Goal: Task Accomplishment & Management: Manage account settings

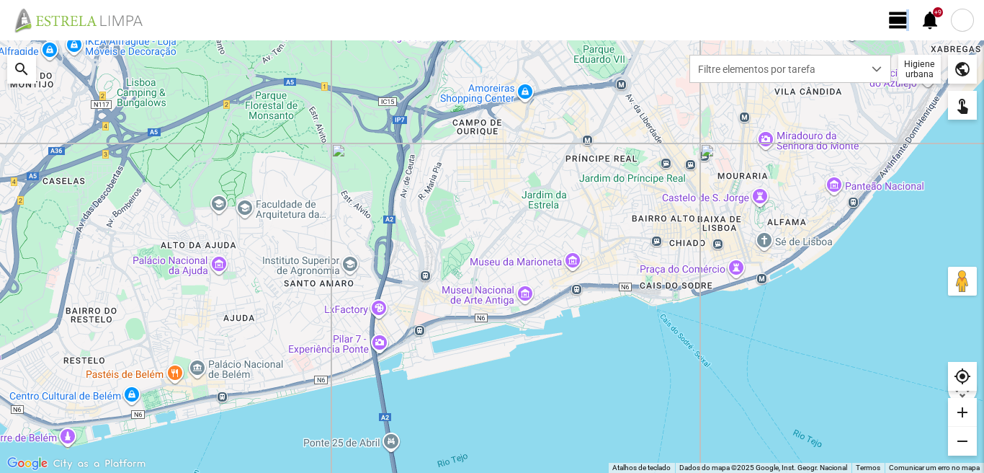
click at [907, 19] on span "view_day" at bounding box center [898, 20] width 22 height 22
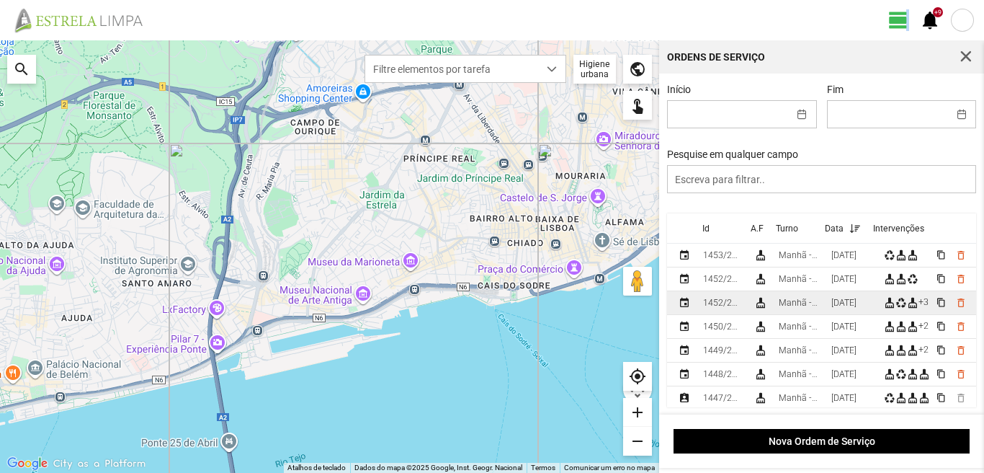
scroll to position [72, 0]
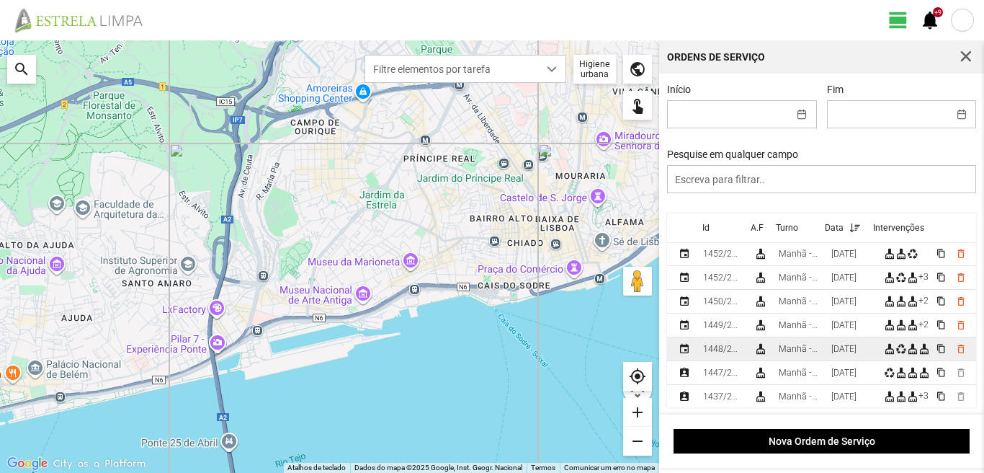
click at [838, 349] on div "[DATE]" at bounding box center [843, 349] width 25 height 10
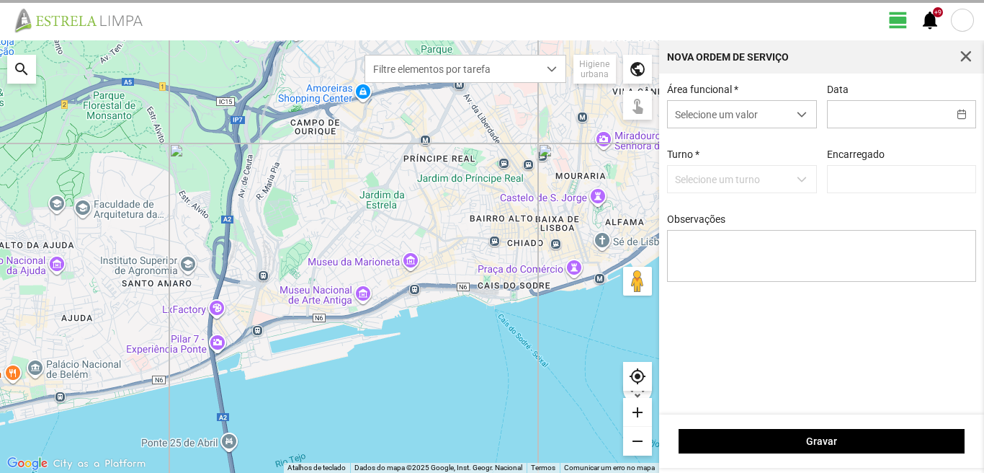
type input "[DATE]"
type textarea "39-baixa 10-22-44-45-50-Descanso Ao serviço-6-17-25-36-47-49"
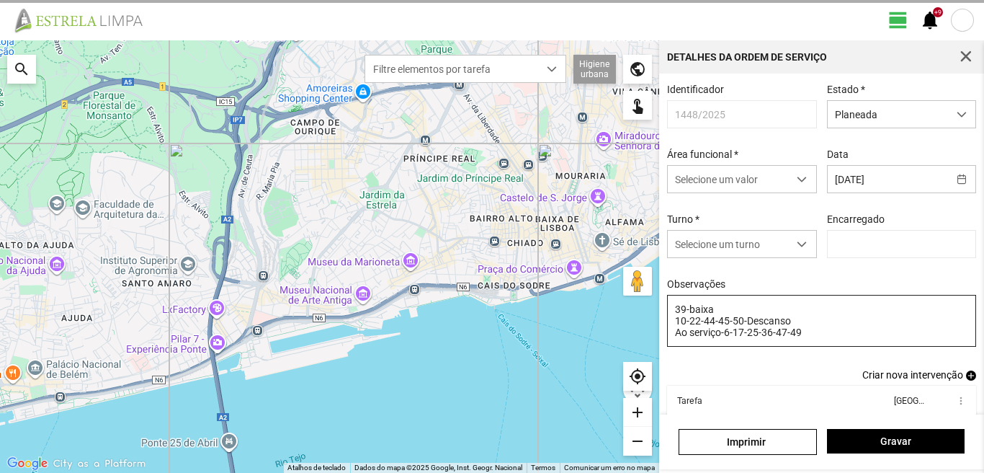
type input "[PERSON_NAME]"
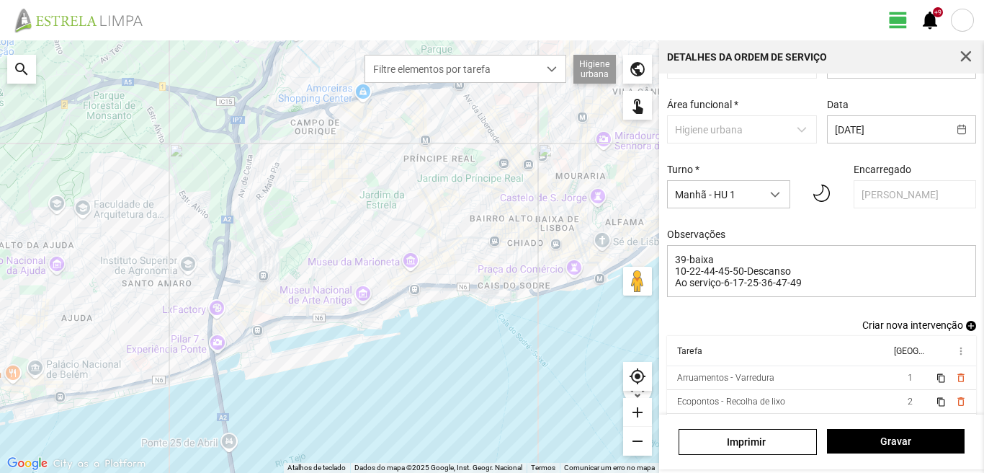
scroll to position [72, 0]
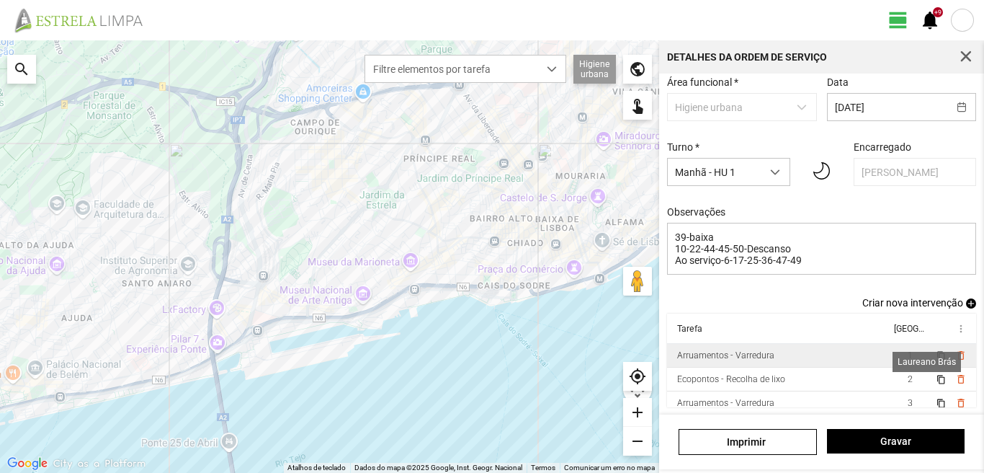
click at [908, 359] on span "1" at bounding box center [910, 355] width 5 height 10
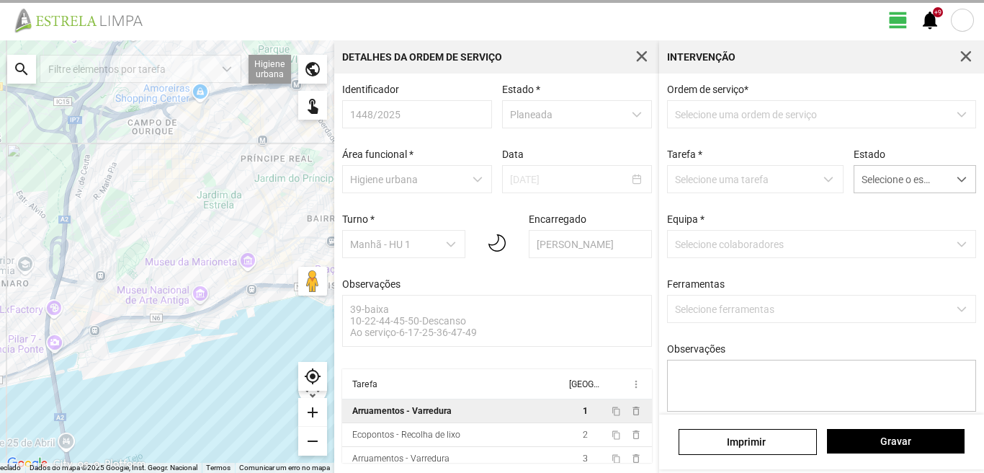
scroll to position [3, 0]
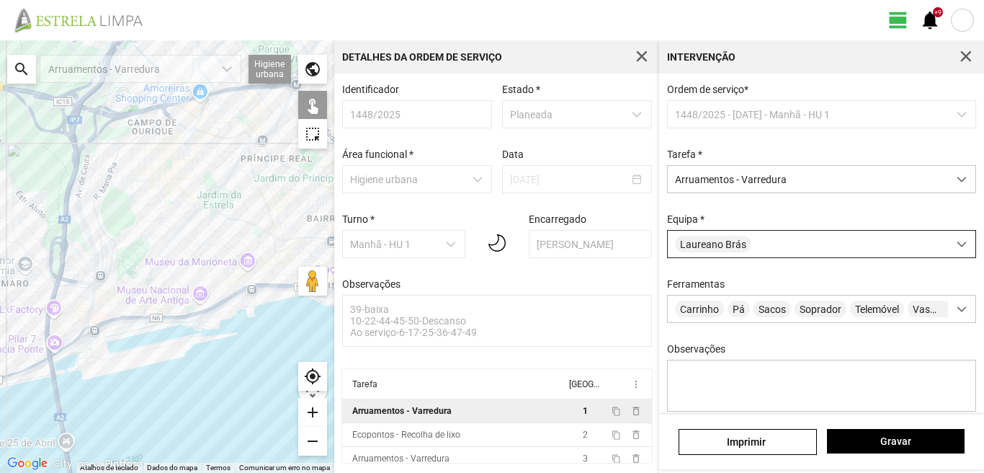
click at [829, 241] on div "Laureano Brás" at bounding box center [808, 244] width 280 height 27
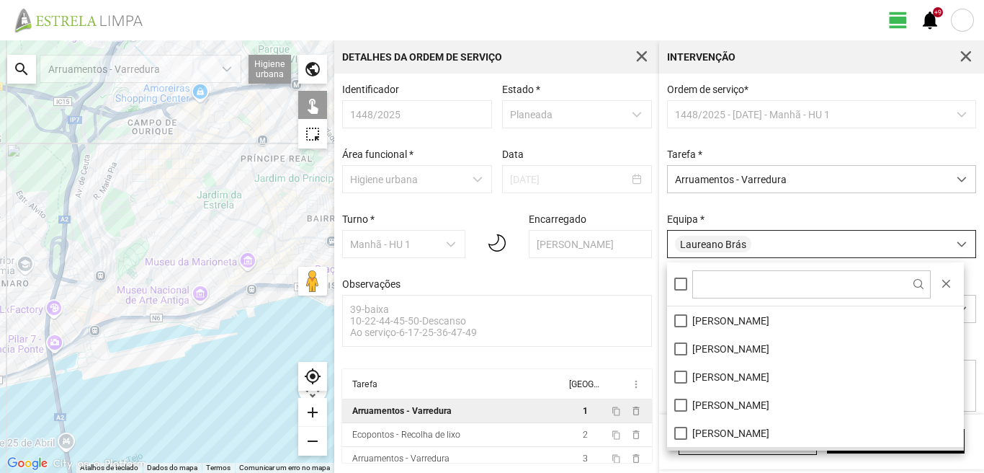
scroll to position [8, 64]
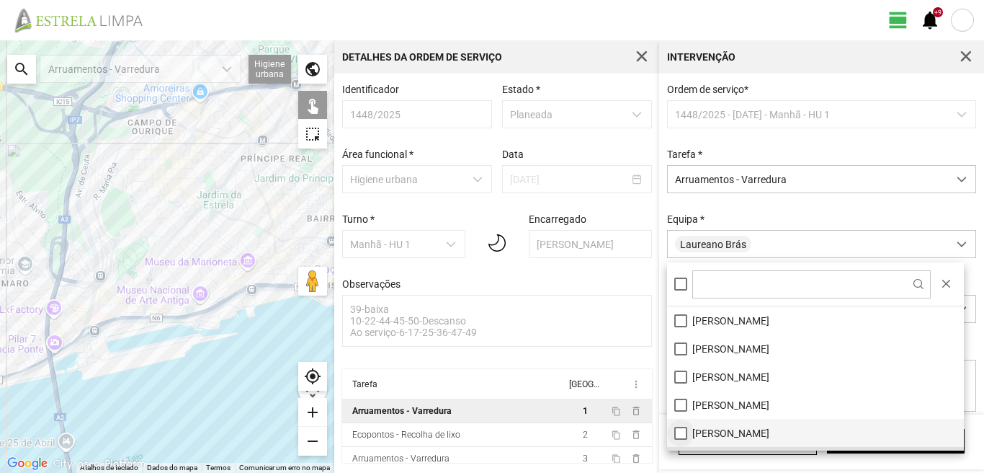
click at [682, 435] on li "[PERSON_NAME]" at bounding box center [815, 433] width 297 height 28
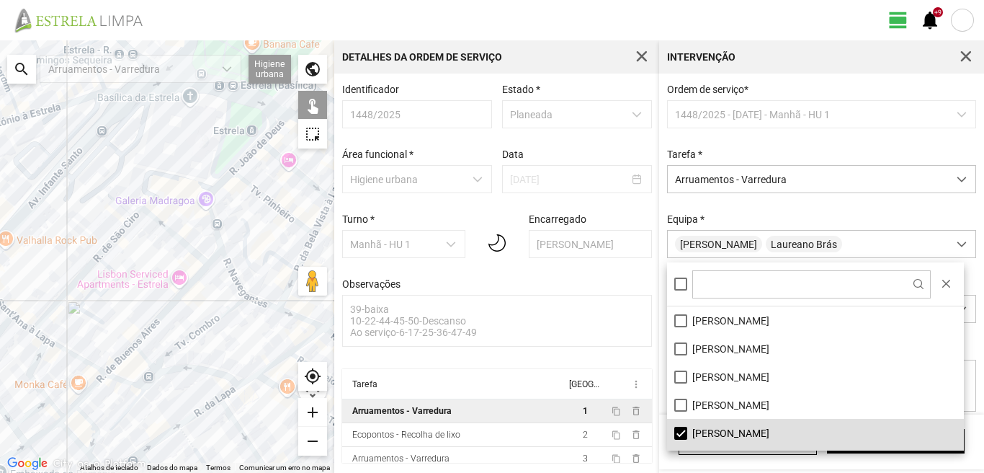
click at [210, 211] on div at bounding box center [167, 256] width 334 height 432
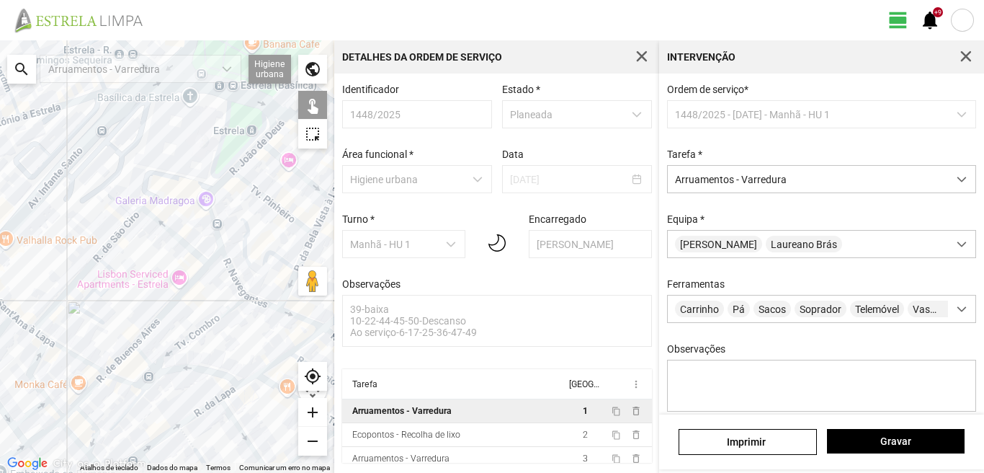
click at [246, 232] on div at bounding box center [167, 256] width 334 height 432
click at [232, 273] on div at bounding box center [167, 256] width 334 height 432
click at [264, 303] on div at bounding box center [167, 256] width 334 height 432
click at [293, 281] on div at bounding box center [167, 256] width 334 height 432
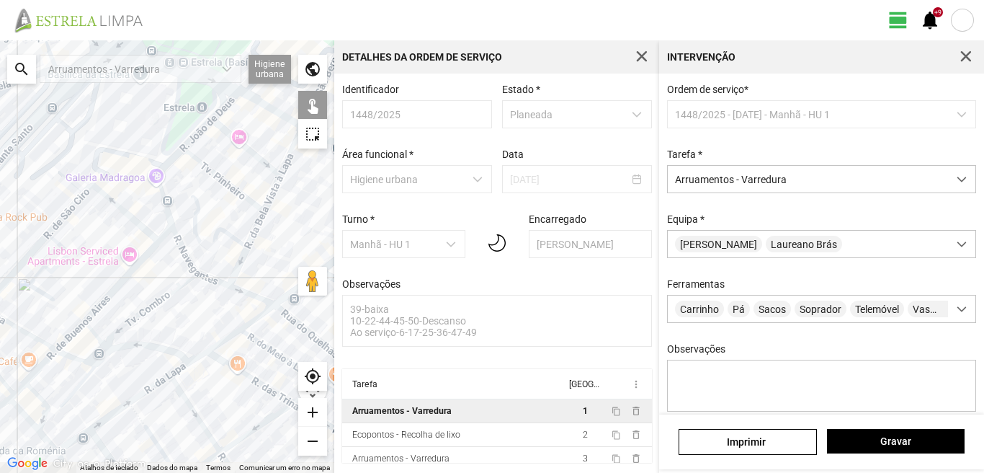
drag, startPoint x: 283, startPoint y: 274, endPoint x: 202, endPoint y: 258, distance: 82.2
click at [206, 256] on div at bounding box center [167, 256] width 334 height 432
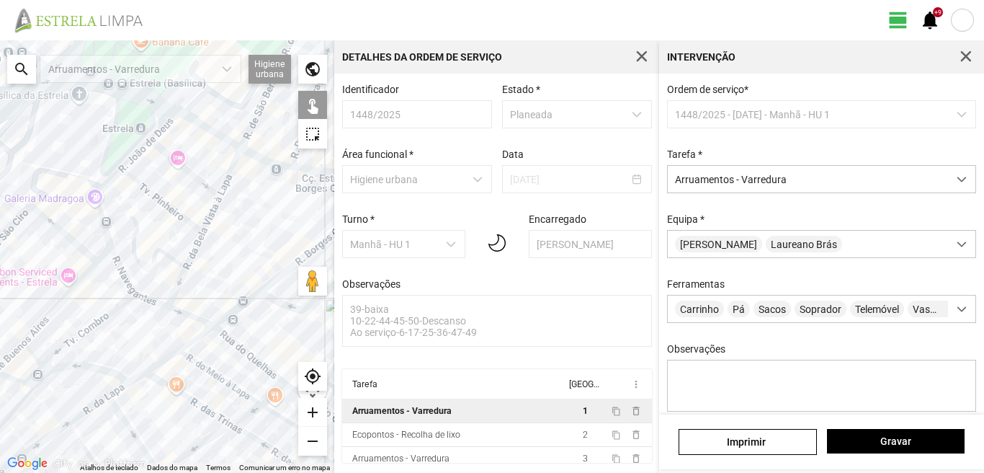
click at [105, 185] on div at bounding box center [167, 256] width 334 height 432
click at [138, 183] on div at bounding box center [167, 256] width 334 height 432
click at [138, 156] on div at bounding box center [167, 256] width 334 height 432
click at [169, 156] on div at bounding box center [167, 256] width 334 height 432
click at [162, 130] on div at bounding box center [167, 256] width 334 height 432
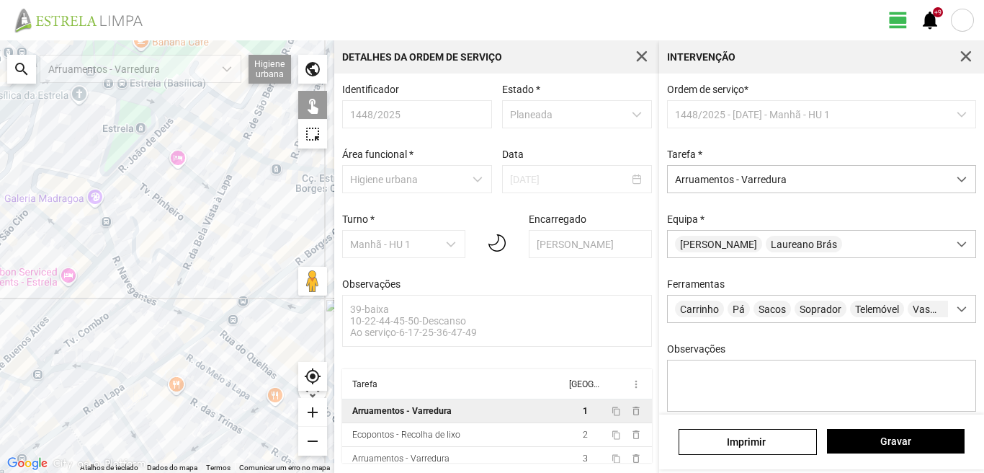
click at [200, 124] on div at bounding box center [167, 256] width 334 height 432
click at [231, 161] on div at bounding box center [167, 256] width 334 height 432
click at [231, 169] on div at bounding box center [167, 256] width 334 height 432
click at [214, 219] on div at bounding box center [167, 256] width 334 height 432
click at [211, 212] on div at bounding box center [167, 256] width 334 height 432
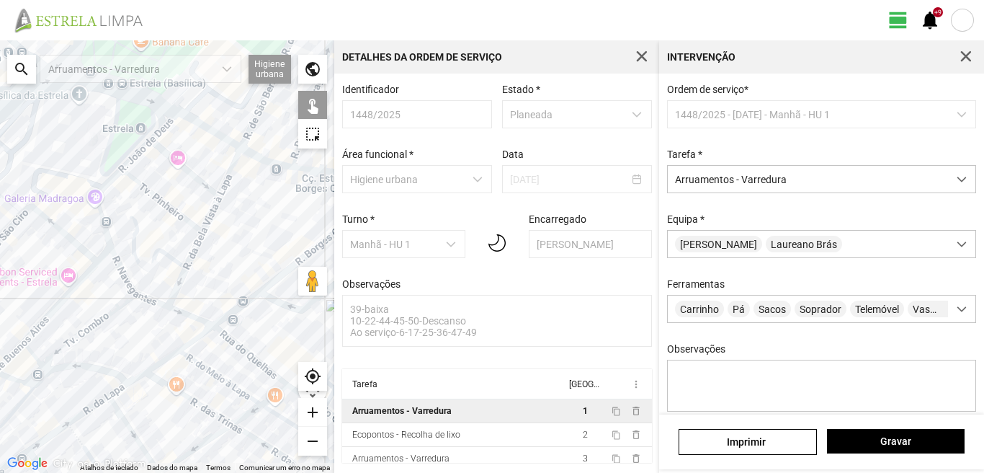
click at [193, 249] on div at bounding box center [167, 256] width 334 height 432
click at [184, 316] on div at bounding box center [167, 256] width 334 height 432
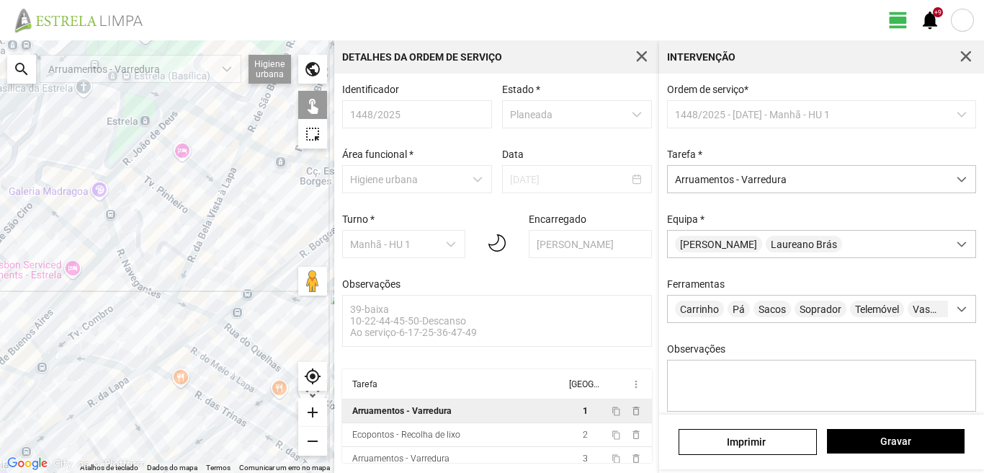
drag, startPoint x: 214, startPoint y: 267, endPoint x: 179, endPoint y: 214, distance: 63.9
click at [179, 214] on div at bounding box center [167, 256] width 334 height 432
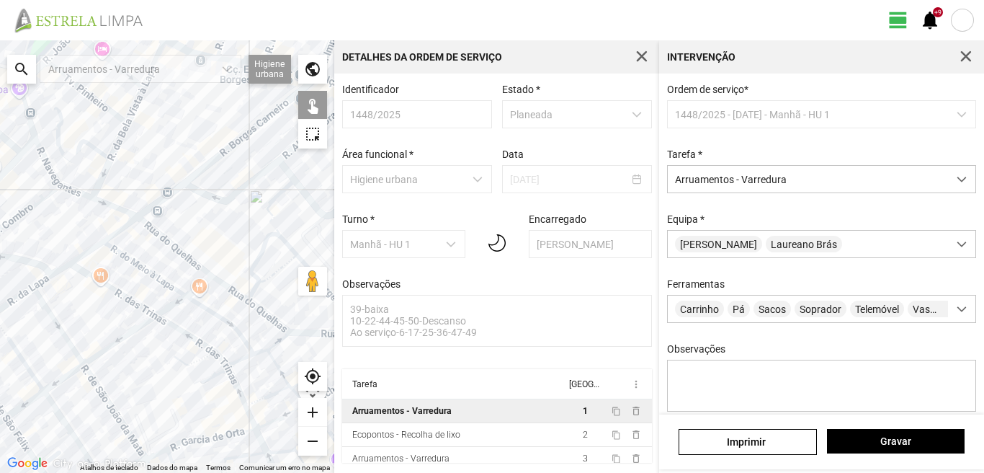
click at [171, 246] on div at bounding box center [167, 256] width 334 height 432
click at [226, 284] on div at bounding box center [167, 256] width 334 height 432
click at [255, 285] on div at bounding box center [167, 256] width 334 height 432
click at [270, 212] on div at bounding box center [167, 256] width 334 height 432
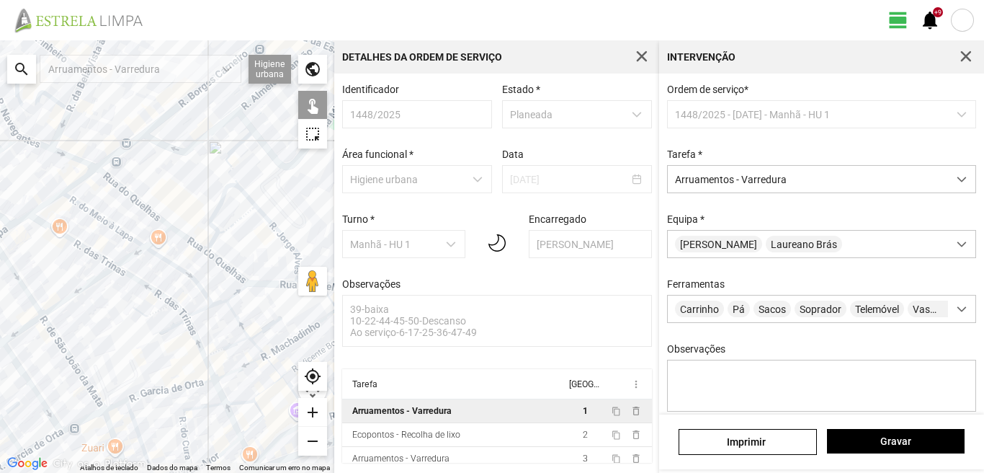
drag, startPoint x: 270, startPoint y: 268, endPoint x: 229, endPoint y: 216, distance: 66.1
click at [229, 216] on div at bounding box center [167, 256] width 334 height 432
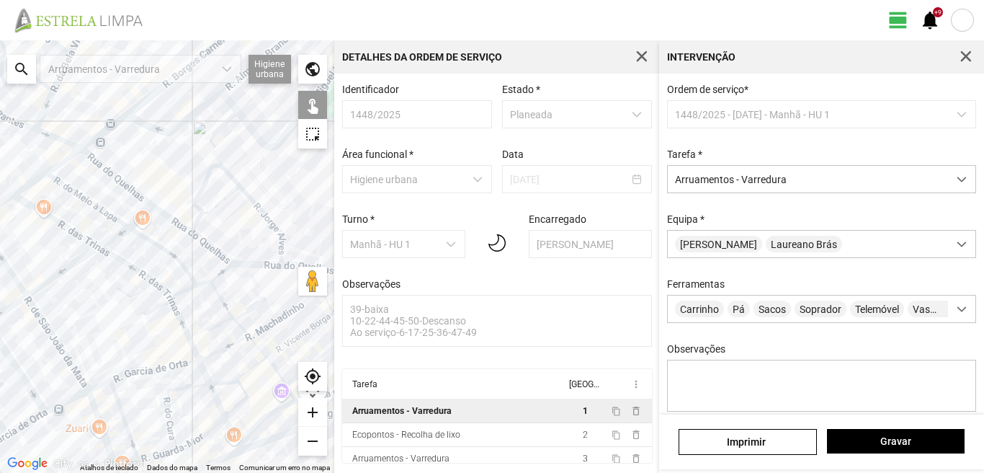
click at [216, 247] on div at bounding box center [167, 256] width 334 height 432
click at [217, 248] on div at bounding box center [167, 256] width 334 height 432
click at [253, 205] on div at bounding box center [167, 256] width 334 height 432
click at [256, 198] on div at bounding box center [167, 256] width 334 height 432
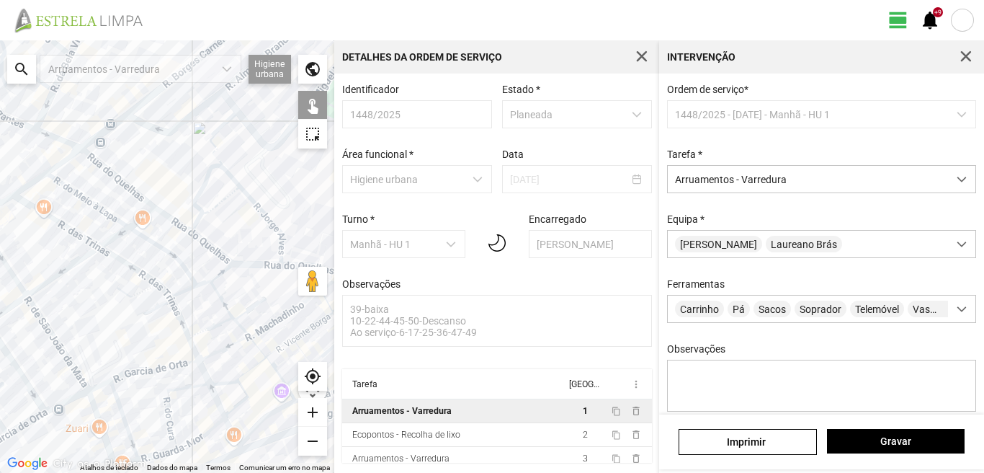
click at [254, 203] on div at bounding box center [167, 256] width 334 height 432
click at [251, 264] on div at bounding box center [167, 256] width 334 height 432
click at [160, 180] on div at bounding box center [167, 256] width 334 height 432
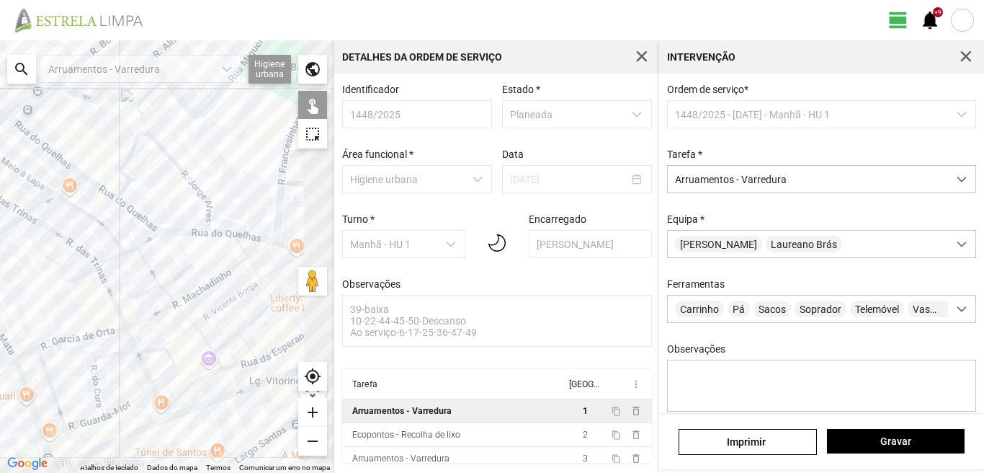
drag, startPoint x: 215, startPoint y: 208, endPoint x: 137, endPoint y: 174, distance: 84.8
click at [138, 174] on div at bounding box center [167, 256] width 334 height 432
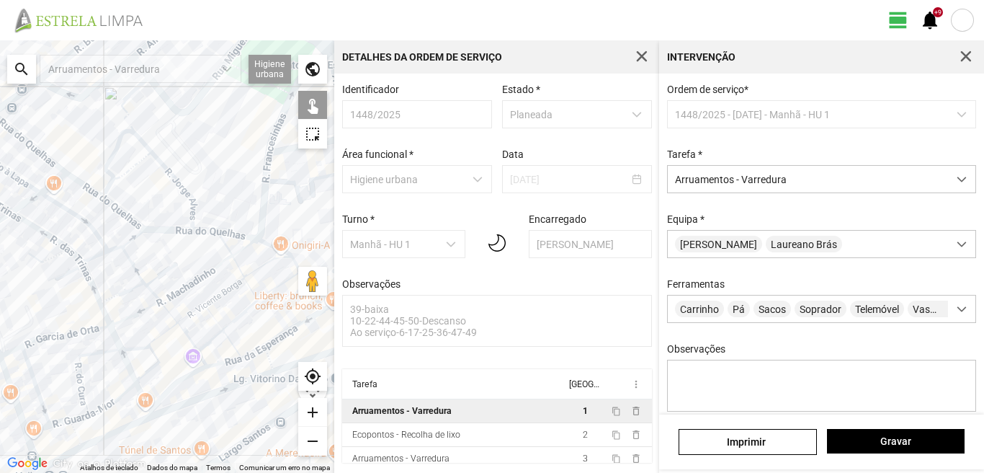
click at [236, 264] on div at bounding box center [167, 256] width 334 height 432
click at [227, 250] on div at bounding box center [167, 256] width 334 height 432
click at [248, 287] on div at bounding box center [167, 256] width 334 height 432
click at [252, 272] on div at bounding box center [167, 256] width 334 height 432
click at [247, 248] on div at bounding box center [167, 256] width 334 height 432
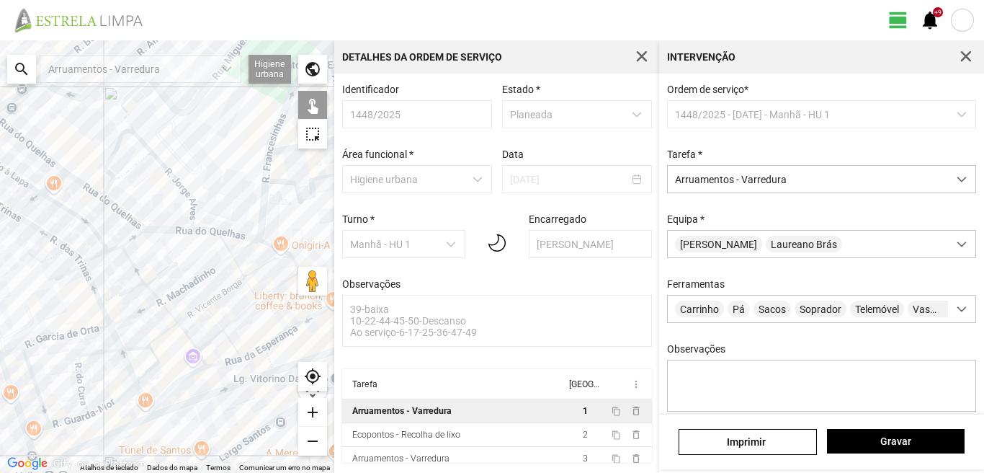
click at [267, 246] on div at bounding box center [167, 256] width 334 height 432
click at [295, 268] on div at bounding box center [167, 256] width 334 height 432
click at [274, 290] on div at bounding box center [167, 256] width 334 height 432
click at [245, 310] on div at bounding box center [167, 256] width 334 height 432
click at [285, 334] on div at bounding box center [167, 256] width 334 height 432
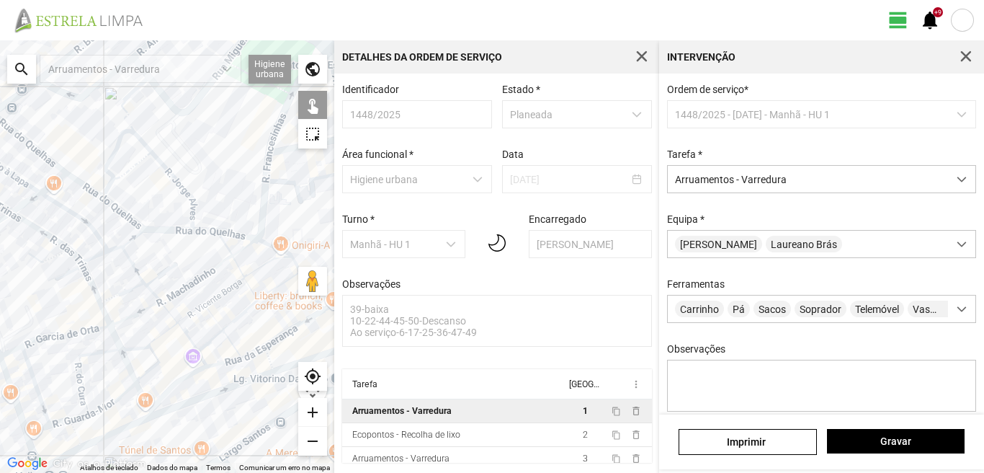
drag, startPoint x: 272, startPoint y: 314, endPoint x: 201, endPoint y: 324, distance: 71.3
click at [170, 338] on div at bounding box center [167, 256] width 334 height 432
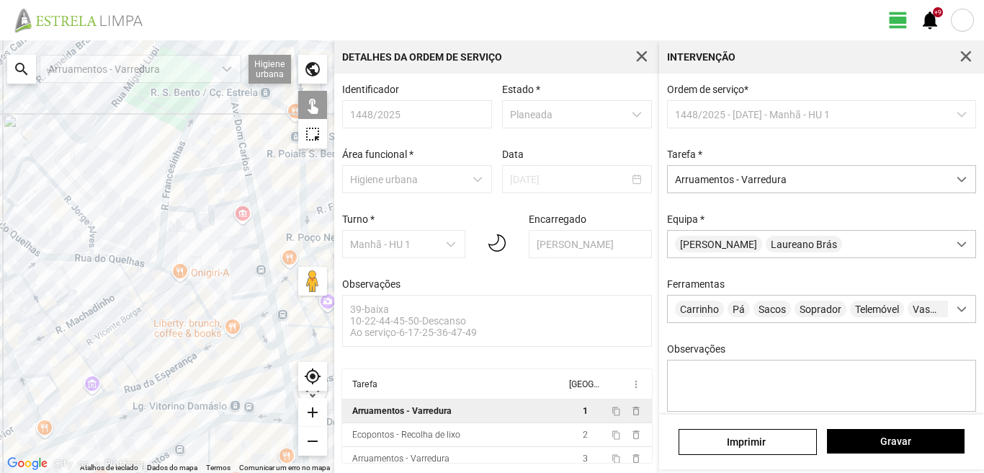
drag, startPoint x: 265, startPoint y: 309, endPoint x: 158, endPoint y: 338, distance: 111.1
click at [161, 336] on div at bounding box center [167, 256] width 334 height 432
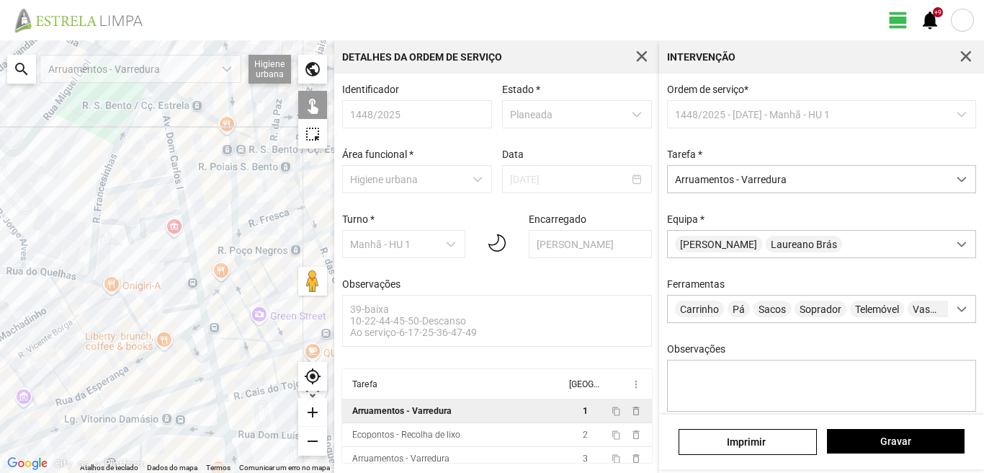
click at [129, 366] on div at bounding box center [167, 256] width 334 height 432
click at [138, 325] on div at bounding box center [167, 256] width 334 height 432
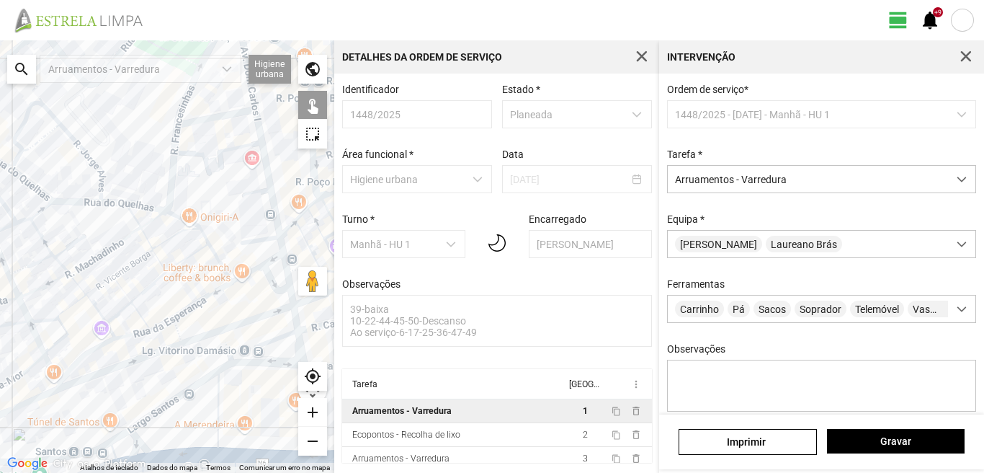
drag, startPoint x: 89, startPoint y: 372, endPoint x: 163, endPoint y: 308, distance: 97.5
click at [163, 308] on div at bounding box center [167, 256] width 334 height 432
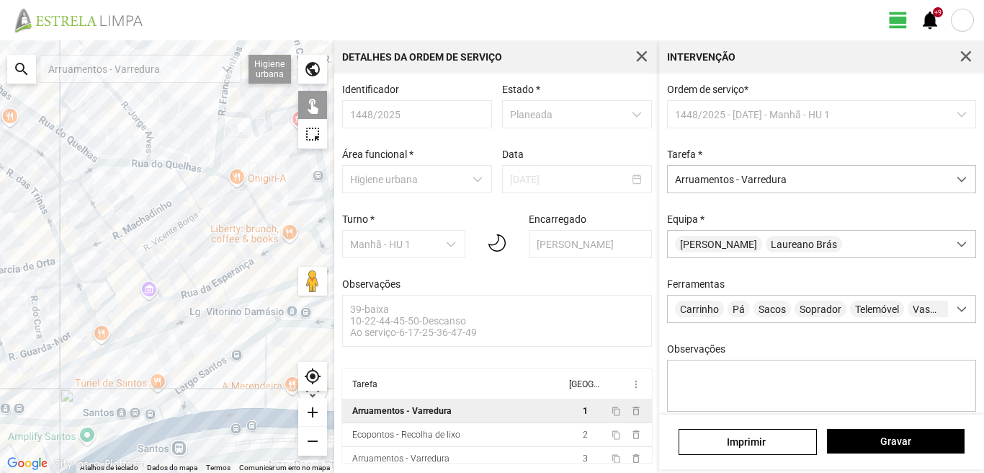
click at [228, 295] on div at bounding box center [167, 256] width 334 height 432
click at [255, 293] on div at bounding box center [167, 256] width 334 height 432
click at [187, 320] on div at bounding box center [167, 256] width 334 height 432
click at [187, 293] on div at bounding box center [167, 256] width 334 height 432
click at [205, 287] on div at bounding box center [167, 256] width 334 height 432
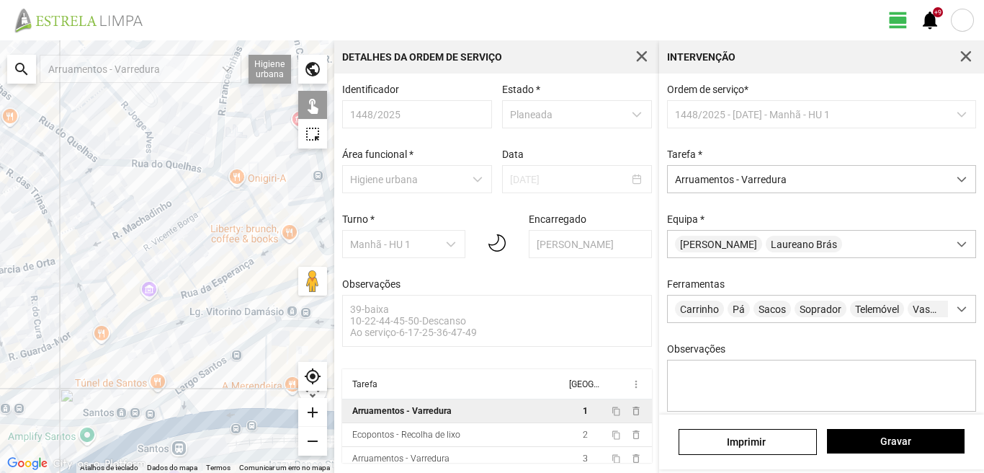
click at [187, 274] on div at bounding box center [167, 256] width 334 height 432
click at [167, 274] on div at bounding box center [167, 256] width 334 height 432
click at [171, 252] on div at bounding box center [167, 256] width 334 height 432
click at [170, 233] on div at bounding box center [167, 256] width 334 height 432
click at [158, 210] on div at bounding box center [167, 256] width 334 height 432
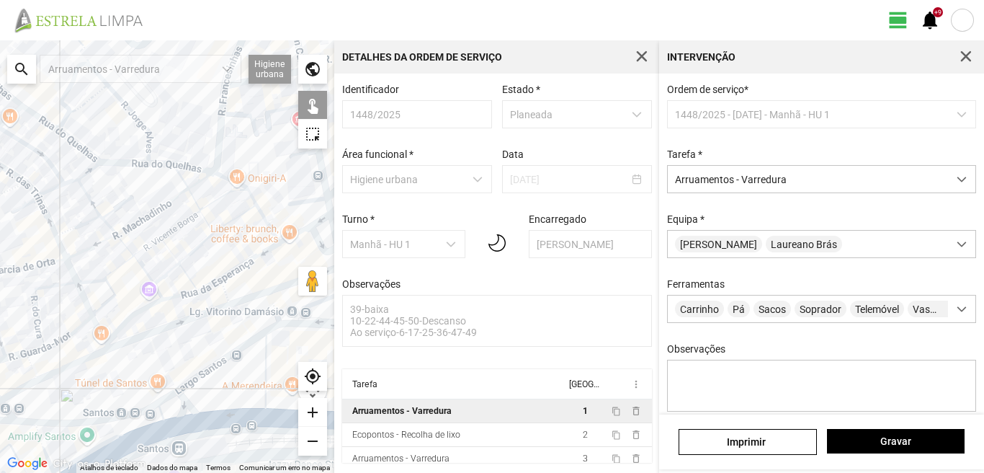
click at [128, 230] on div at bounding box center [167, 256] width 334 height 432
click at [135, 206] on div at bounding box center [167, 256] width 334 height 432
click at [121, 205] on div at bounding box center [167, 256] width 334 height 432
click at [84, 197] on div at bounding box center [167, 256] width 334 height 432
click at [89, 195] on div at bounding box center [167, 256] width 334 height 432
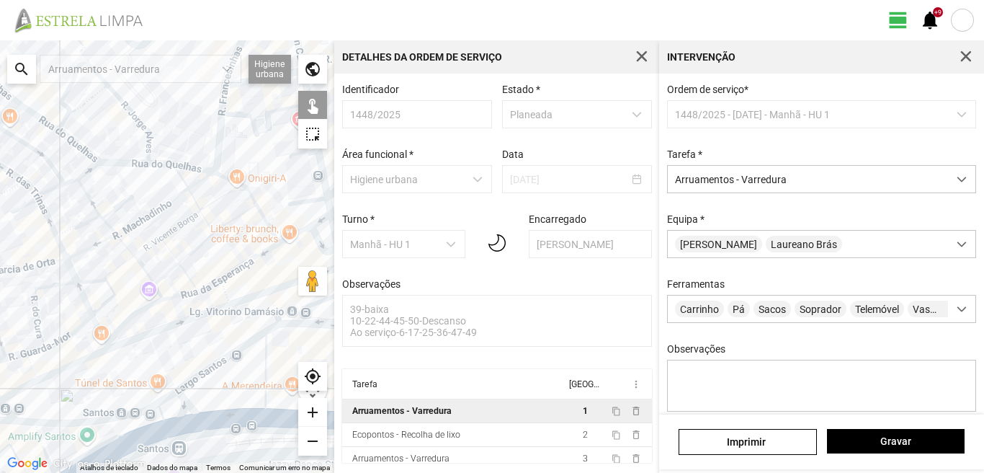
click at [108, 225] on div at bounding box center [167, 256] width 334 height 432
click at [124, 244] on div at bounding box center [167, 256] width 334 height 432
click at [150, 244] on div at bounding box center [167, 256] width 334 height 432
click at [143, 269] on div at bounding box center [167, 256] width 334 height 432
click at [156, 290] on div at bounding box center [167, 256] width 334 height 432
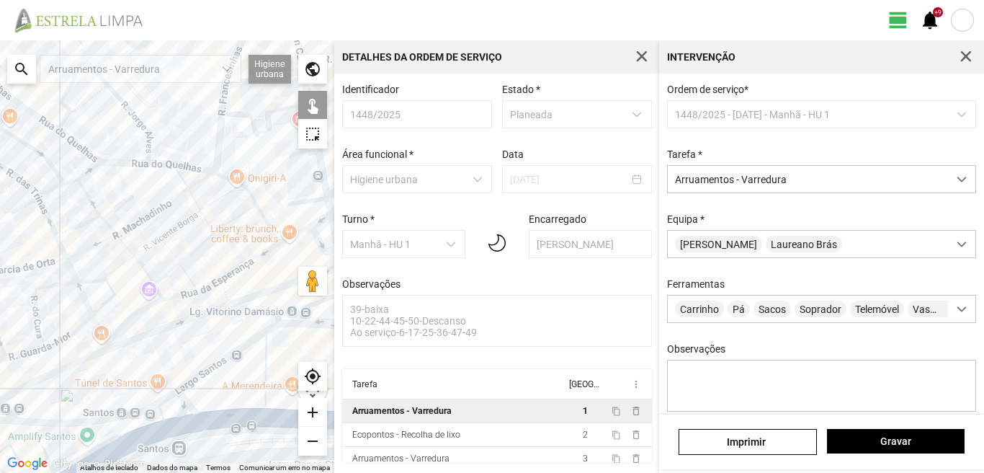
click at [130, 316] on div at bounding box center [167, 256] width 334 height 432
click at [111, 296] on div at bounding box center [167, 256] width 334 height 432
click at [90, 280] on div at bounding box center [167, 256] width 334 height 432
click at [121, 264] on div at bounding box center [167, 256] width 334 height 432
click at [87, 251] on div at bounding box center [167, 256] width 334 height 432
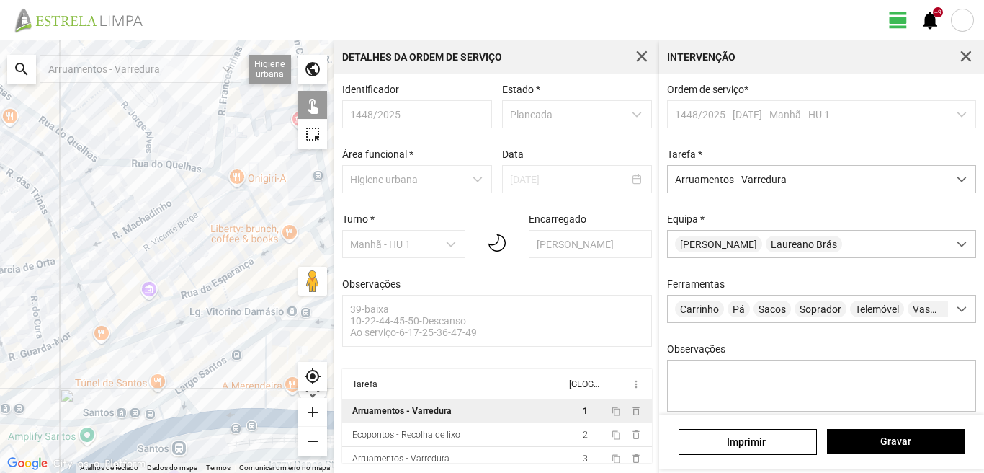
click at [79, 225] on div at bounding box center [167, 256] width 334 height 432
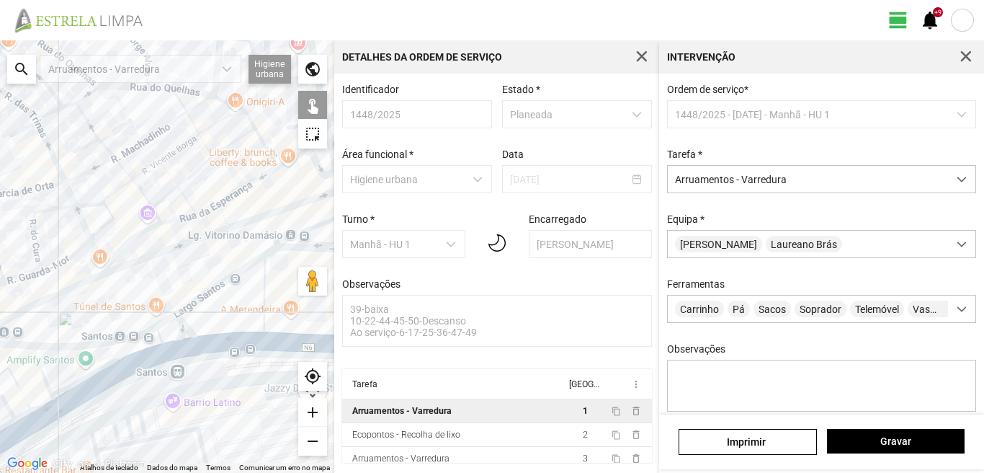
drag, startPoint x: 144, startPoint y: 284, endPoint x: 138, endPoint y: 211, distance: 73.0
click at [138, 211] on div at bounding box center [167, 256] width 334 height 432
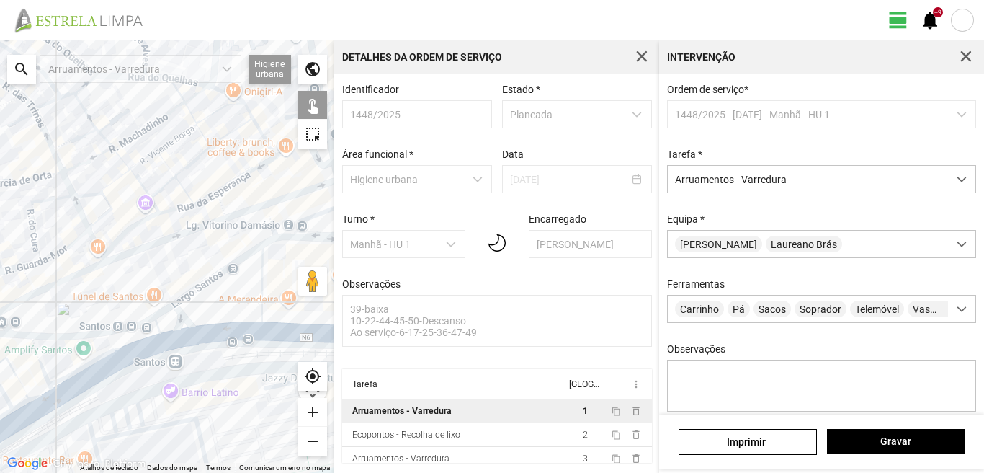
click at [73, 277] on div at bounding box center [167, 256] width 334 height 432
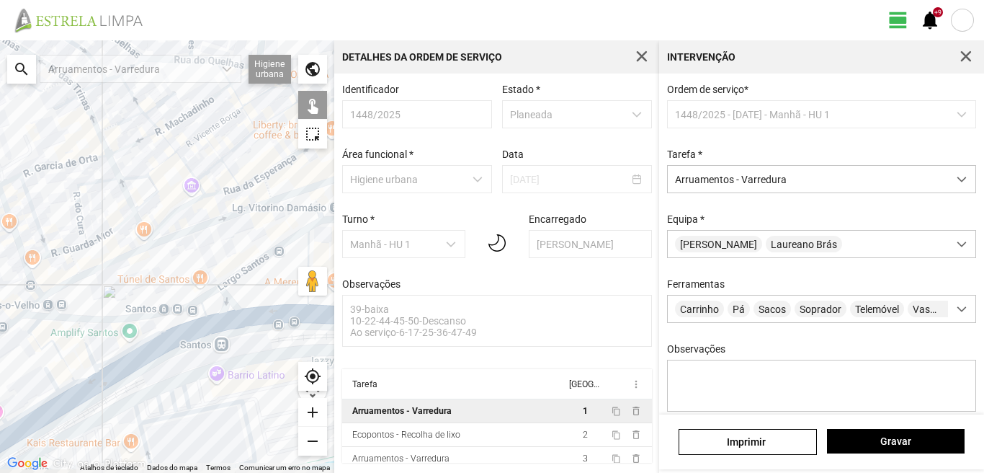
drag, startPoint x: 63, startPoint y: 319, endPoint x: 140, endPoint y: 295, distance: 81.6
click at [140, 295] on div at bounding box center [167, 256] width 334 height 432
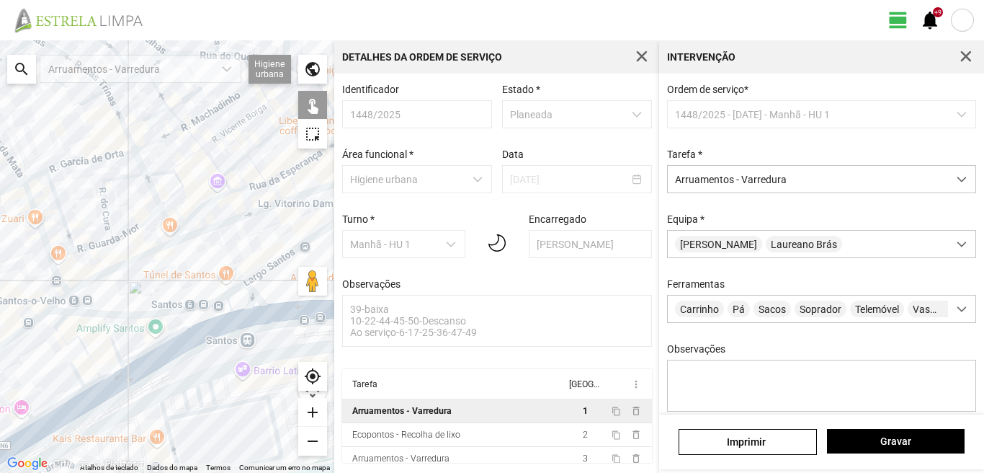
click at [94, 277] on div at bounding box center [167, 256] width 334 height 432
click at [98, 256] on div at bounding box center [167, 256] width 334 height 432
click at [72, 297] on div at bounding box center [167, 256] width 334 height 432
click at [57, 300] on div at bounding box center [167, 256] width 334 height 432
click at [61, 311] on div at bounding box center [167, 256] width 334 height 432
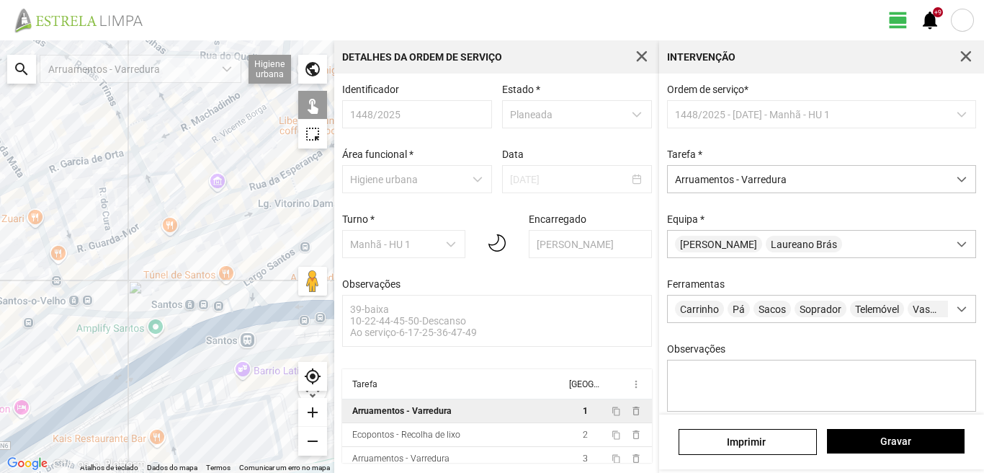
click at [76, 311] on div at bounding box center [167, 256] width 334 height 432
click at [95, 313] on div at bounding box center [167, 256] width 334 height 432
click at [126, 313] on div at bounding box center [167, 256] width 334 height 432
click at [127, 315] on div at bounding box center [167, 256] width 334 height 432
click at [35, 321] on div at bounding box center [167, 256] width 334 height 432
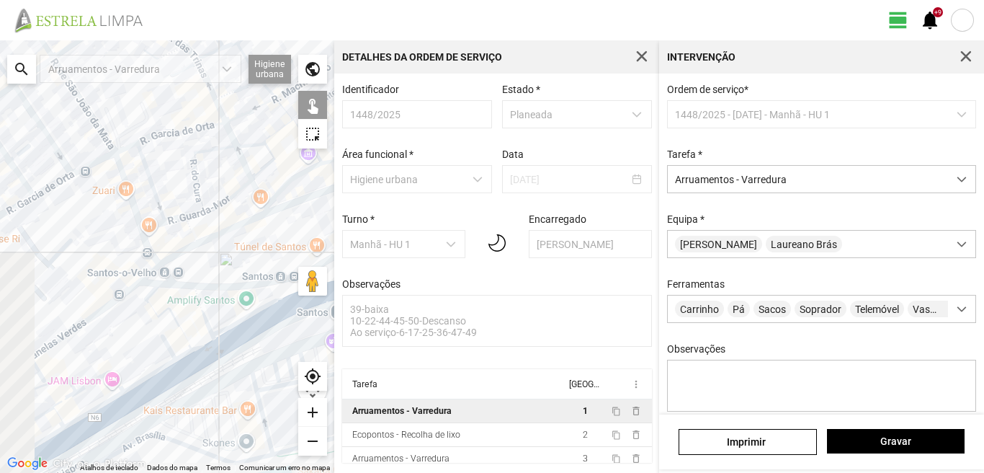
drag, startPoint x: 42, startPoint y: 330, endPoint x: 148, endPoint y: 275, distance: 119.2
click at [143, 281] on div at bounding box center [167, 256] width 334 height 432
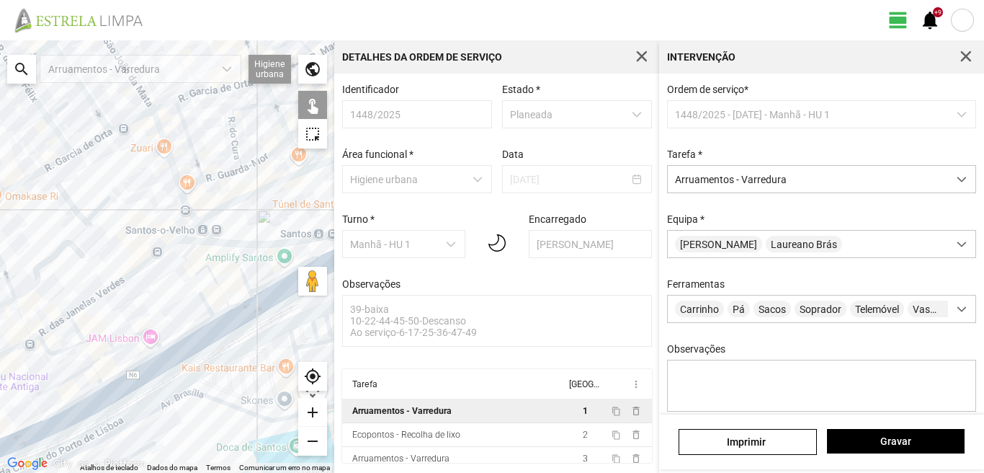
drag, startPoint x: 66, startPoint y: 301, endPoint x: 122, endPoint y: 275, distance: 61.2
click at [122, 275] on div at bounding box center [167, 256] width 334 height 432
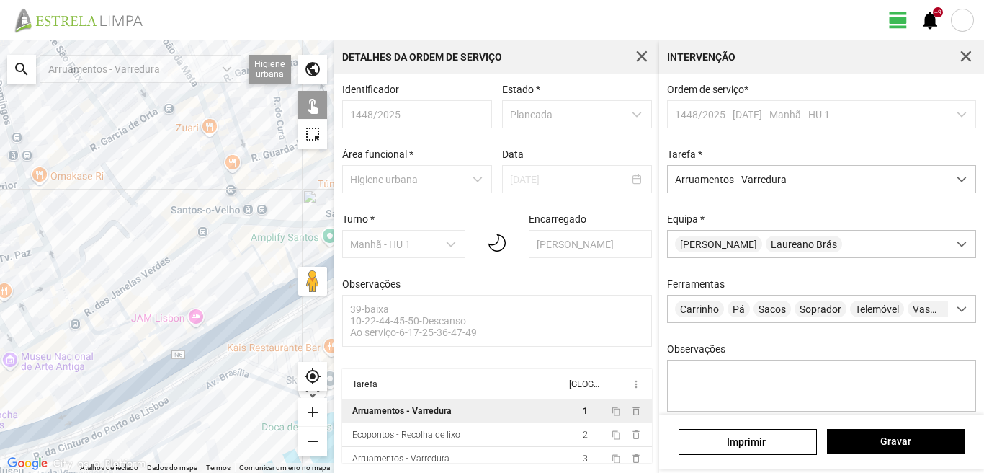
drag, startPoint x: 124, startPoint y: 273, endPoint x: 34, endPoint y: 321, distance: 101.8
click at [34, 321] on div at bounding box center [167, 256] width 334 height 432
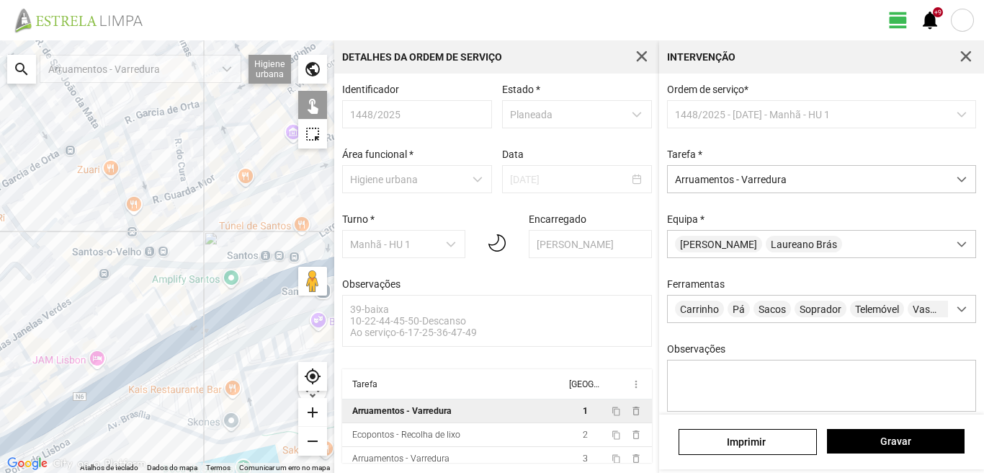
drag, startPoint x: 115, startPoint y: 261, endPoint x: 39, endPoint y: 297, distance: 84.7
click at [47, 295] on div at bounding box center [167, 256] width 334 height 432
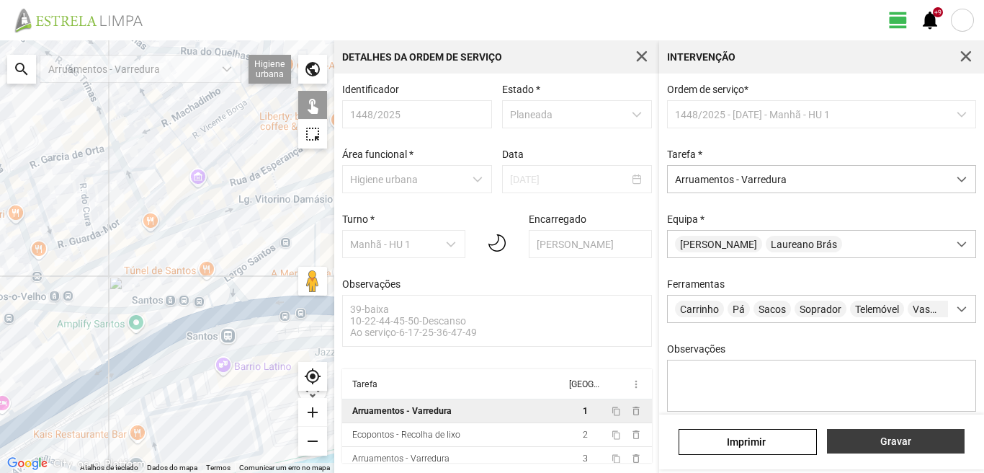
click at [890, 442] on span "Gravar" at bounding box center [895, 441] width 122 height 12
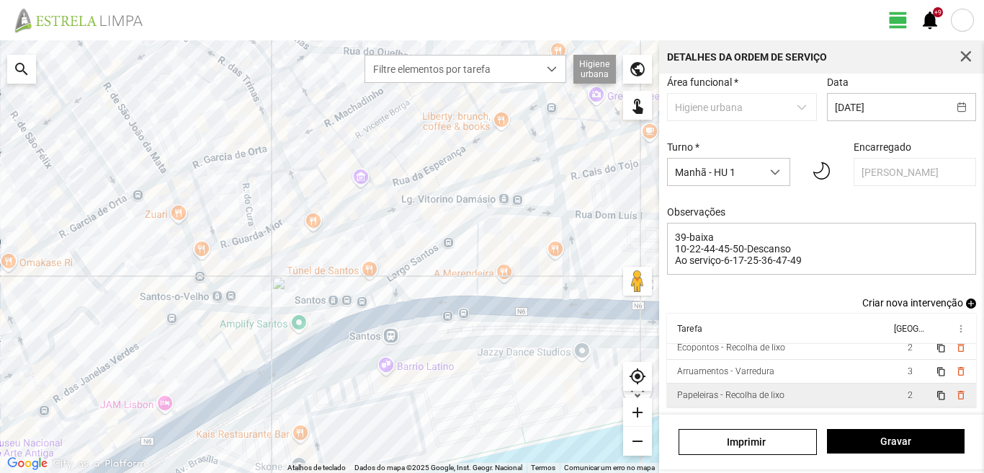
scroll to position [79, 0]
click at [890, 398] on td "2" at bounding box center [910, 395] width 40 height 24
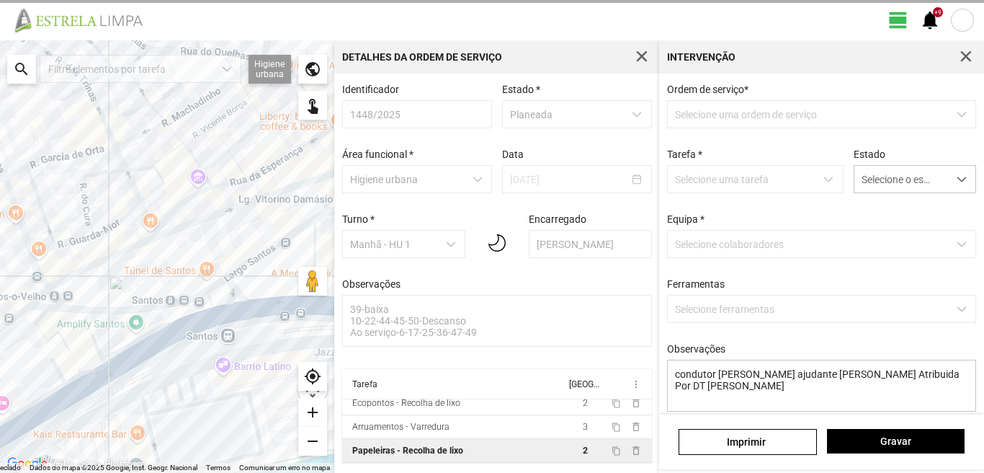
scroll to position [3, 0]
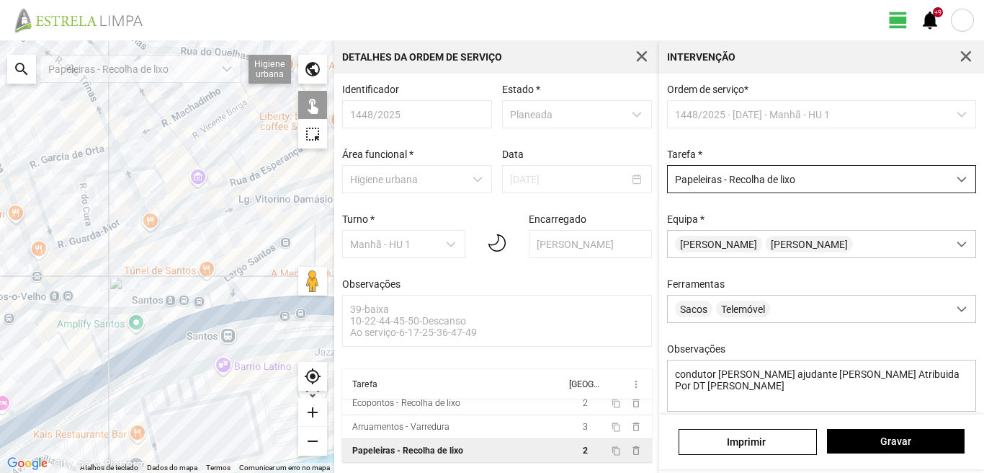
click at [823, 182] on span "Papeleiras - Recolha de lixo" at bounding box center [808, 179] width 280 height 27
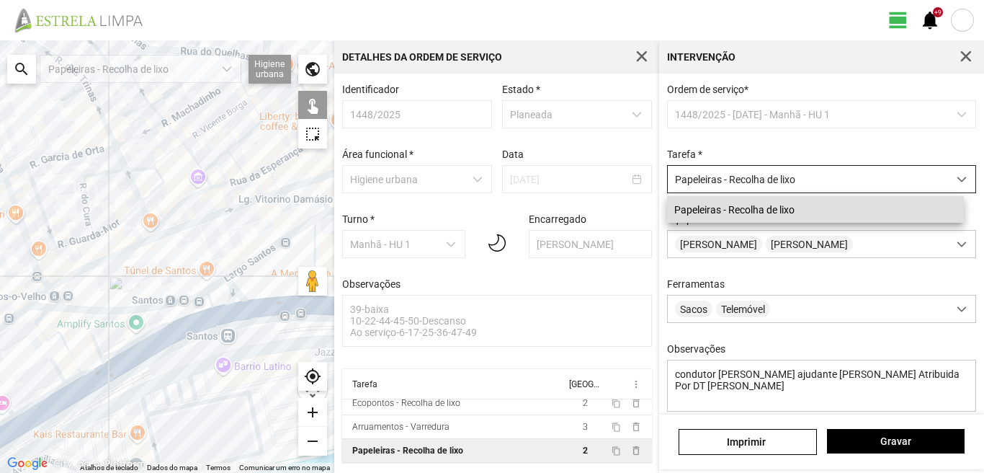
click at [831, 176] on span "Papeleiras - Recolha de lixo" at bounding box center [808, 179] width 280 height 27
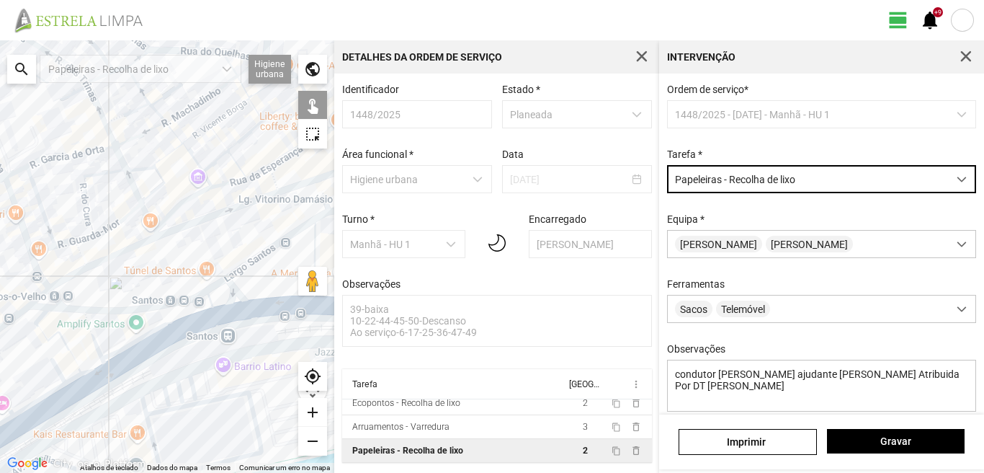
click at [822, 178] on span "Papeleiras - Recolha de lixo" at bounding box center [808, 179] width 280 height 27
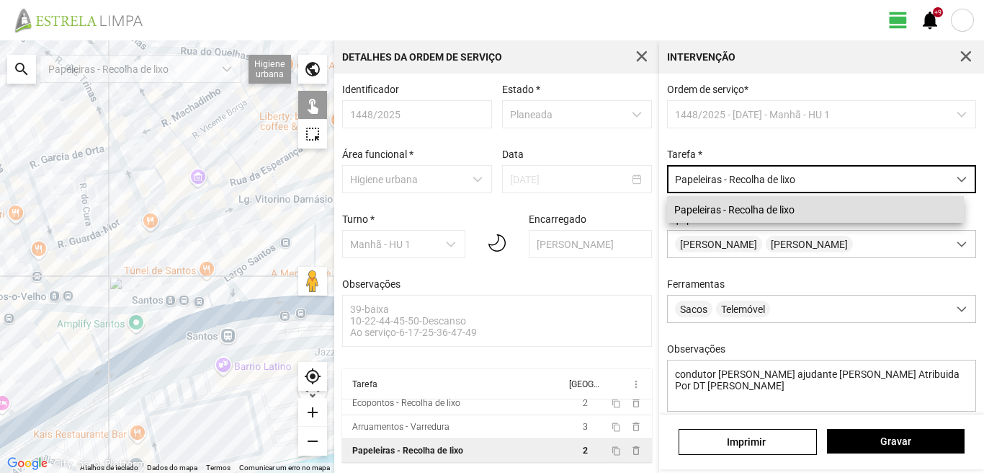
click at [822, 179] on span "Papeleiras - Recolha de lixo" at bounding box center [808, 179] width 280 height 27
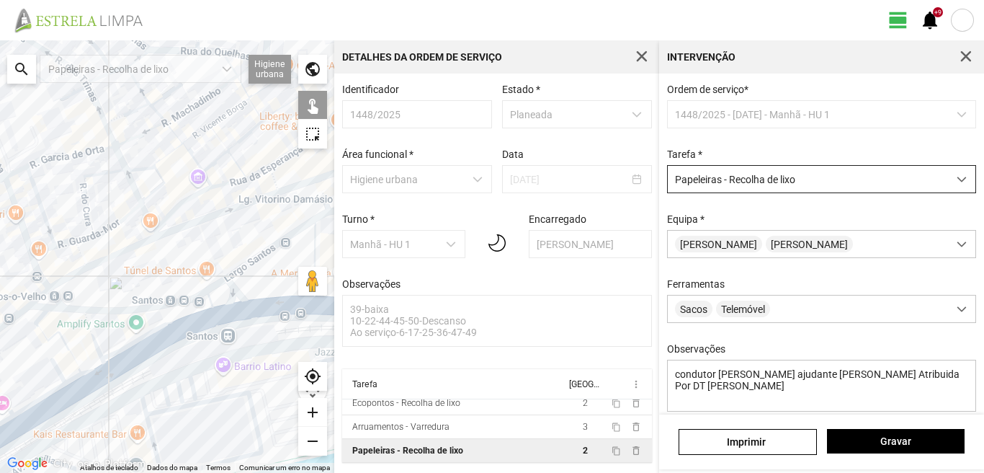
click at [782, 179] on span "Papeleiras - Recolha de lixo" at bounding box center [808, 179] width 280 height 27
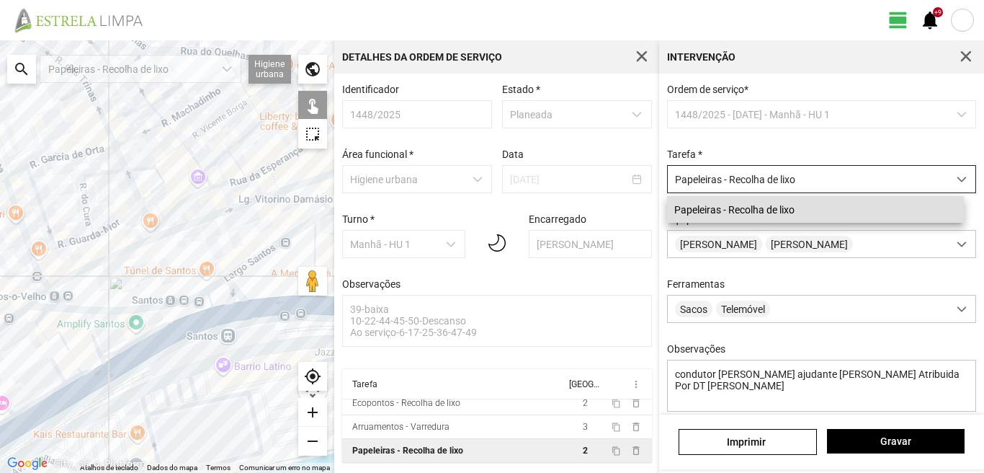
click at [781, 184] on span "Papeleiras - Recolha de lixo" at bounding box center [808, 179] width 280 height 27
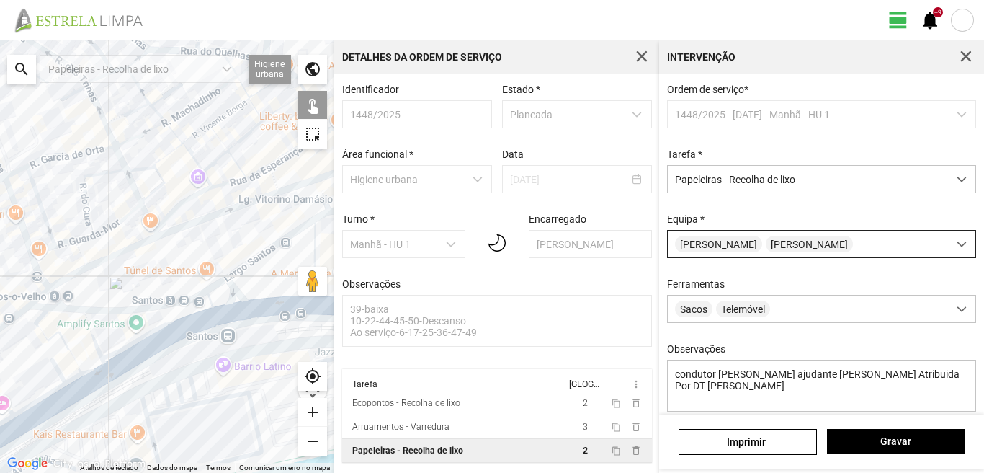
click at [800, 248] on span "[PERSON_NAME]" at bounding box center [809, 244] width 87 height 17
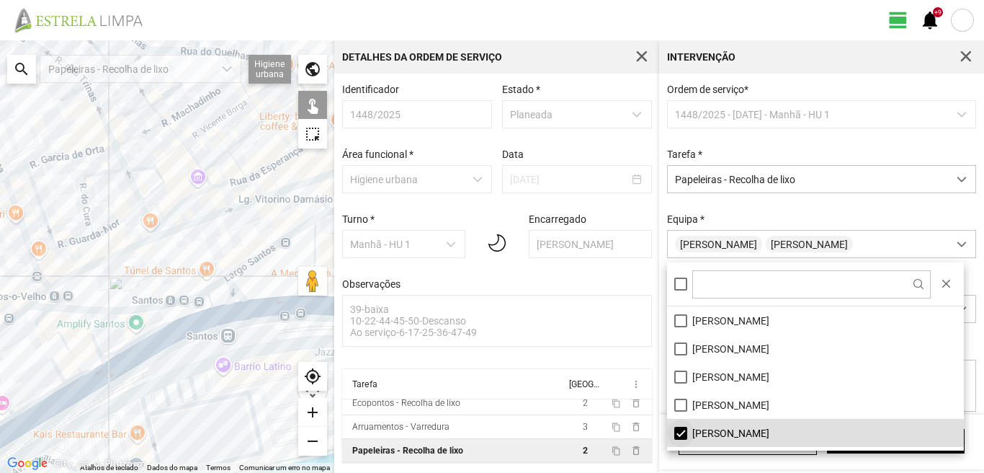
click at [677, 427] on li "[PERSON_NAME]" at bounding box center [815, 433] width 297 height 28
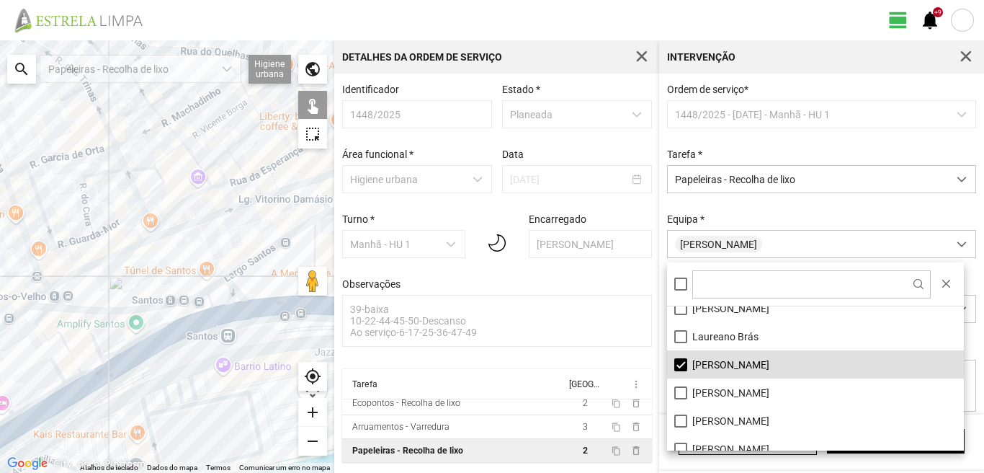
scroll to position [144, 0]
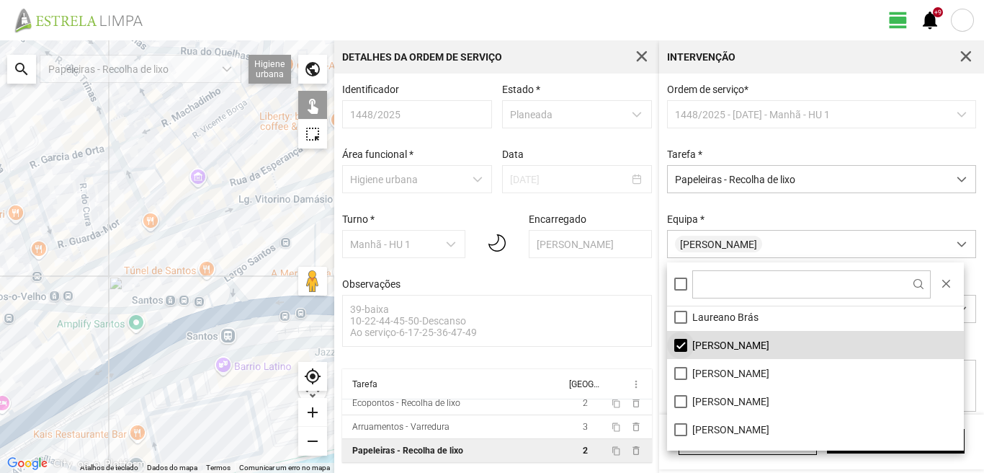
click at [682, 344] on li "[PERSON_NAME]" at bounding box center [815, 345] width 297 height 28
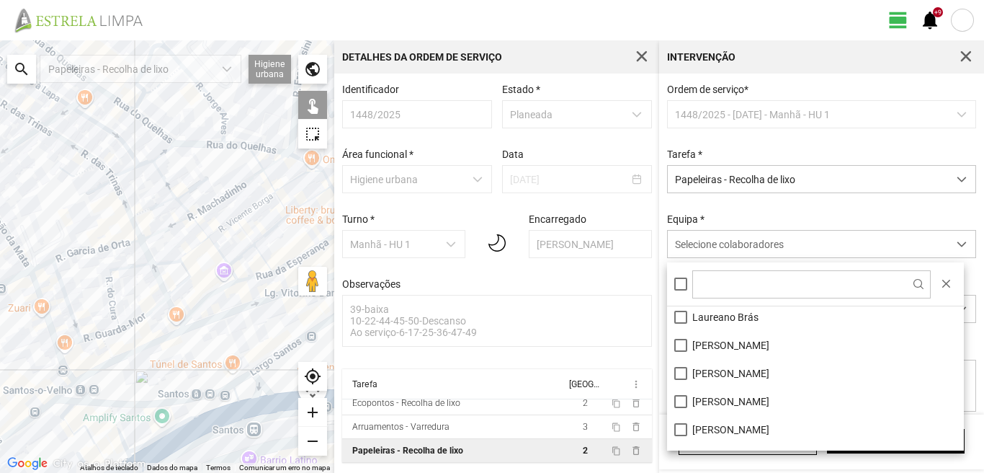
drag, startPoint x: 182, startPoint y: 230, endPoint x: 192, endPoint y: 310, distance: 80.6
click at [192, 310] on div at bounding box center [167, 256] width 334 height 432
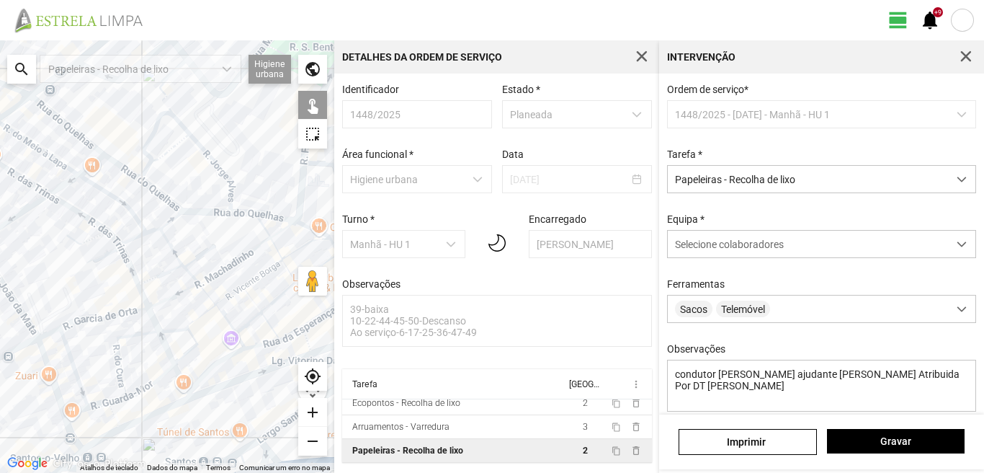
click at [123, 215] on div at bounding box center [167, 256] width 334 height 432
click at [166, 210] on div at bounding box center [167, 256] width 334 height 432
click at [142, 174] on div at bounding box center [167, 256] width 334 height 432
click at [156, 171] on div at bounding box center [167, 256] width 334 height 432
click at [161, 165] on div at bounding box center [167, 256] width 334 height 432
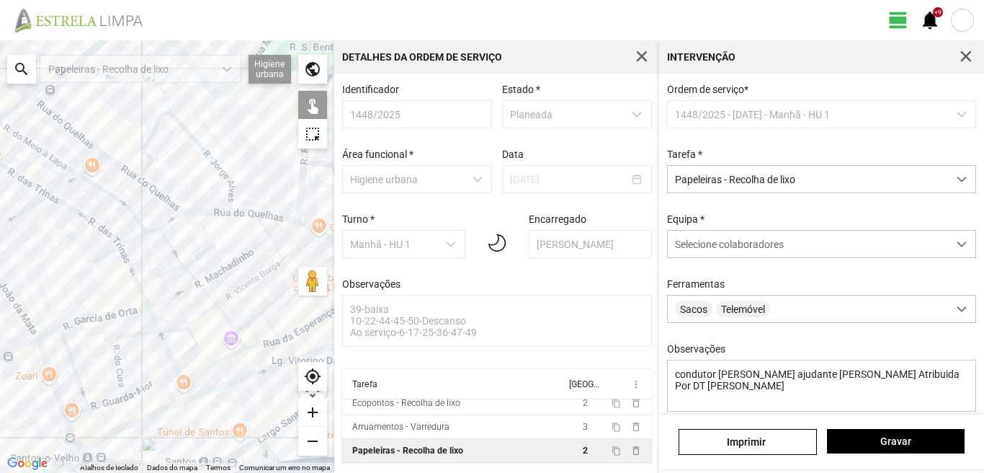
click at [234, 191] on div at bounding box center [167, 256] width 334 height 432
click at [233, 206] on div at bounding box center [167, 256] width 334 height 432
click at [237, 212] on div at bounding box center [167, 256] width 334 height 432
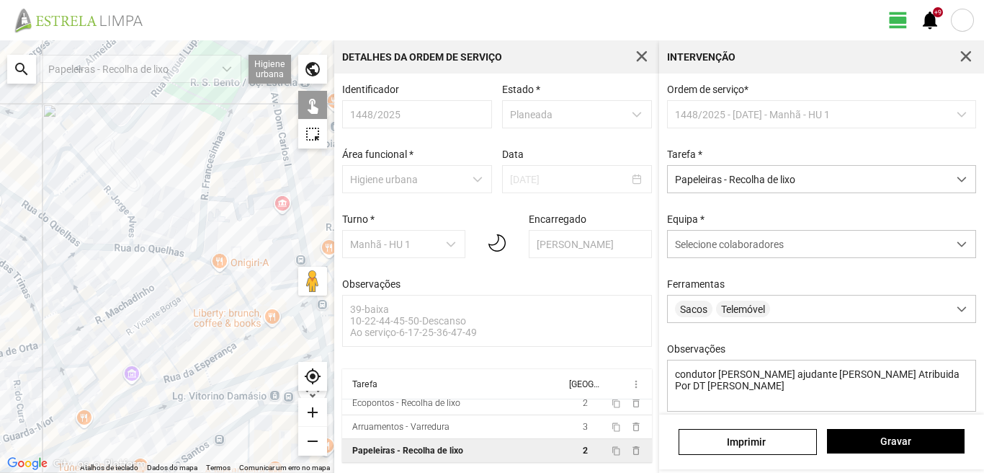
drag, startPoint x: 228, startPoint y: 245, endPoint x: 127, endPoint y: 281, distance: 107.1
click at [127, 281] on div at bounding box center [167, 256] width 334 height 432
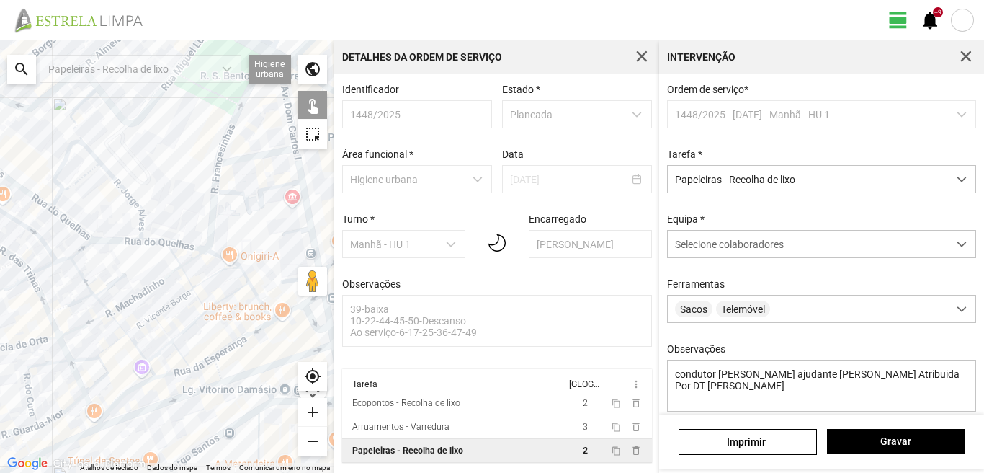
drag, startPoint x: 146, startPoint y: 265, endPoint x: 176, endPoint y: 249, distance: 34.5
click at [176, 249] on div at bounding box center [167, 256] width 334 height 432
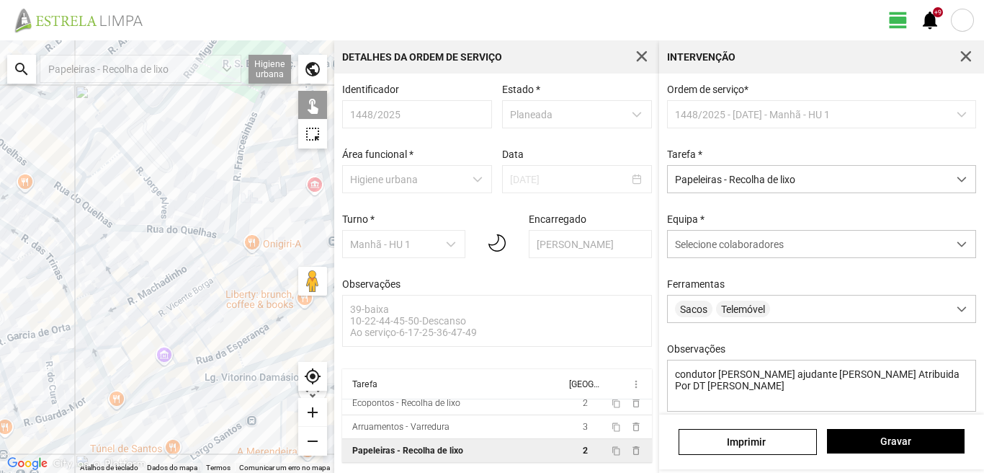
click at [169, 229] on div at bounding box center [167, 256] width 334 height 432
click at [167, 220] on div at bounding box center [167, 256] width 334 height 432
click at [165, 209] on div at bounding box center [167, 256] width 334 height 432
click at [103, 225] on div at bounding box center [167, 256] width 334 height 432
click at [78, 194] on div at bounding box center [167, 256] width 334 height 432
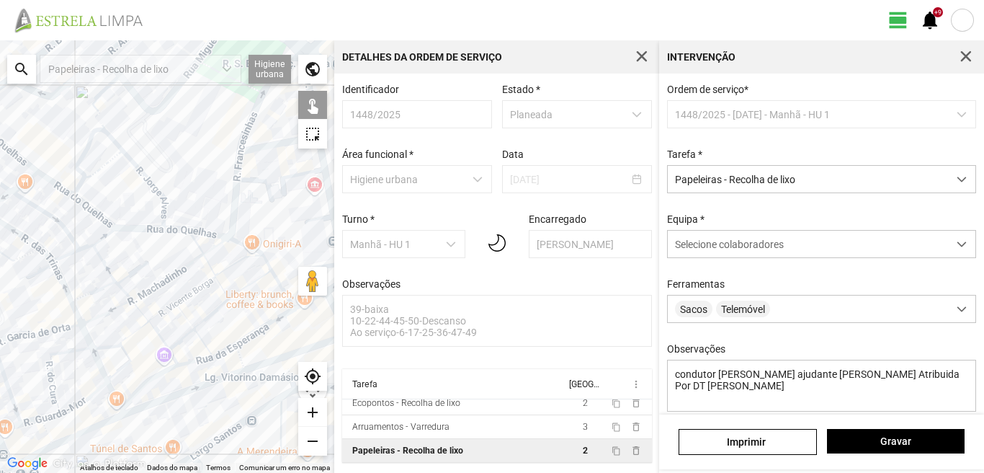
click at [89, 189] on div at bounding box center [167, 256] width 334 height 432
click at [97, 180] on div at bounding box center [167, 256] width 334 height 432
click at [767, 250] on span "Selecione colaboradores" at bounding box center [729, 244] width 109 height 12
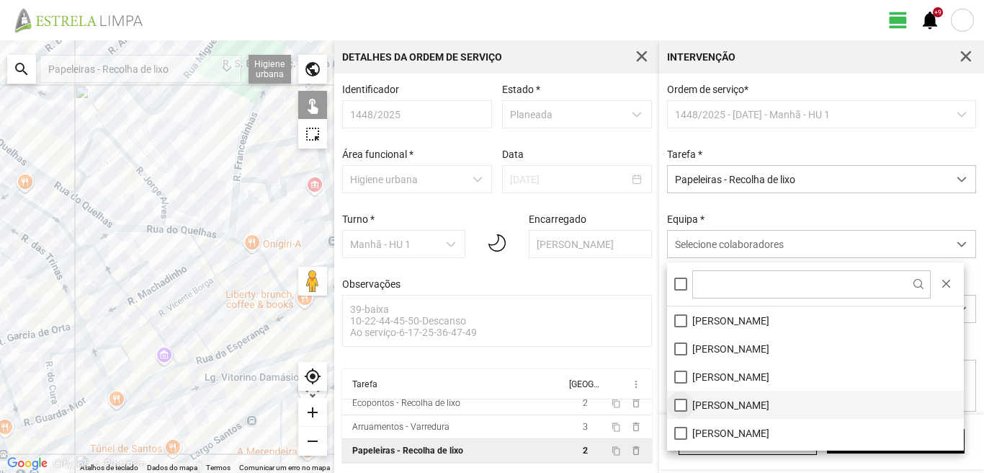
scroll to position [72, 0]
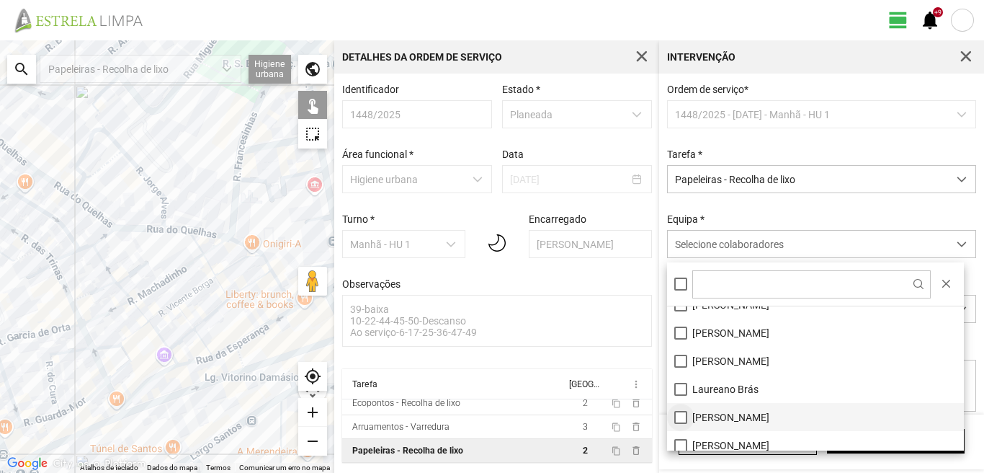
click at [676, 411] on li "[PERSON_NAME]" at bounding box center [815, 417] width 297 height 28
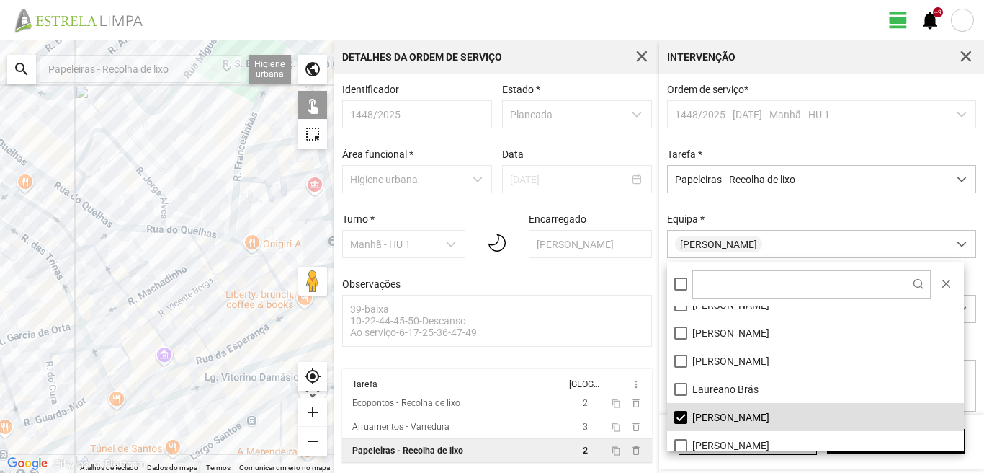
click at [202, 260] on div at bounding box center [167, 256] width 334 height 432
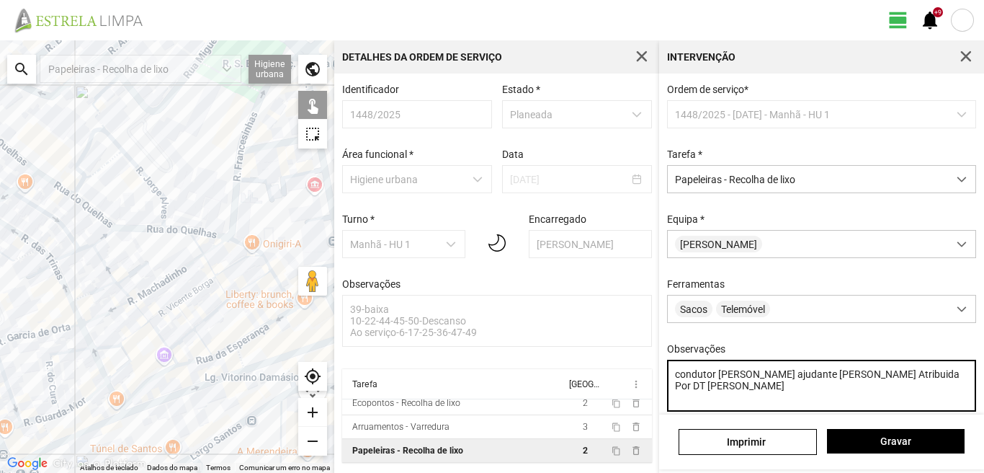
click at [823, 394] on textarea "condutor [PERSON_NAME] ajudante [PERSON_NAME] Atribuida Por DT [PERSON_NAME]" at bounding box center [822, 385] width 310 height 52
click at [810, 381] on textarea "condutor [PERSON_NAME] ajudante [PERSON_NAME] Atribuida Por DT [PERSON_NAME]" at bounding box center [822, 385] width 310 height 52
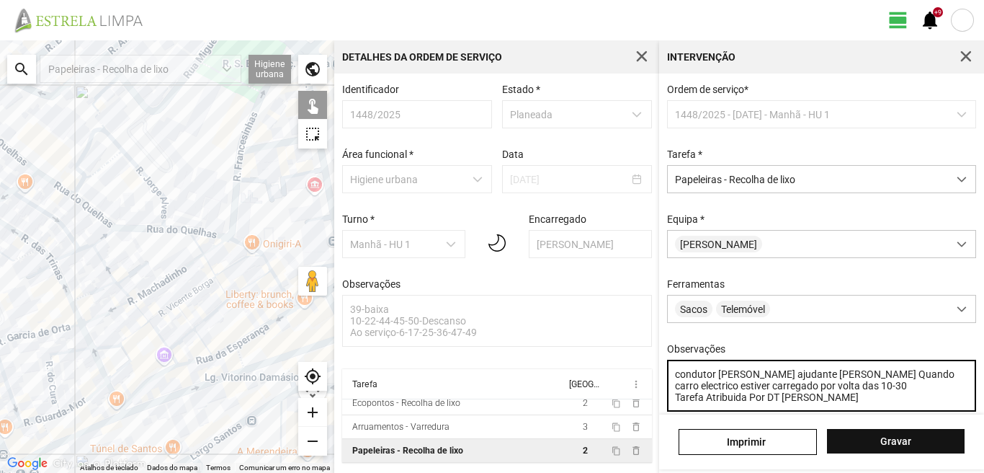
type textarea "condutor [PERSON_NAME] ajudante [PERSON_NAME] Quando carro electrico estiver ca…"
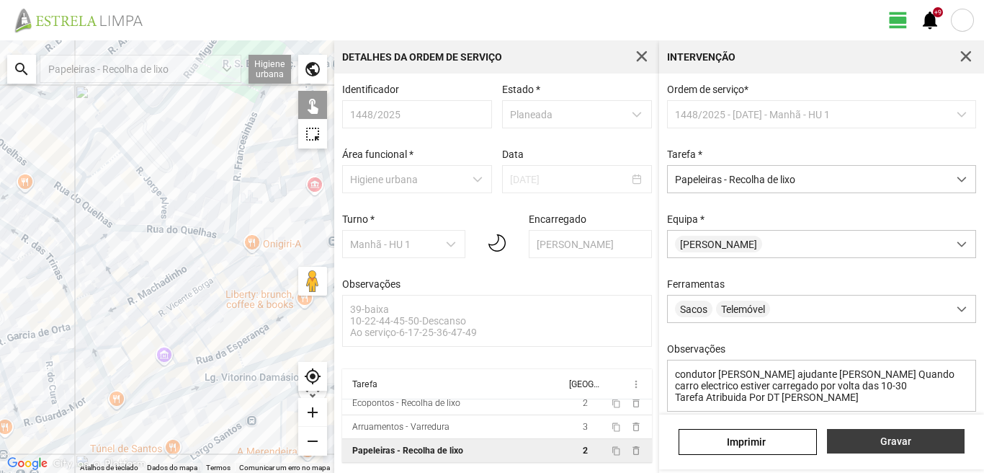
click at [898, 442] on span "Gravar" at bounding box center [895, 441] width 122 height 12
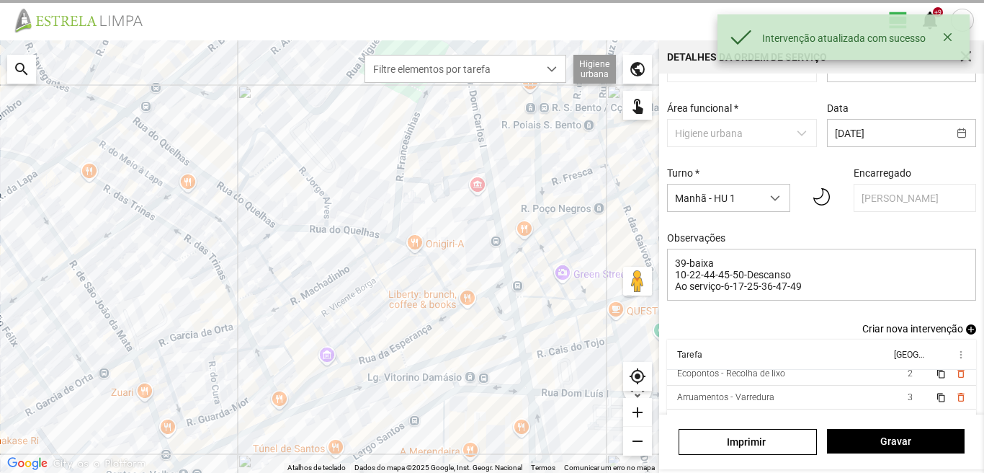
scroll to position [79, 0]
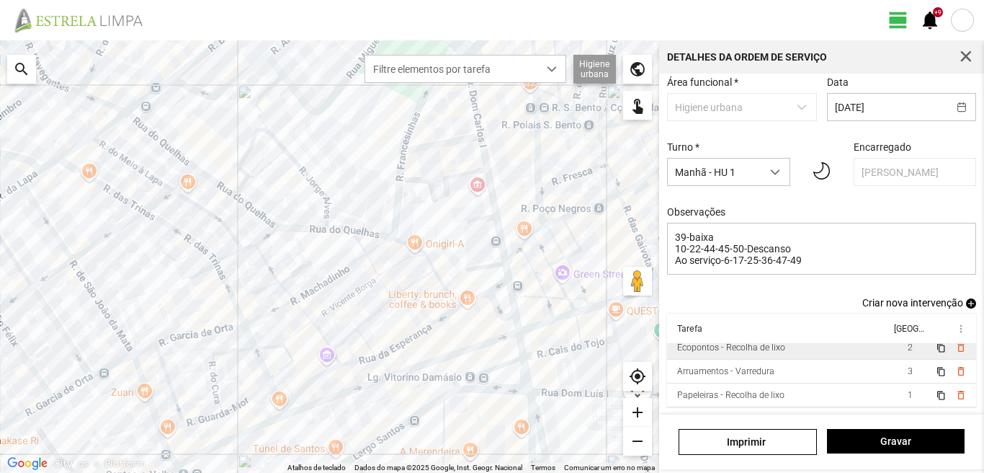
click at [890, 348] on td "2" at bounding box center [910, 348] width 40 height 24
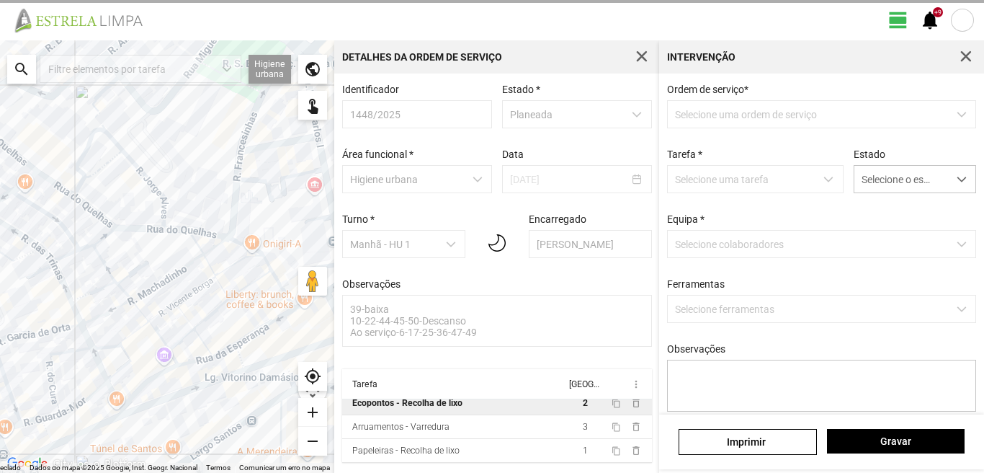
scroll to position [3, 0]
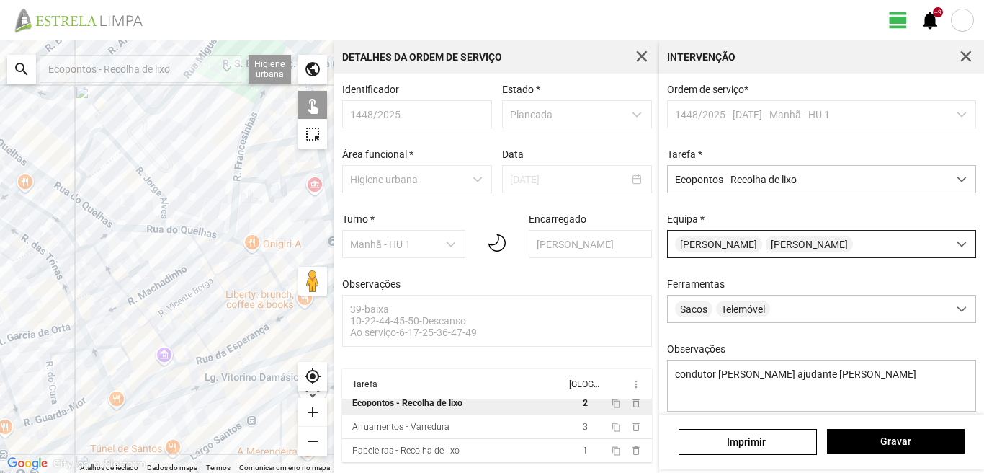
click at [733, 244] on span "[PERSON_NAME]" at bounding box center [718, 244] width 87 height 17
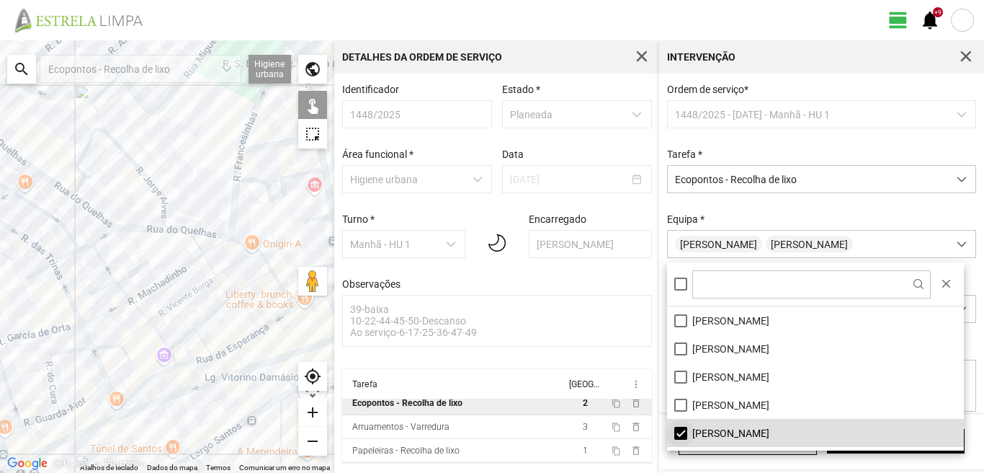
click at [680, 434] on li "[PERSON_NAME]" at bounding box center [815, 433] width 297 height 28
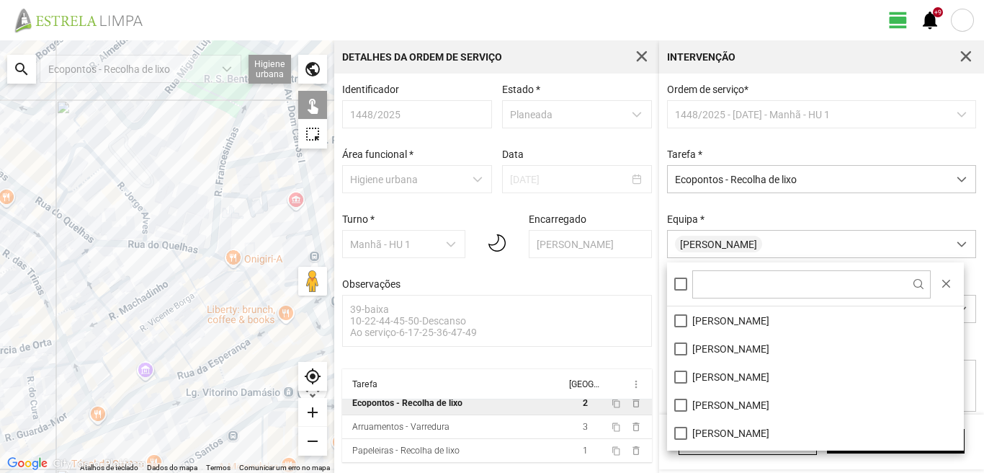
drag, startPoint x: 279, startPoint y: 207, endPoint x: 251, endPoint y: 228, distance: 34.6
click at [251, 228] on div at bounding box center [167, 256] width 334 height 432
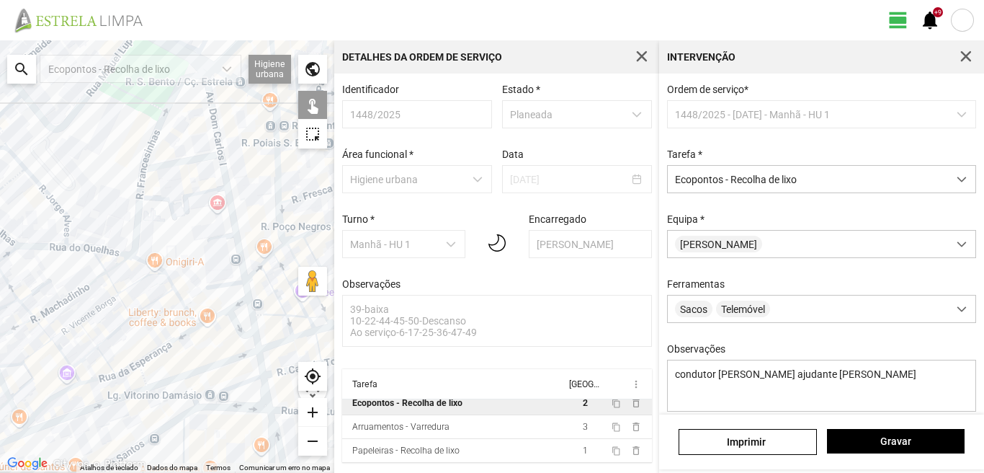
drag, startPoint x: 249, startPoint y: 223, endPoint x: 153, endPoint y: 220, distance: 95.8
click at [153, 220] on div at bounding box center [167, 256] width 334 height 432
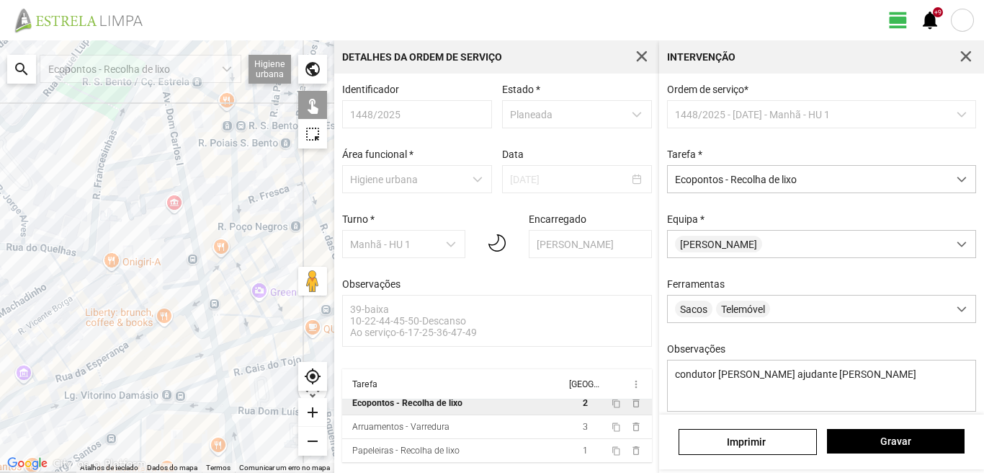
click at [192, 287] on div at bounding box center [167, 256] width 334 height 432
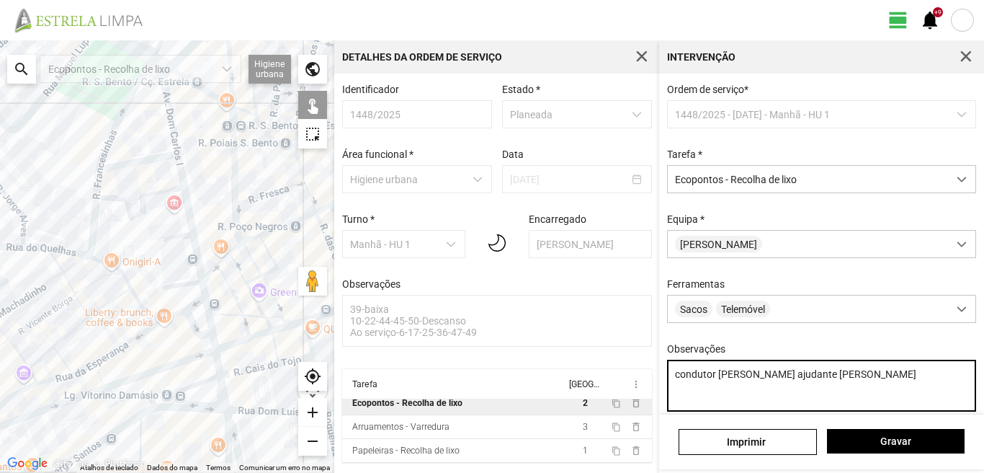
click at [813, 381] on textarea "condutor [PERSON_NAME] ajudante [PERSON_NAME]" at bounding box center [822, 385] width 310 height 52
type textarea "condutor [PERSON_NAME] ajudante [PERSON_NAME]"
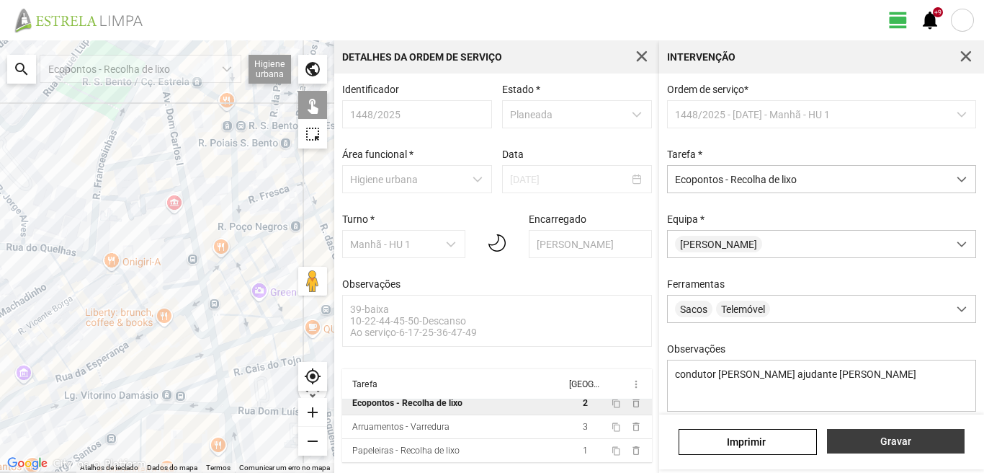
click at [882, 434] on button "Gravar" at bounding box center [896, 441] width 138 height 24
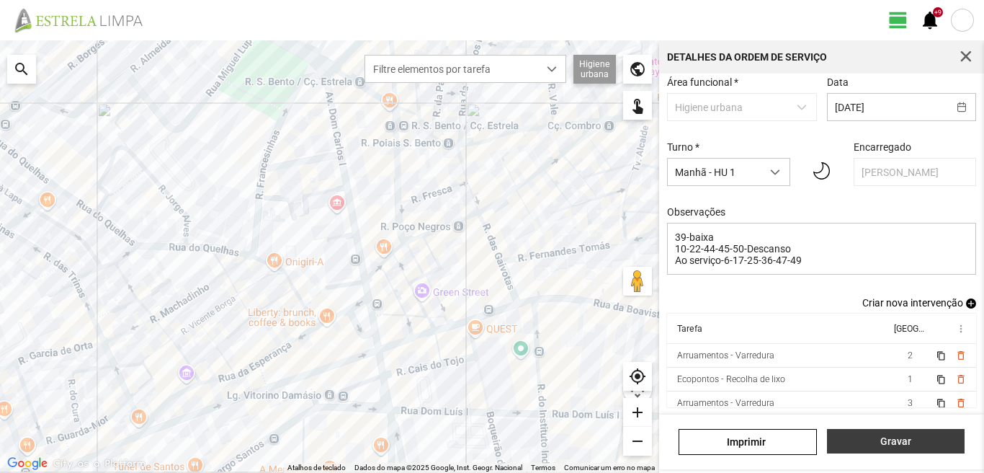
click at [901, 446] on span "Gravar" at bounding box center [895, 441] width 122 height 12
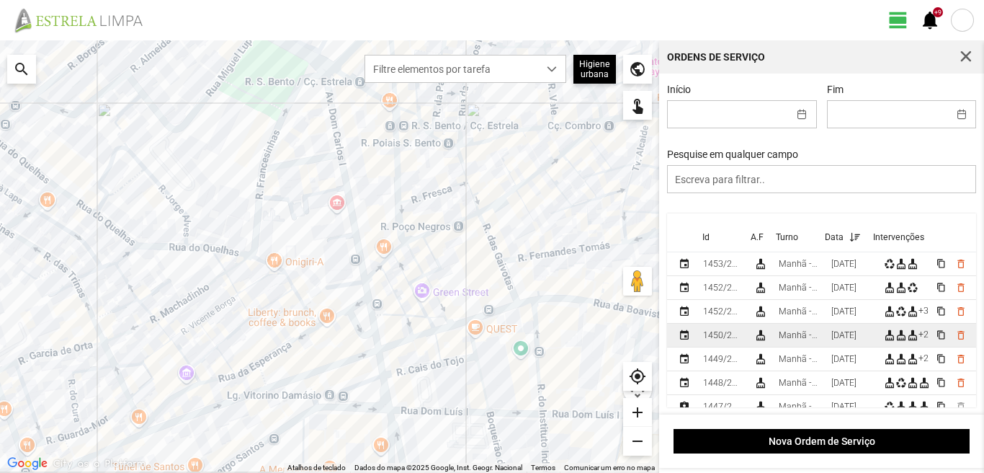
scroll to position [72, 0]
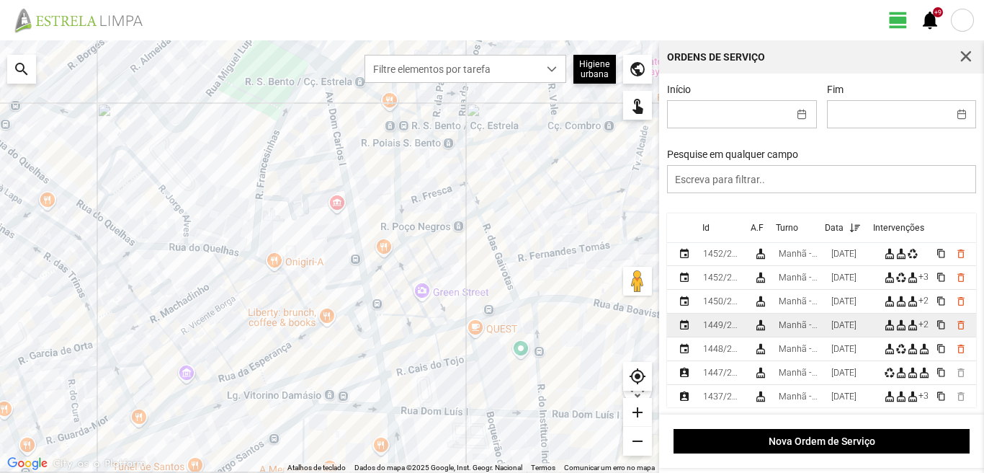
click at [840, 327] on div "[DATE]" at bounding box center [843, 325] width 25 height 10
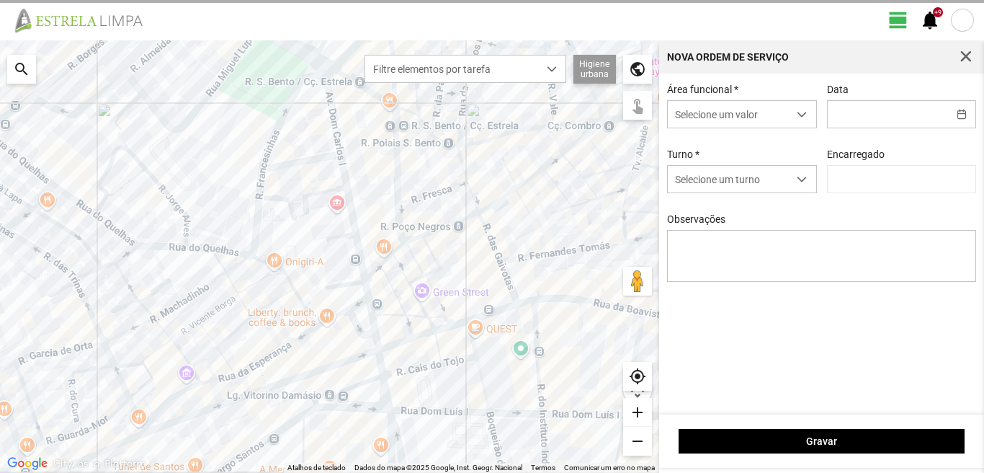
type input "[DATE]"
type textarea "39-baixa 22-Aniversario Ao Serviço6-10-17-25-36-44-45-47-49-50"
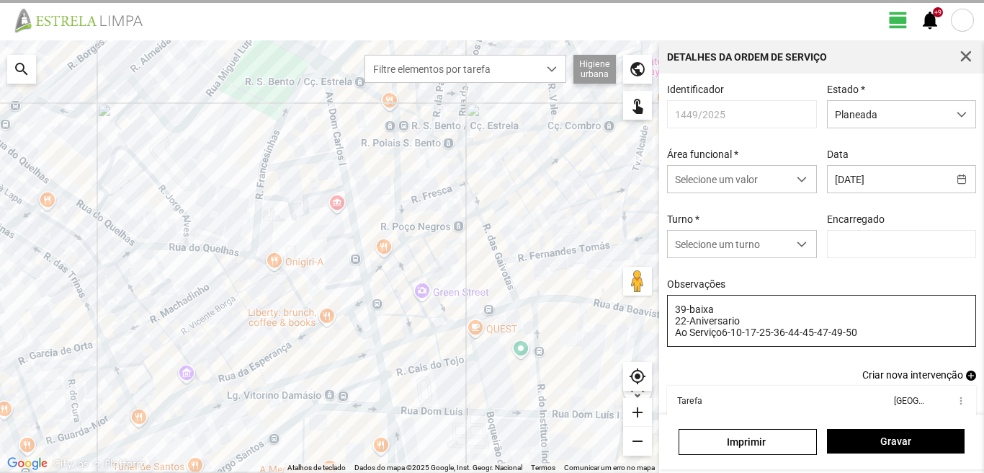
type input "[PERSON_NAME]"
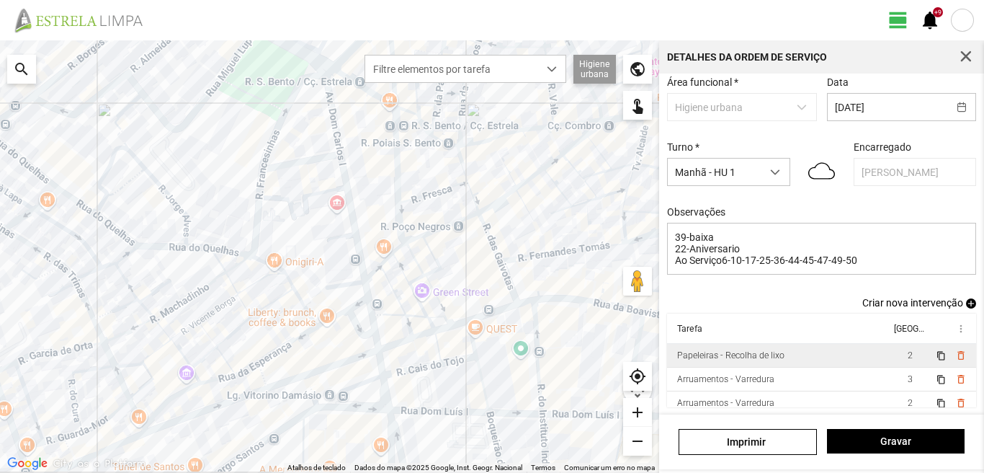
click at [890, 358] on td "2" at bounding box center [910, 356] width 40 height 24
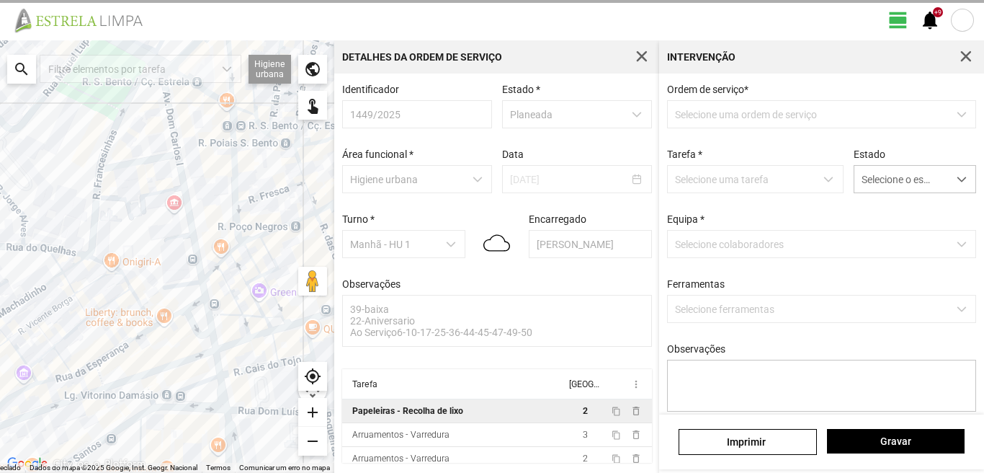
scroll to position [3, 0]
type textarea "condutor [PERSON_NAME] ajudante [PERSON_NAME] Atribuido Por DT [PERSON_NAME]"
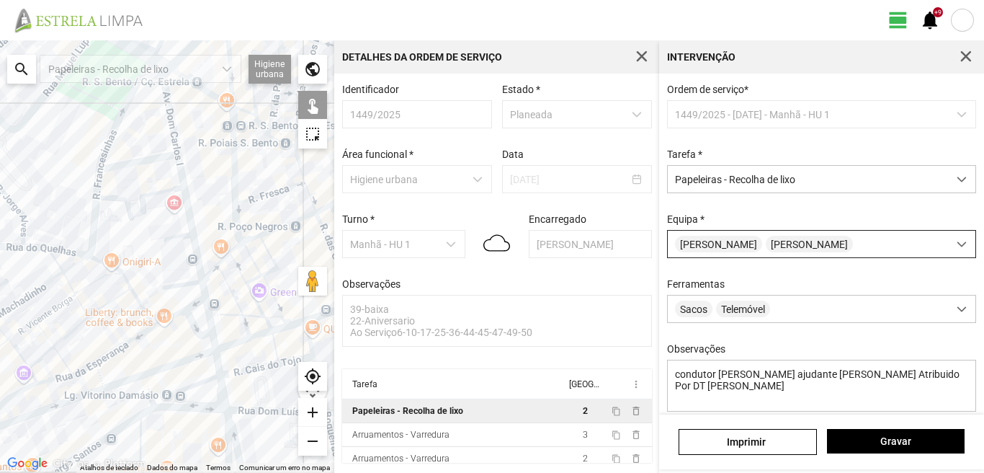
click at [730, 242] on span "[PERSON_NAME]" at bounding box center [718, 244] width 87 height 17
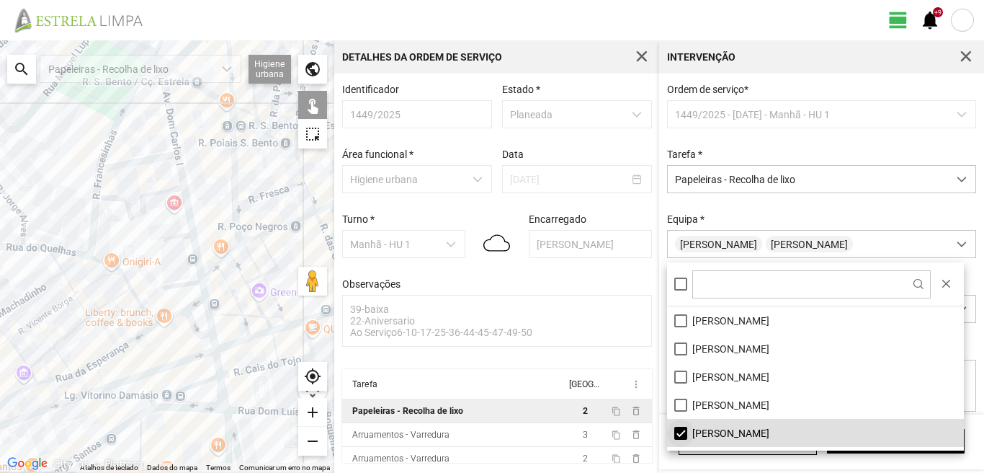
click at [677, 429] on li "[PERSON_NAME]" at bounding box center [815, 433] width 297 height 28
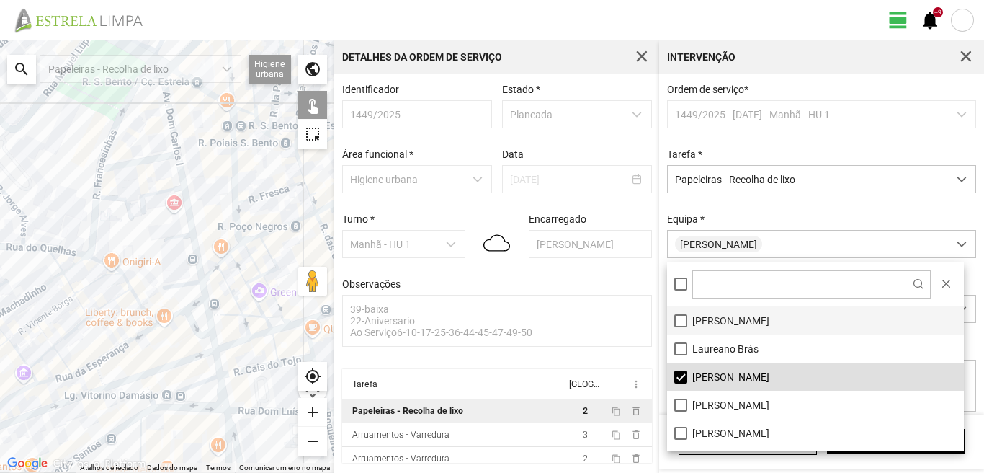
scroll to position [144, 0]
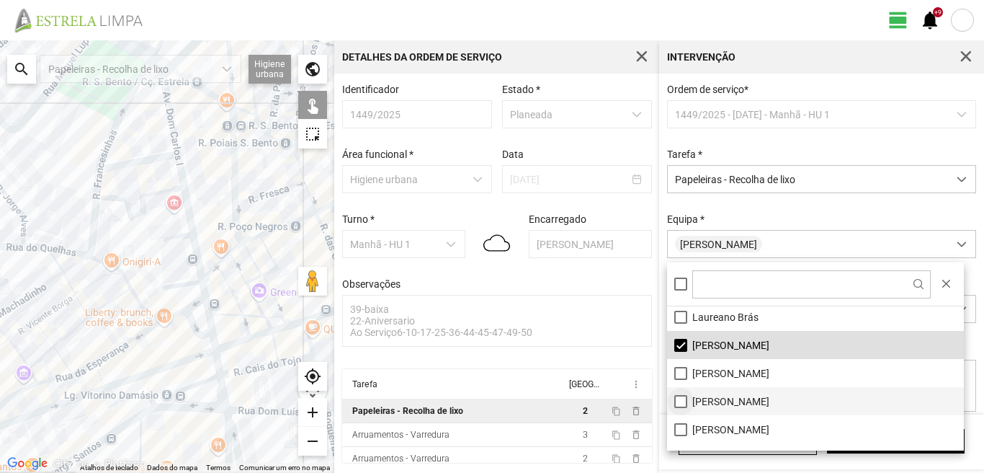
click at [680, 403] on li "[PERSON_NAME]" at bounding box center [815, 401] width 297 height 28
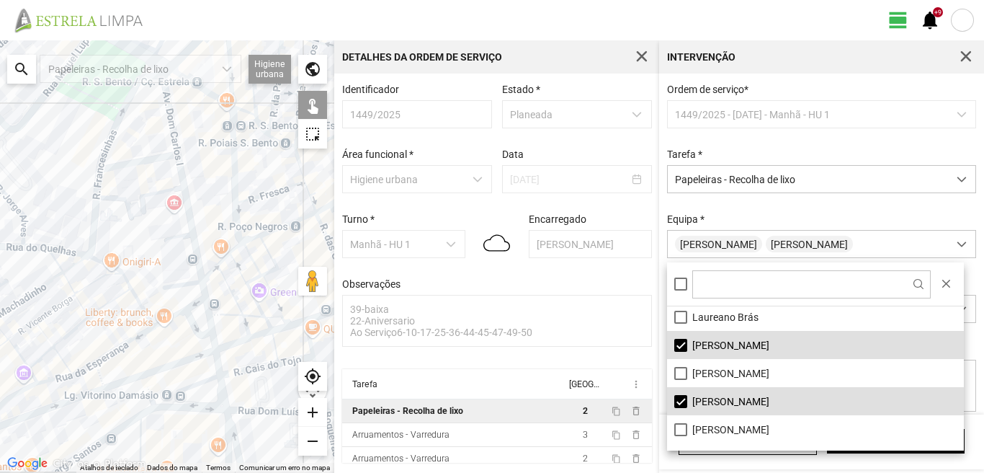
click at [68, 277] on div at bounding box center [167, 256] width 334 height 432
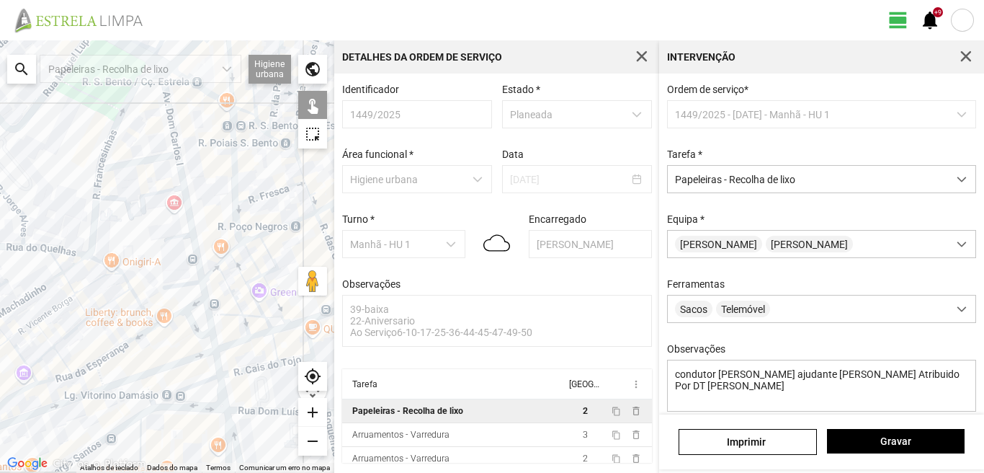
click at [63, 274] on div at bounding box center [167, 256] width 334 height 432
click at [879, 441] on span "Gravar" at bounding box center [895, 441] width 122 height 12
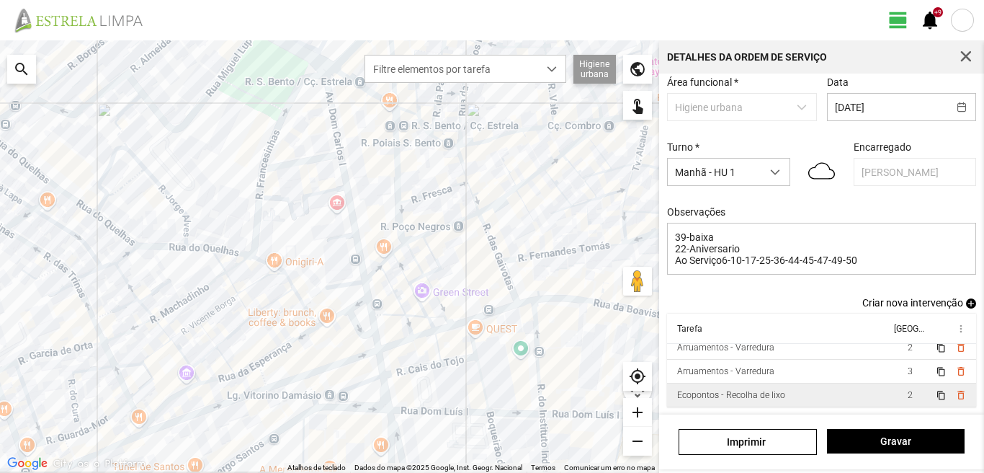
scroll to position [79, 0]
click at [892, 395] on td "2" at bounding box center [910, 395] width 40 height 24
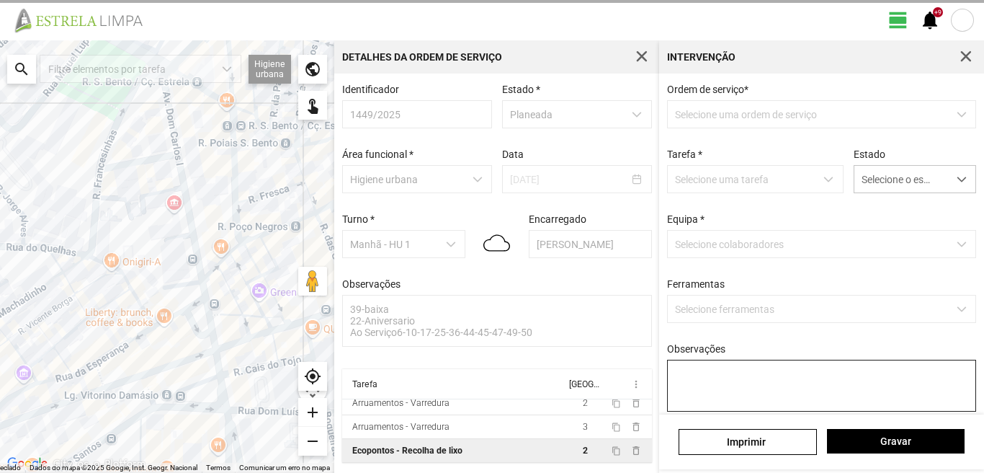
type textarea "condutor [PERSON_NAME] ajudante [PERSON_NAME]"
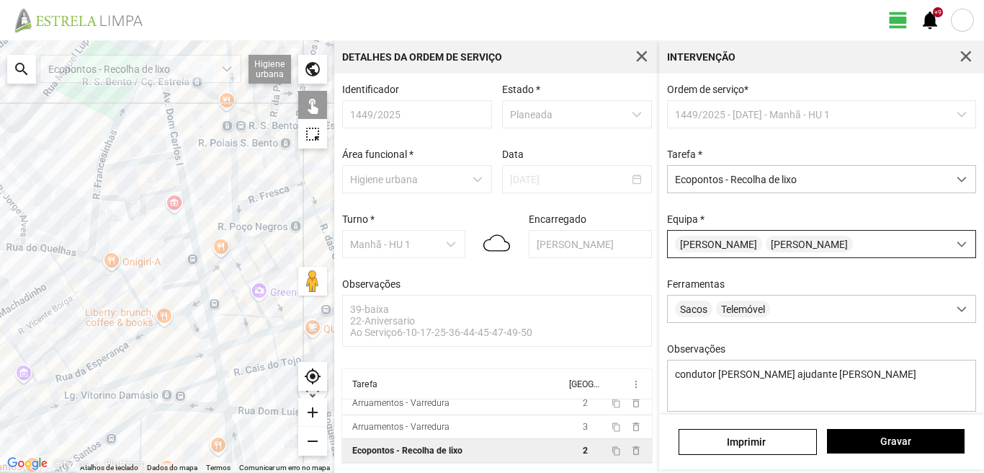
click at [737, 243] on span "[PERSON_NAME]" at bounding box center [718, 244] width 87 height 17
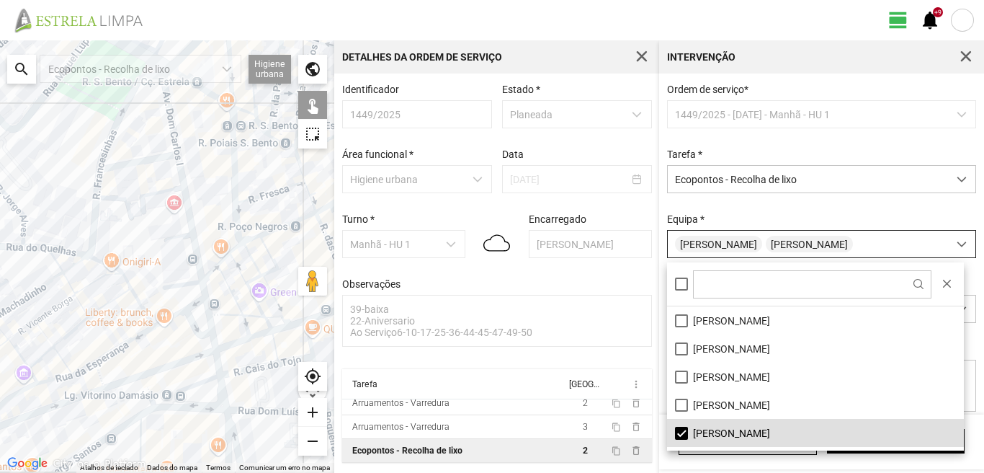
scroll to position [8, 64]
click at [679, 434] on li "[PERSON_NAME]" at bounding box center [815, 433] width 297 height 28
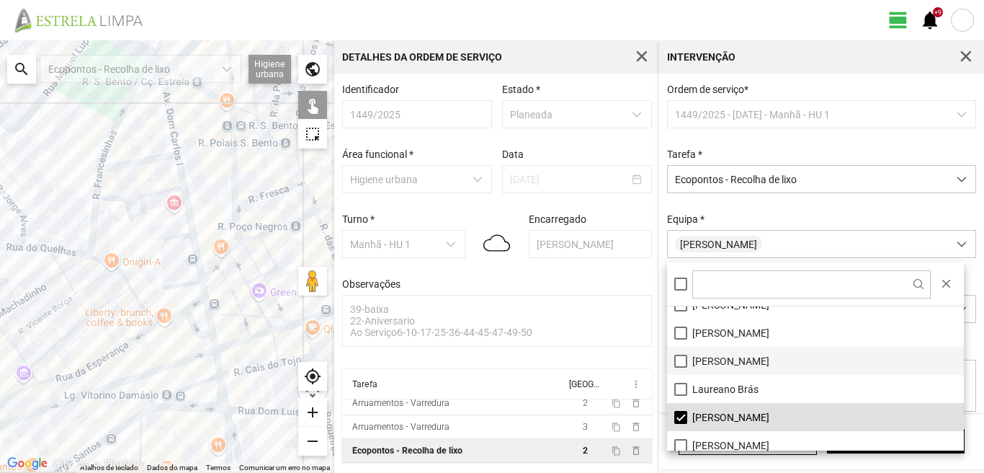
scroll to position [144, 0]
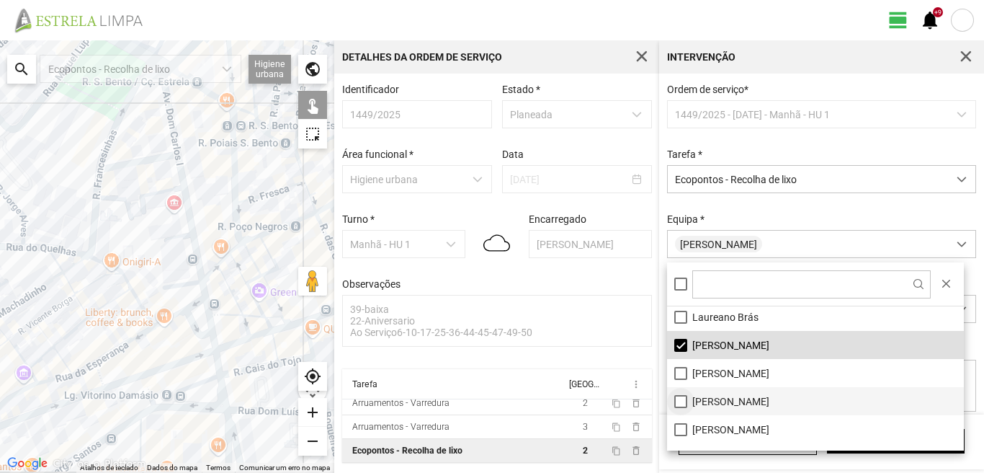
click at [676, 399] on li "[PERSON_NAME]" at bounding box center [815, 401] width 297 height 28
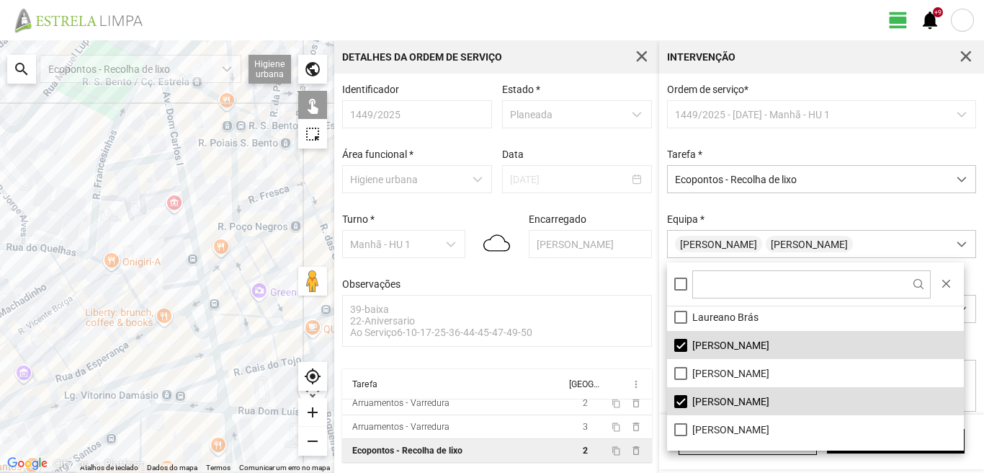
click at [190, 285] on div at bounding box center [167, 256] width 334 height 432
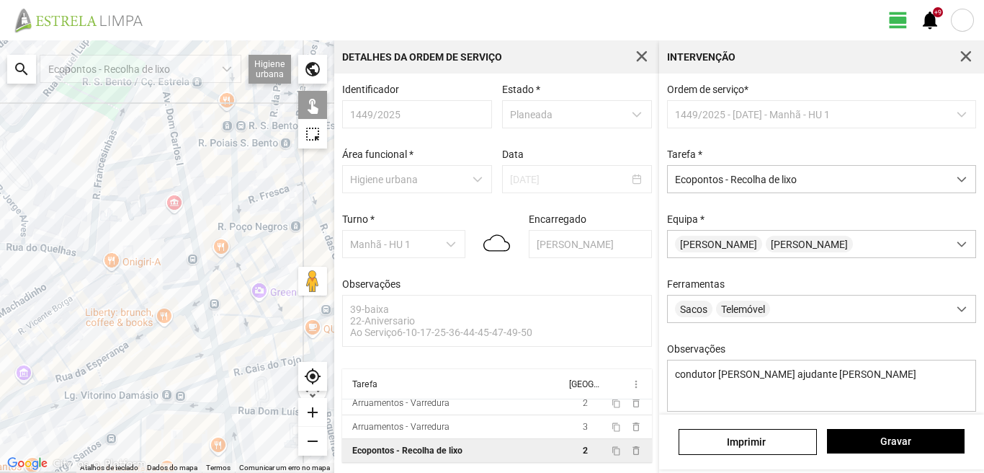
click at [190, 285] on div at bounding box center [167, 256] width 334 height 432
click at [929, 432] on button "Gravar" at bounding box center [896, 441] width 138 height 24
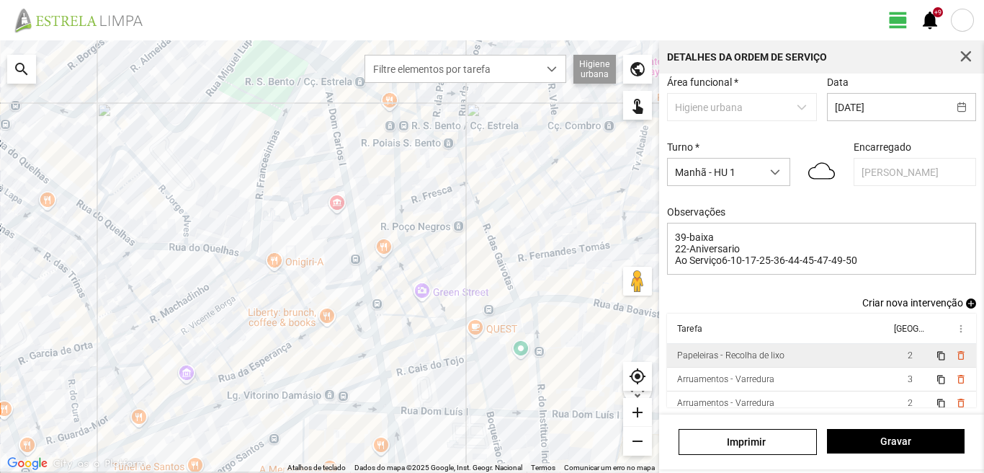
click at [818, 362] on td "Papeleiras - Recolha de lixo" at bounding box center [778, 356] width 223 height 24
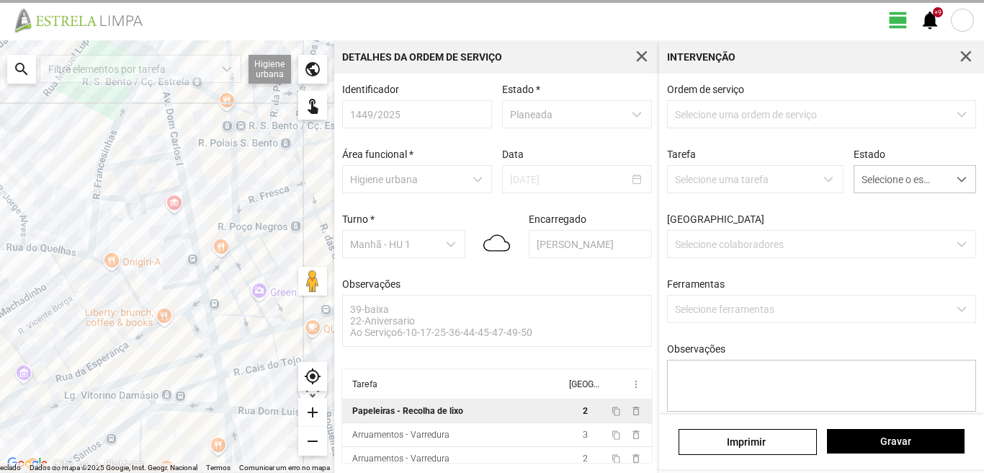
scroll to position [3, 0]
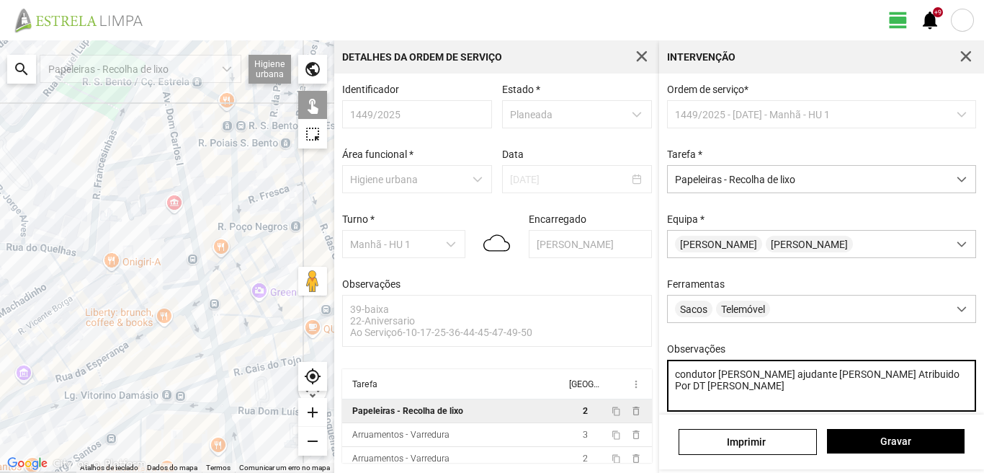
click at [807, 380] on textarea "condutor [PERSON_NAME] ajudante [PERSON_NAME] Atribuido Por DT [PERSON_NAME]" at bounding box center [822, 385] width 310 height 52
type textarea "condutor [PERSON_NAME] ajudante [PERSON_NAME] Atribuido Por DT [PERSON_NAME]"
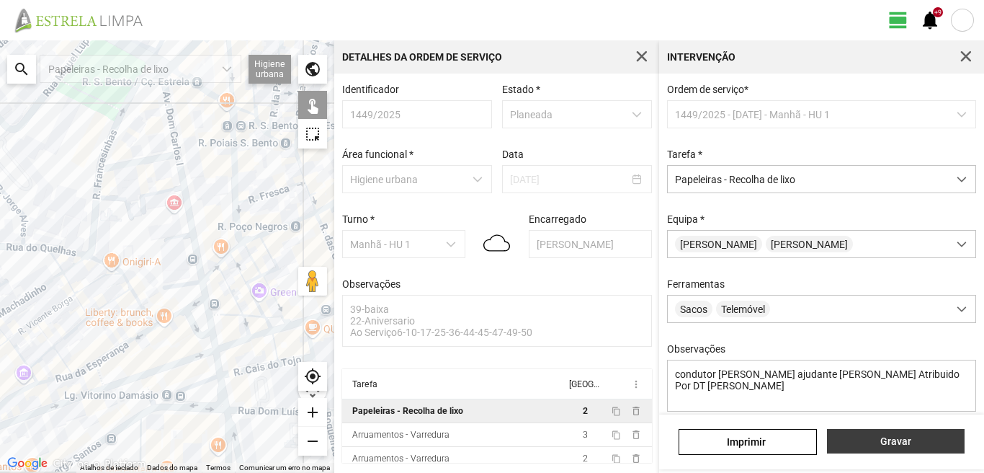
click at [882, 447] on button "Gravar" at bounding box center [896, 441] width 138 height 24
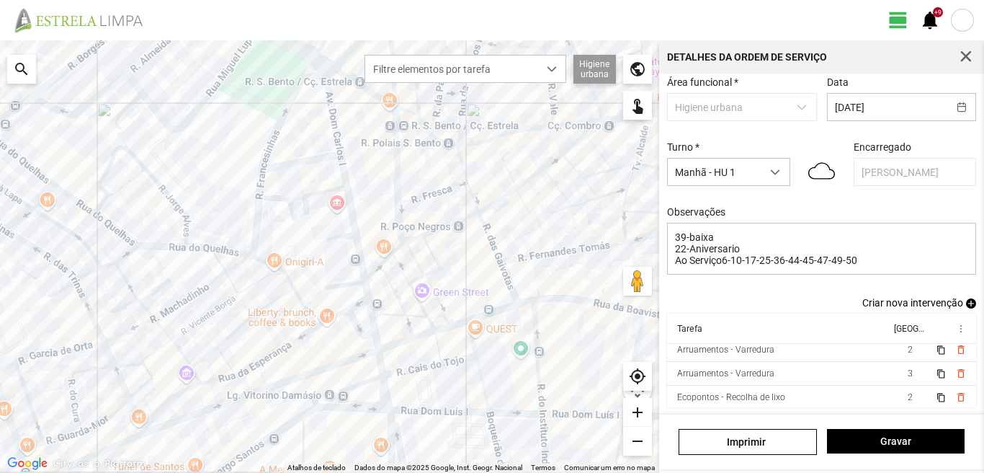
scroll to position [55, 0]
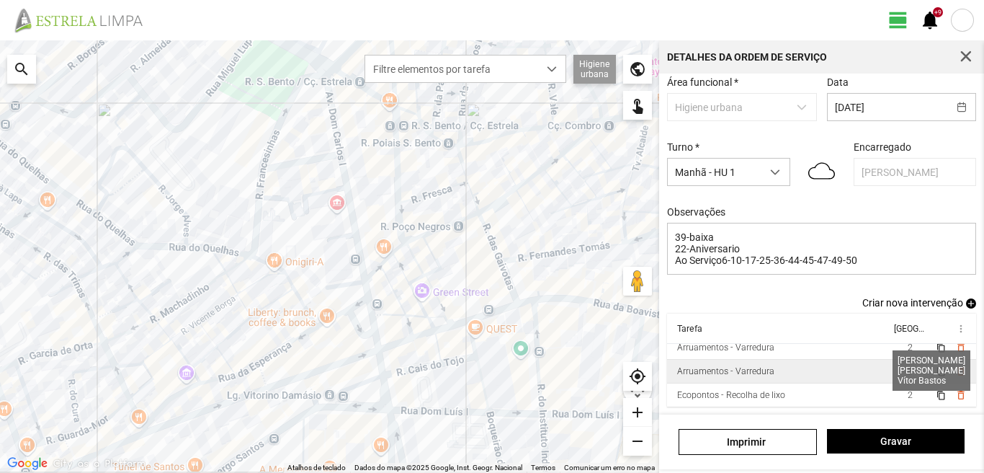
click at [908, 368] on span "3" at bounding box center [910, 371] width 5 height 10
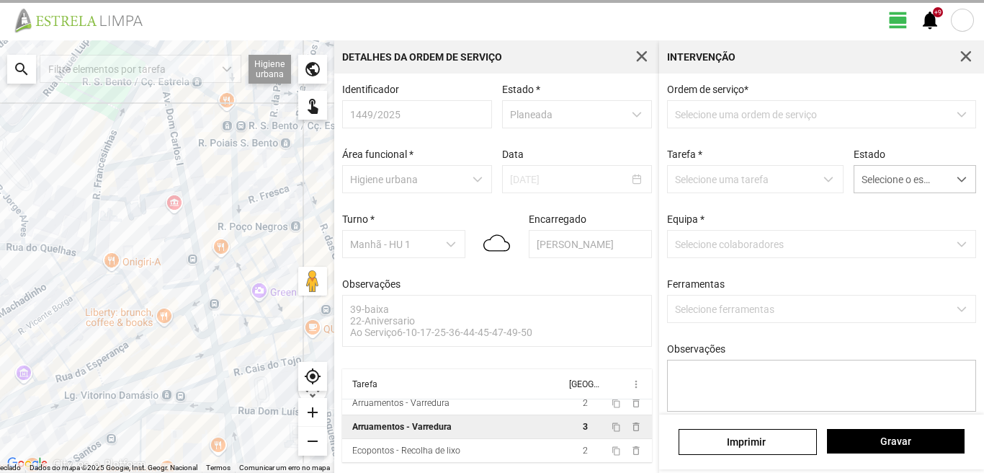
scroll to position [3, 0]
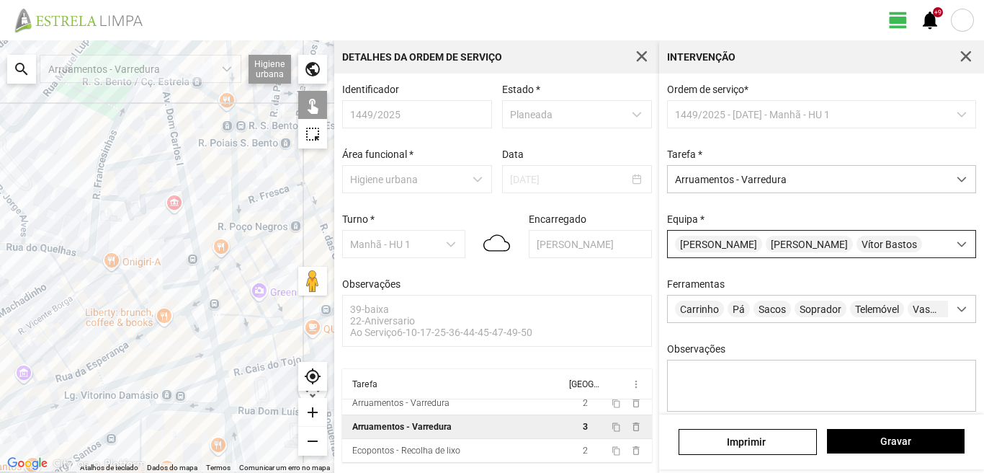
click at [825, 249] on span "[PERSON_NAME]" at bounding box center [809, 244] width 87 height 17
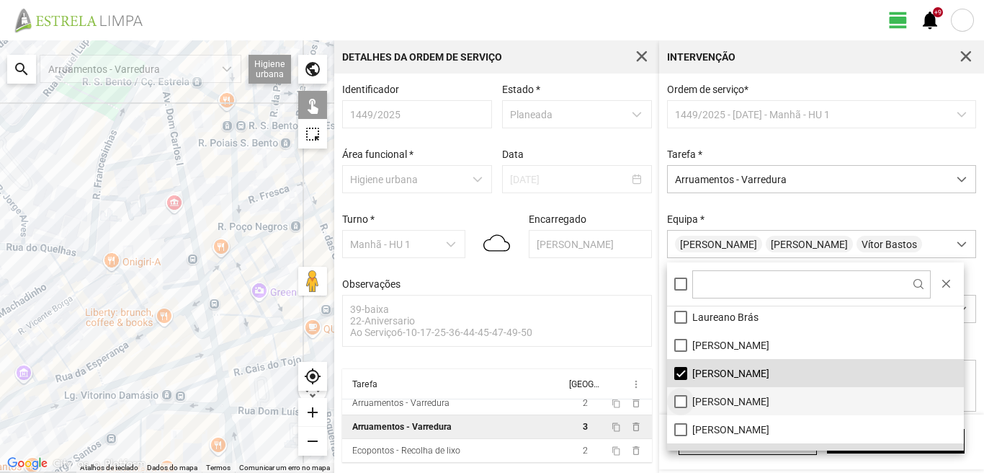
scroll to position [193, 0]
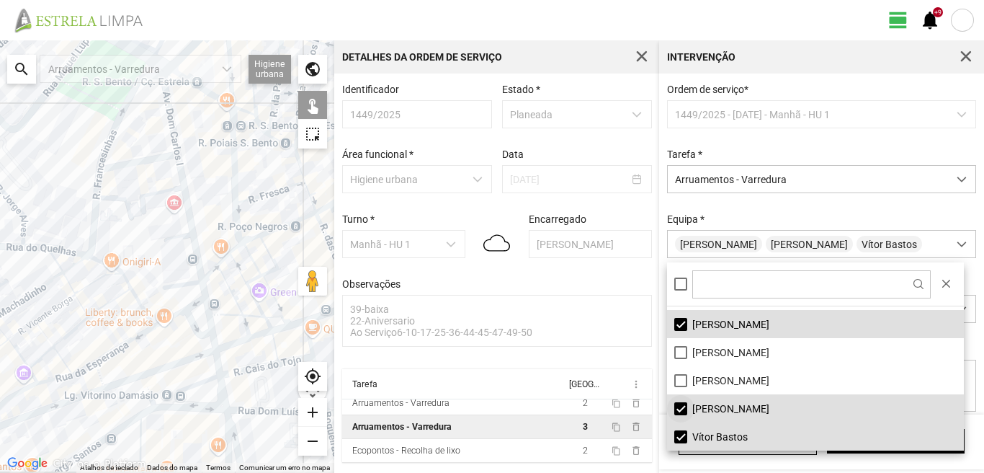
click at [678, 408] on li "[PERSON_NAME]" at bounding box center [815, 408] width 297 height 28
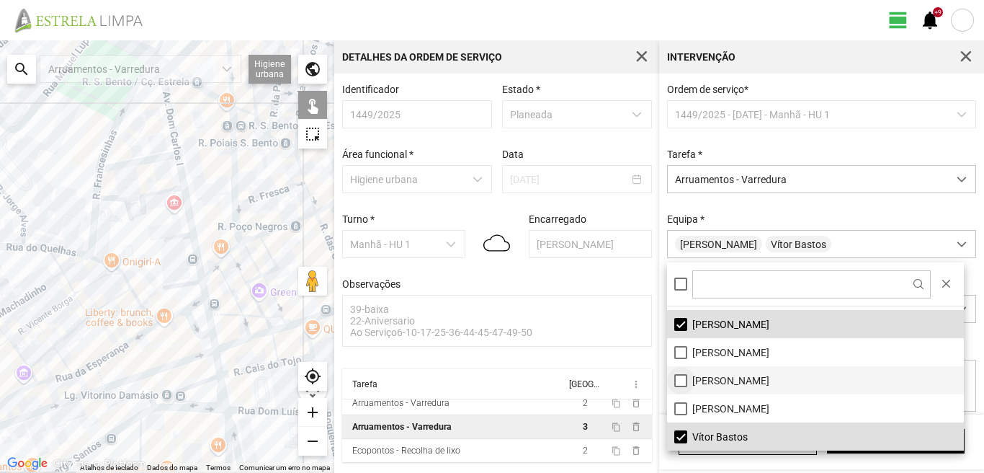
click at [682, 380] on li "[PERSON_NAME]" at bounding box center [815, 380] width 297 height 28
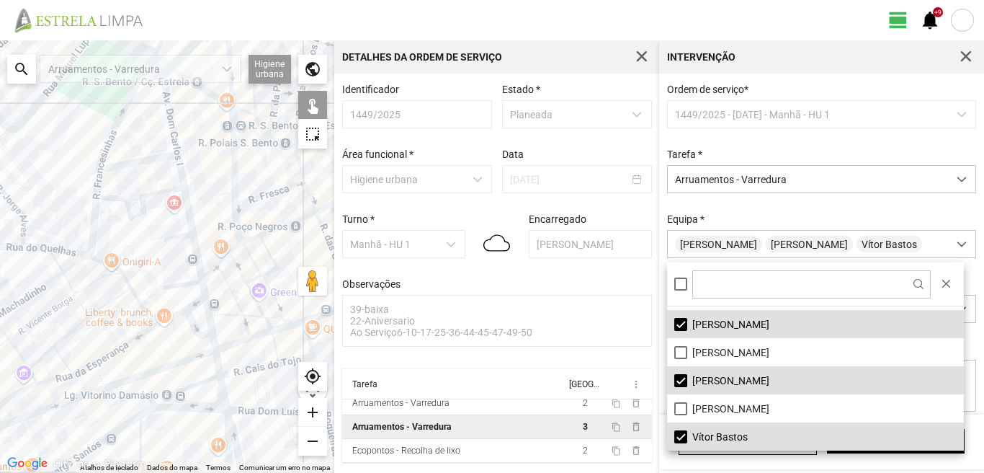
click at [198, 382] on div at bounding box center [167, 256] width 334 height 432
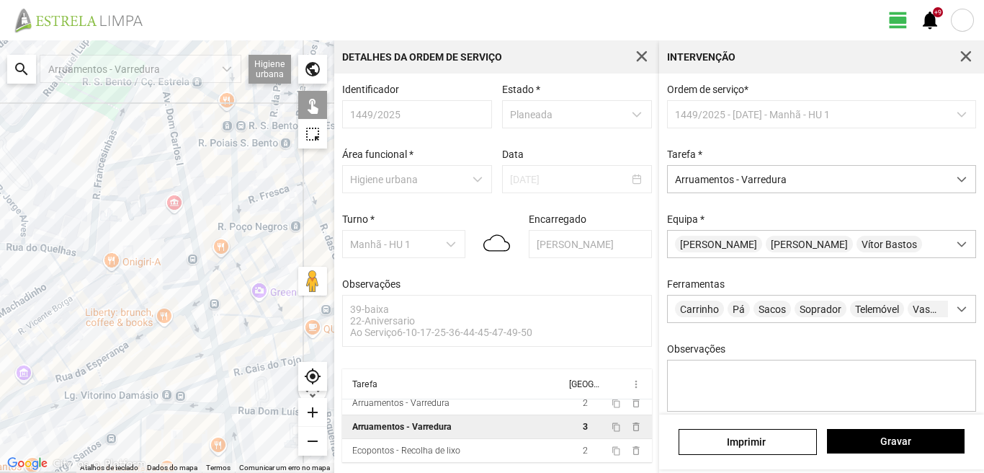
click at [198, 382] on div at bounding box center [167, 256] width 334 height 432
click at [215, 340] on div at bounding box center [167, 256] width 334 height 432
click at [887, 434] on button "Gravar" at bounding box center [896, 441] width 138 height 24
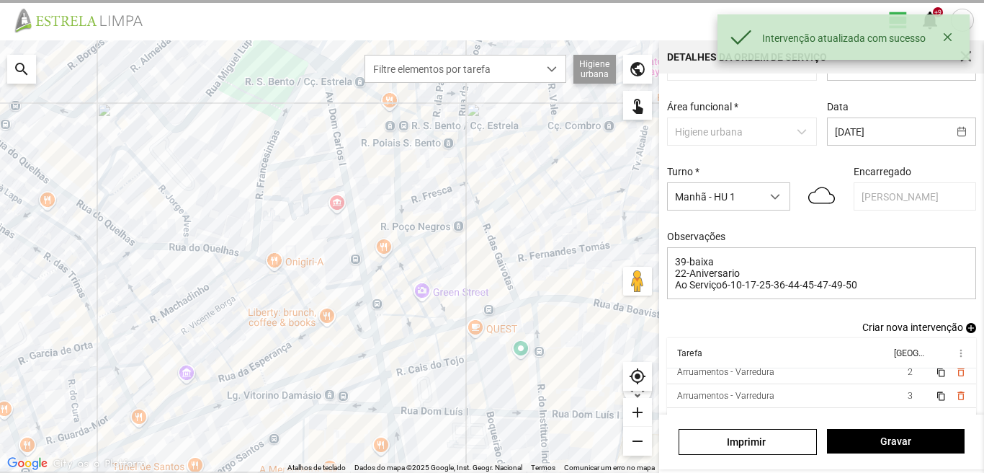
scroll to position [79, 0]
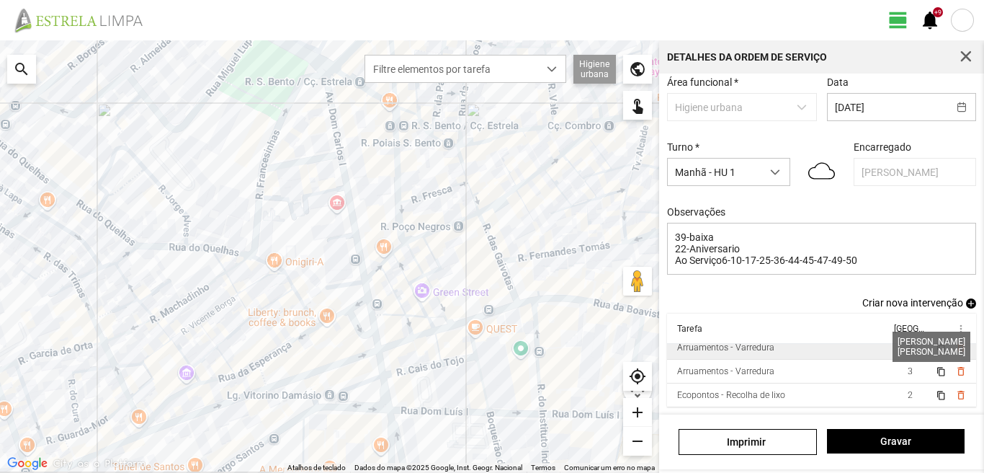
click at [908, 349] on span "2" at bounding box center [910, 347] width 5 height 10
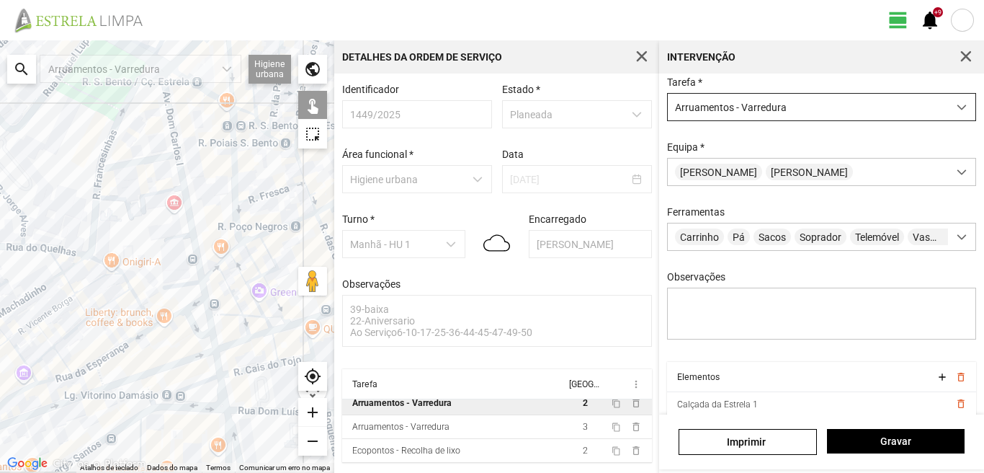
scroll to position [55, 0]
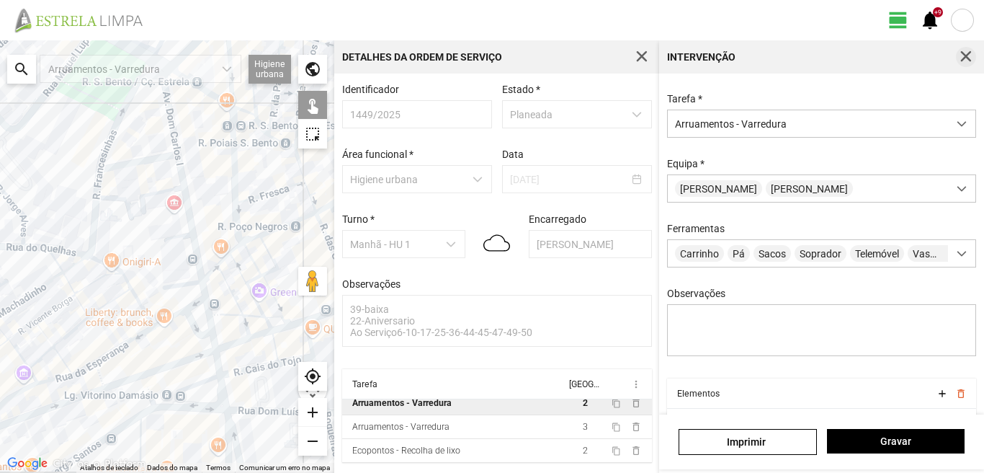
click at [961, 52] on span "button" at bounding box center [965, 56] width 13 height 13
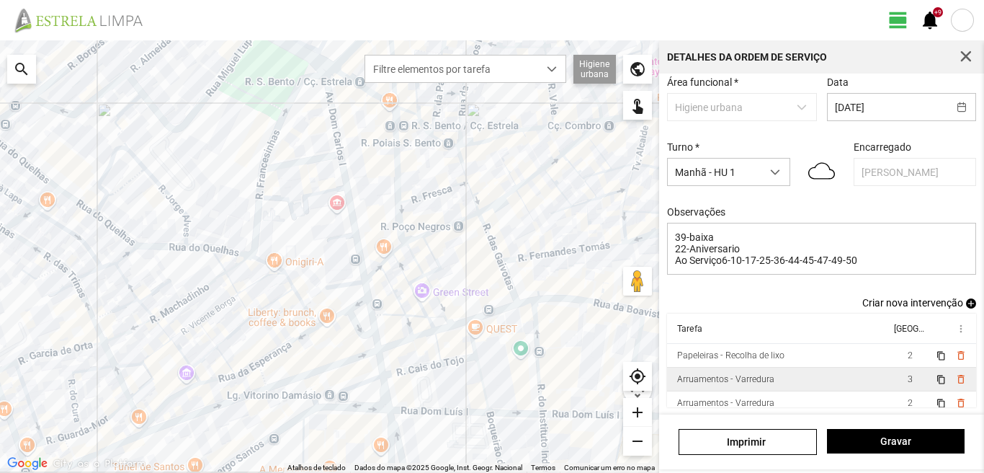
click at [898, 372] on td "3" at bounding box center [910, 379] width 40 height 24
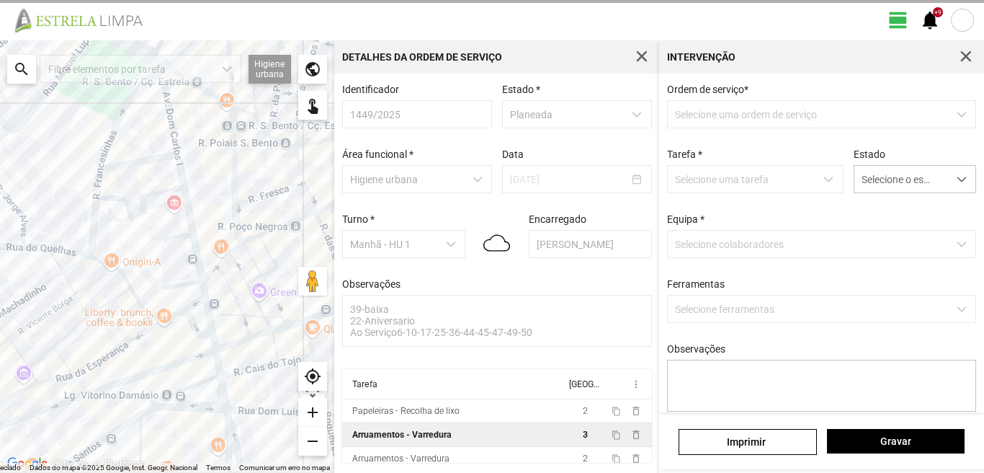
scroll to position [3, 0]
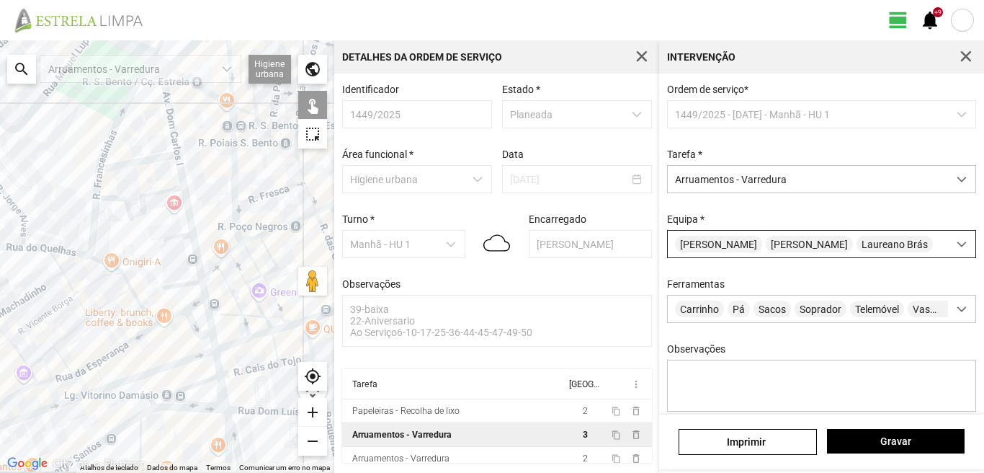
click at [750, 246] on span "[PERSON_NAME]" at bounding box center [718, 244] width 87 height 17
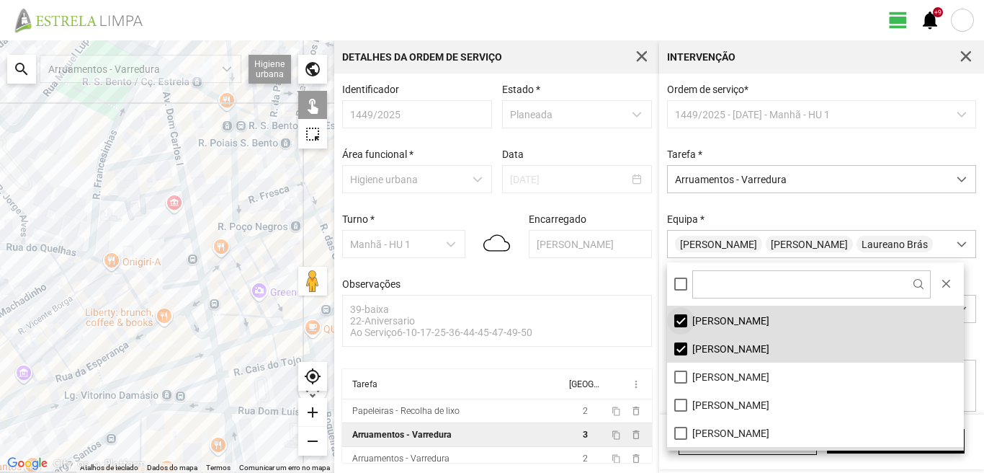
click at [677, 319] on li "[PERSON_NAME]" at bounding box center [815, 320] width 297 height 28
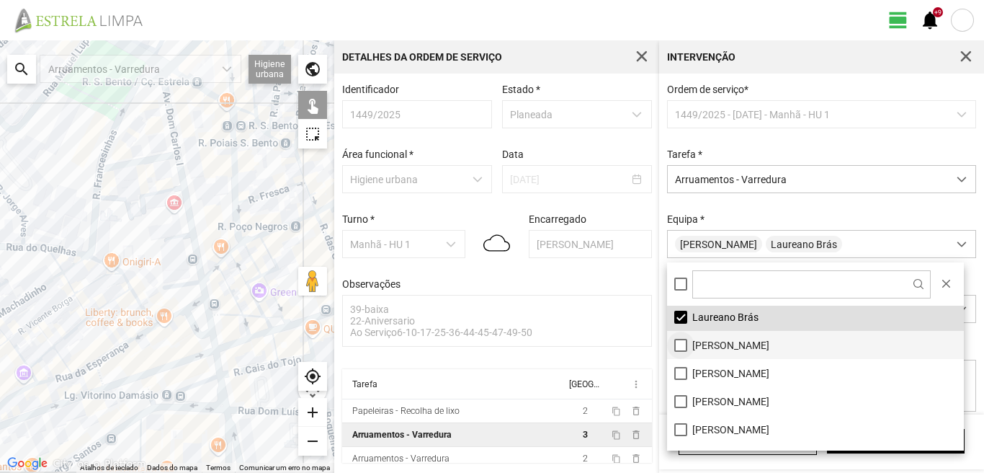
scroll to position [193, 0]
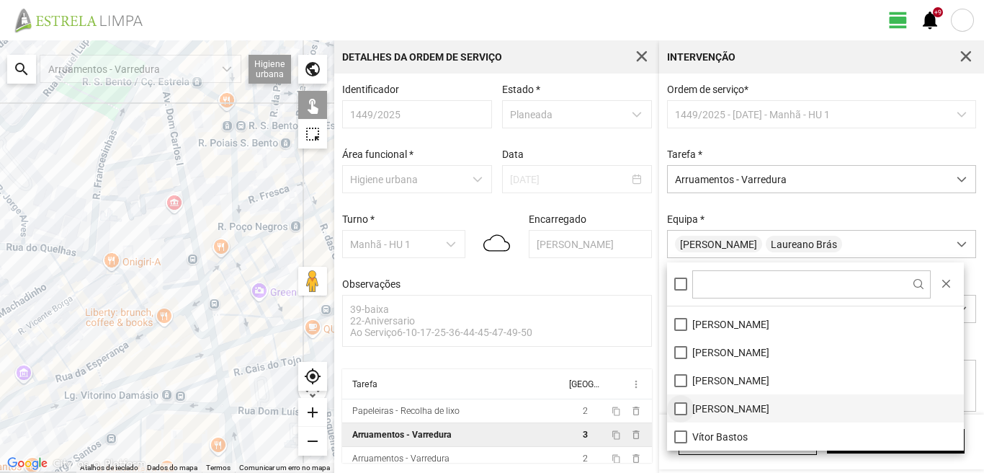
click at [681, 408] on li "[PERSON_NAME]" at bounding box center [815, 408] width 297 height 28
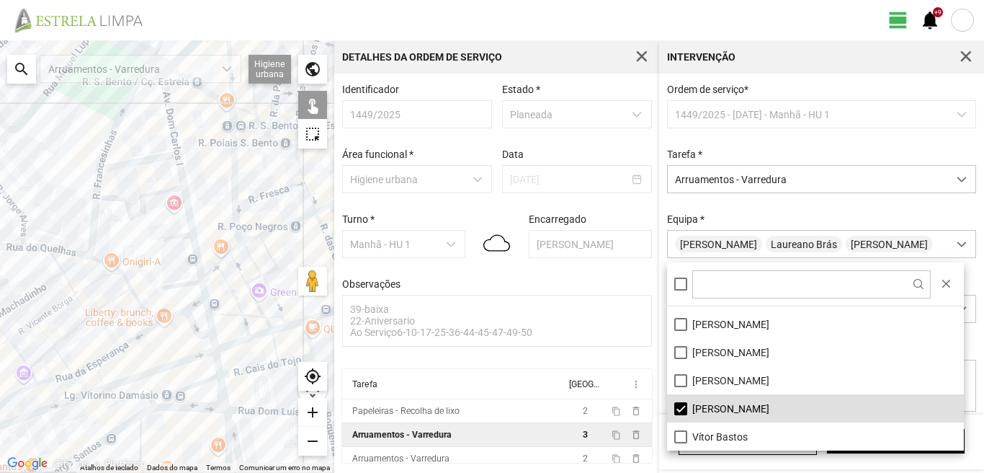
drag, startPoint x: 193, startPoint y: 296, endPoint x: 237, endPoint y: 335, distance: 58.7
click at [236, 332] on div at bounding box center [167, 256] width 334 height 432
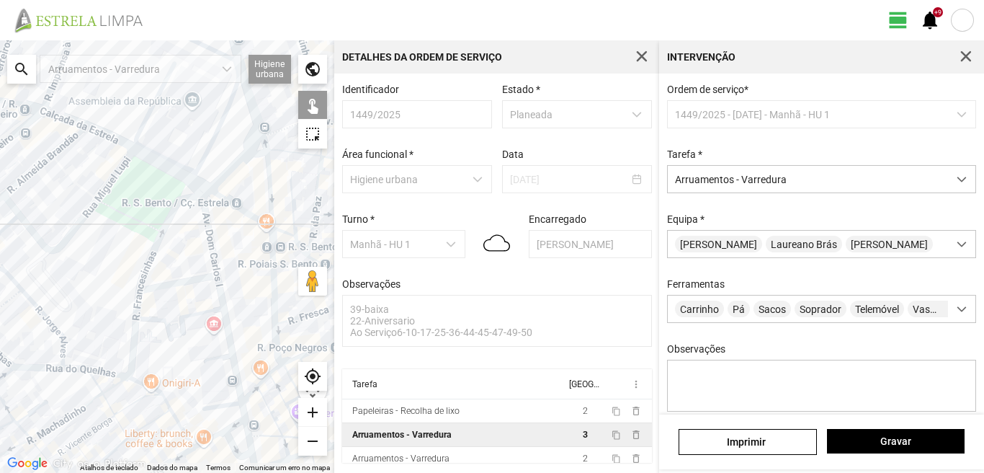
drag, startPoint x: 218, startPoint y: 157, endPoint x: 179, endPoint y: 295, distance: 143.5
click at [182, 292] on div at bounding box center [167, 256] width 334 height 432
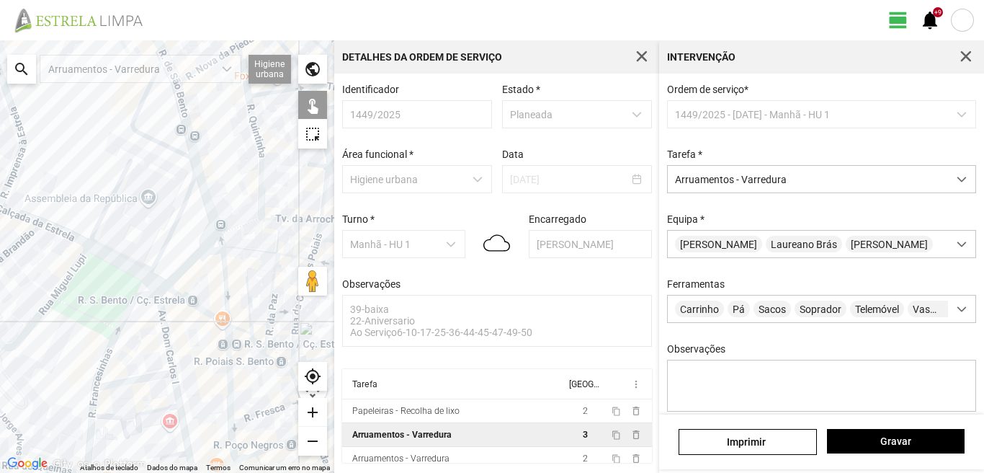
click at [186, 266] on div at bounding box center [167, 256] width 334 height 432
click at [865, 432] on button "Gravar" at bounding box center [896, 441] width 138 height 24
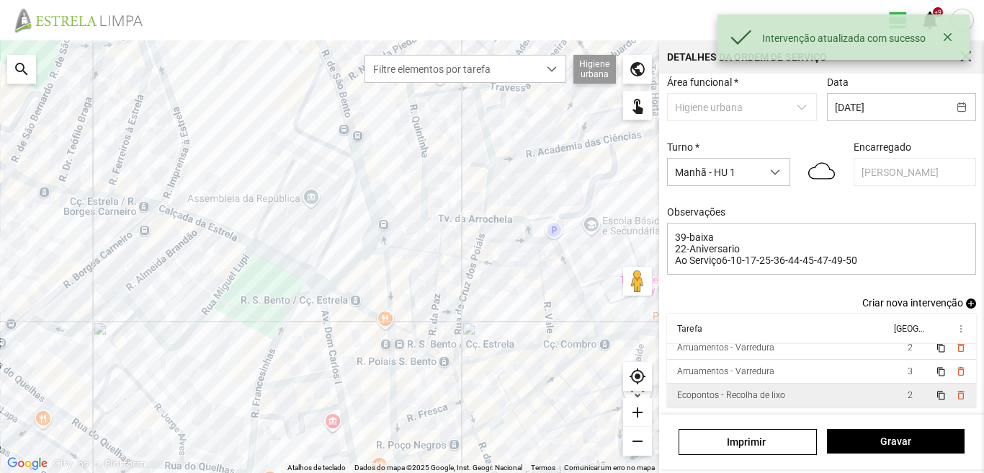
scroll to position [79, 0]
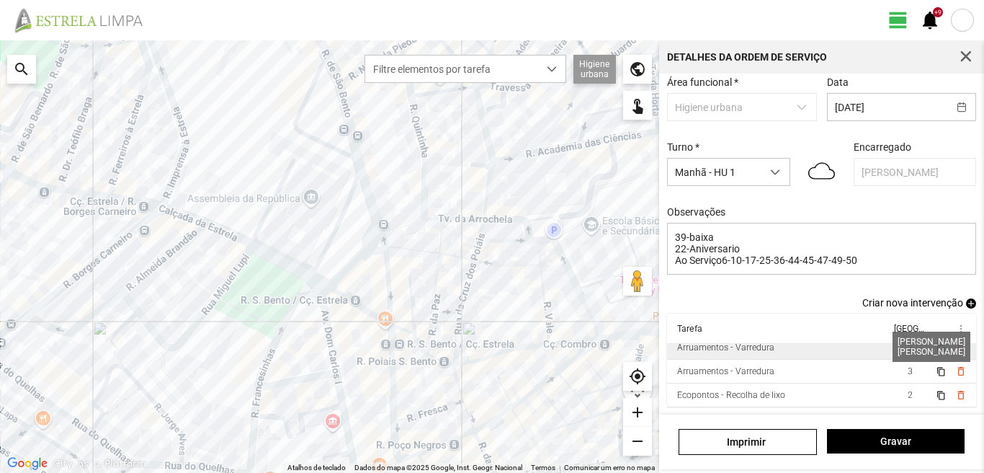
click at [908, 346] on span "2" at bounding box center [910, 347] width 5 height 10
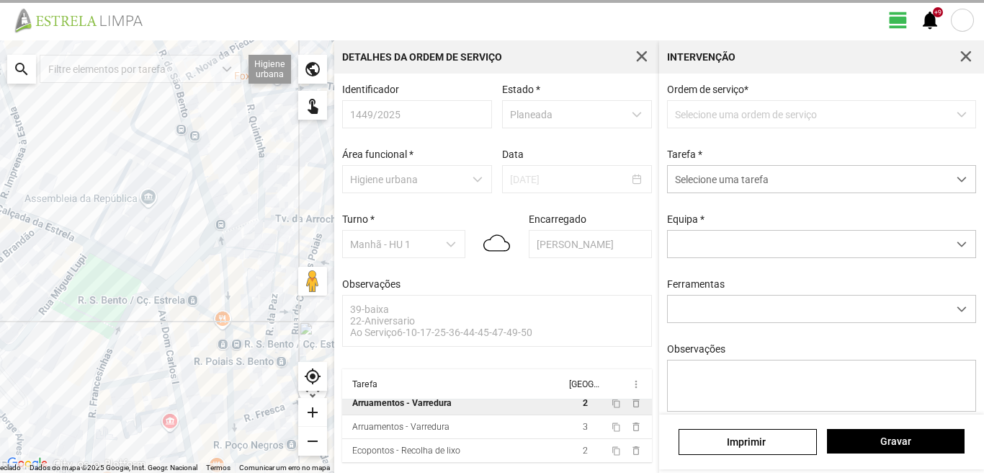
scroll to position [3, 0]
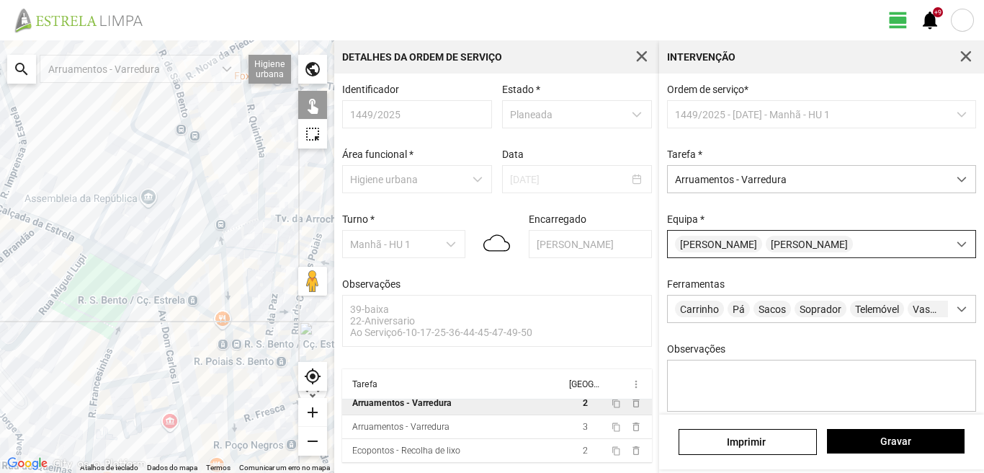
click at [815, 243] on div "[PERSON_NAME]" at bounding box center [808, 244] width 280 height 27
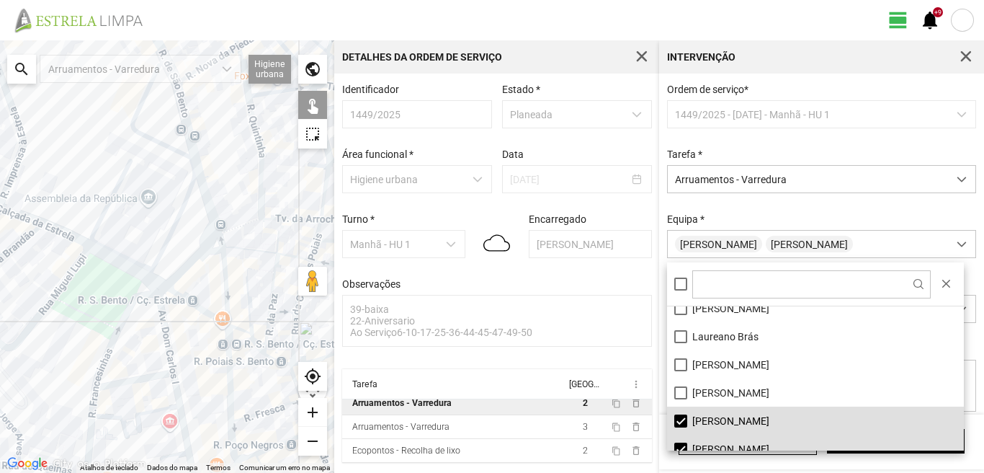
scroll to position [144, 0]
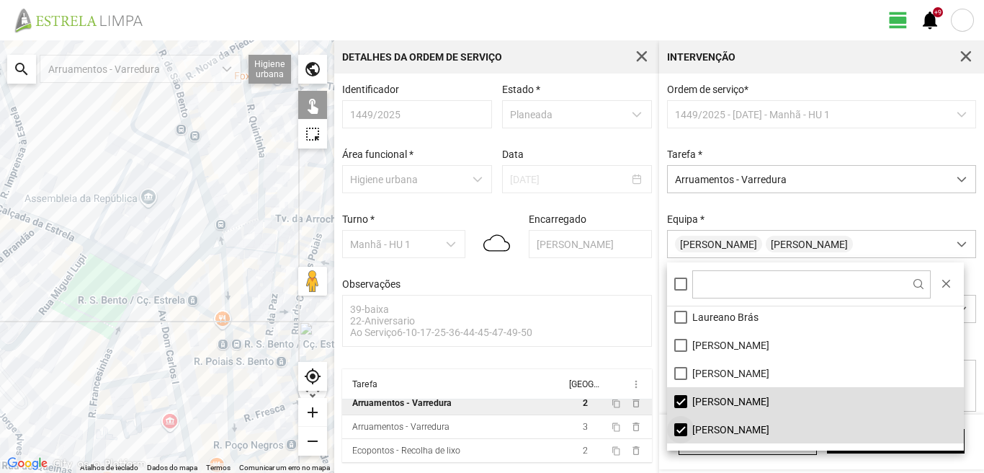
click at [676, 429] on li "[PERSON_NAME]" at bounding box center [815, 429] width 297 height 28
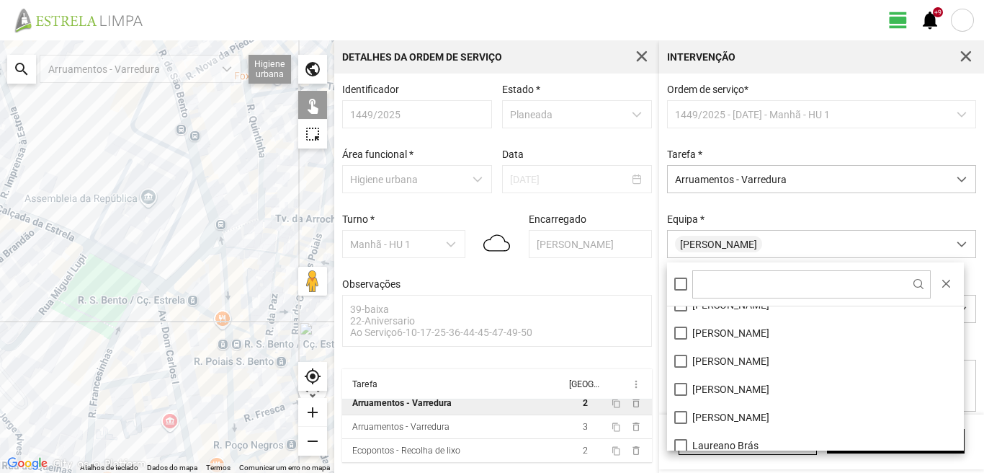
scroll to position [0, 0]
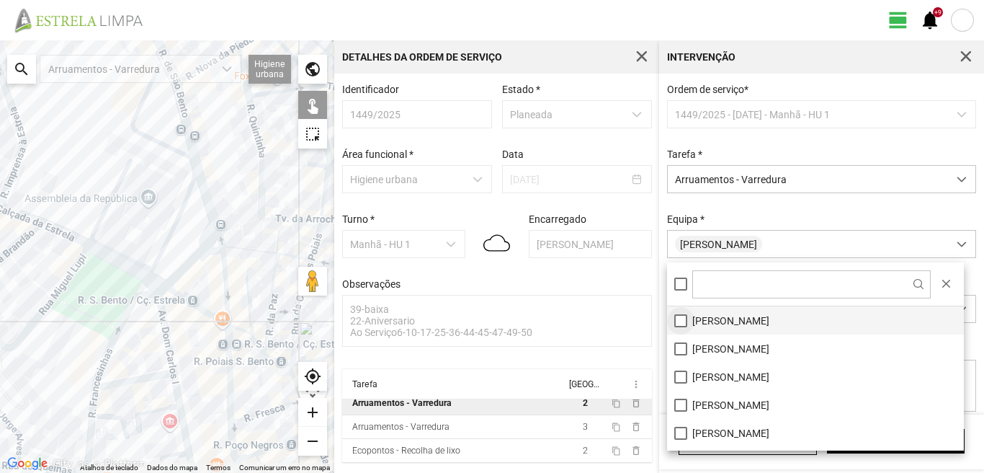
click at [681, 318] on li "[PERSON_NAME]" at bounding box center [815, 320] width 297 height 28
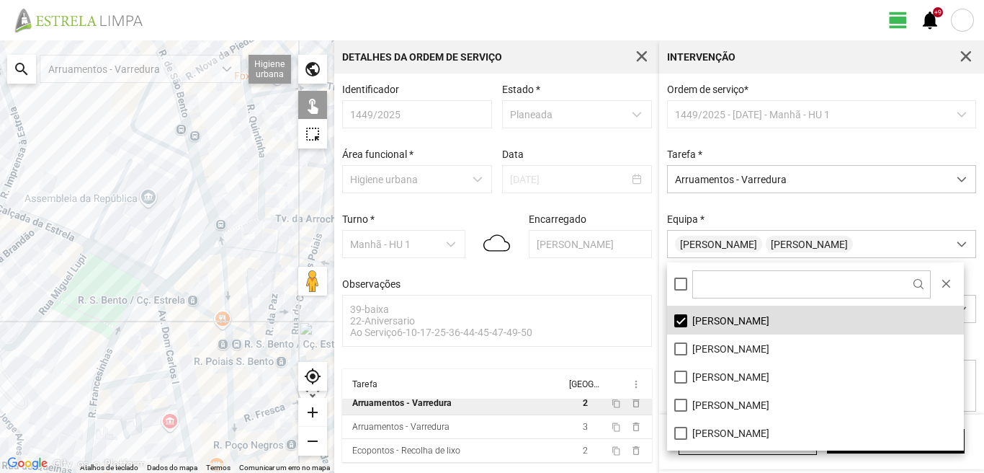
click at [122, 267] on div at bounding box center [167, 256] width 334 height 432
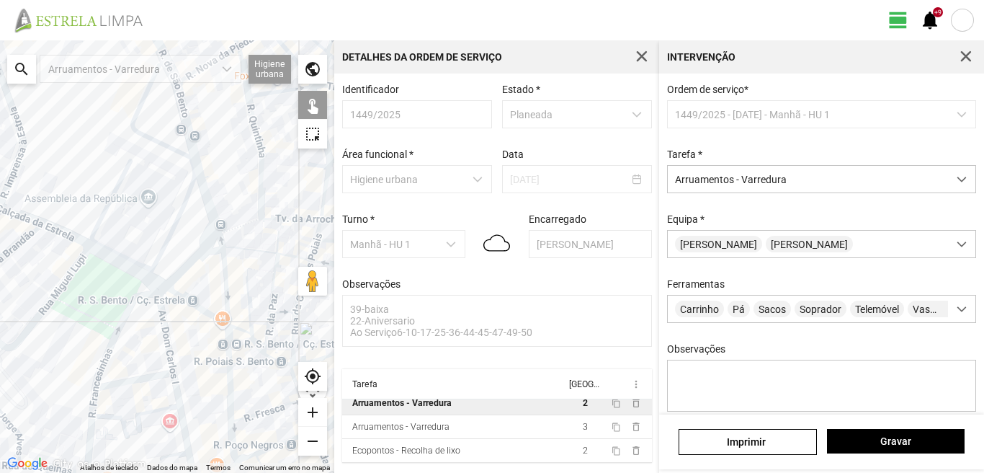
click at [125, 267] on div at bounding box center [167, 256] width 334 height 432
click at [882, 442] on span "Gravar" at bounding box center [895, 441] width 122 height 12
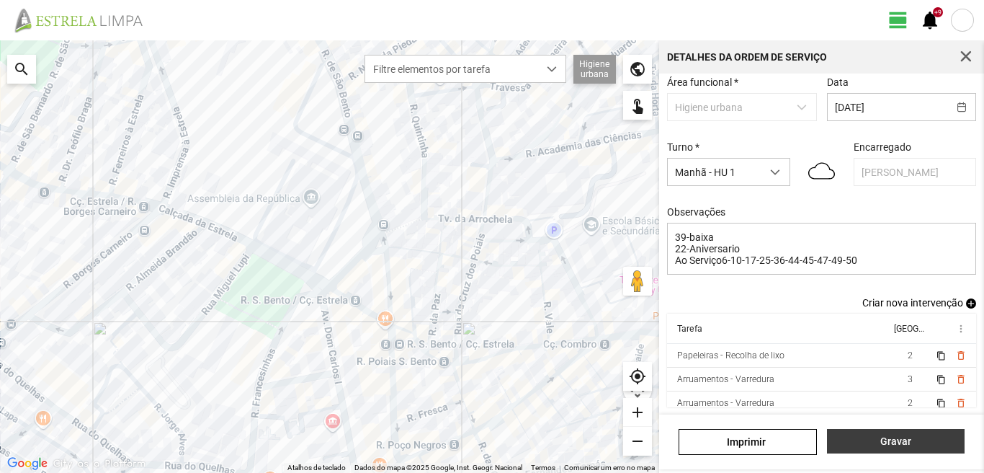
click at [889, 444] on span "Gravar" at bounding box center [895, 441] width 122 height 12
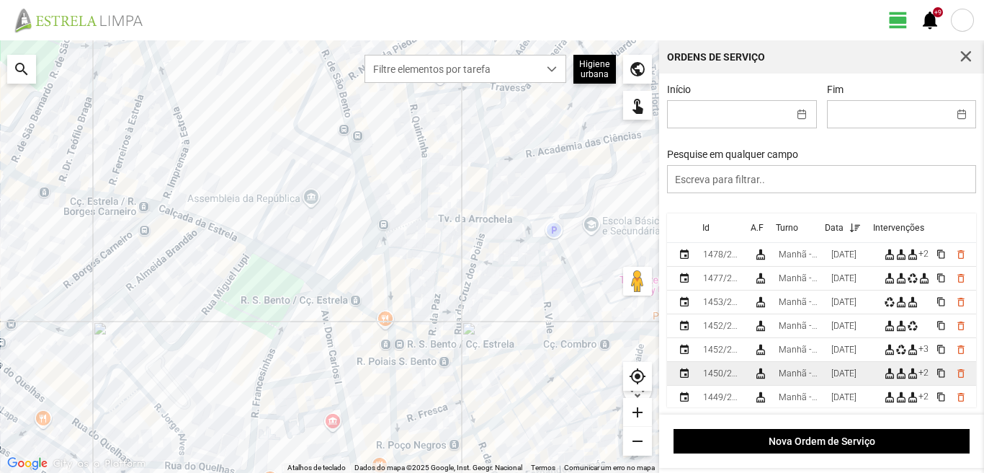
click at [840, 376] on div "[DATE]" at bounding box center [843, 373] width 25 height 10
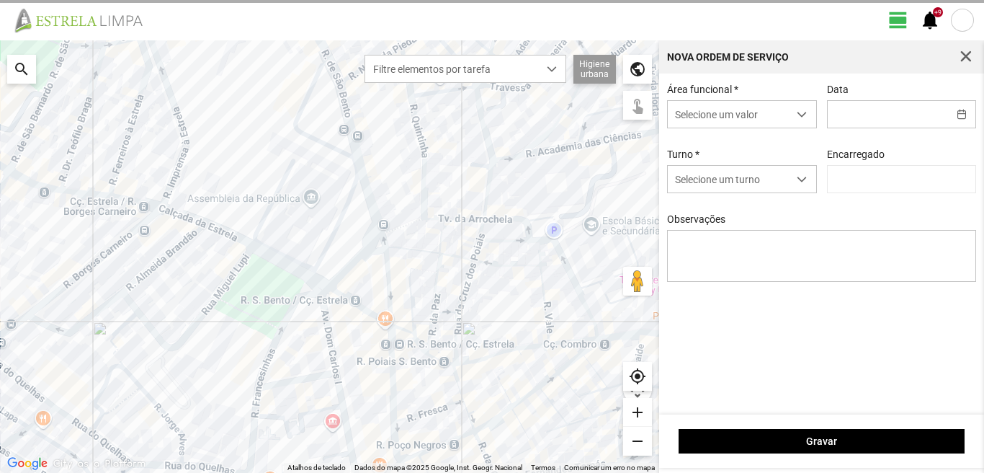
type input "[DATE]"
type input "[PERSON_NAME]"
type textarea "39-baixa 17-ferias Ao serviço-6-10-22-25-36-44-45-47-49-50"
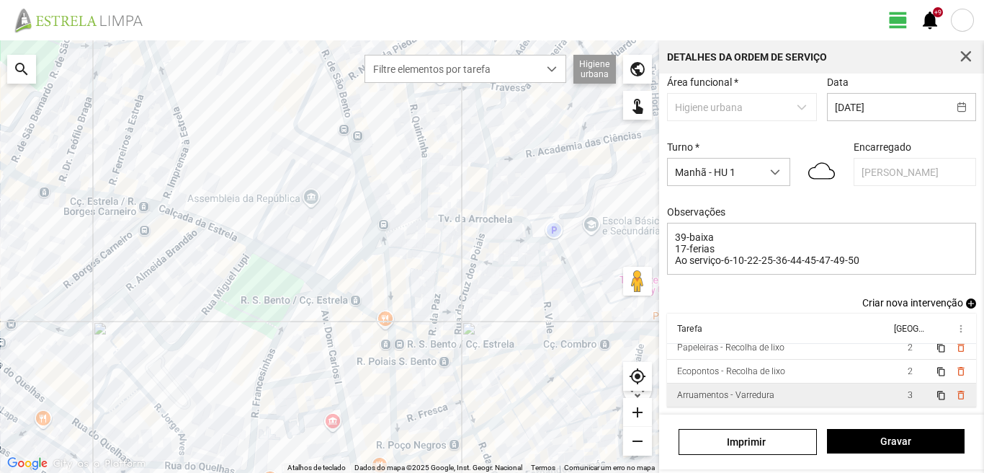
scroll to position [79, 0]
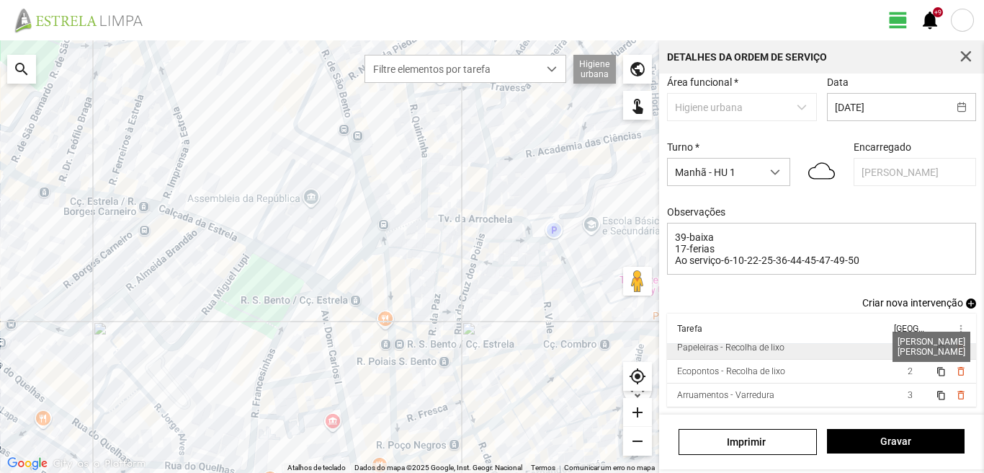
click at [908, 344] on span "2" at bounding box center [910, 347] width 5 height 10
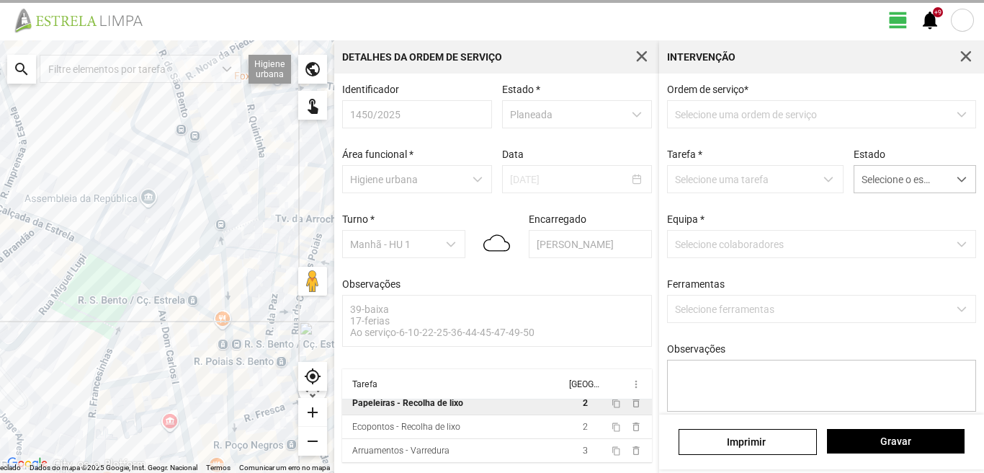
scroll to position [3, 0]
type textarea "condutor [PERSON_NAME] ajudante [PERSON_NAME] Atribuida Por DT [PERSON_NAME]"
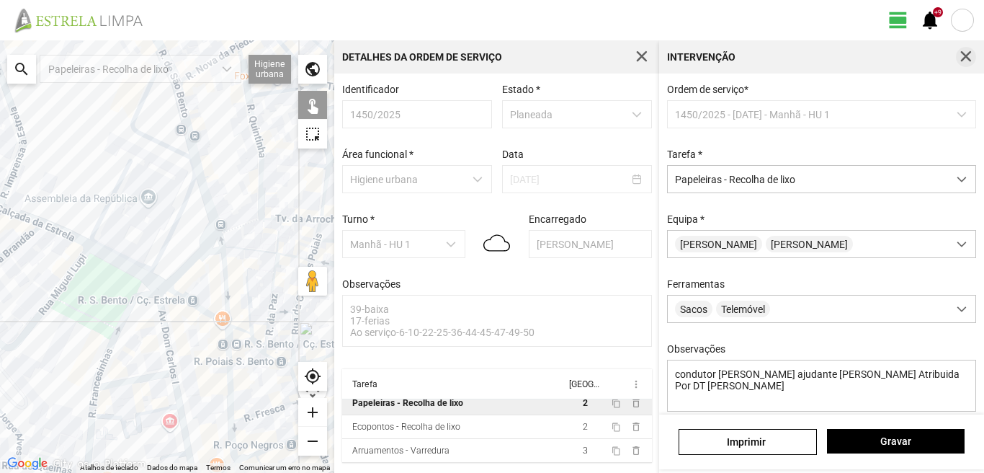
click at [970, 54] on span "button" at bounding box center [965, 56] width 13 height 13
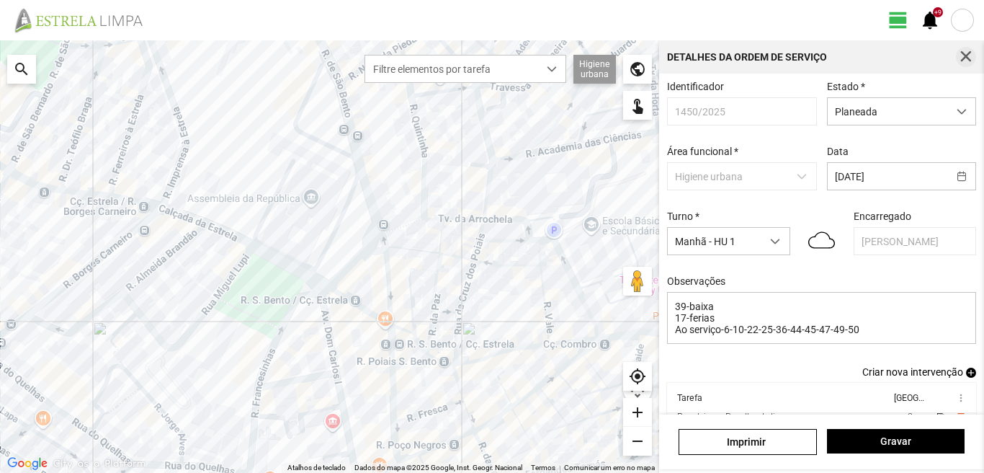
click at [970, 55] on span "button" at bounding box center [965, 56] width 13 height 13
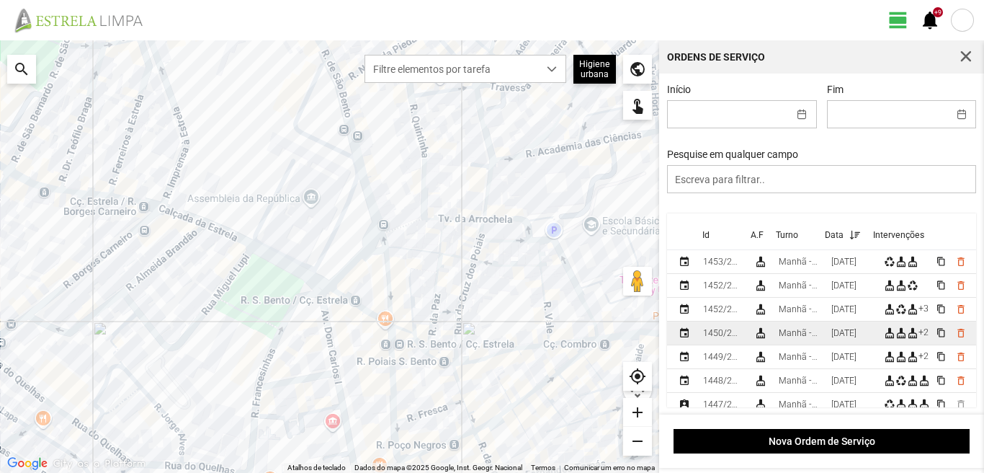
scroll to position [72, 0]
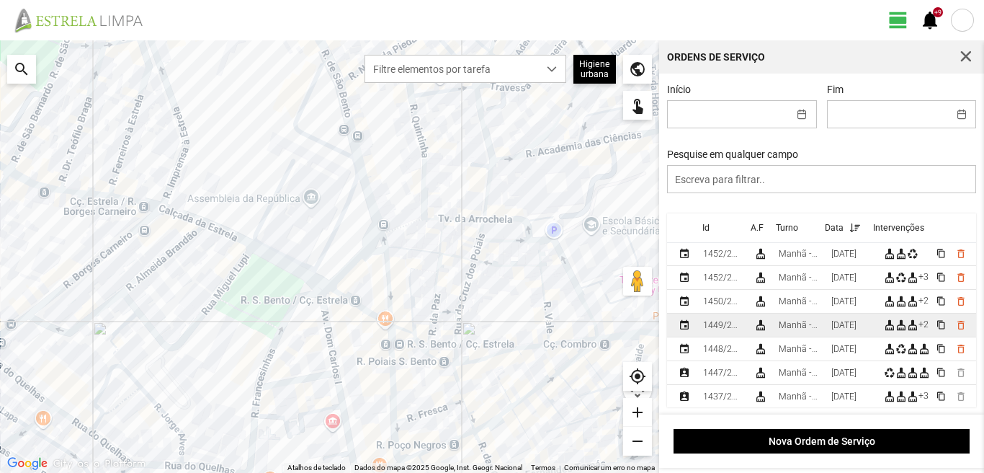
click at [849, 326] on div "[DATE]" at bounding box center [843, 325] width 25 height 10
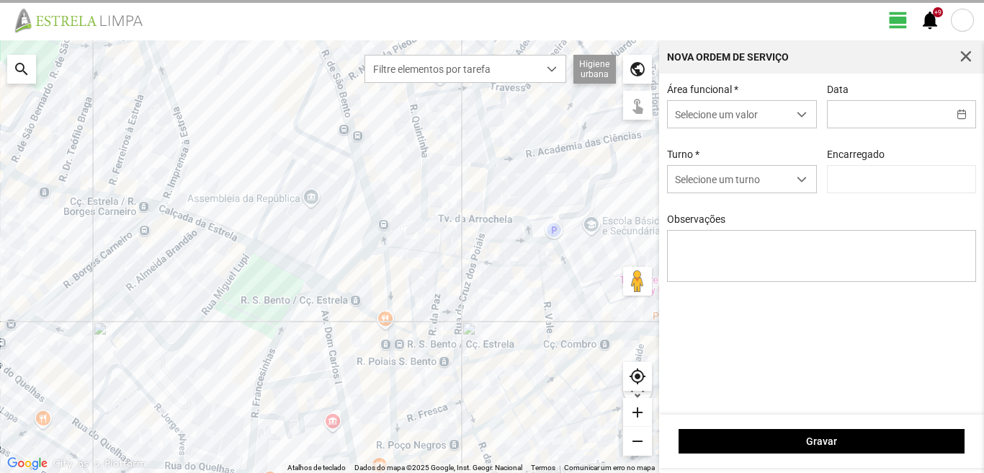
type input "[DATE]"
type textarea "39-baixa 22-Aniversario Ao Serviço6-10-17-25-36-44-45-47-49-50"
type input "[PERSON_NAME]"
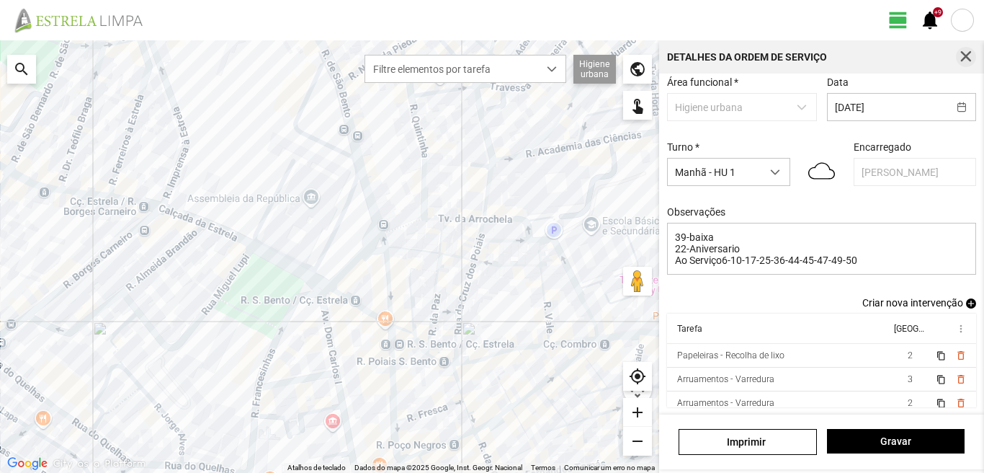
click at [973, 61] on button "button" at bounding box center [966, 57] width 20 height 20
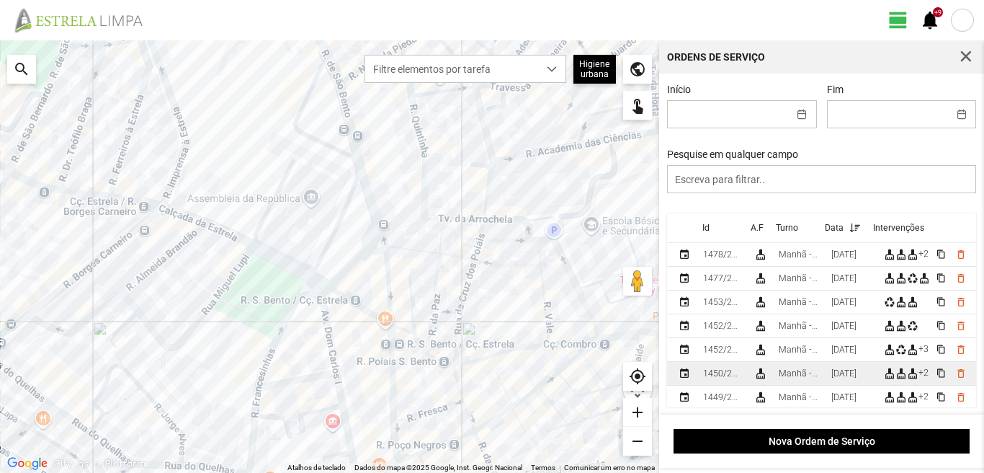
click at [856, 375] on div "[DATE]" at bounding box center [843, 373] width 25 height 10
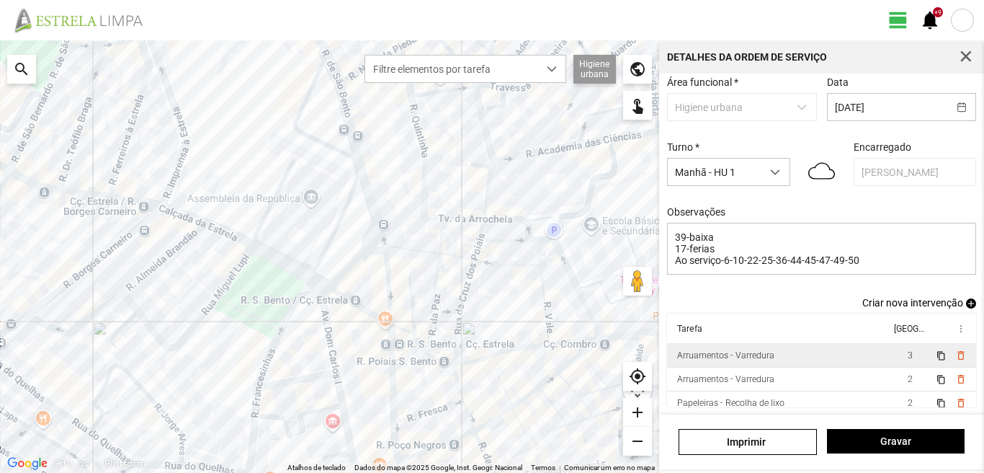
scroll to position [79, 0]
click at [891, 357] on td "3" at bounding box center [910, 356] width 40 height 24
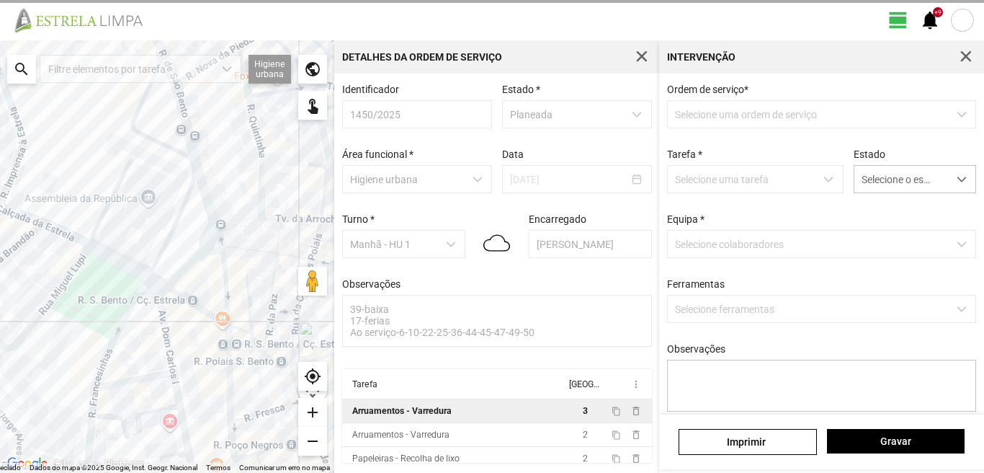
scroll to position [3, 0]
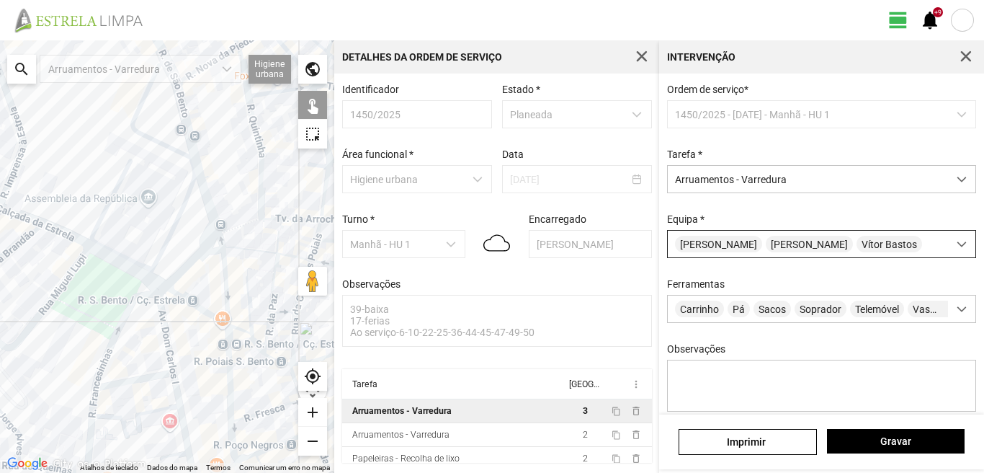
click at [826, 255] on div "[PERSON_NAME] [PERSON_NAME]" at bounding box center [808, 244] width 280 height 27
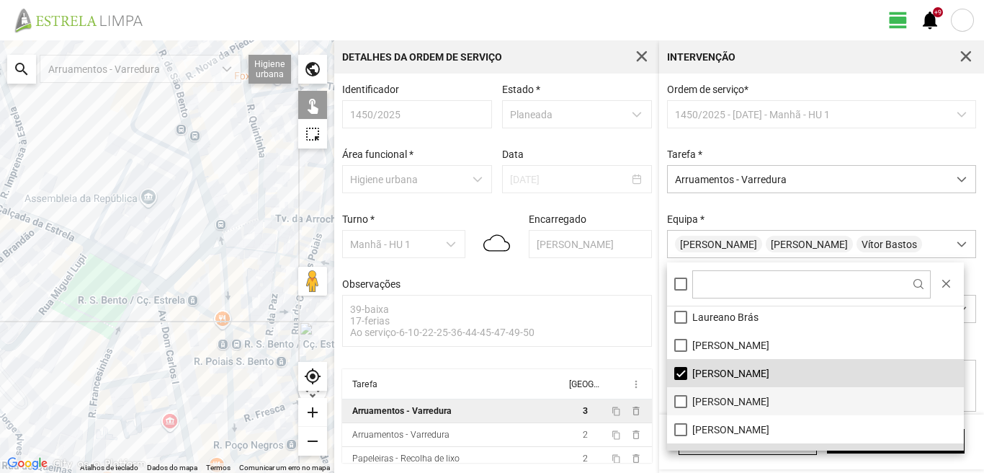
scroll to position [193, 0]
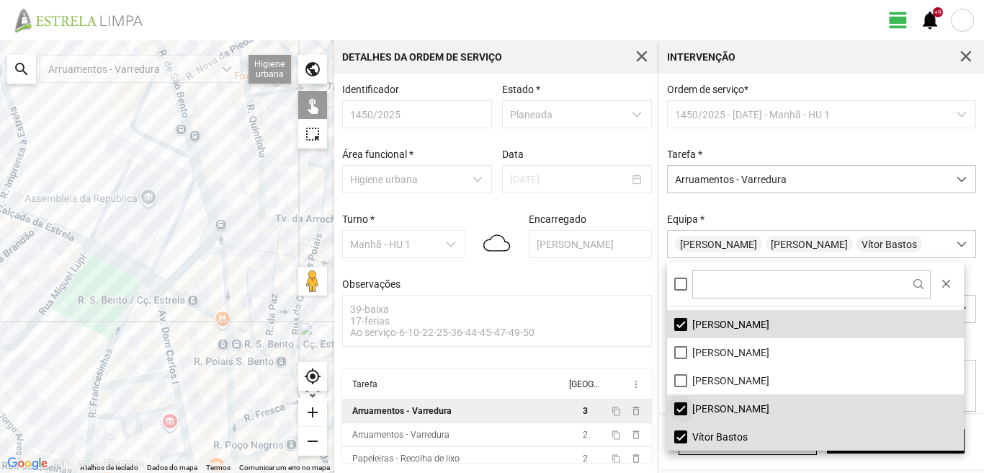
click at [678, 406] on li "[PERSON_NAME]" at bounding box center [815, 408] width 297 height 28
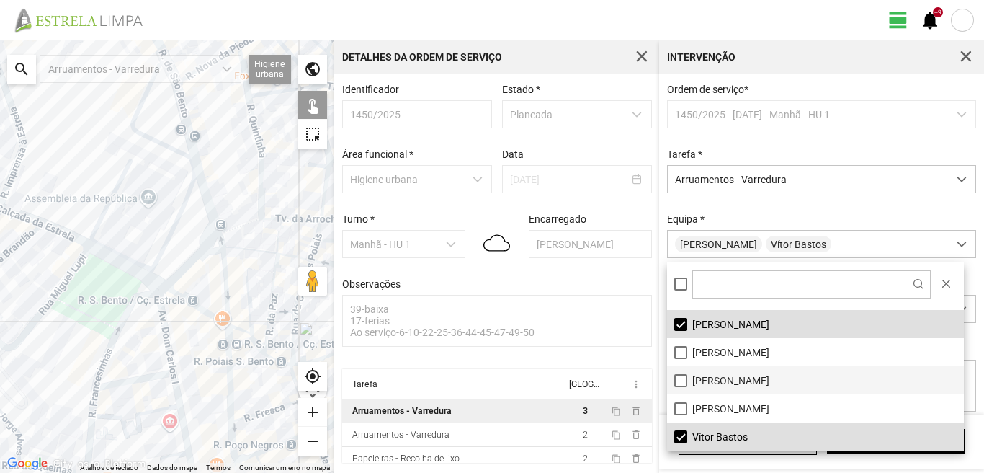
click at [679, 380] on li "[PERSON_NAME]" at bounding box center [815, 380] width 297 height 28
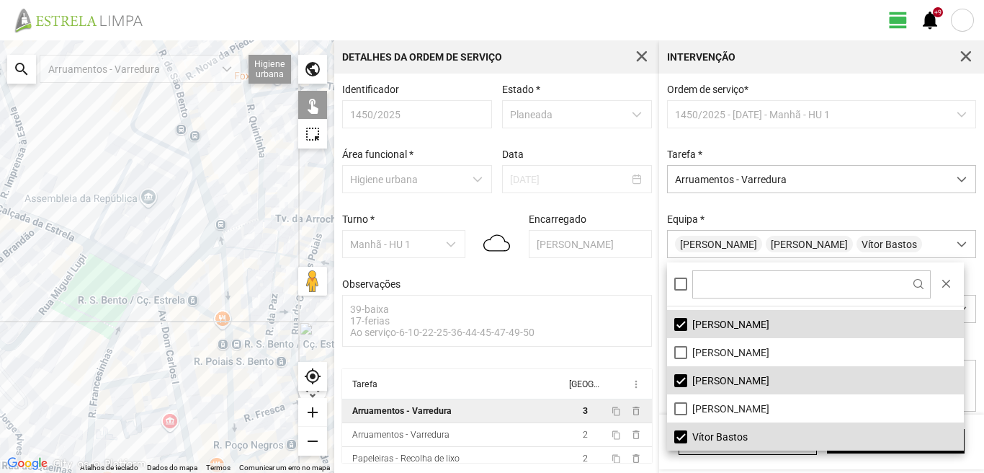
click at [163, 331] on div at bounding box center [167, 256] width 334 height 432
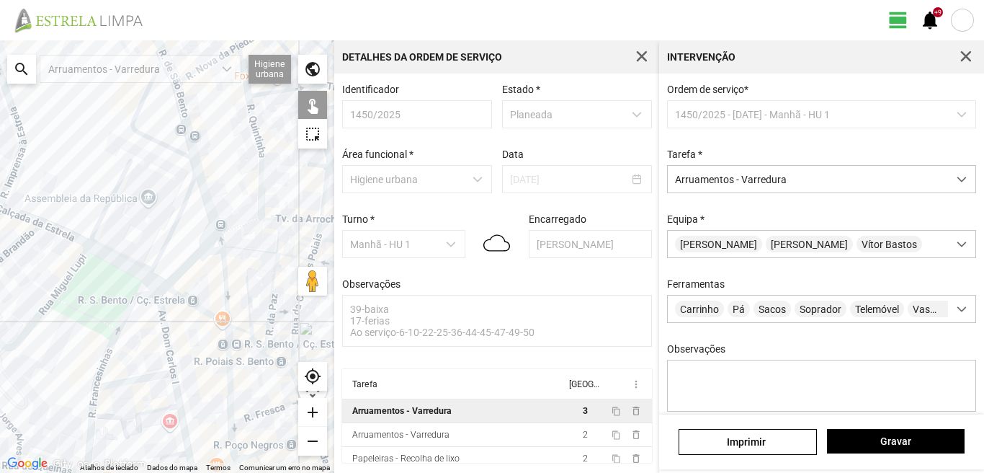
click at [163, 331] on div at bounding box center [167, 256] width 334 height 432
click at [166, 329] on div at bounding box center [167, 256] width 334 height 432
click at [892, 447] on span "Gravar" at bounding box center [895, 441] width 122 height 12
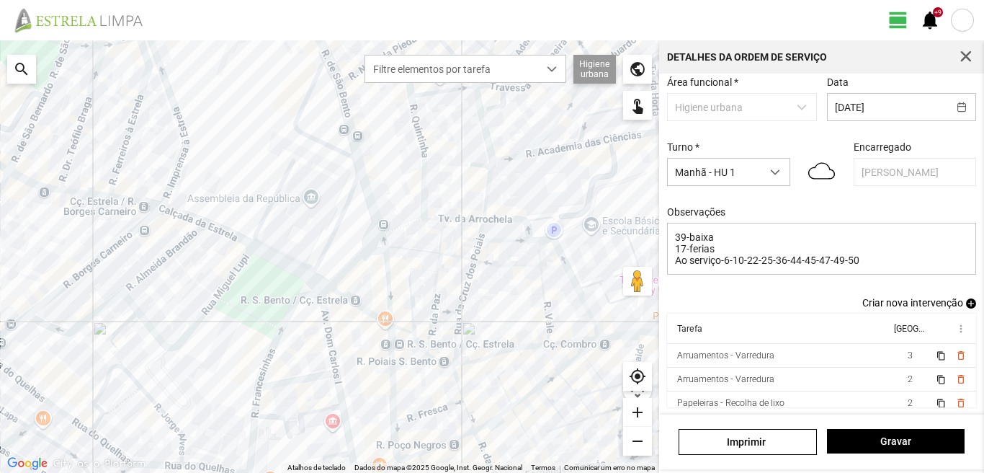
scroll to position [55, 0]
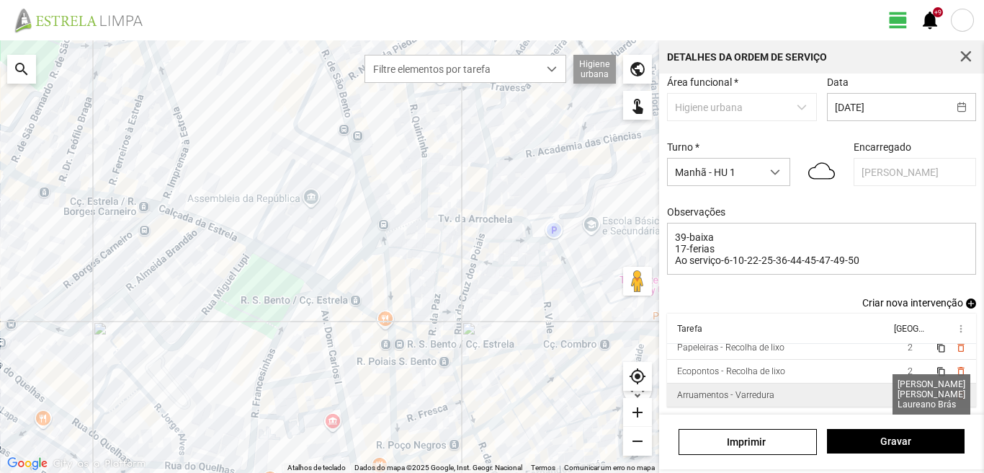
click at [890, 390] on td "3" at bounding box center [910, 395] width 40 height 24
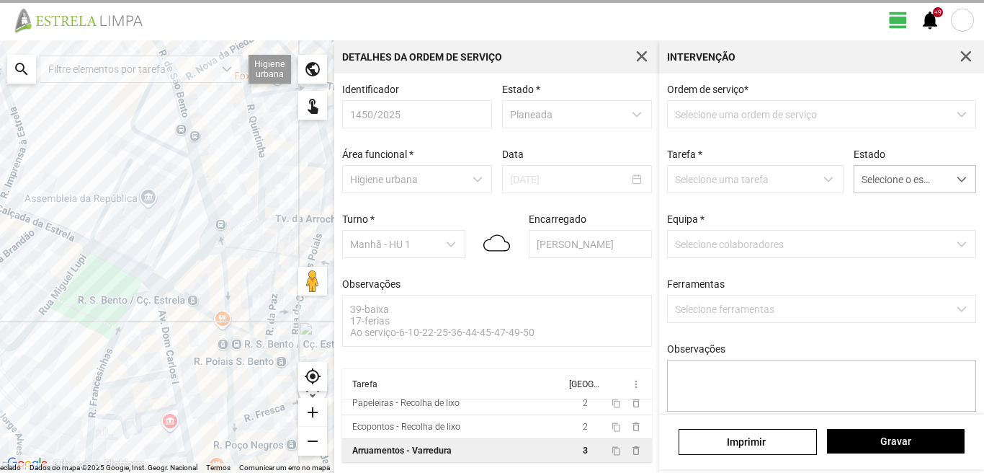
scroll to position [3, 0]
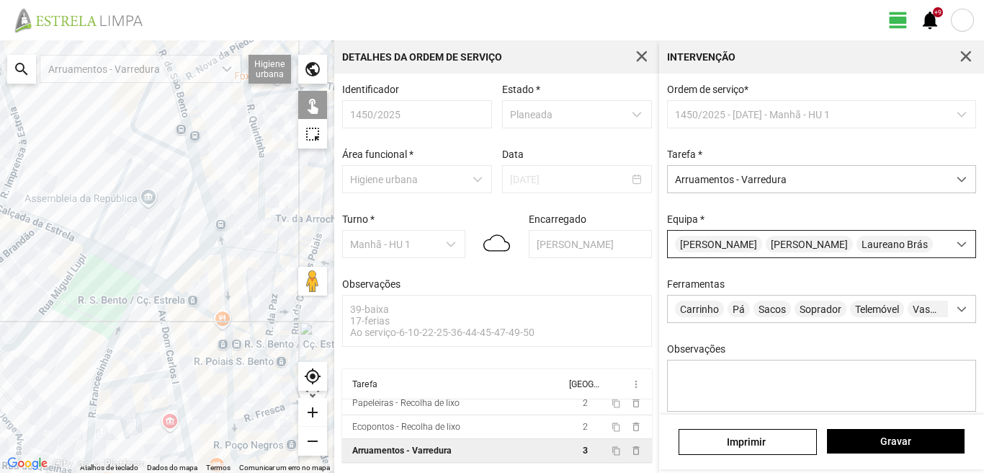
click at [817, 248] on span "[PERSON_NAME]" at bounding box center [809, 244] width 87 height 17
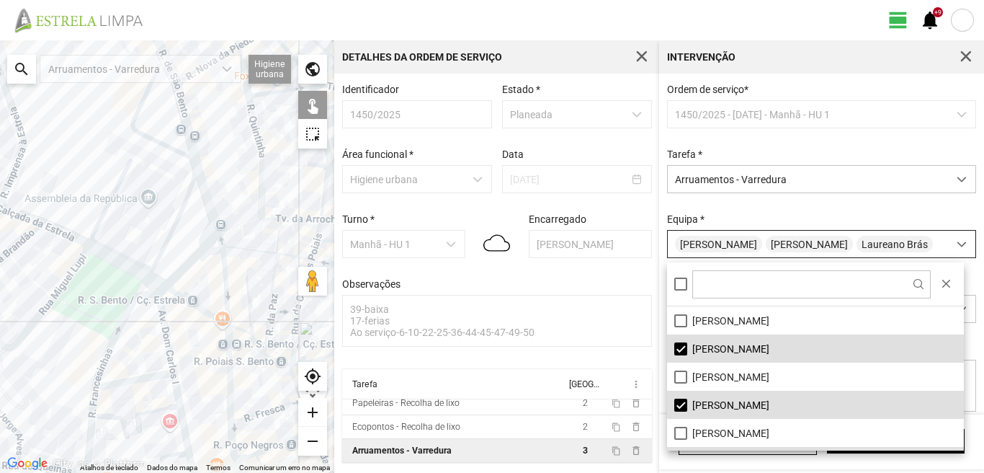
scroll to position [8, 64]
click at [676, 400] on li "[PERSON_NAME]" at bounding box center [815, 404] width 297 height 28
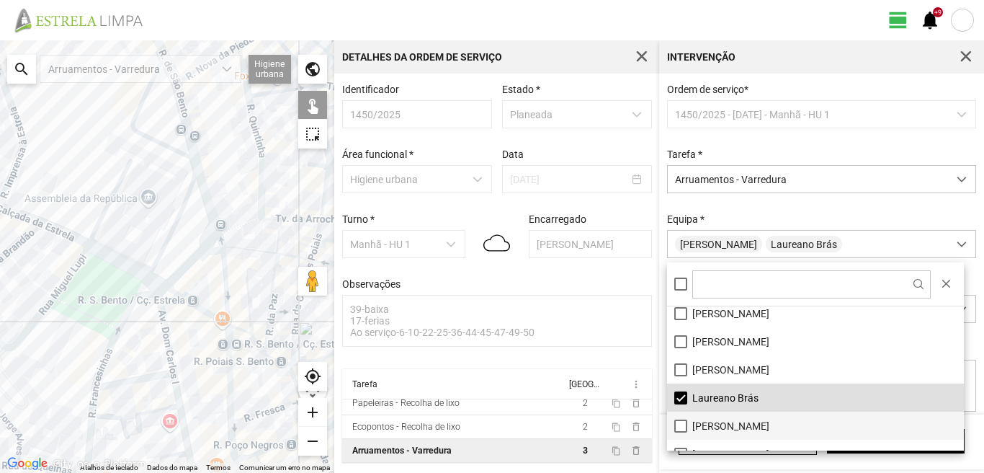
scroll to position [193, 0]
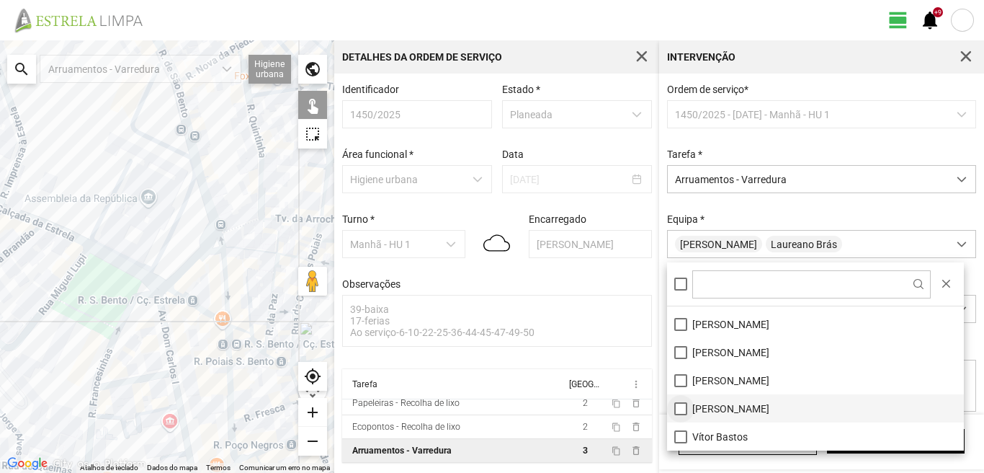
click at [678, 405] on li "[PERSON_NAME]" at bounding box center [815, 408] width 297 height 28
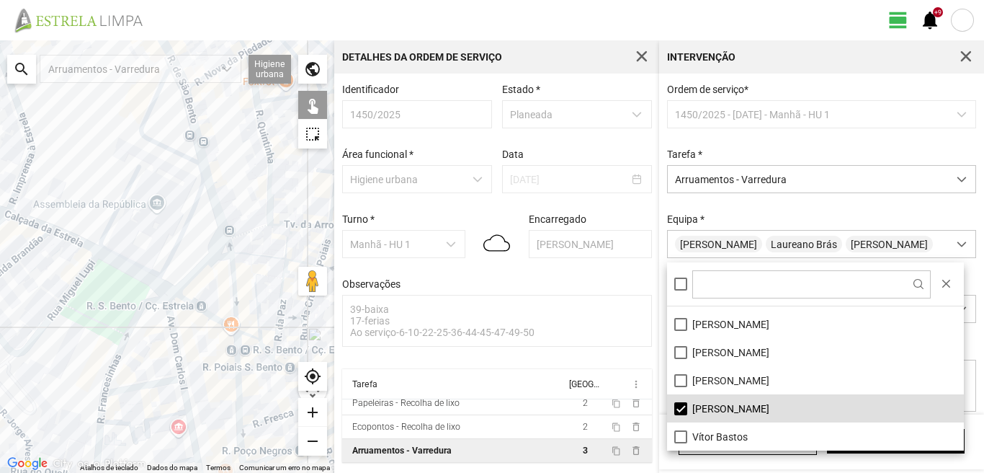
drag, startPoint x: 273, startPoint y: 328, endPoint x: 256, endPoint y: 336, distance: 18.4
click at [319, 355] on div at bounding box center [167, 256] width 334 height 432
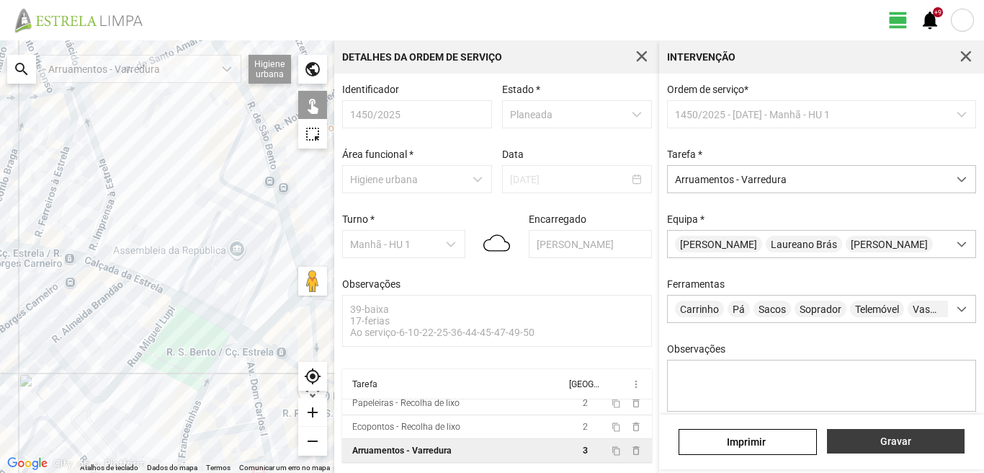
click at [887, 440] on span "Gravar" at bounding box center [895, 441] width 122 height 12
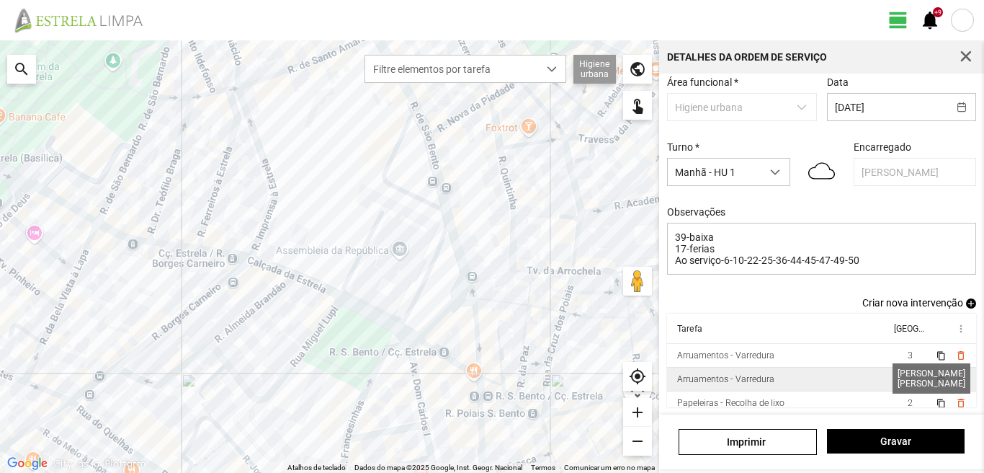
click at [908, 381] on span "2" at bounding box center [910, 379] width 5 height 10
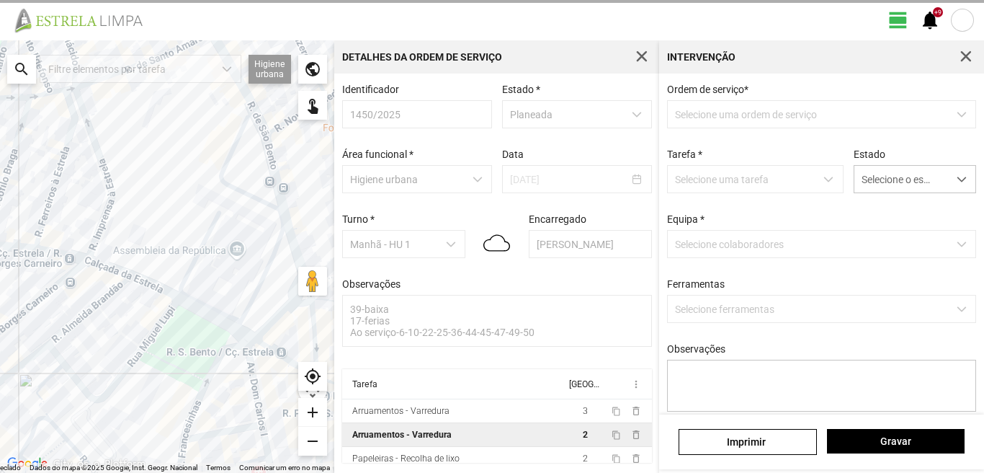
scroll to position [3, 0]
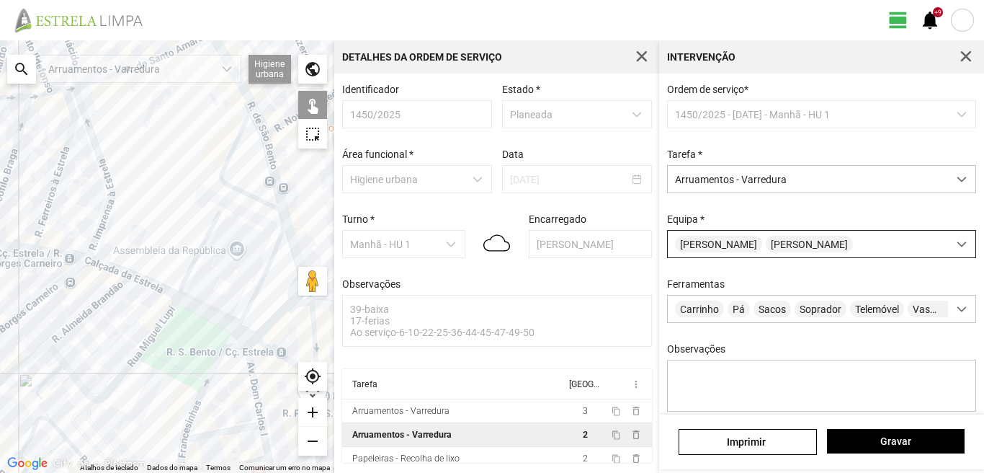
click at [820, 249] on div "[PERSON_NAME]" at bounding box center [808, 244] width 280 height 27
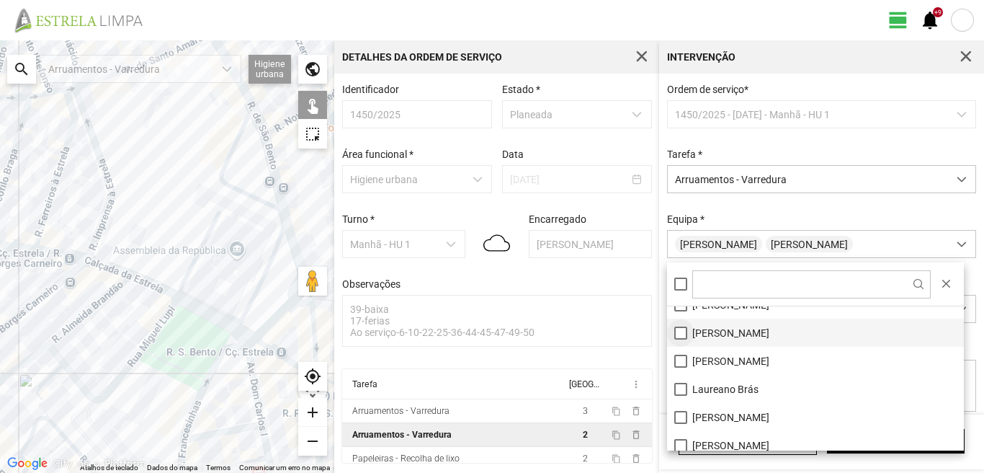
scroll to position [144, 0]
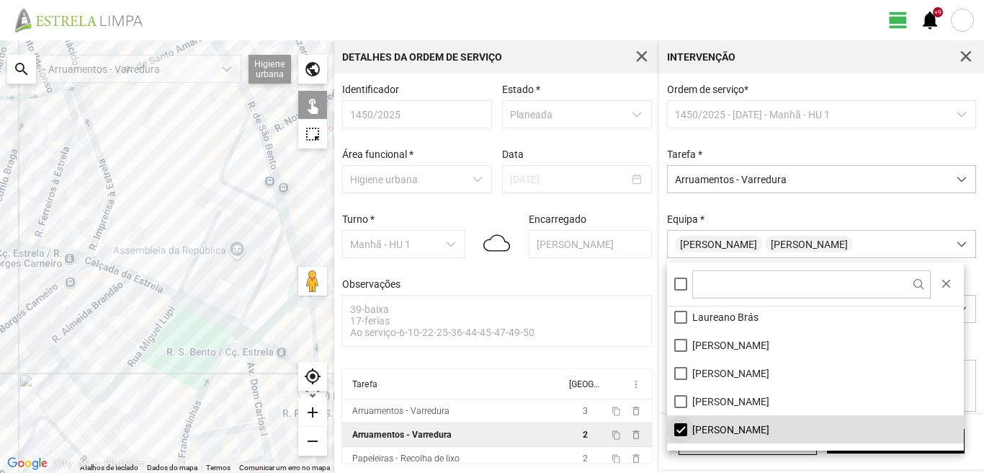
click at [679, 426] on li "[PERSON_NAME]" at bounding box center [815, 429] width 297 height 28
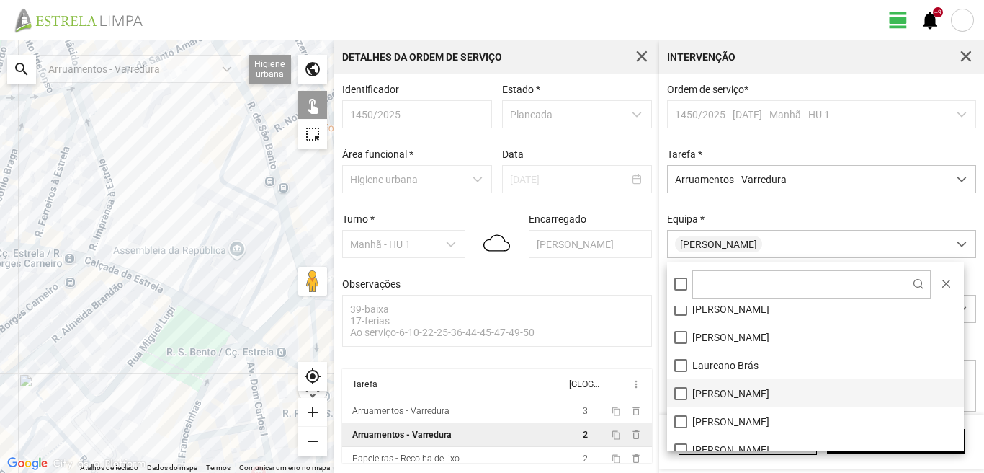
scroll to position [72, 0]
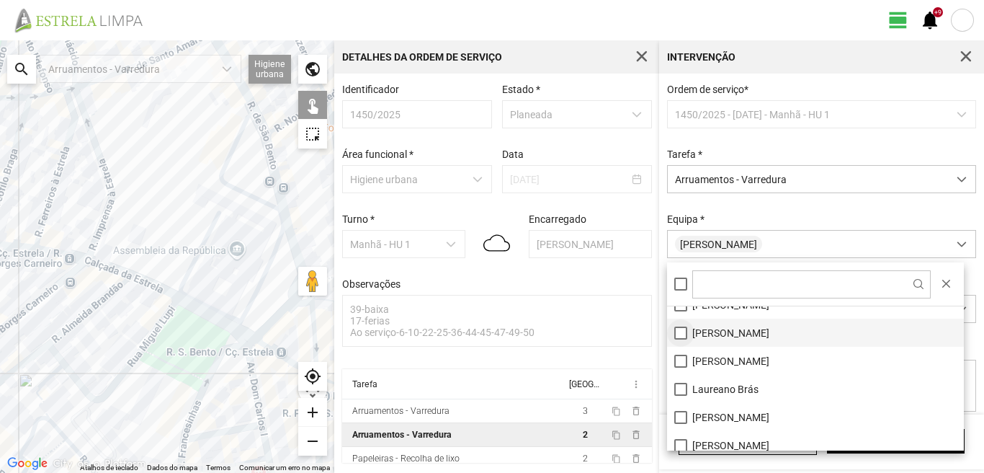
click at [678, 331] on li "[PERSON_NAME]" at bounding box center [815, 332] width 297 height 28
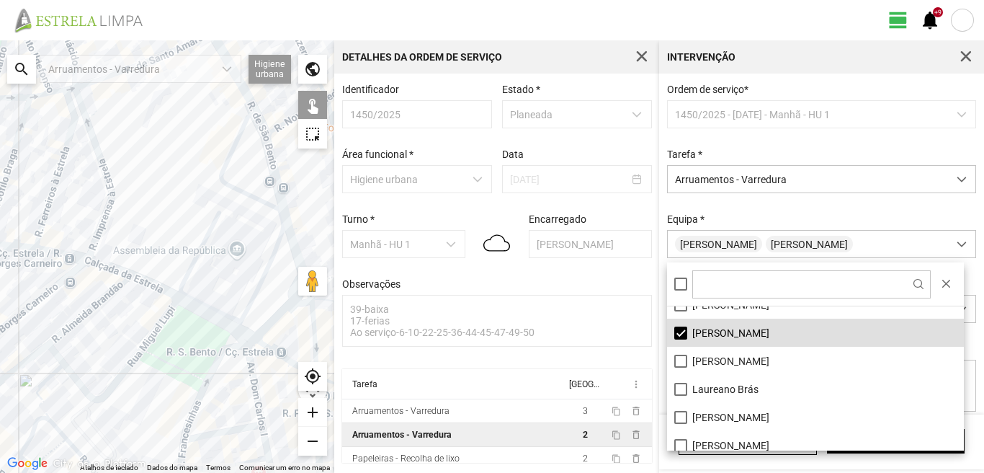
click at [203, 311] on div at bounding box center [167, 256] width 334 height 432
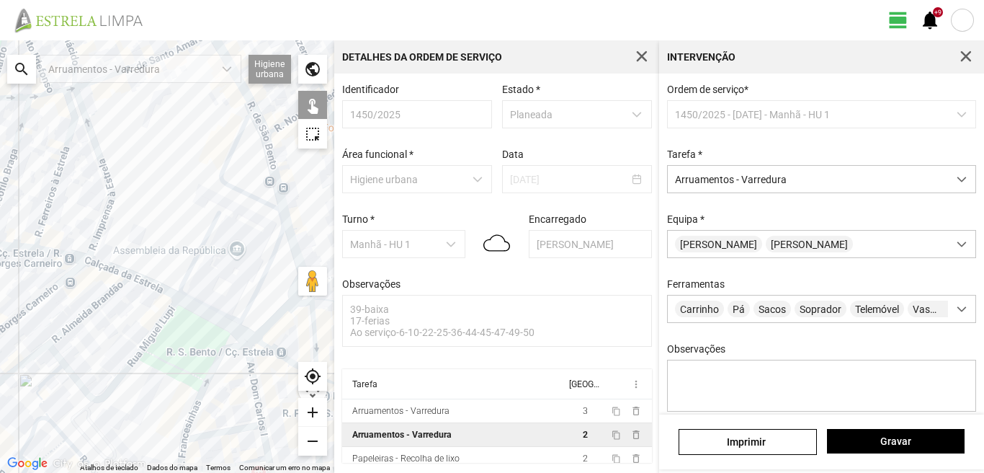
click at [203, 311] on div at bounding box center [167, 256] width 334 height 432
click at [874, 442] on span "Gravar" at bounding box center [895, 441] width 122 height 12
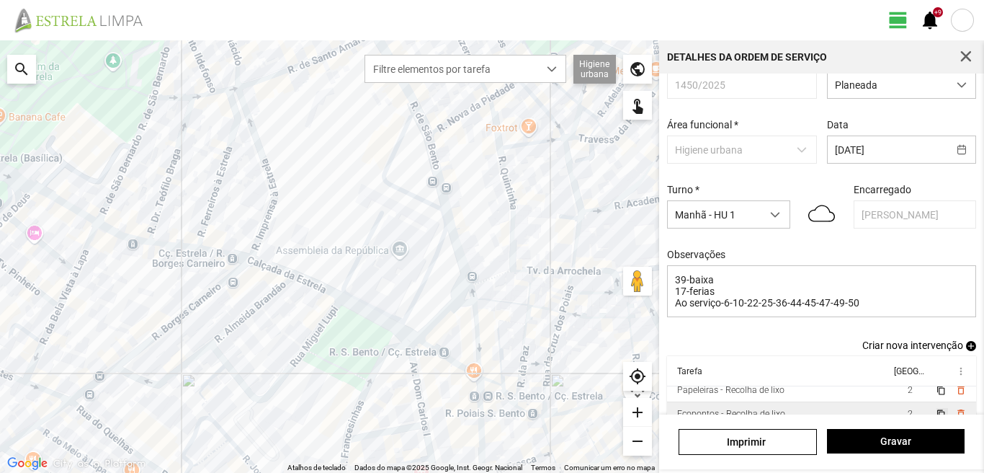
scroll to position [75, 0]
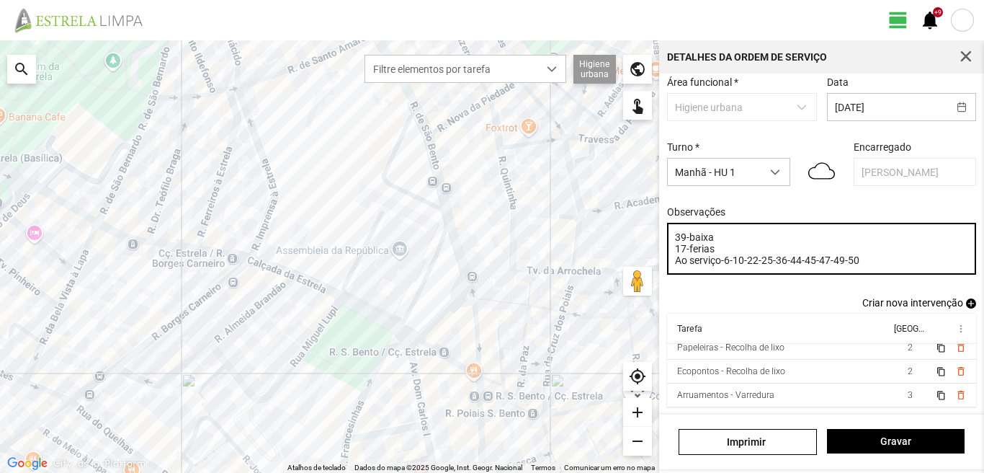
click at [715, 253] on textarea "39-baixa 17-ferias Ao serviço-6-10-22-25-36-44-45-47-49-50" at bounding box center [822, 249] width 310 height 52
click at [746, 262] on textarea "39-baixa Ao serviço-6-10-22-25-36-44-45-47-49-50" at bounding box center [822, 249] width 310 height 52
click at [747, 262] on textarea "39-baixa Ao serviço-6-10-22-25-36-44-45-47-49-50" at bounding box center [822, 249] width 310 height 52
type textarea "39-baixa Ao serviço-6-10-17-22-25-36-44-45-47-49-50"
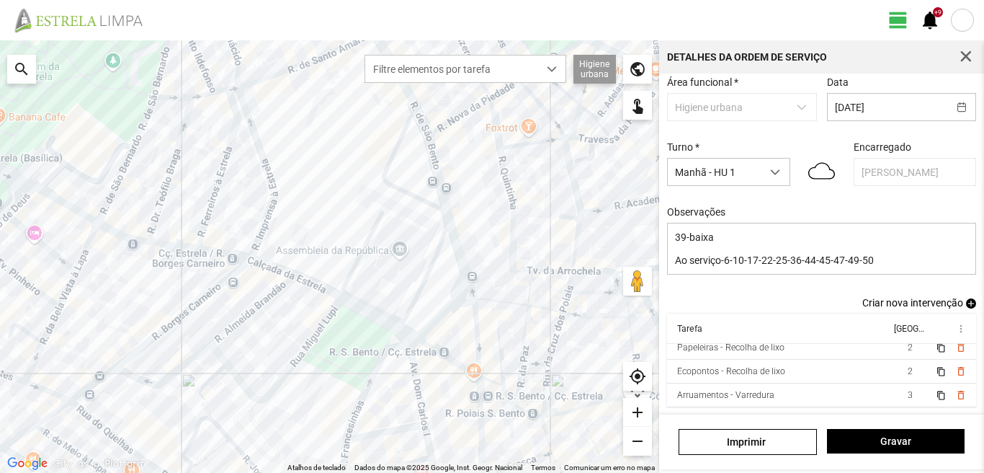
click at [966, 305] on span "add" at bounding box center [971, 303] width 10 height 10
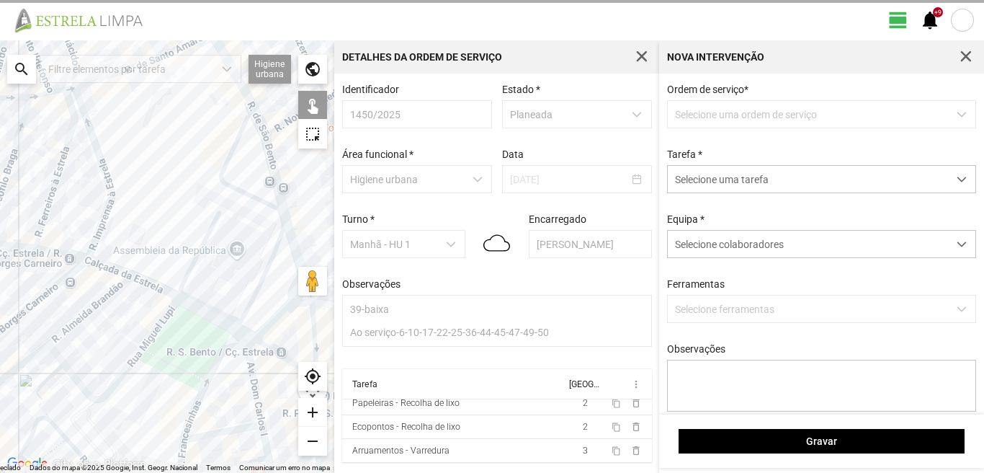
scroll to position [3, 0]
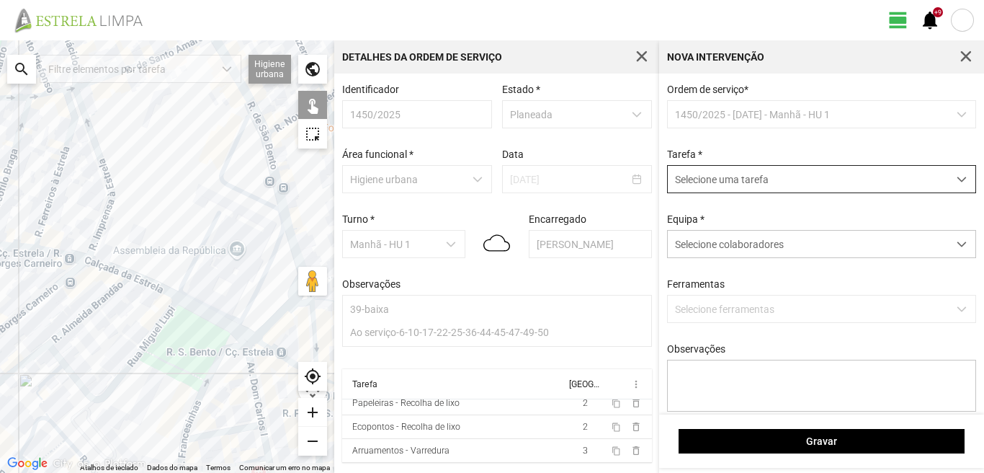
click at [772, 189] on span "Selecione uma tarefa" at bounding box center [808, 179] width 280 height 27
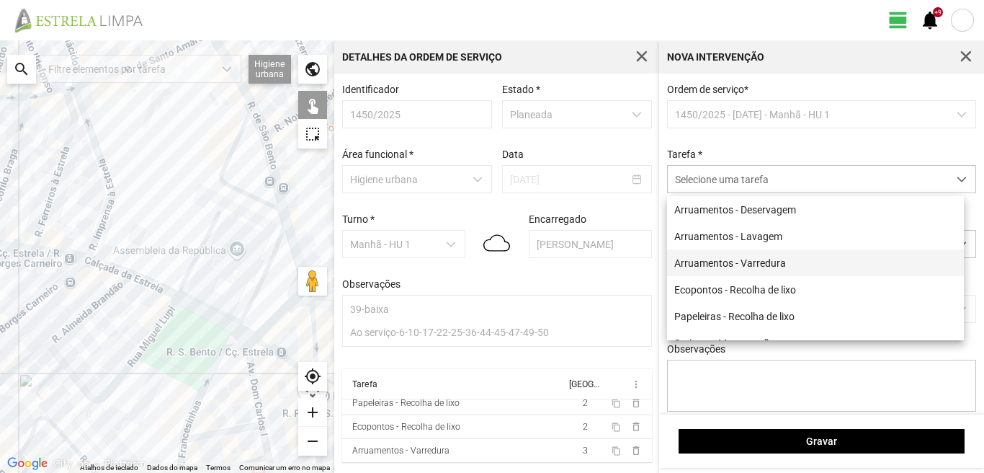
click at [746, 262] on li "Arruamentos - Varredura" at bounding box center [815, 262] width 297 height 27
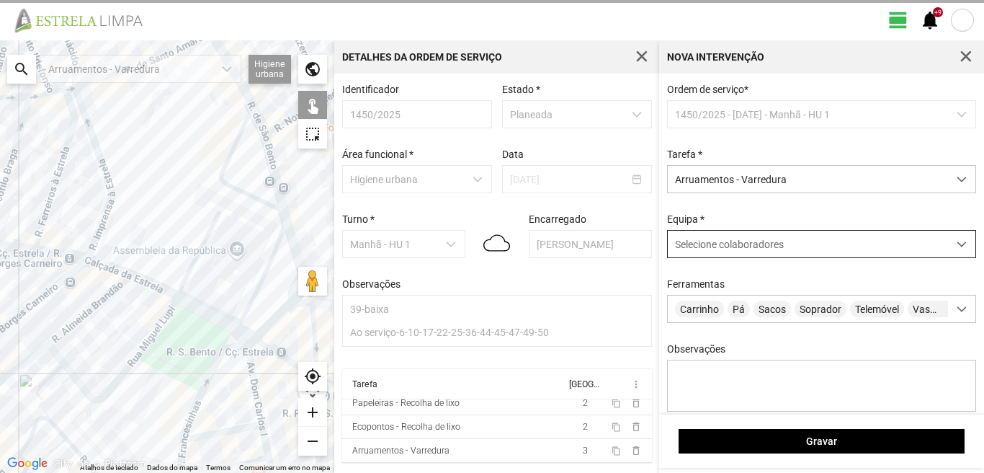
click at [704, 250] on span "Selecione colaboradores" at bounding box center [729, 244] width 109 height 12
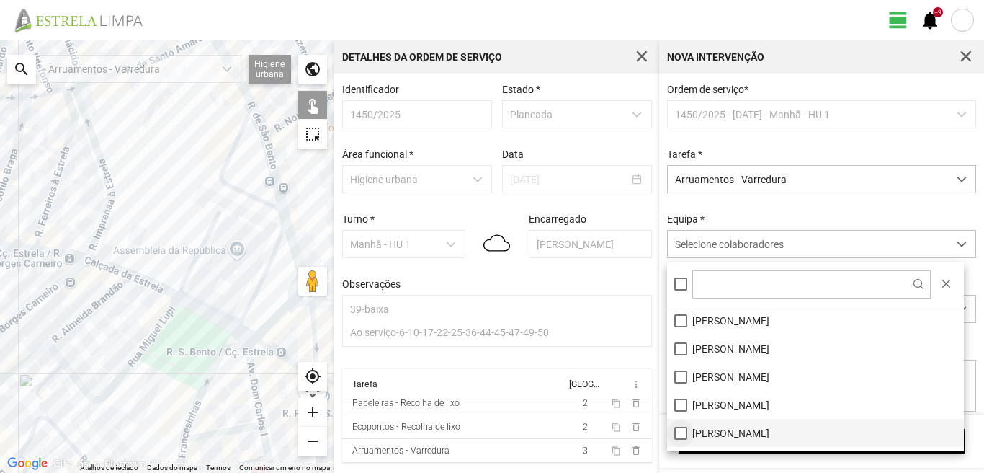
click at [678, 426] on li "[PERSON_NAME]" at bounding box center [815, 433] width 297 height 28
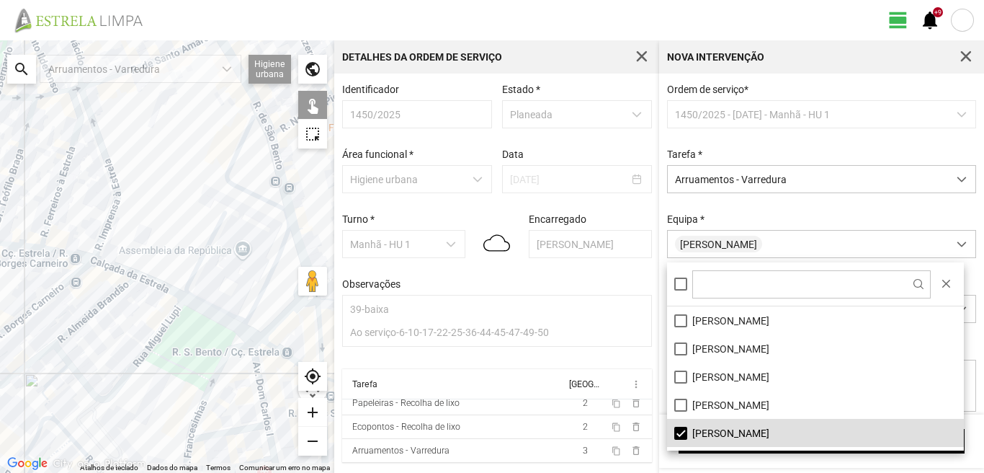
drag, startPoint x: 220, startPoint y: 286, endPoint x: 303, endPoint y: 309, distance: 86.7
click at [294, 309] on div at bounding box center [167, 256] width 334 height 432
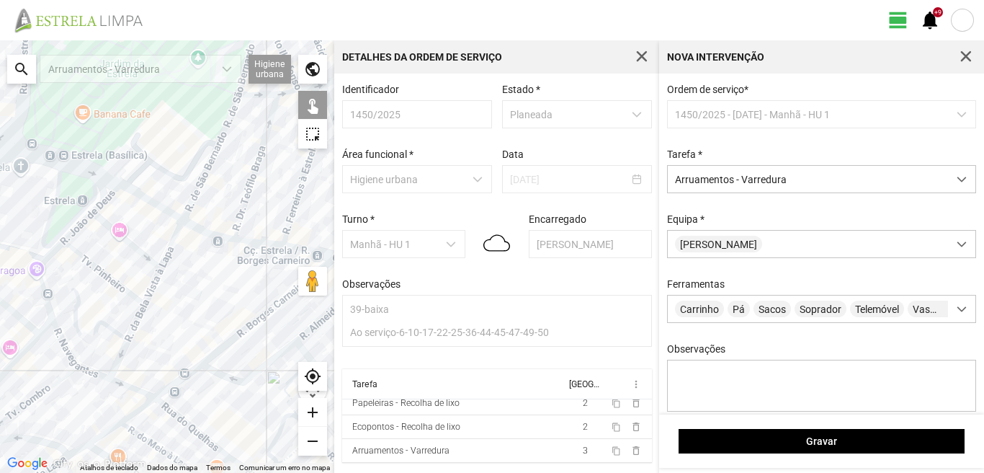
drag, startPoint x: 102, startPoint y: 298, endPoint x: 218, endPoint y: 251, distance: 124.7
click at [218, 251] on div at bounding box center [167, 256] width 334 height 432
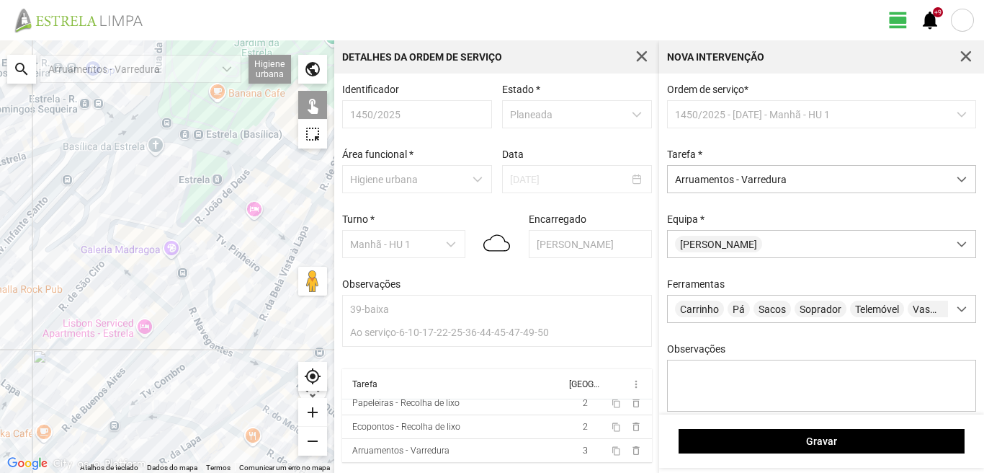
click at [192, 316] on div at bounding box center [167, 256] width 334 height 432
click at [179, 266] on div at bounding box center [167, 256] width 334 height 432
click at [181, 240] on div at bounding box center [167, 256] width 334 height 432
click at [212, 205] on div at bounding box center [167, 256] width 334 height 432
click at [241, 173] on div at bounding box center [167, 256] width 334 height 432
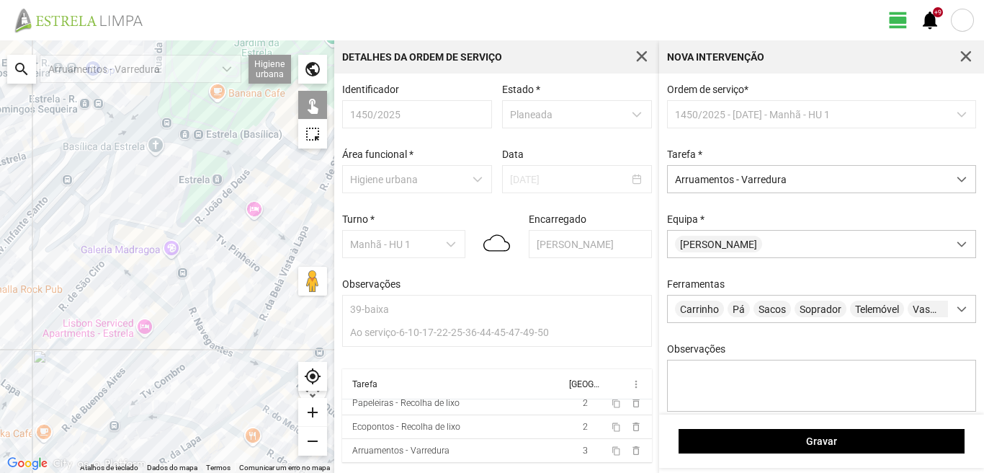
click at [251, 208] on div at bounding box center [167, 256] width 334 height 432
click at [241, 253] on div at bounding box center [167, 256] width 334 height 432
click at [209, 295] on div at bounding box center [167, 256] width 334 height 432
click at [306, 221] on div at bounding box center [167, 256] width 334 height 432
click at [291, 263] on div at bounding box center [167, 256] width 334 height 432
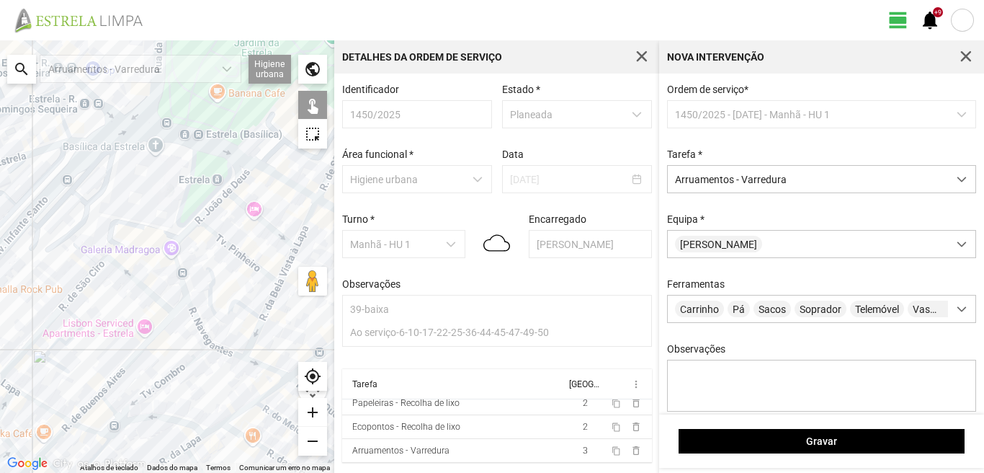
click at [272, 296] on div at bounding box center [167, 256] width 334 height 432
click at [291, 261] on div at bounding box center [167, 256] width 334 height 432
click at [257, 327] on div at bounding box center [167, 256] width 334 height 432
drag, startPoint x: 220, startPoint y: 351, endPoint x: 248, endPoint y: 352, distance: 27.4
click at [220, 352] on div at bounding box center [167, 256] width 334 height 432
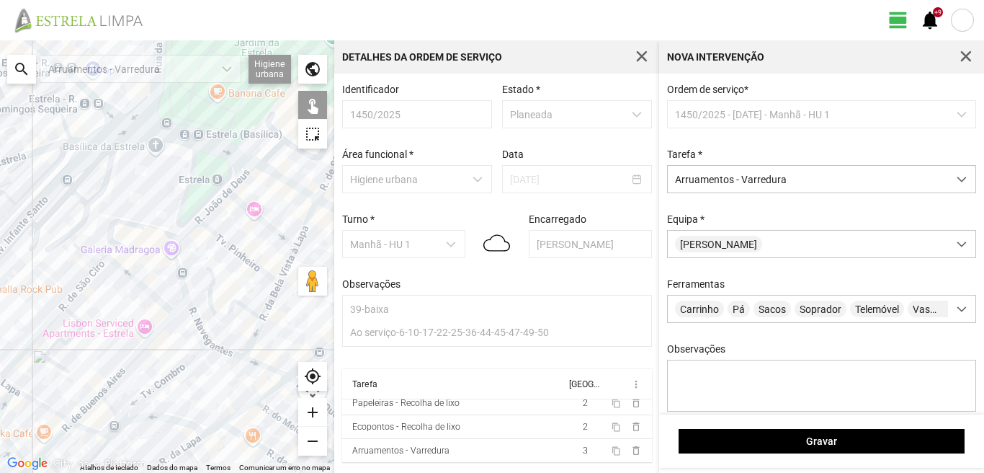
click at [264, 366] on div at bounding box center [167, 256] width 334 height 432
click at [228, 351] on div at bounding box center [167, 256] width 334 height 432
drag, startPoint x: 257, startPoint y: 363, endPoint x: 212, endPoint y: 328, distance: 57.1
click at [216, 330] on div at bounding box center [167, 256] width 334 height 432
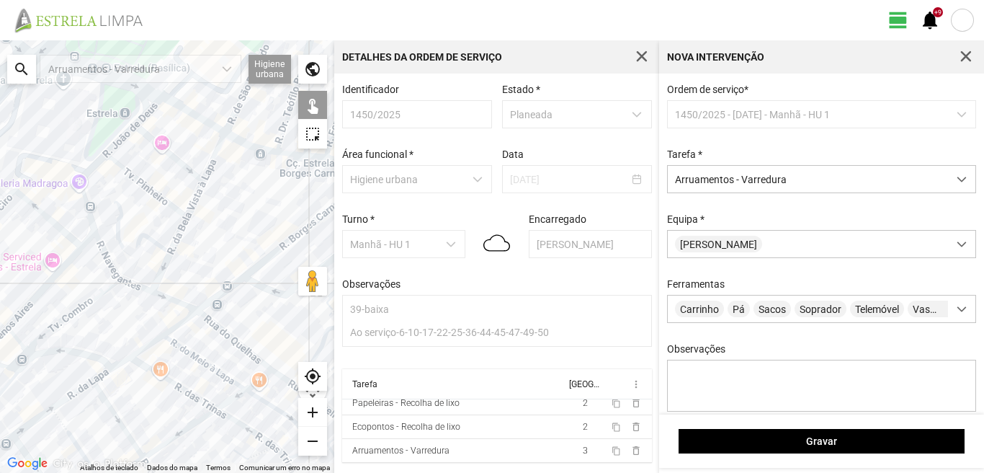
click at [220, 328] on div at bounding box center [167, 256] width 334 height 432
drag, startPoint x: 257, startPoint y: 340, endPoint x: 214, endPoint y: 287, distance: 68.6
click at [214, 287] on div at bounding box center [167, 256] width 334 height 432
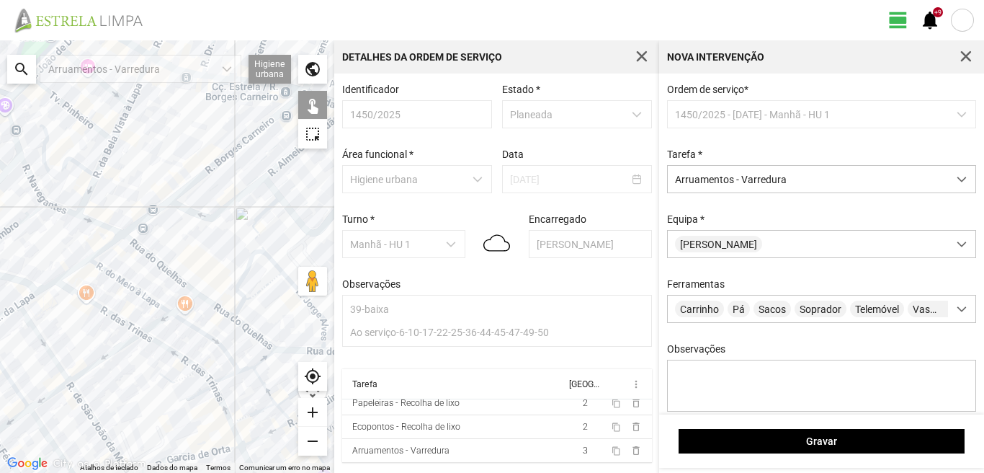
click at [211, 305] on div at bounding box center [167, 256] width 334 height 432
click at [249, 331] on div at bounding box center [167, 256] width 334 height 432
drag, startPoint x: 277, startPoint y: 321, endPoint x: 242, endPoint y: 300, distance: 41.0
click at [243, 300] on div at bounding box center [167, 256] width 334 height 432
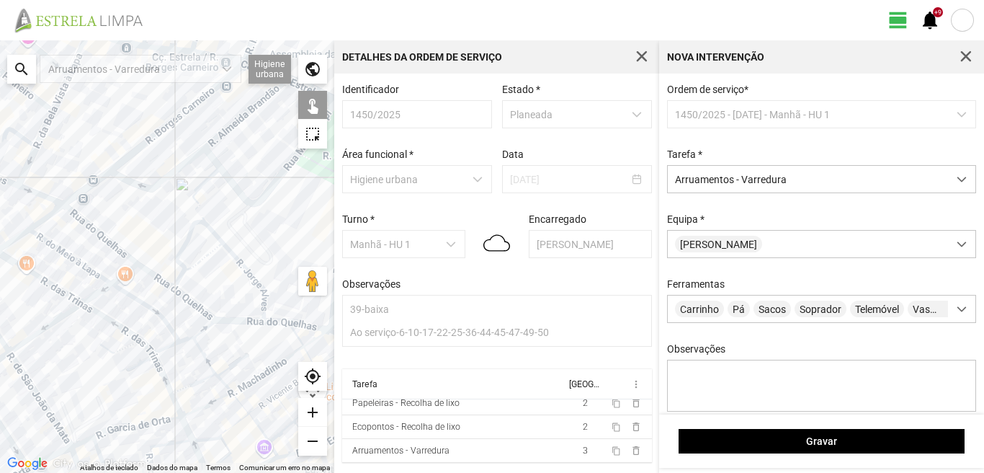
click at [244, 321] on div at bounding box center [167, 256] width 334 height 432
click at [181, 253] on div at bounding box center [167, 256] width 334 height 432
click at [184, 241] on div at bounding box center [167, 256] width 334 height 432
click at [146, 241] on div at bounding box center [167, 256] width 334 height 432
click at [223, 243] on div at bounding box center [167, 256] width 334 height 432
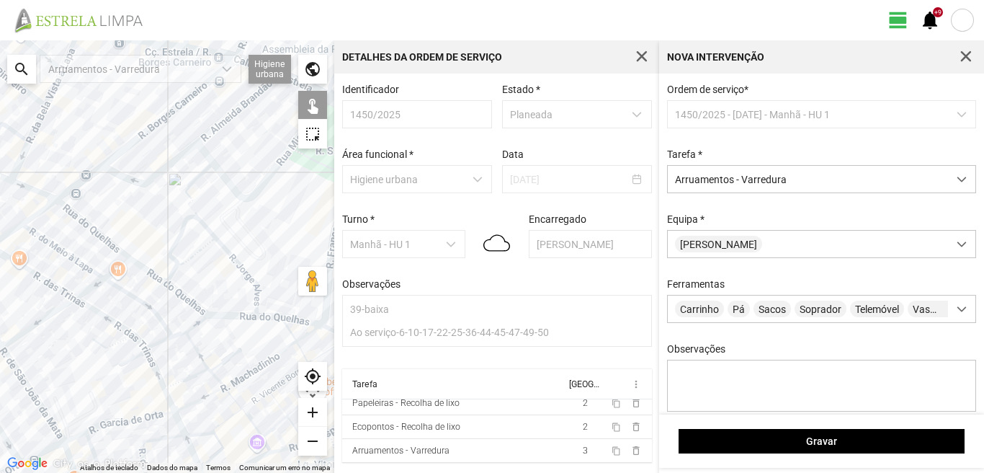
drag, startPoint x: 283, startPoint y: 305, endPoint x: 223, endPoint y: 291, distance: 61.5
click at [225, 292] on div at bounding box center [167, 256] width 334 height 432
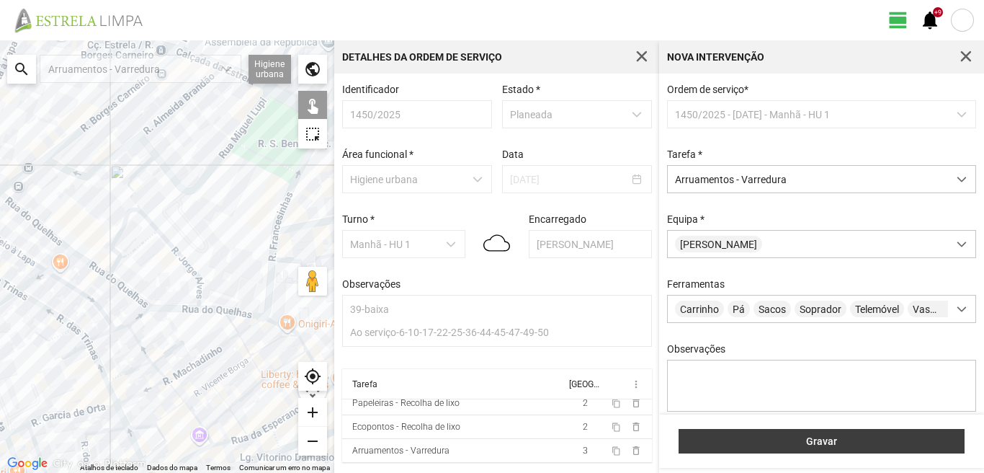
click at [765, 436] on span "Gravar" at bounding box center [821, 441] width 271 height 12
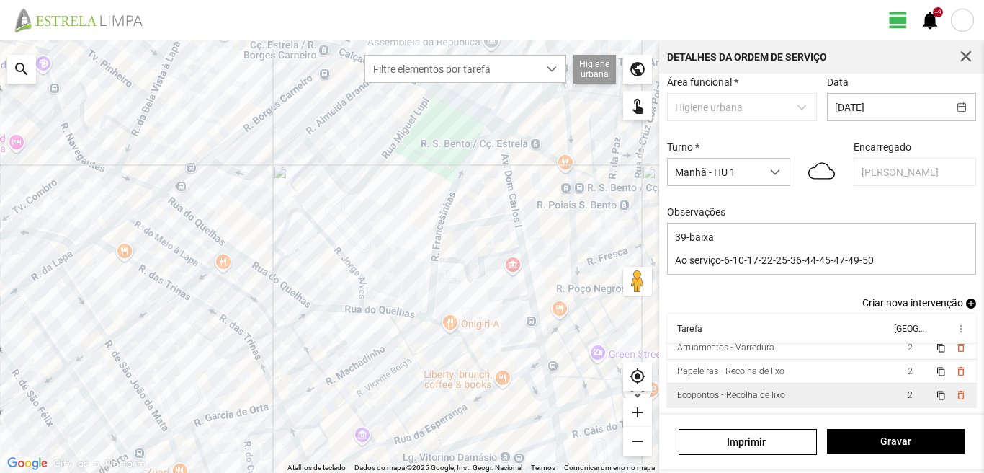
scroll to position [79, 0]
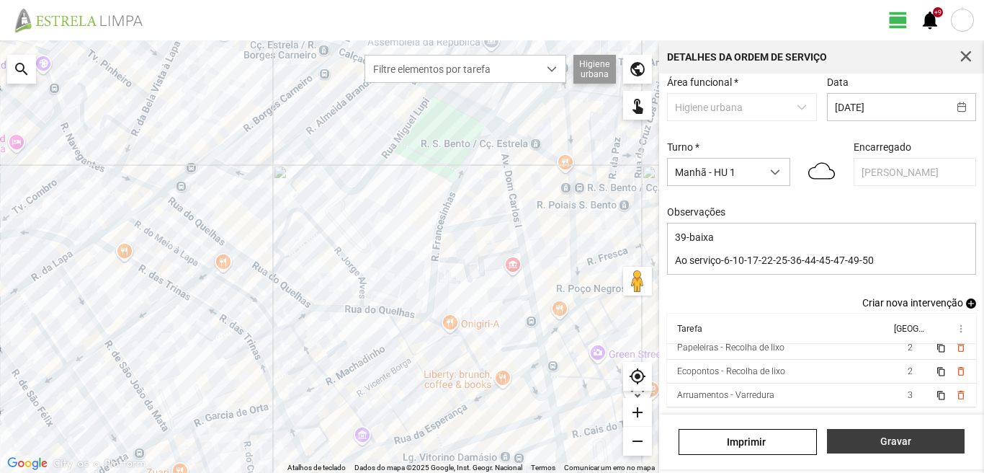
click at [858, 444] on span "Gravar" at bounding box center [895, 441] width 122 height 12
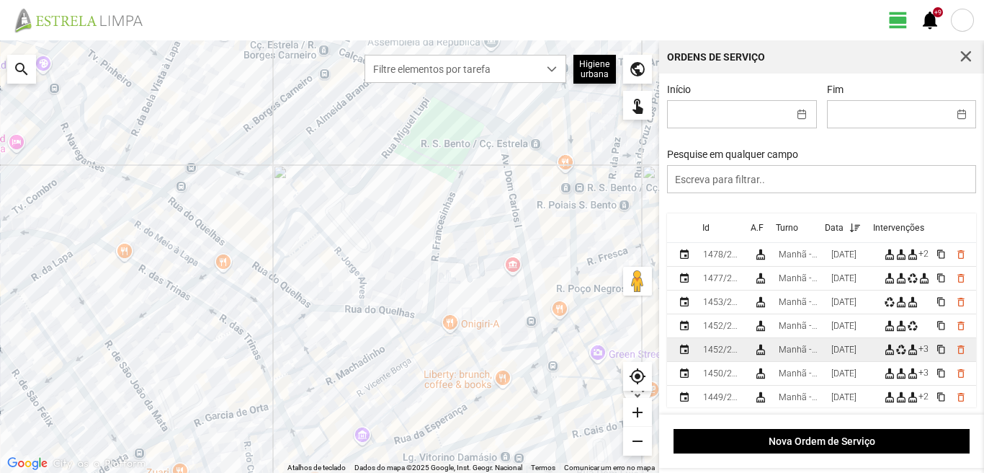
click at [831, 352] on td "[DATE]" at bounding box center [852, 350] width 53 height 24
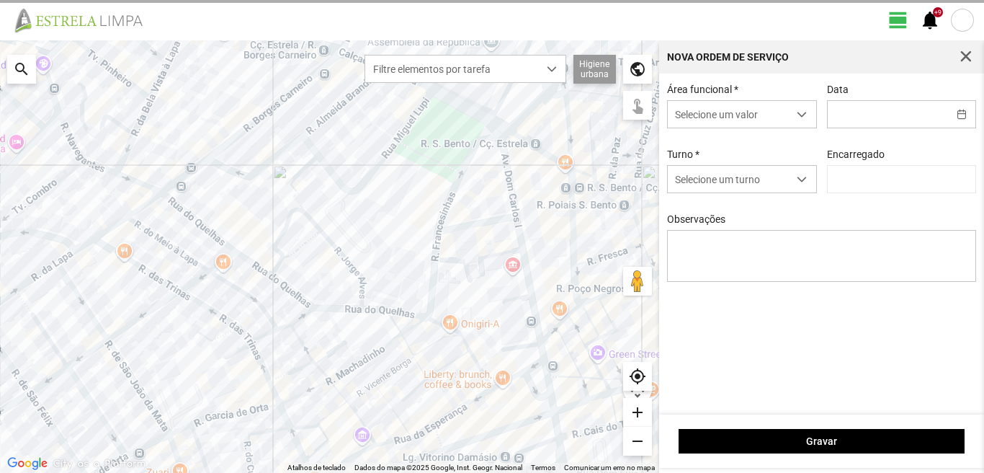
type input "[DATE]"
type textarea "39-baixa 17-folga Ao serviço-6-10-22-25-36-44-45-47-49-50"
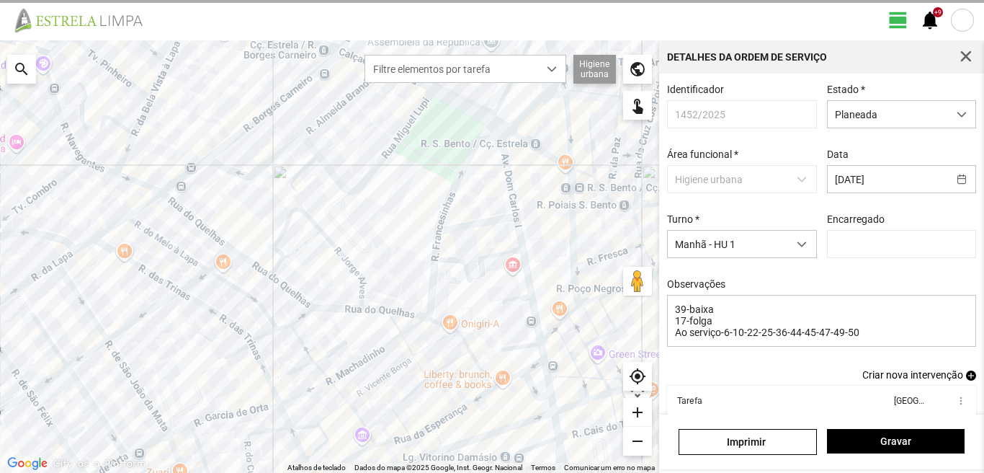
type input "[PERSON_NAME]"
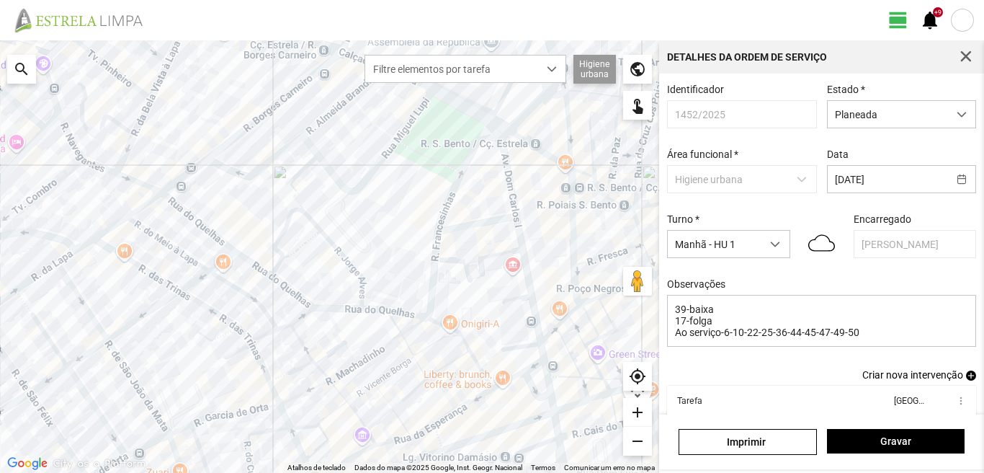
scroll to position [72, 0]
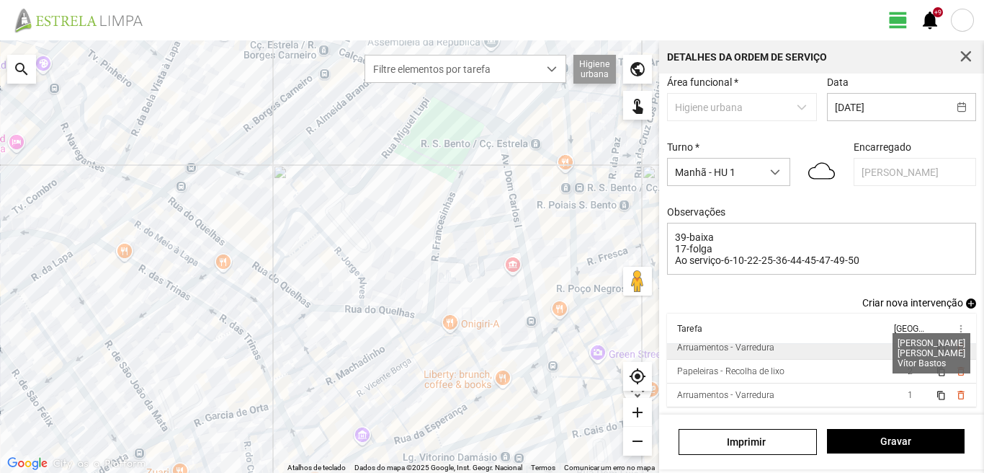
click at [908, 352] on span "3" at bounding box center [910, 347] width 5 height 10
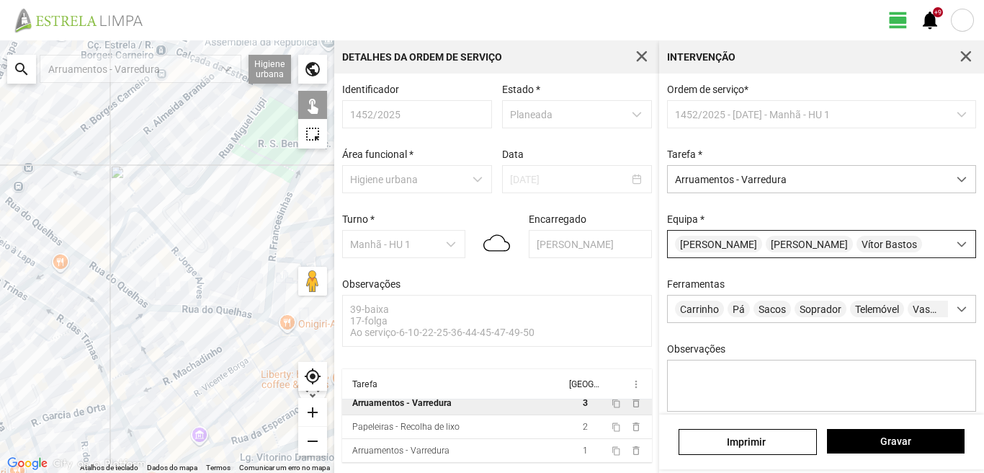
click at [783, 252] on span "[PERSON_NAME]" at bounding box center [809, 244] width 87 height 17
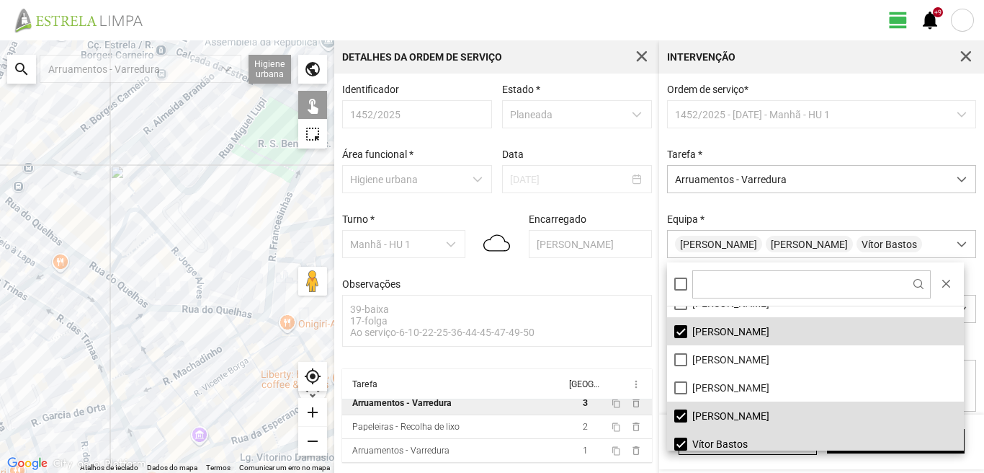
scroll to position [193, 0]
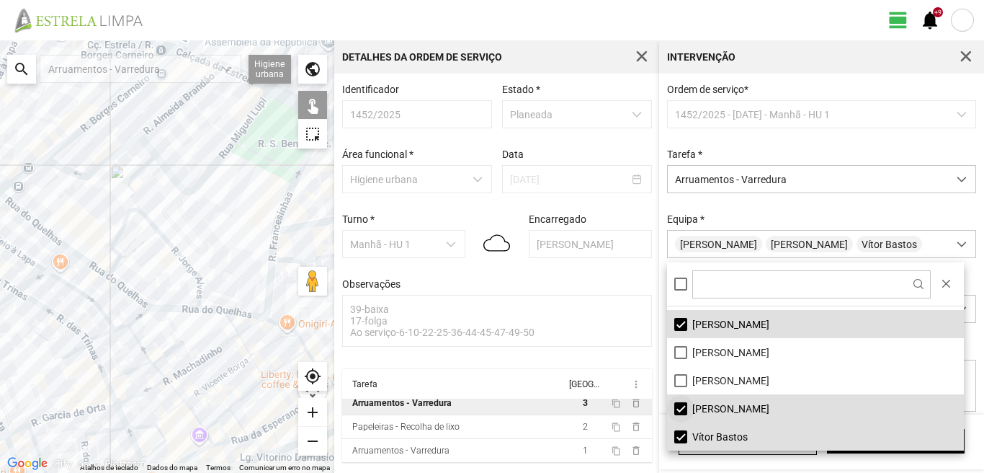
click at [680, 410] on li "[PERSON_NAME]" at bounding box center [815, 408] width 297 height 28
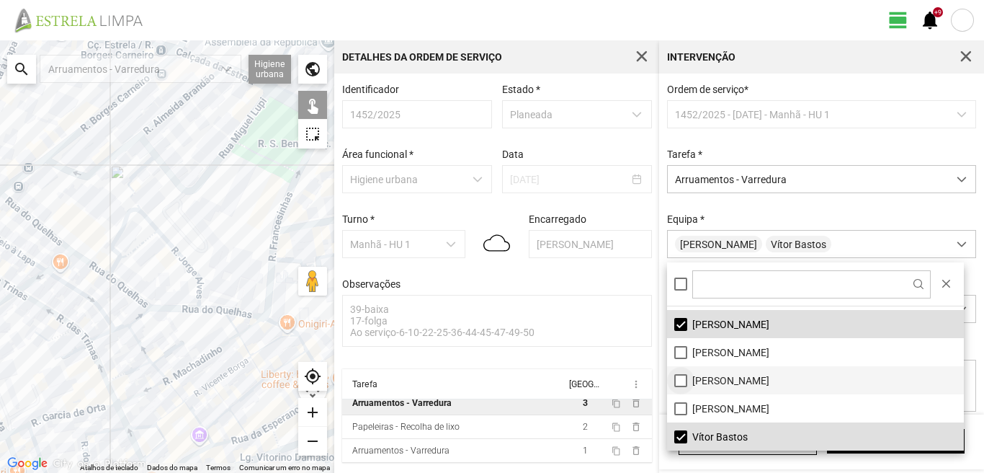
click at [678, 386] on li "[PERSON_NAME]" at bounding box center [815, 380] width 297 height 28
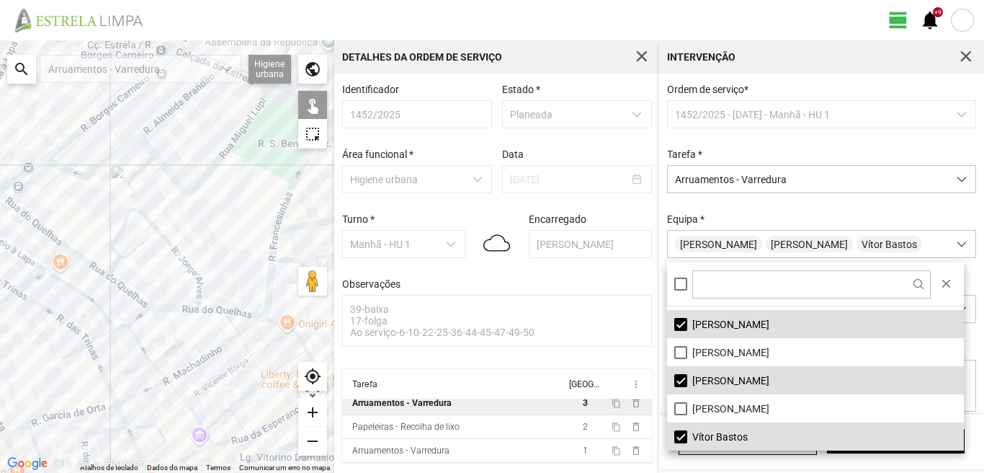
click at [282, 228] on div at bounding box center [167, 256] width 334 height 432
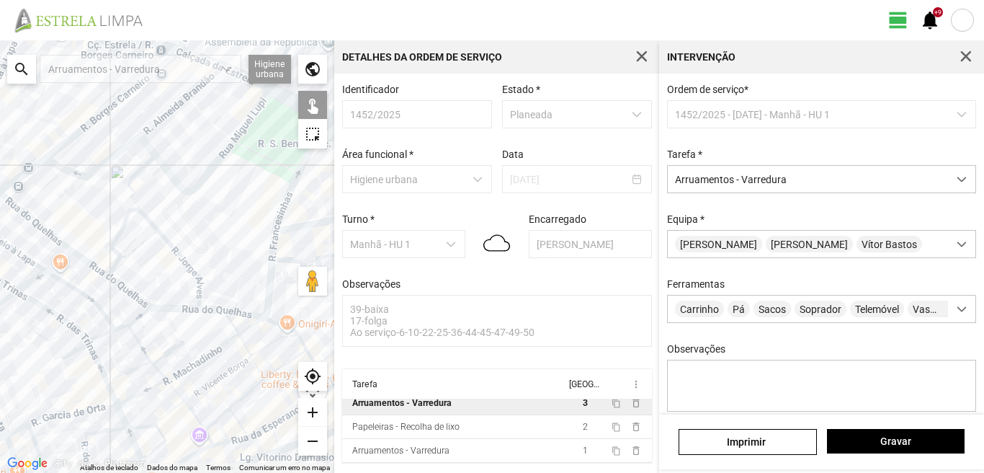
click at [282, 228] on div at bounding box center [167, 256] width 334 height 432
click at [892, 435] on span "Gravar" at bounding box center [895, 441] width 122 height 12
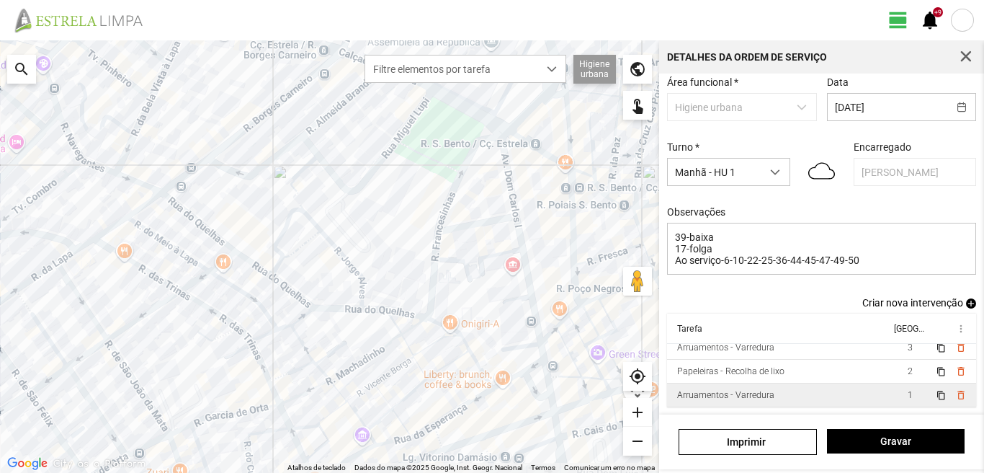
scroll to position [79, 0]
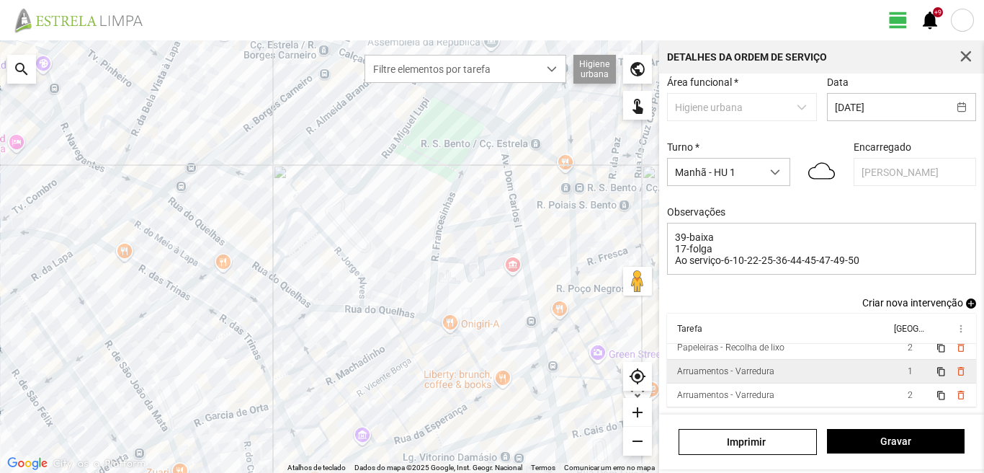
click at [890, 372] on td "1" at bounding box center [910, 371] width 40 height 24
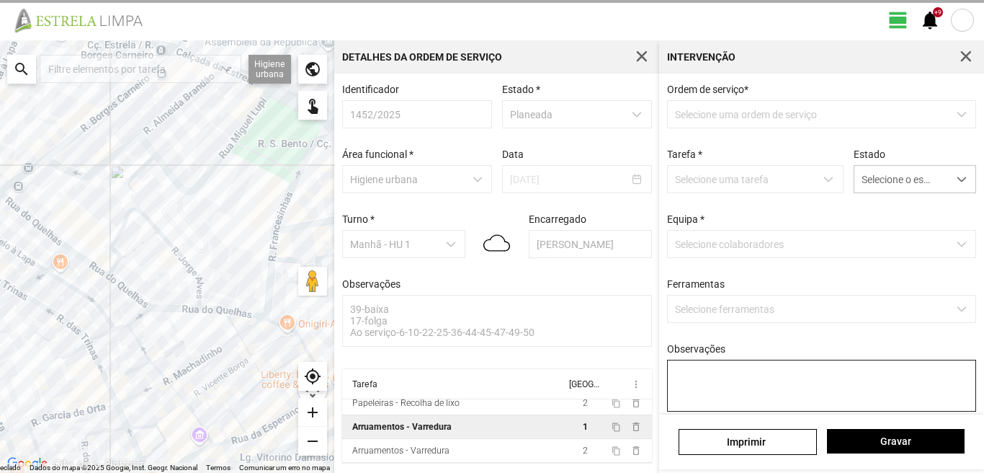
scroll to position [3, 0]
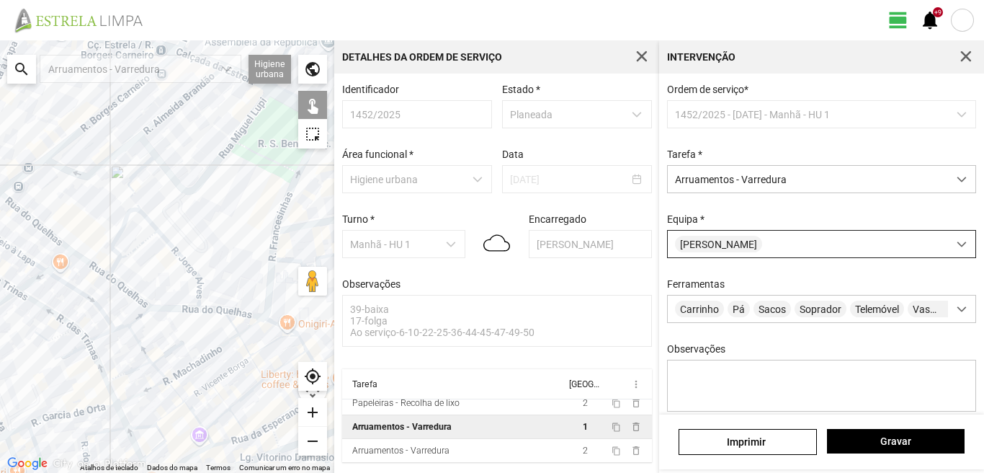
click at [790, 246] on div "[PERSON_NAME]" at bounding box center [808, 244] width 280 height 27
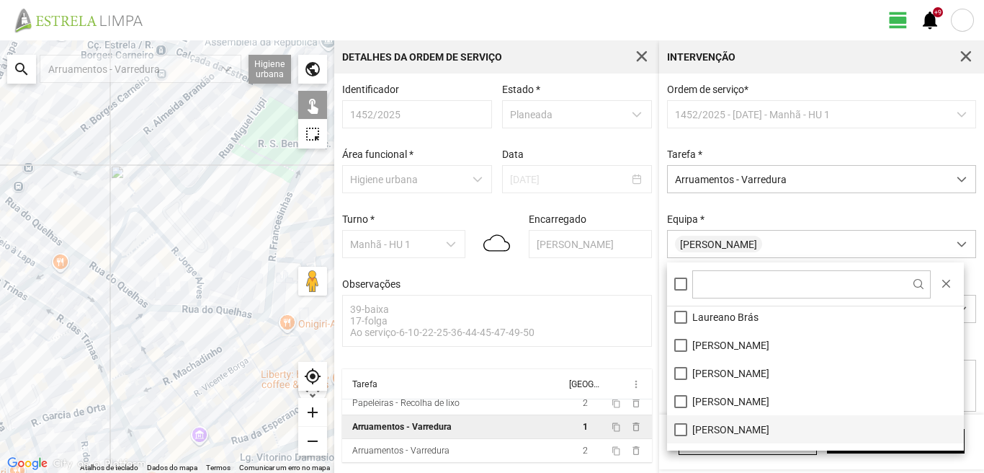
scroll to position [193, 0]
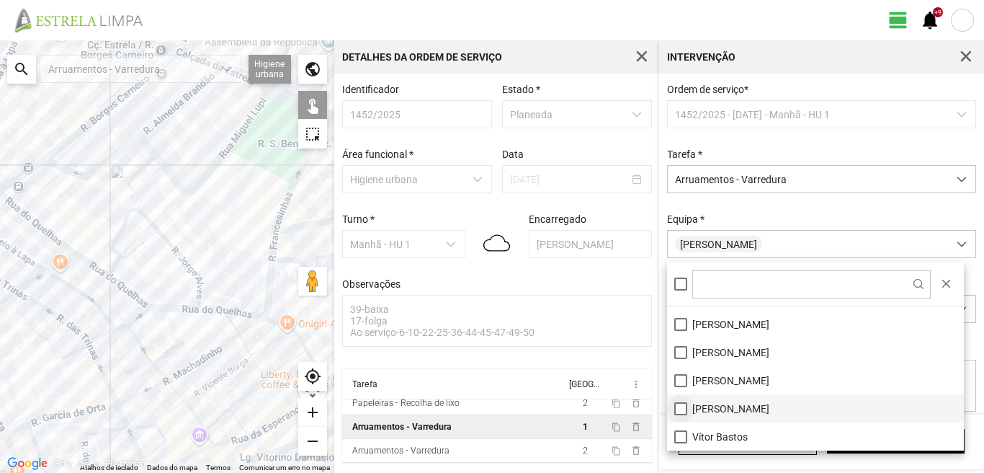
click at [684, 410] on li "[PERSON_NAME]" at bounding box center [815, 408] width 297 height 28
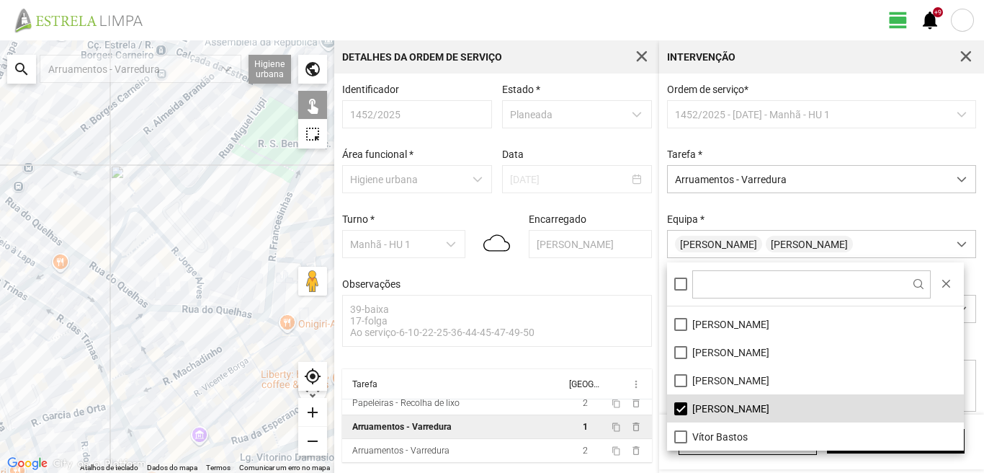
click at [181, 257] on div at bounding box center [167, 256] width 334 height 432
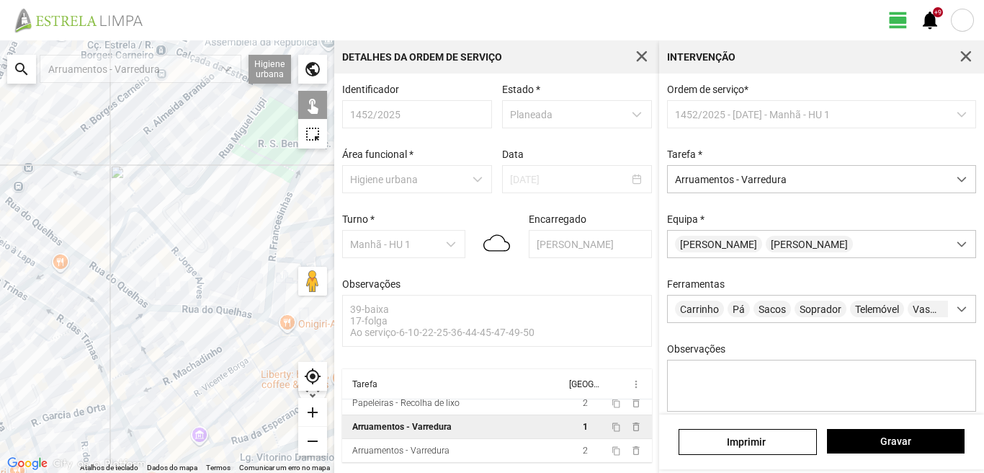
click at [181, 257] on div at bounding box center [167, 256] width 334 height 432
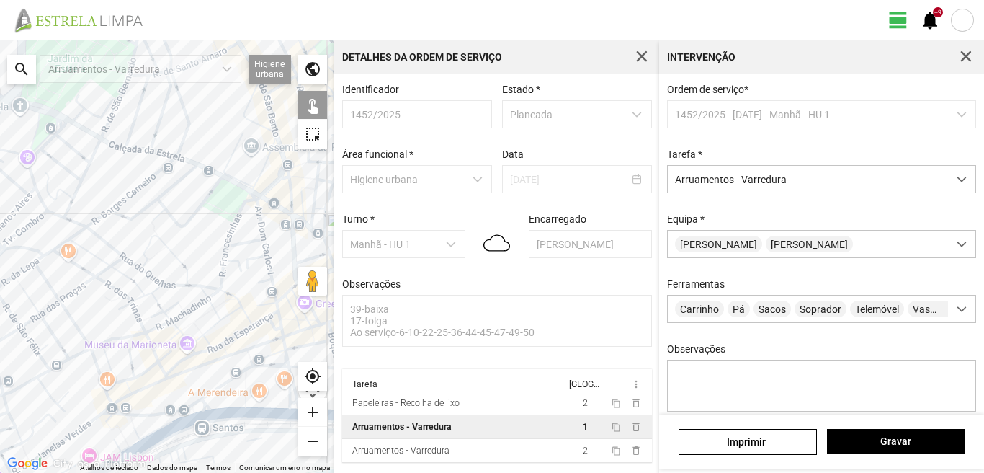
click at [176, 287] on div at bounding box center [167, 256] width 334 height 432
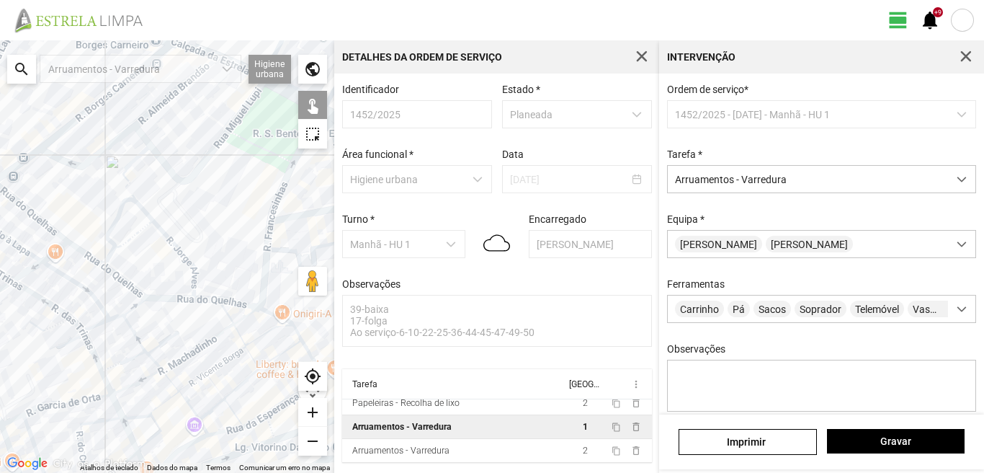
click at [189, 261] on div at bounding box center [167, 256] width 334 height 432
click at [207, 299] on div at bounding box center [167, 256] width 334 height 432
click at [119, 279] on div at bounding box center [167, 256] width 334 height 432
click at [109, 243] on div at bounding box center [167, 256] width 334 height 432
click at [122, 186] on div at bounding box center [167, 256] width 334 height 432
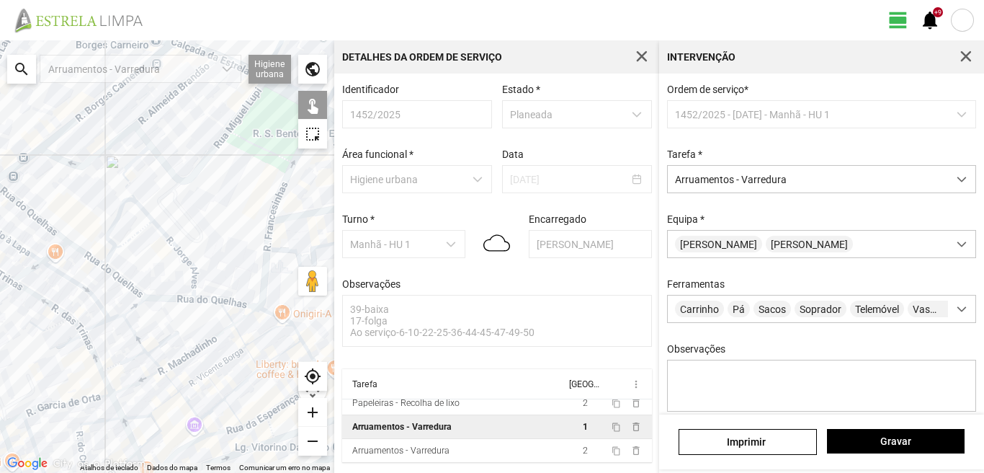
click at [52, 228] on div at bounding box center [167, 256] width 334 height 432
click at [52, 233] on div at bounding box center [167, 256] width 334 height 432
click at [76, 219] on div at bounding box center [167, 256] width 334 height 432
click at [89, 254] on div at bounding box center [167, 256] width 334 height 432
click at [86, 254] on div at bounding box center [167, 256] width 334 height 432
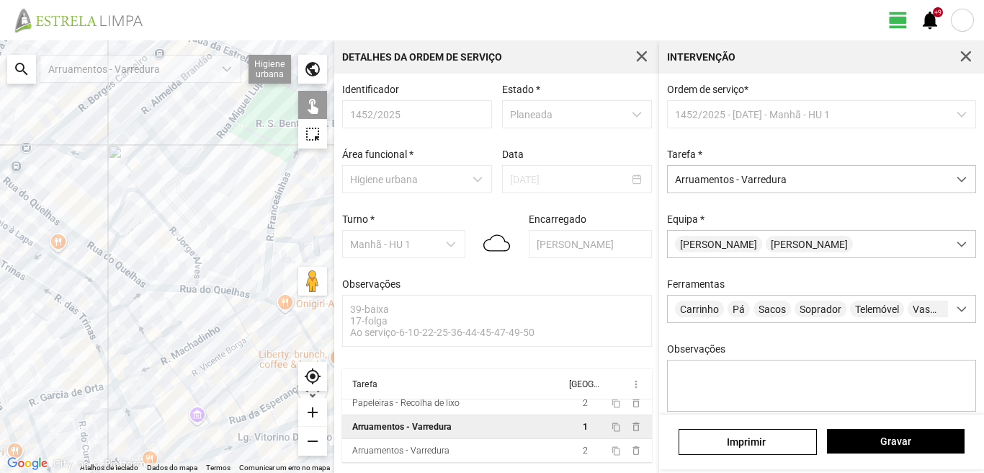
drag, startPoint x: 94, startPoint y: 309, endPoint x: 119, endPoint y: 225, distance: 87.1
click at [115, 238] on div at bounding box center [167, 256] width 334 height 432
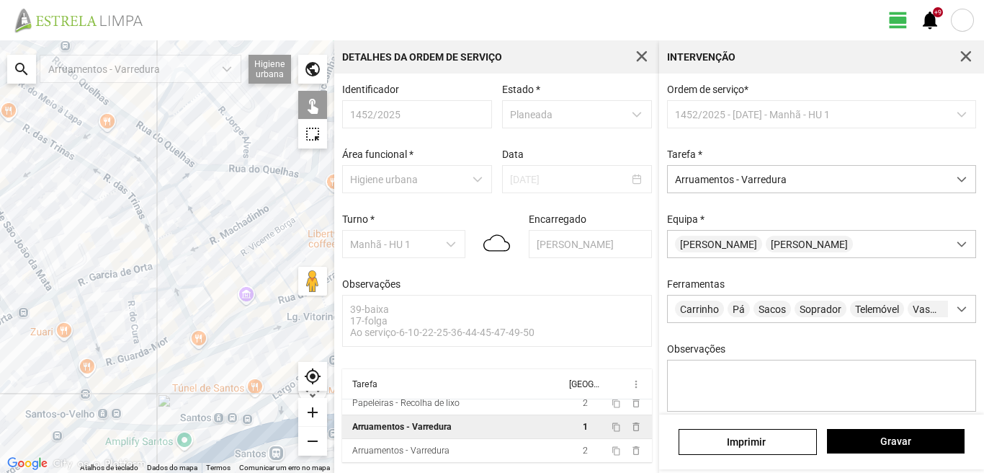
drag, startPoint x: 76, startPoint y: 251, endPoint x: 203, endPoint y: 333, distance: 150.7
click at [203, 333] on div at bounding box center [167, 256] width 334 height 432
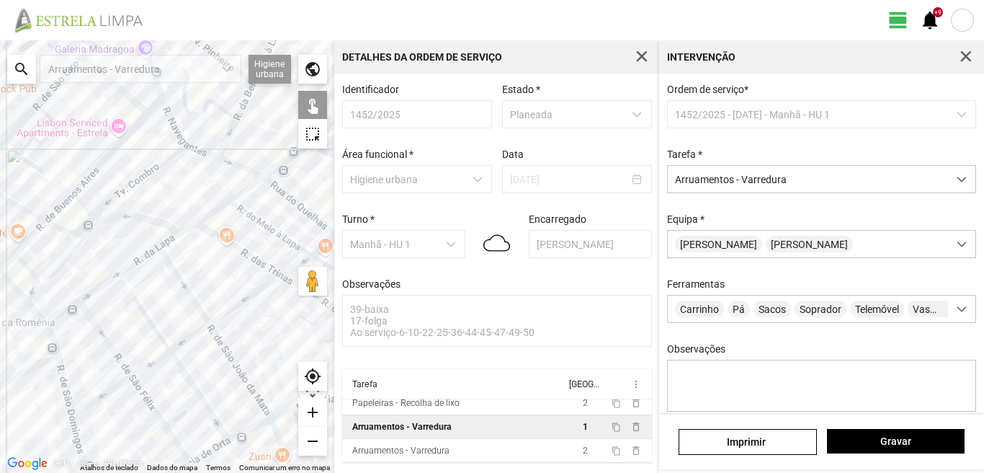
click at [63, 312] on div at bounding box center [167, 256] width 334 height 432
click at [93, 292] on div at bounding box center [167, 256] width 334 height 432
click at [129, 264] on div at bounding box center [167, 256] width 334 height 432
click at [167, 241] on div at bounding box center [167, 256] width 334 height 432
click at [204, 215] on div at bounding box center [167, 256] width 334 height 432
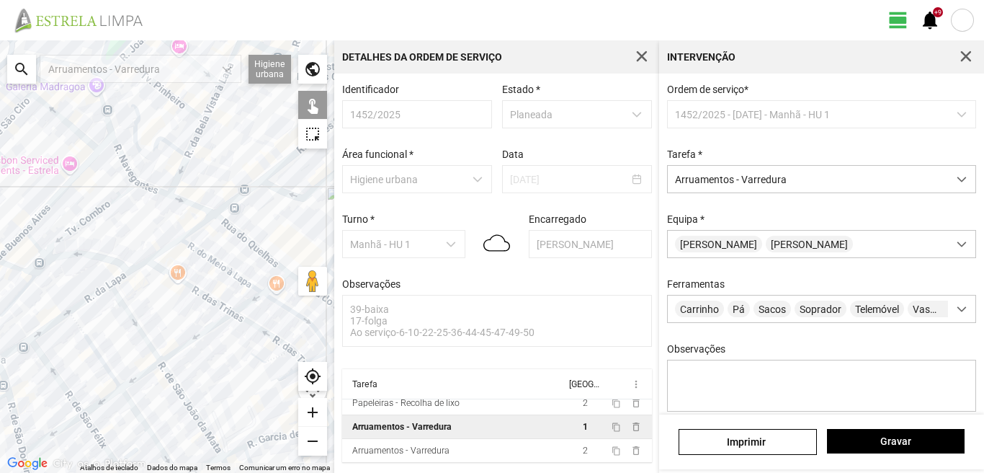
drag, startPoint x: 211, startPoint y: 213, endPoint x: 154, endPoint y: 255, distance: 70.6
click at [154, 255] on div at bounding box center [167, 256] width 334 height 432
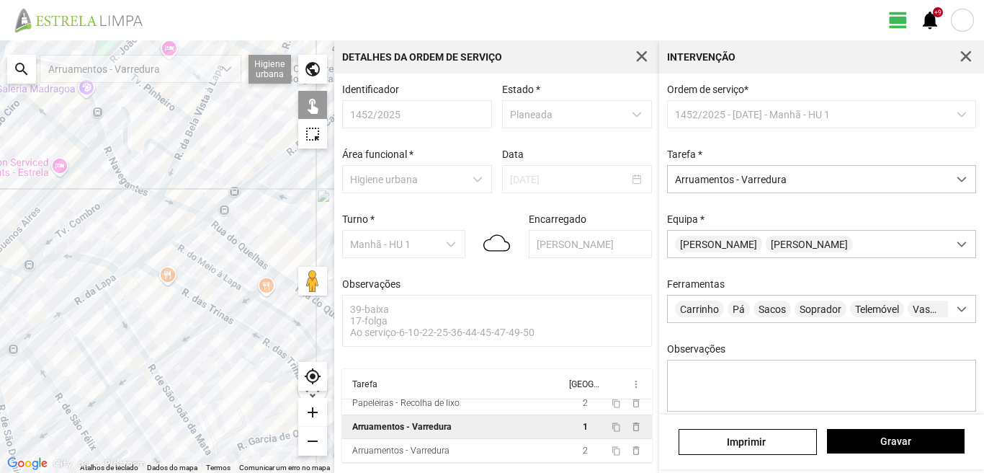
click at [184, 231] on div at bounding box center [167, 256] width 334 height 432
click at [233, 197] on div at bounding box center [167, 256] width 334 height 432
click at [231, 193] on div at bounding box center [167, 256] width 334 height 432
click at [231, 196] on div at bounding box center [167, 256] width 334 height 432
click at [266, 190] on div at bounding box center [167, 256] width 334 height 432
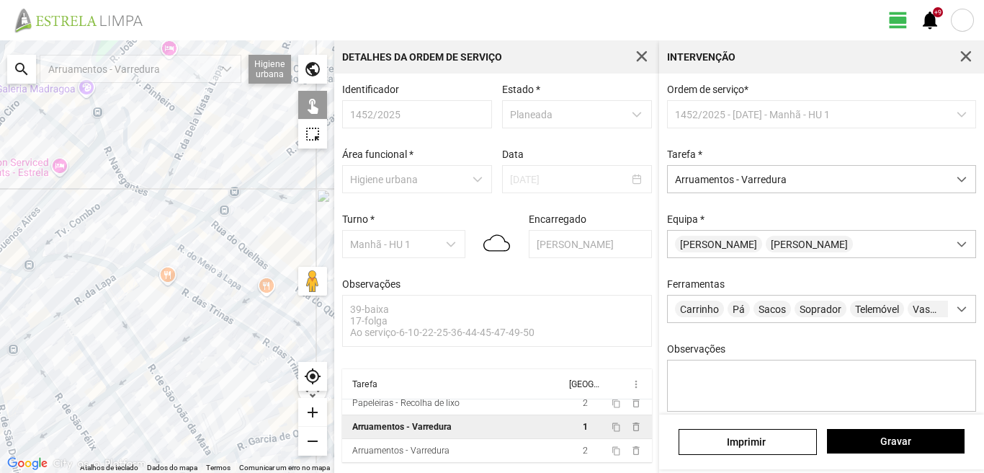
click at [140, 190] on div at bounding box center [167, 256] width 334 height 432
click at [183, 208] on div at bounding box center [167, 256] width 334 height 432
click at [168, 176] on div at bounding box center [167, 256] width 334 height 432
click at [154, 140] on div at bounding box center [167, 256] width 334 height 432
click at [104, 146] on div at bounding box center [167, 256] width 334 height 432
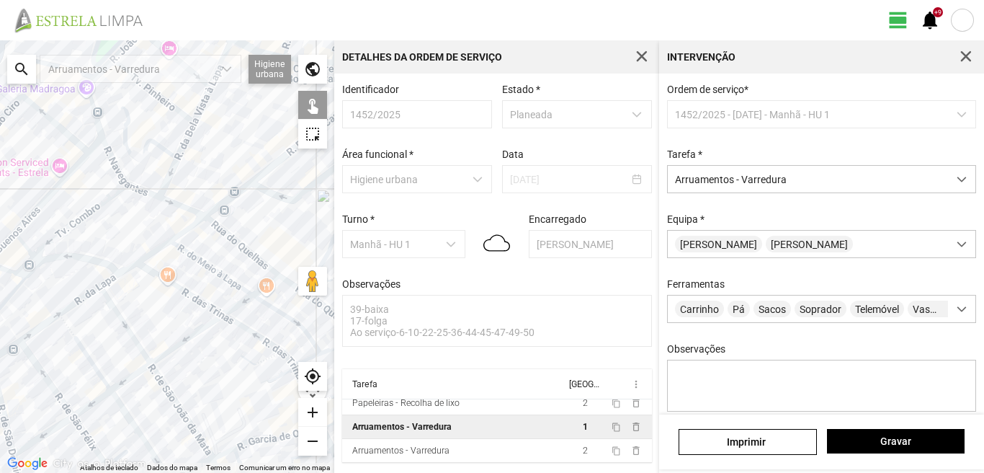
click at [143, 84] on div at bounding box center [167, 256] width 334 height 432
click at [186, 138] on div at bounding box center [167, 256] width 334 height 432
click at [200, 105] on div at bounding box center [167, 256] width 334 height 432
click at [203, 105] on div at bounding box center [167, 256] width 334 height 432
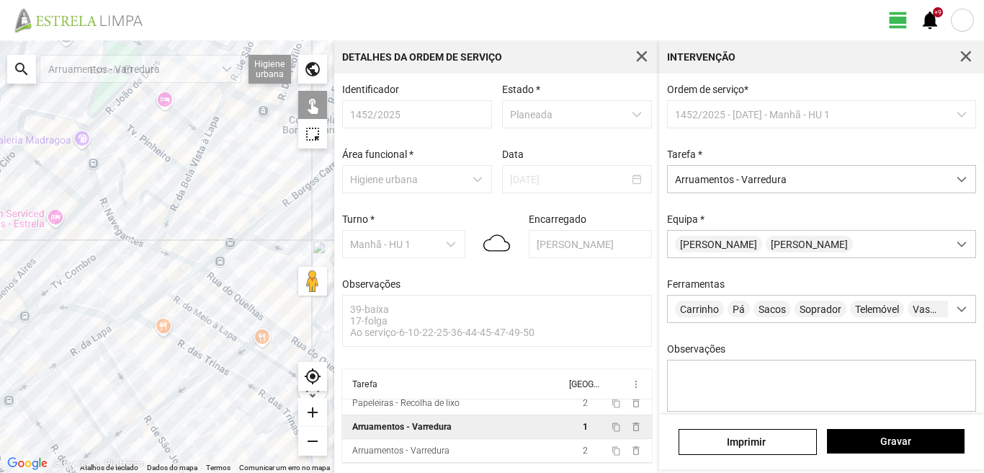
drag, startPoint x: 203, startPoint y: 119, endPoint x: 192, endPoint y: 212, distance: 94.3
click at [193, 212] on div at bounding box center [167, 256] width 334 height 432
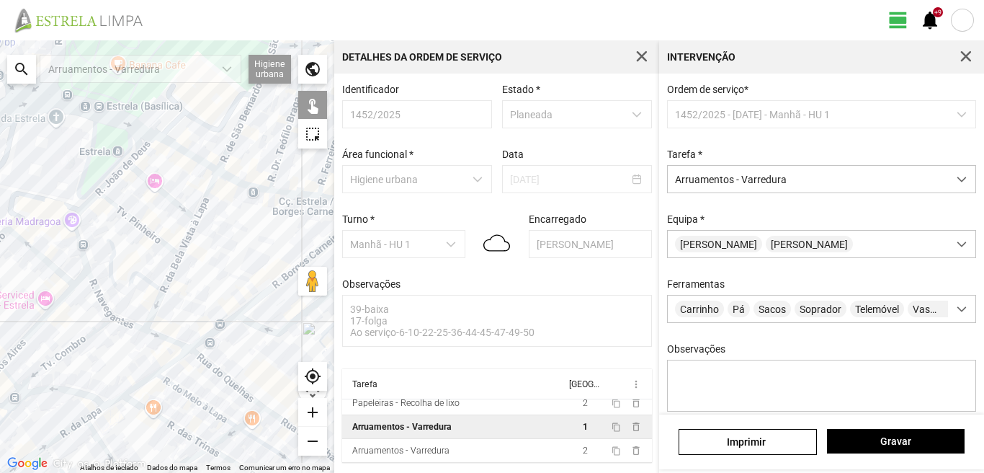
click at [78, 233] on div at bounding box center [167, 256] width 334 height 432
click at [84, 209] on div at bounding box center [167, 256] width 334 height 432
click at [112, 183] on div at bounding box center [167, 256] width 334 height 432
click at [113, 176] on div at bounding box center [167, 256] width 334 height 432
click at [80, 209] on div at bounding box center [167, 256] width 334 height 432
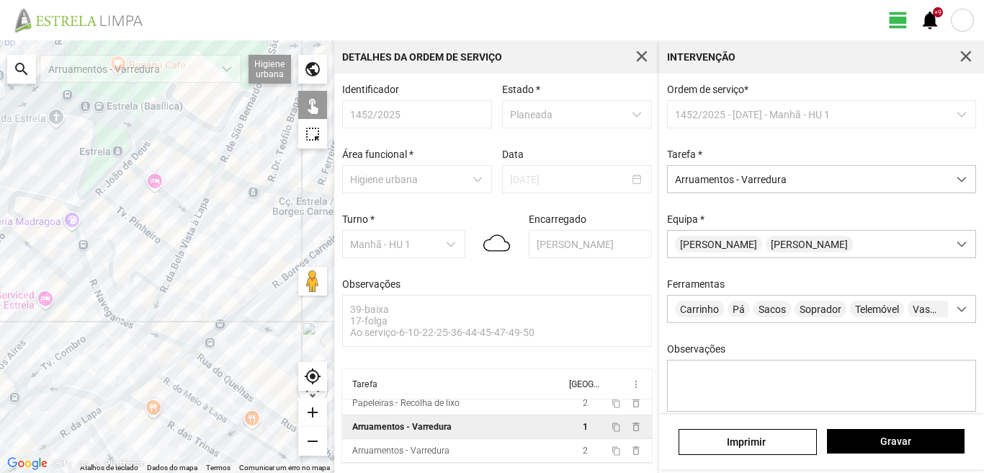
click at [153, 180] on div at bounding box center [167, 256] width 334 height 432
click at [153, 187] on div at bounding box center [167, 256] width 334 height 432
click at [207, 200] on div at bounding box center [167, 256] width 334 height 432
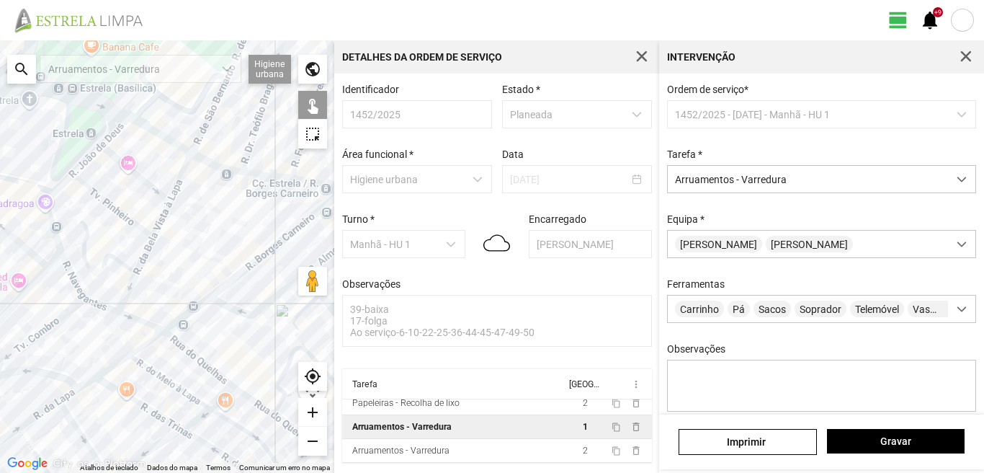
drag, startPoint x: 235, startPoint y: 256, endPoint x: 167, endPoint y: 218, distance: 78.1
click at [171, 220] on div at bounding box center [167, 256] width 334 height 432
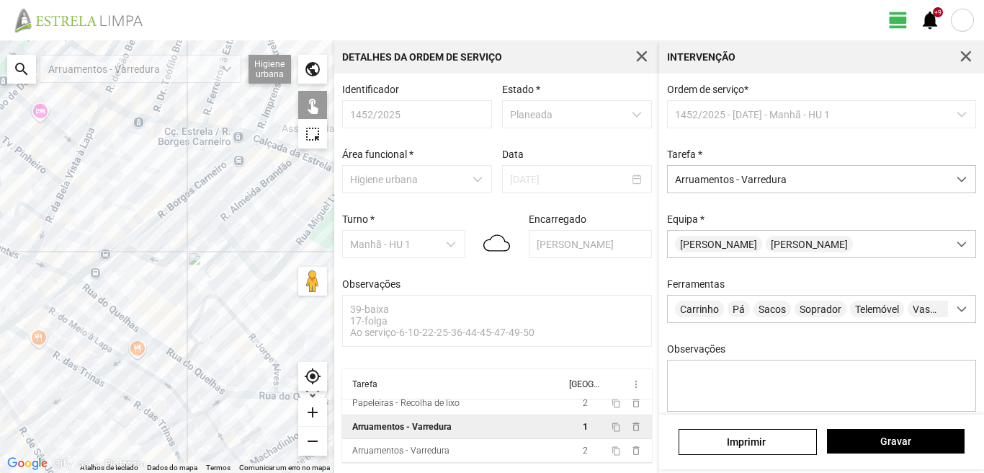
click at [166, 208] on div at bounding box center [167, 256] width 334 height 432
click at [236, 207] on div at bounding box center [167, 256] width 334 height 432
click at [231, 238] on div at bounding box center [167, 256] width 334 height 432
click at [246, 260] on div at bounding box center [167, 256] width 334 height 432
click at [210, 262] on div at bounding box center [167, 256] width 334 height 432
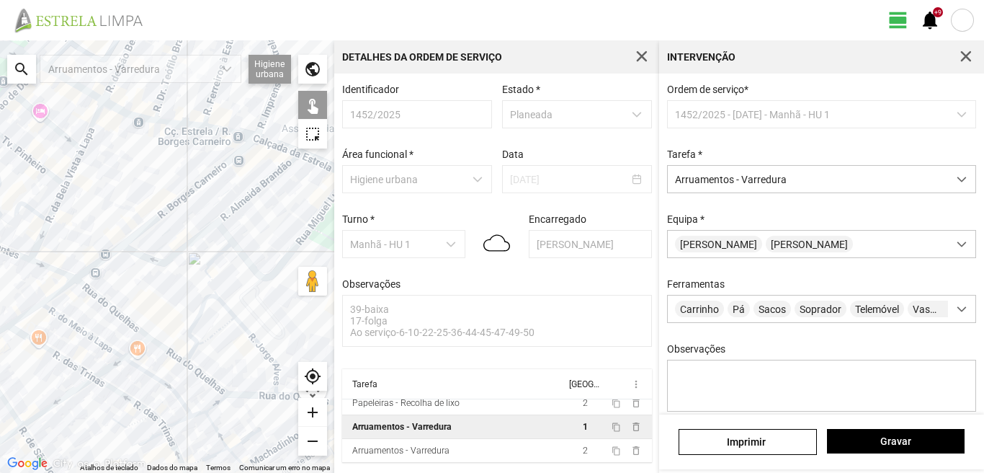
click at [207, 275] on div at bounding box center [167, 256] width 334 height 432
drag, startPoint x: 265, startPoint y: 215, endPoint x: 179, endPoint y: 211, distance: 85.8
click at [197, 216] on div at bounding box center [167, 256] width 334 height 432
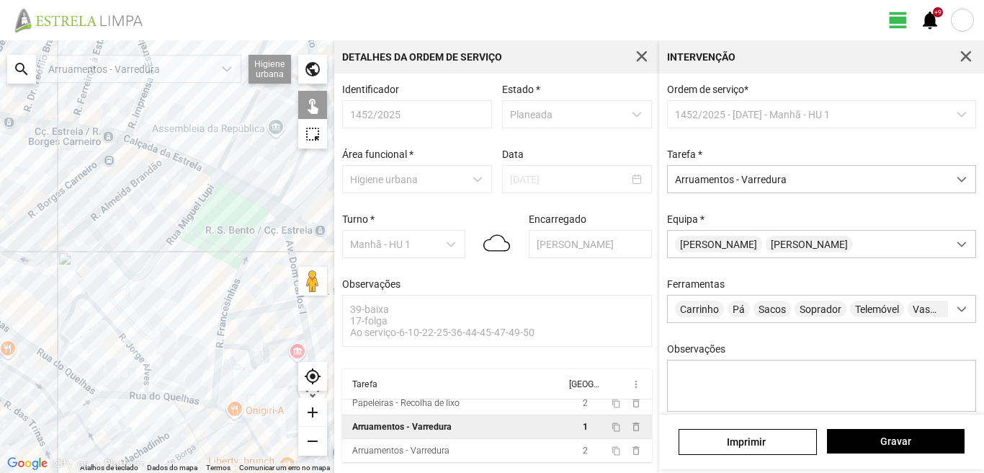
click at [255, 237] on div at bounding box center [167, 256] width 334 height 432
click at [908, 441] on span "Gravar" at bounding box center [895, 441] width 122 height 12
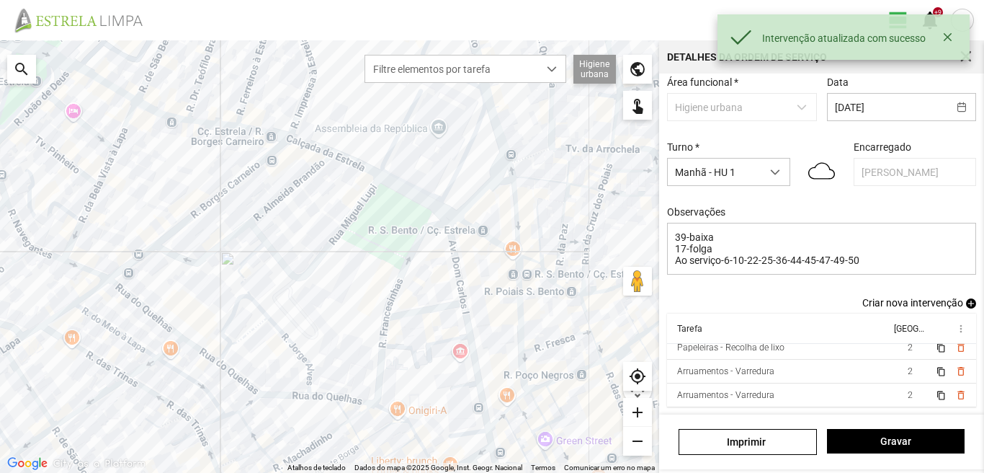
scroll to position [79, 0]
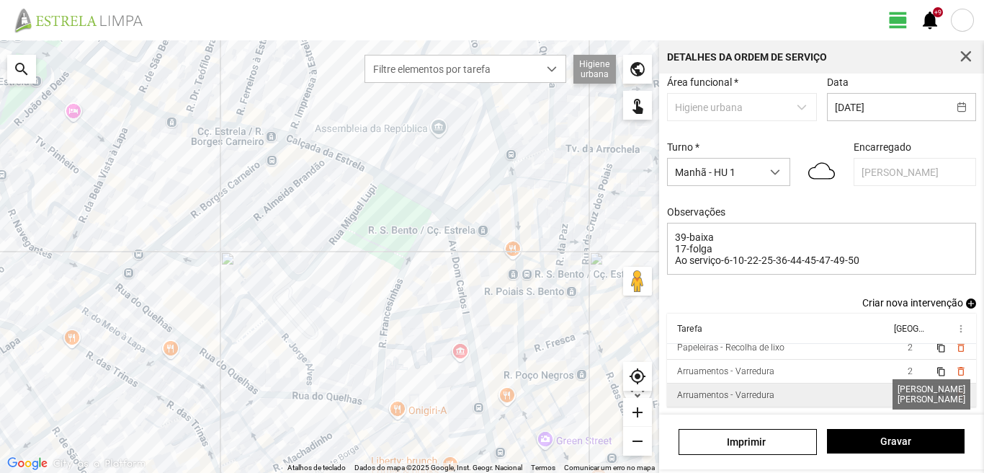
click at [908, 392] on span "2" at bounding box center [910, 395] width 5 height 10
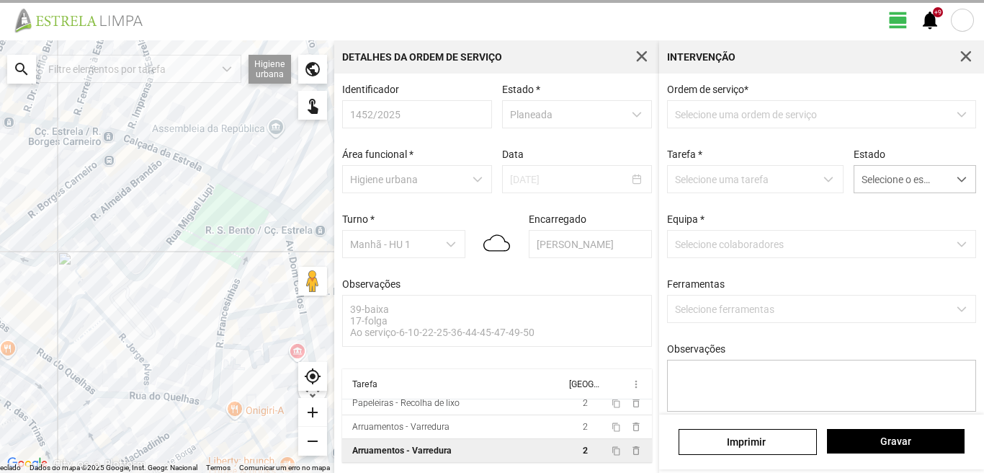
scroll to position [3, 0]
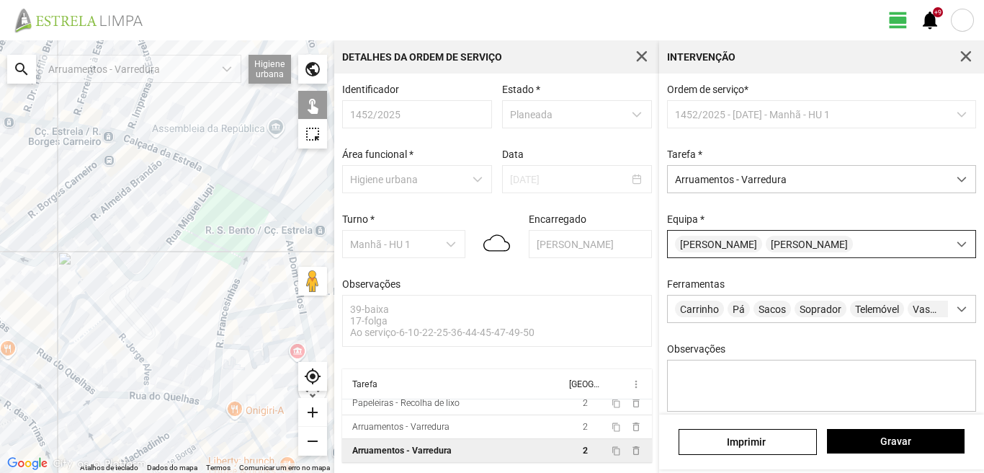
click at [826, 249] on div "[PERSON_NAME]" at bounding box center [808, 244] width 280 height 27
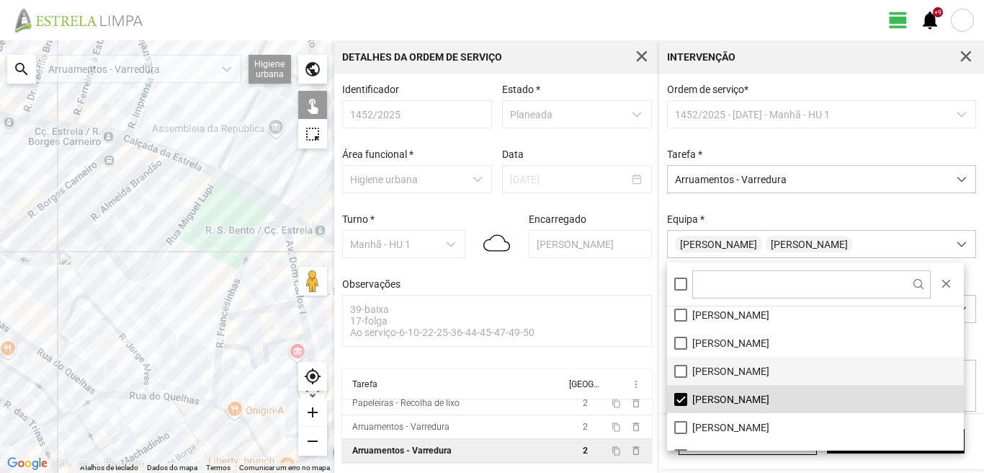
scroll to position [193, 0]
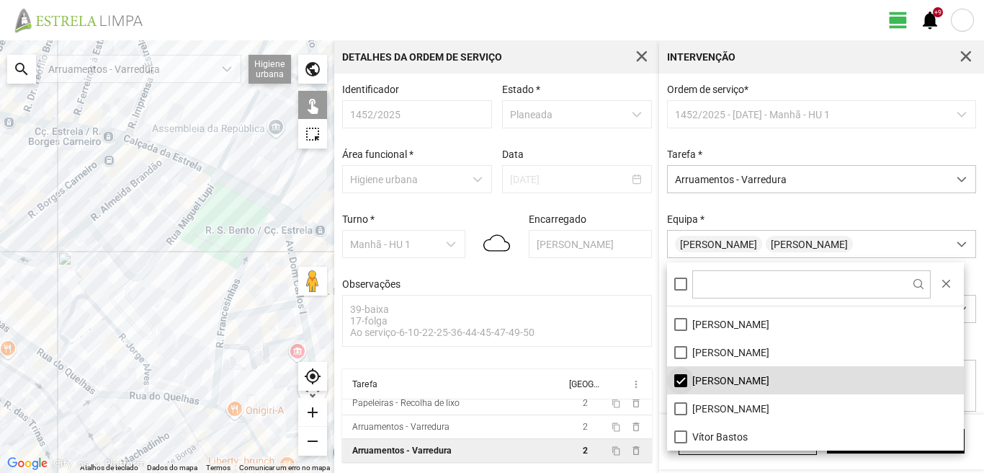
click at [684, 376] on li "[PERSON_NAME]" at bounding box center [815, 380] width 297 height 28
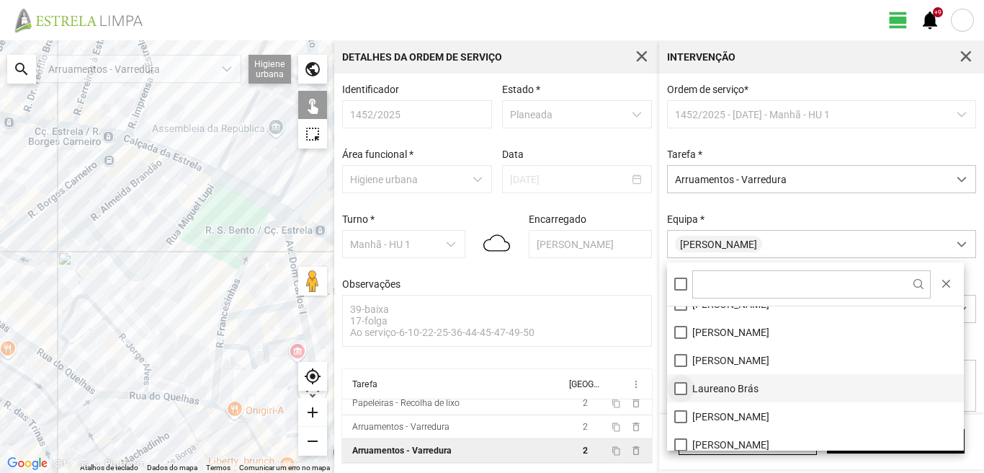
scroll to position [49, 0]
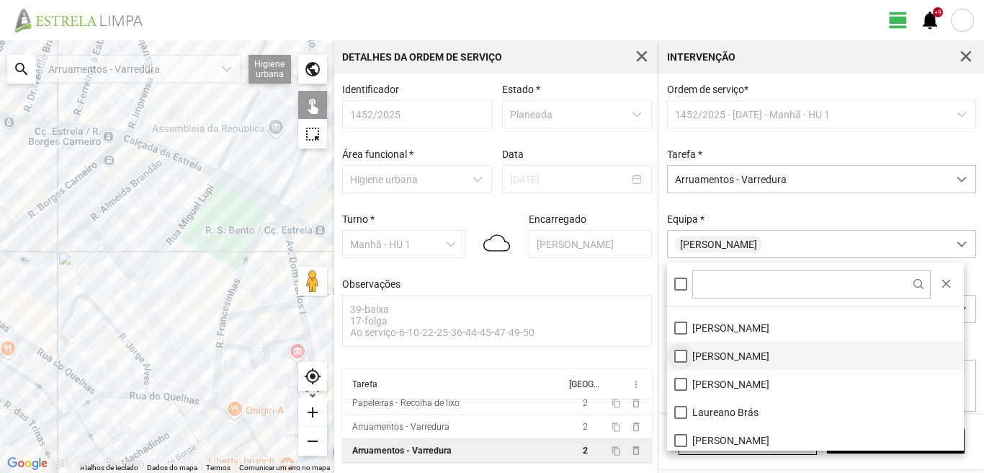
click at [681, 352] on li "[PERSON_NAME]" at bounding box center [815, 355] width 297 height 28
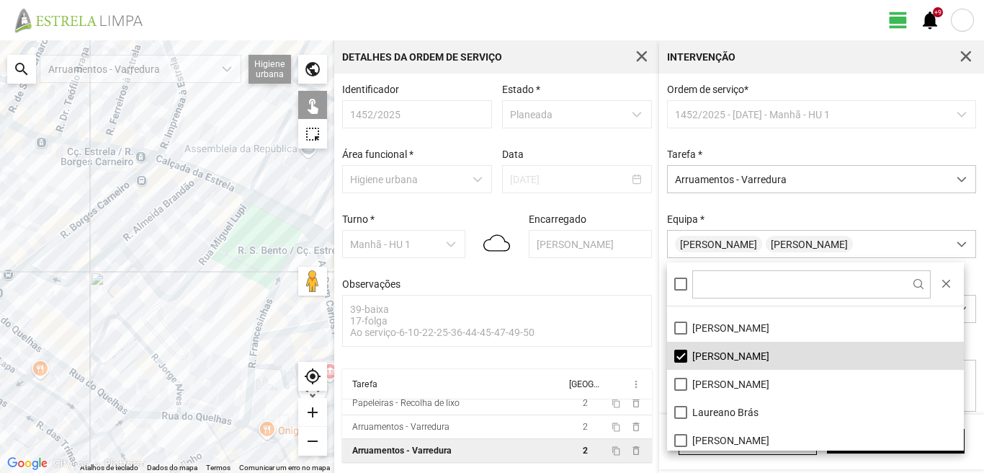
drag, startPoint x: 132, startPoint y: 219, endPoint x: 228, endPoint y: 273, distance: 110.0
click at [228, 273] on div at bounding box center [167, 256] width 334 height 432
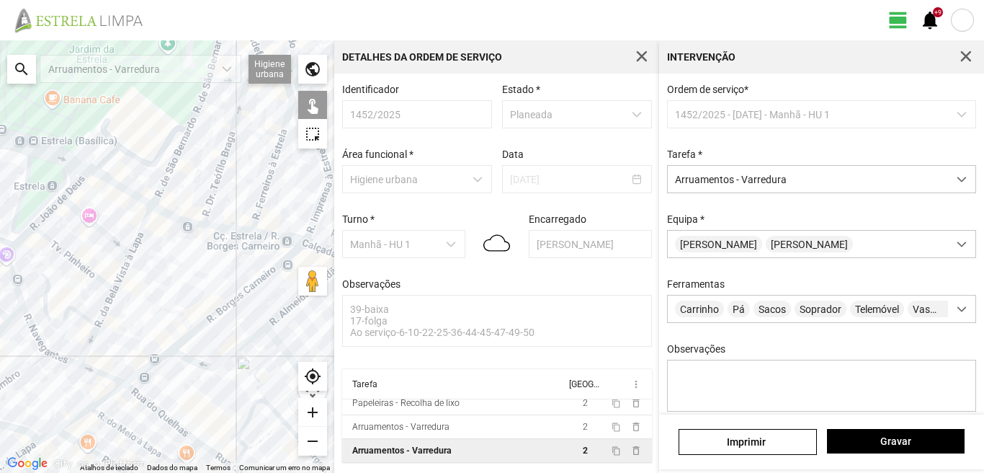
drag, startPoint x: 107, startPoint y: 212, endPoint x: 175, endPoint y: 250, distance: 78.4
click at [175, 250] on div at bounding box center [167, 256] width 334 height 432
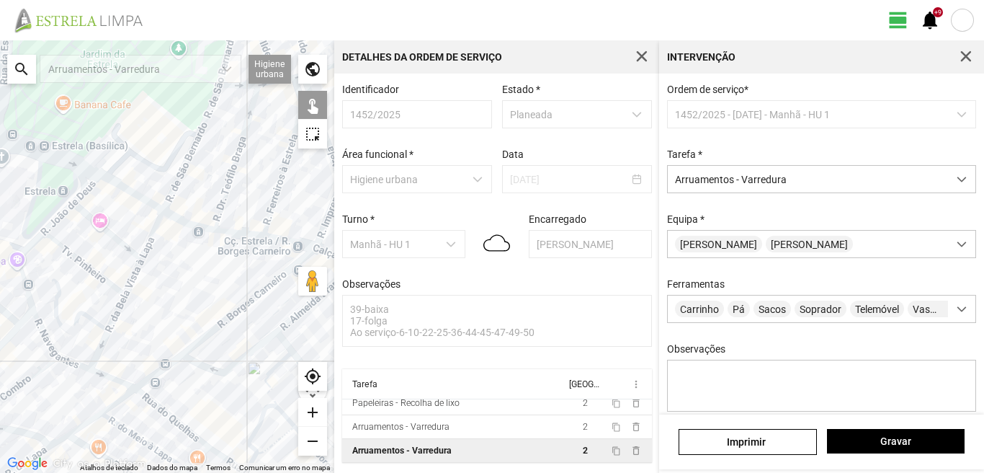
drag, startPoint x: 175, startPoint y: 250, endPoint x: 84, endPoint y: 234, distance: 92.1
click at [84, 234] on div at bounding box center [167, 256] width 334 height 432
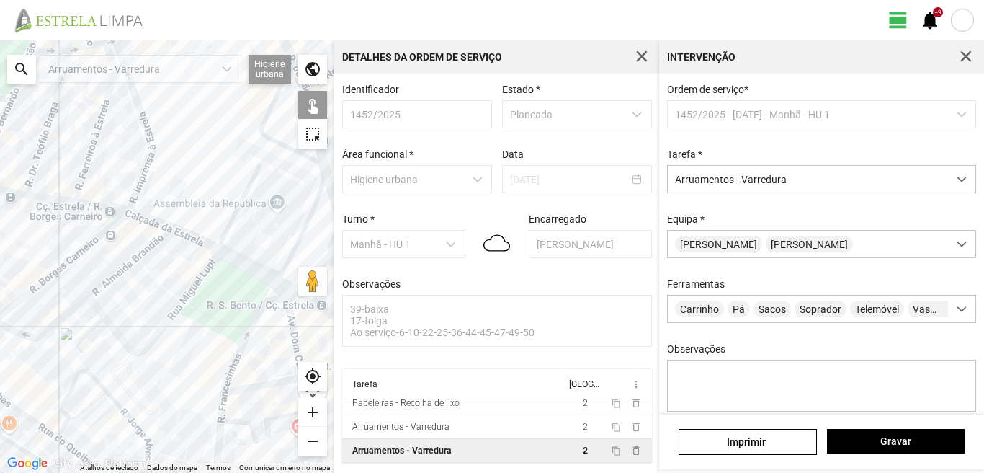
click at [74, 230] on div at bounding box center [167, 256] width 334 height 432
click at [898, 444] on span "Gravar" at bounding box center [895, 441] width 122 height 12
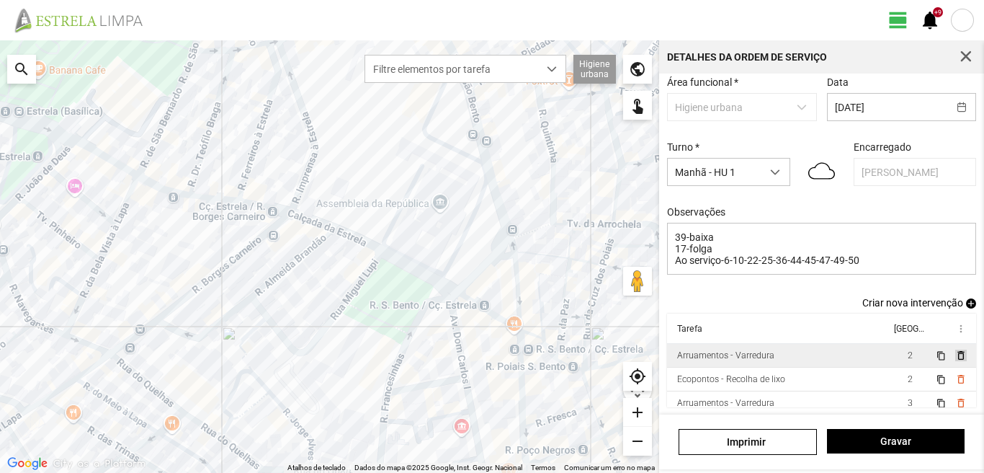
click at [954, 354] on span "delete_outline" at bounding box center [960, 355] width 12 height 12
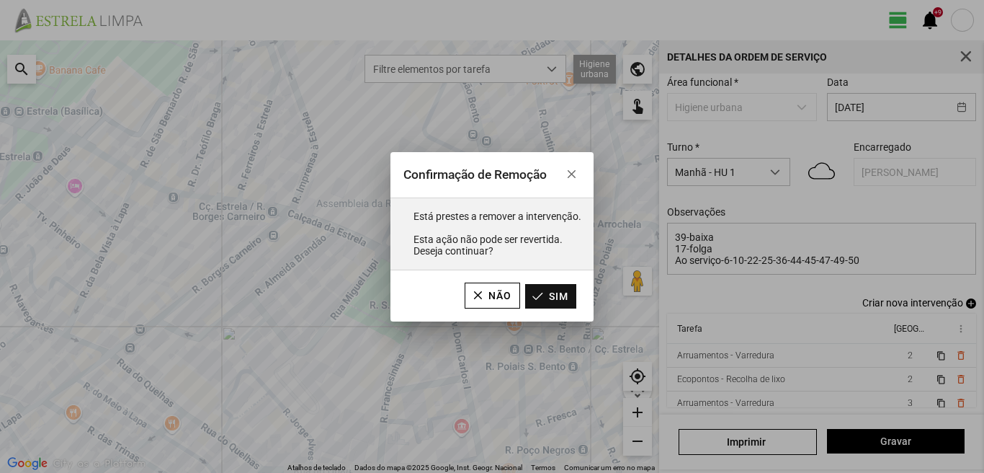
click at [540, 303] on button "Sim" at bounding box center [550, 296] width 51 height 24
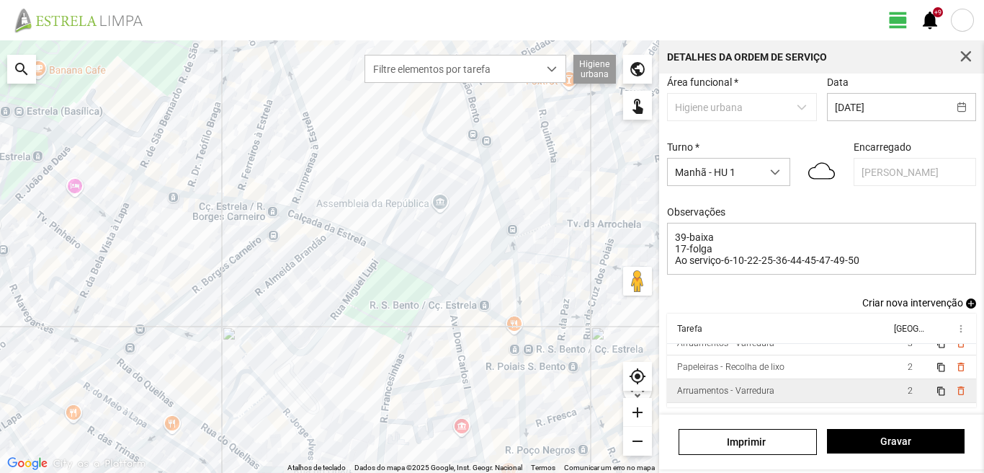
scroll to position [55, 0]
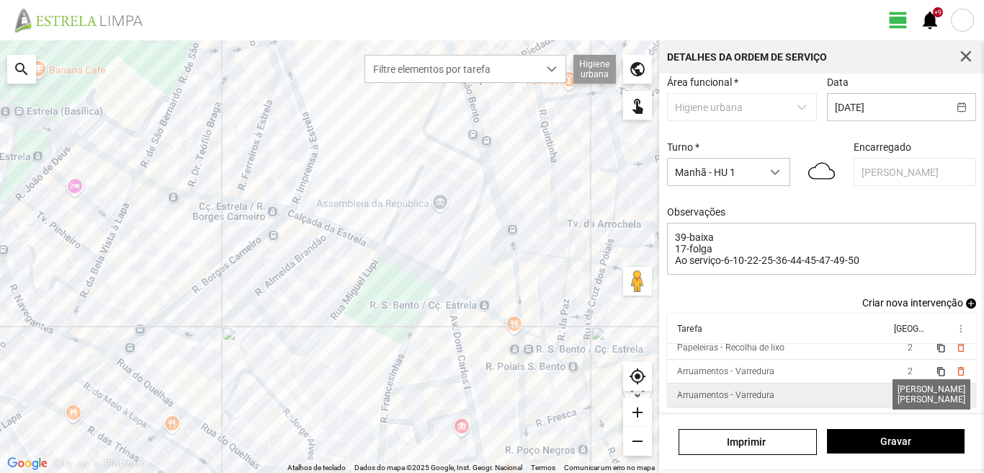
click at [908, 395] on span "2" at bounding box center [910, 395] width 5 height 10
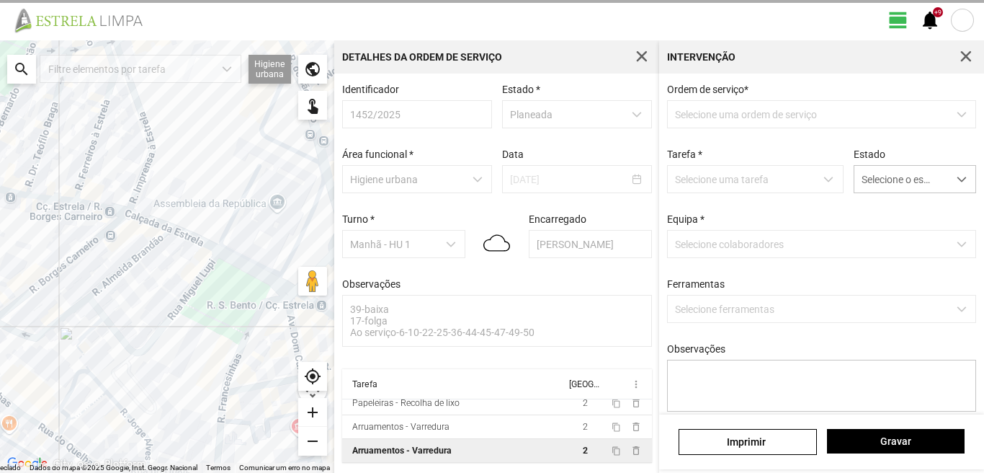
scroll to position [3, 0]
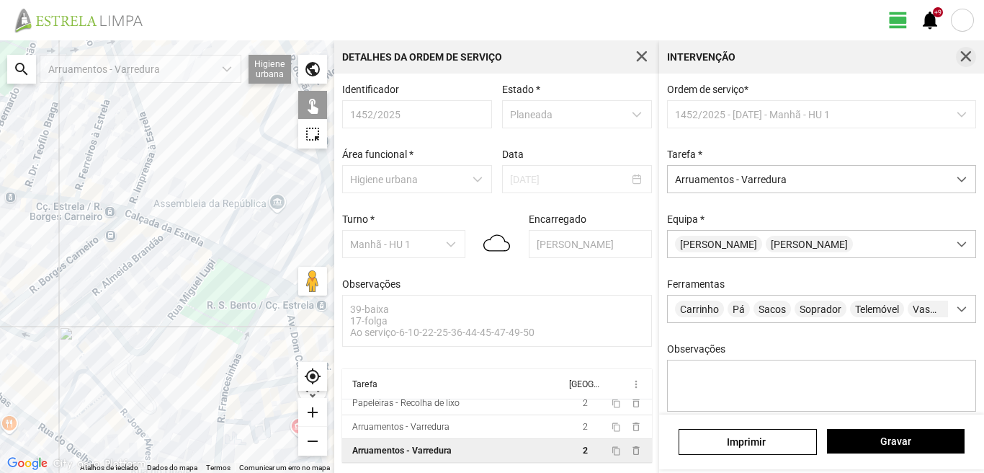
click at [969, 59] on span "button" at bounding box center [965, 56] width 13 height 13
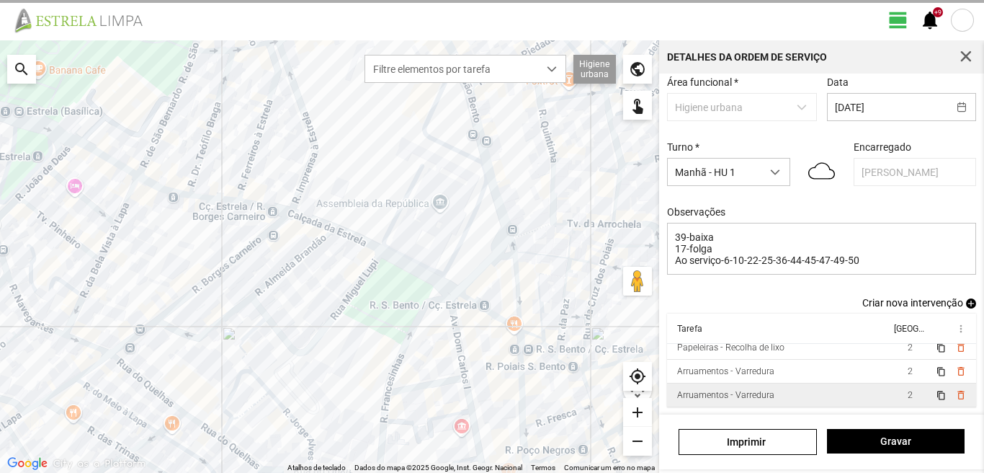
scroll to position [79, 0]
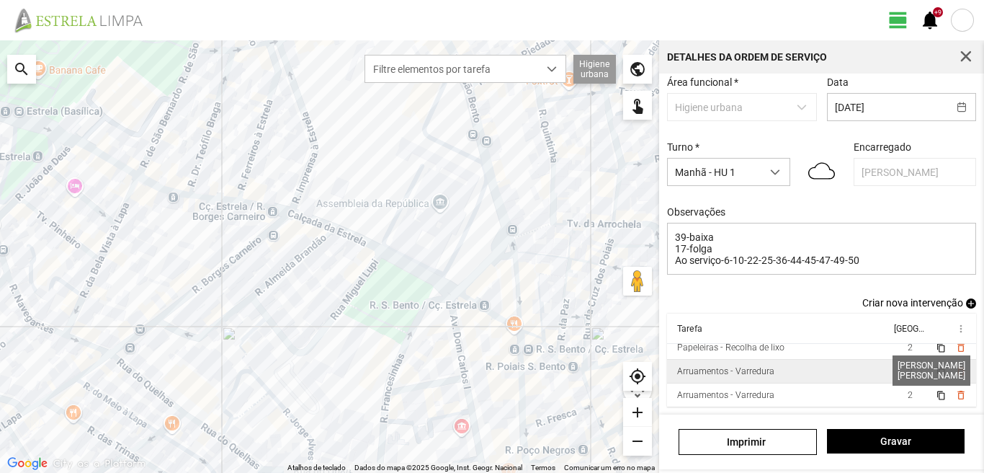
click at [908, 367] on span "2" at bounding box center [910, 371] width 5 height 10
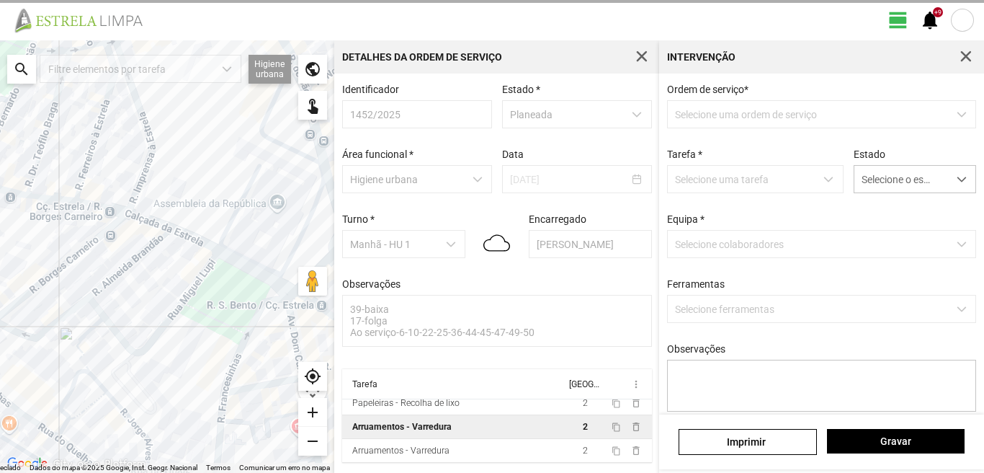
scroll to position [3, 0]
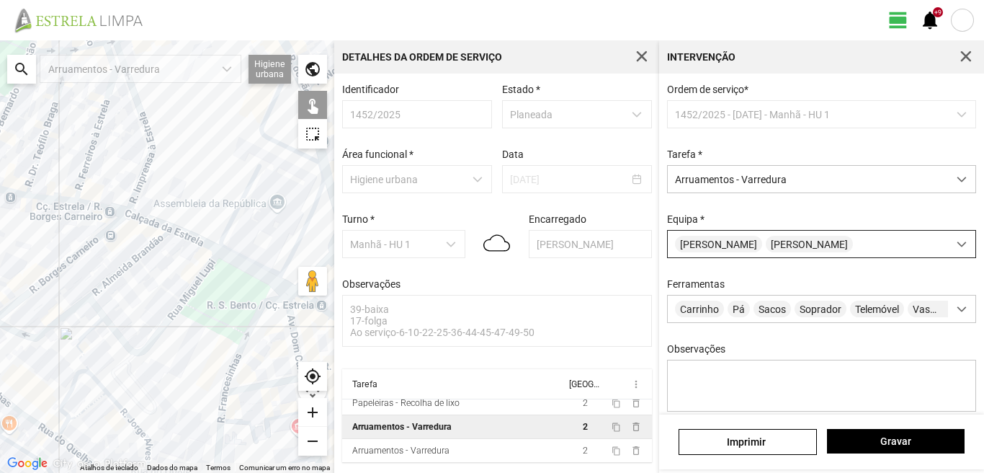
click at [841, 249] on div "[PERSON_NAME]" at bounding box center [808, 244] width 280 height 27
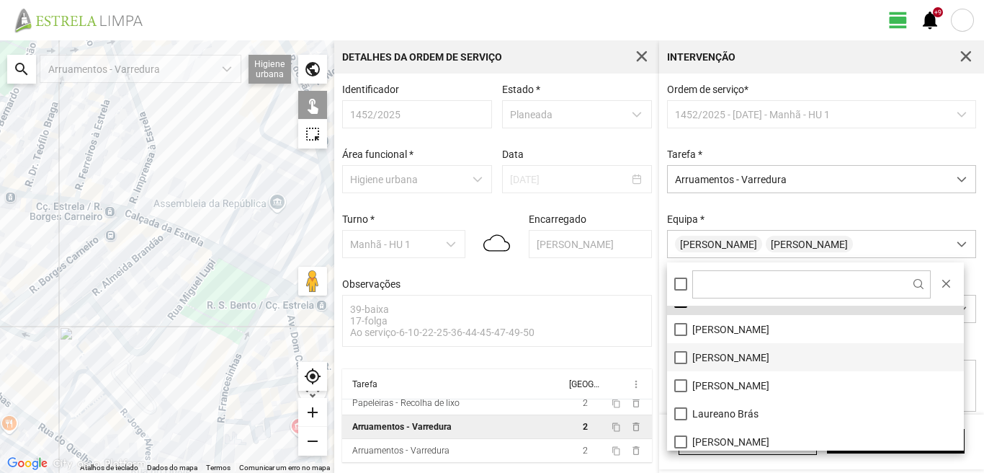
scroll to position [72, 0]
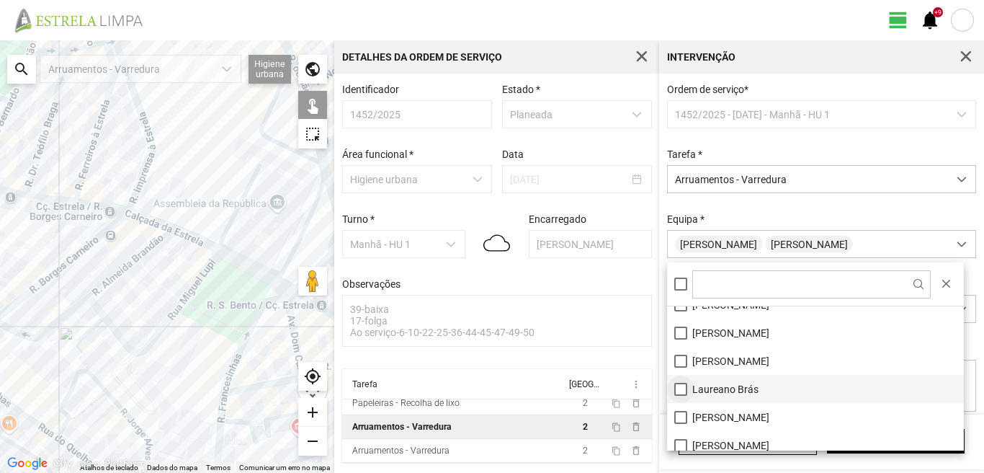
click at [679, 388] on li "Laureano Brás" at bounding box center [815, 389] width 297 height 28
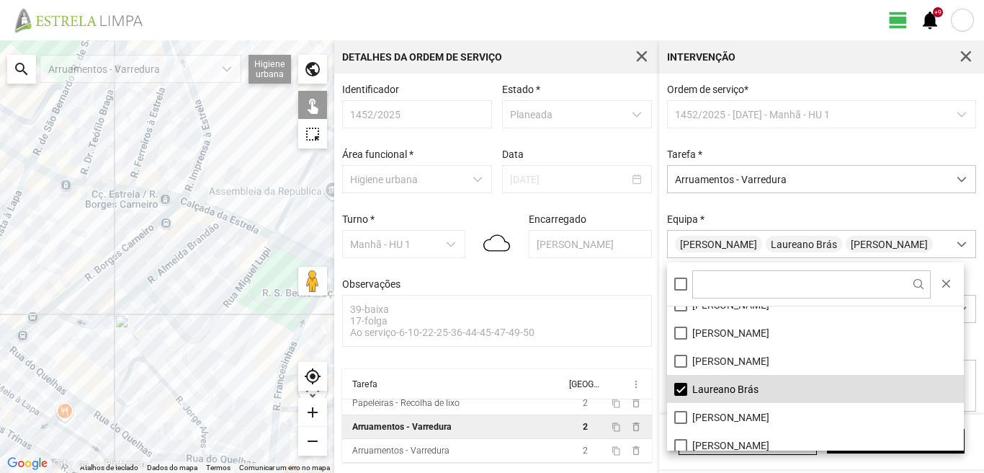
drag, startPoint x: 86, startPoint y: 322, endPoint x: 146, endPoint y: 322, distance: 59.8
click at [146, 322] on div at bounding box center [167, 256] width 334 height 432
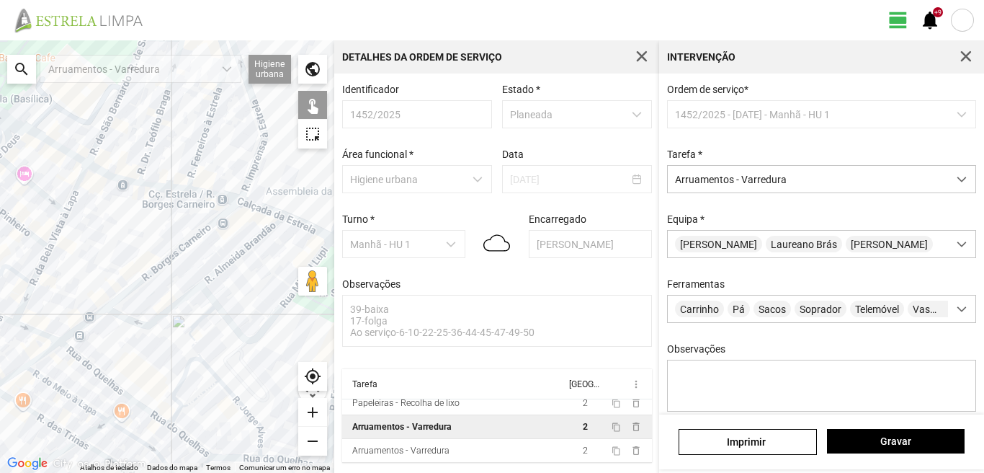
click at [117, 299] on div at bounding box center [167, 256] width 334 height 432
click at [129, 318] on div at bounding box center [167, 256] width 334 height 432
click at [249, 241] on div at bounding box center [167, 256] width 334 height 432
click at [247, 246] on div at bounding box center [167, 256] width 334 height 432
click at [213, 297] on div at bounding box center [167, 256] width 334 height 432
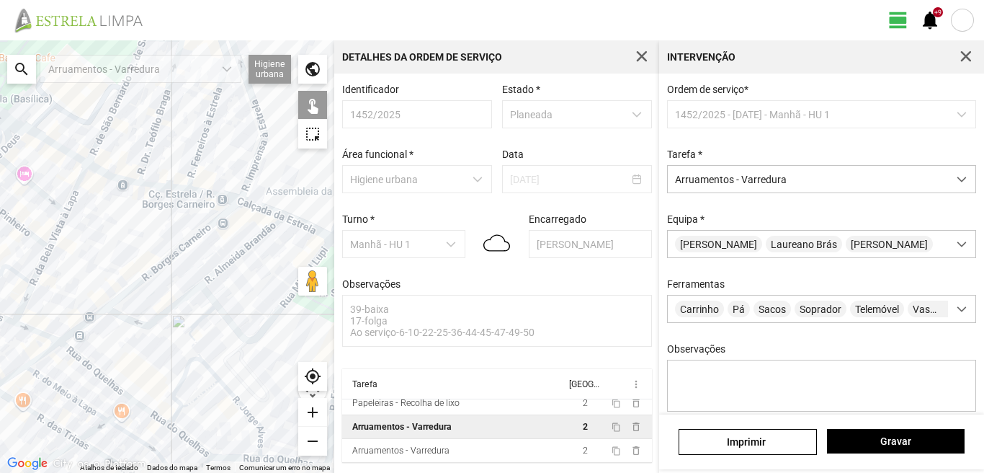
click at [200, 320] on div at bounding box center [167, 256] width 334 height 432
click at [189, 336] on div at bounding box center [167, 256] width 334 height 432
click at [236, 326] on div at bounding box center [167, 256] width 334 height 432
click at [80, 324] on div at bounding box center [167, 256] width 334 height 432
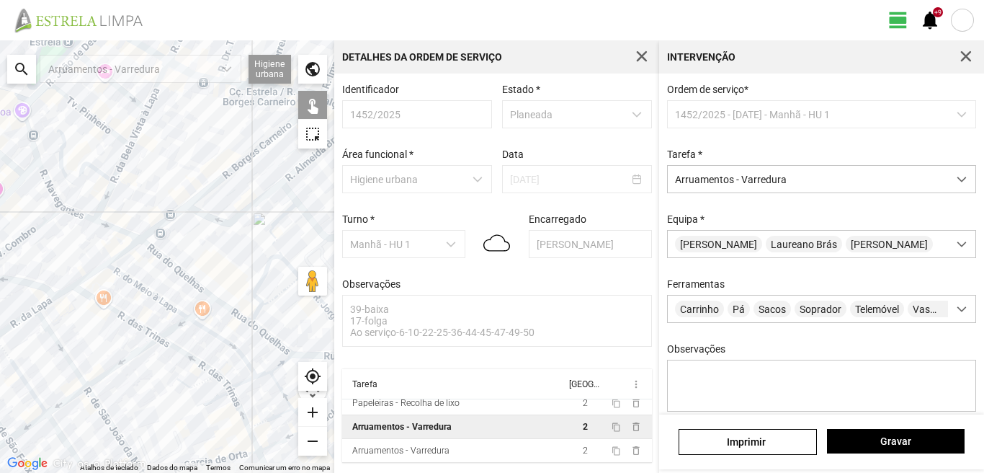
drag, startPoint x: 42, startPoint y: 385, endPoint x: 130, endPoint y: 277, distance: 139.3
click at [128, 277] on div at bounding box center [167, 256] width 334 height 432
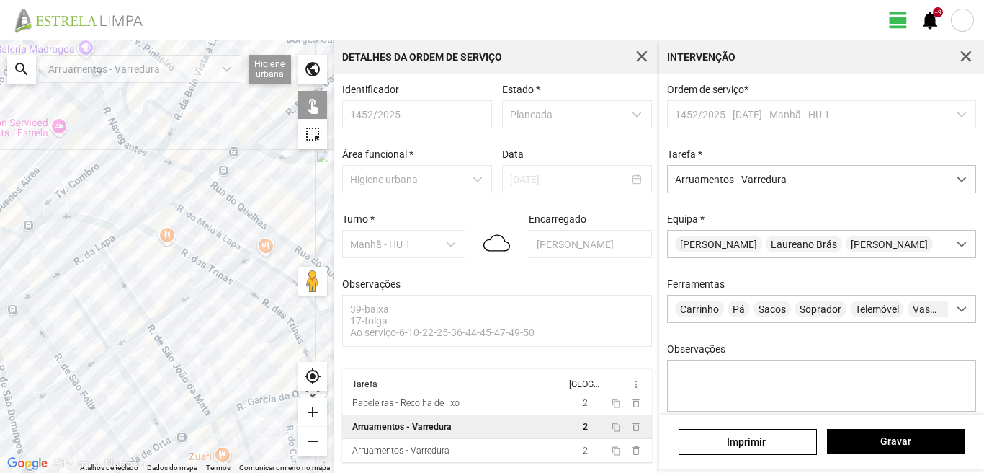
click at [161, 204] on div at bounding box center [167, 256] width 334 height 432
click at [184, 191] on div at bounding box center [167, 256] width 334 height 432
click at [77, 262] on div at bounding box center [167, 256] width 334 height 432
click at [106, 241] on div at bounding box center [167, 256] width 334 height 432
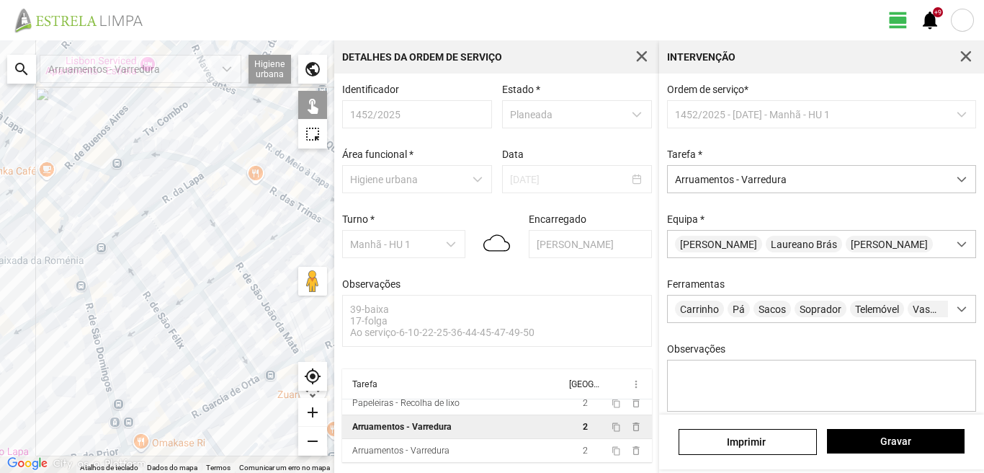
drag, startPoint x: 8, startPoint y: 305, endPoint x: 97, endPoint y: 242, distance: 109.5
click at [97, 242] on div at bounding box center [167, 256] width 334 height 432
click at [87, 251] on div at bounding box center [167, 256] width 334 height 432
click at [125, 232] on div at bounding box center [167, 256] width 334 height 432
click at [129, 225] on div at bounding box center [167, 256] width 334 height 432
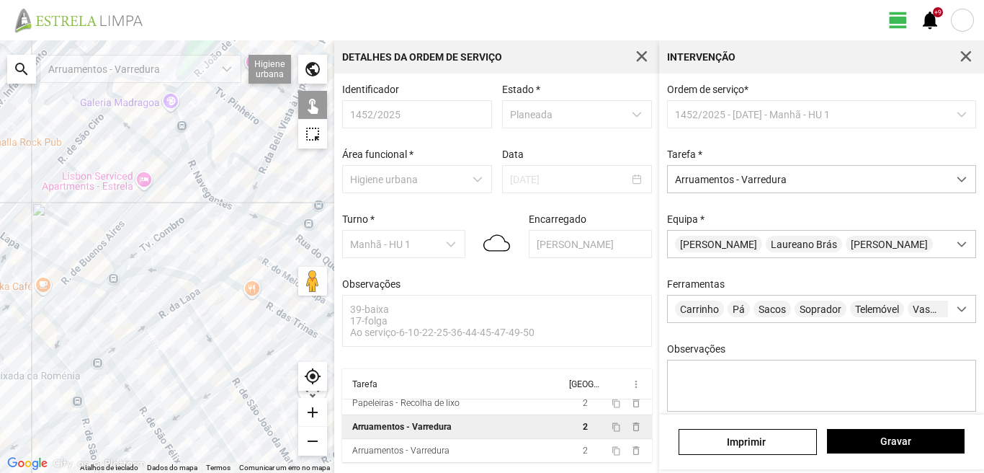
drag, startPoint x: 89, startPoint y: 171, endPoint x: 84, endPoint y: 295, distance: 124.7
click at [84, 295] on div at bounding box center [167, 256] width 334 height 432
click at [133, 210] on div at bounding box center [167, 256] width 334 height 432
drag, startPoint x: 178, startPoint y: 162, endPoint x: 166, endPoint y: 164, distance: 12.3
click at [177, 163] on div at bounding box center [167, 256] width 334 height 432
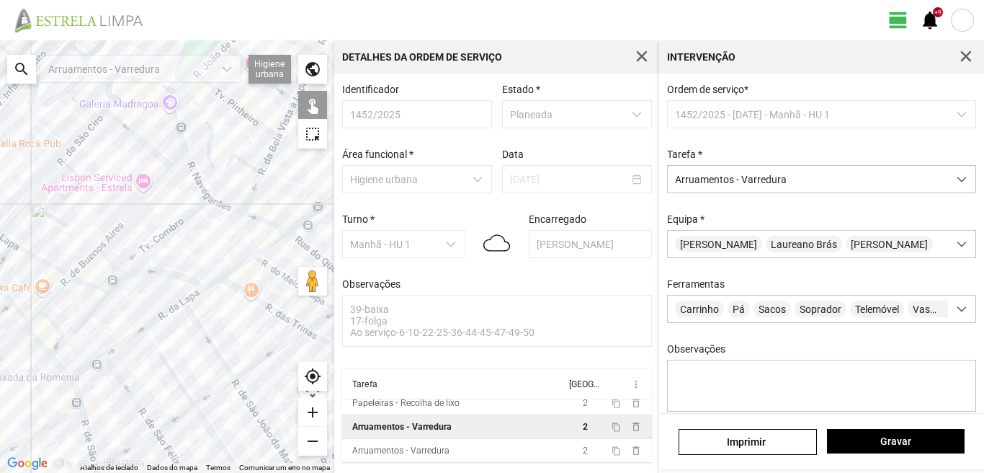
click at [149, 147] on div at bounding box center [167, 256] width 334 height 432
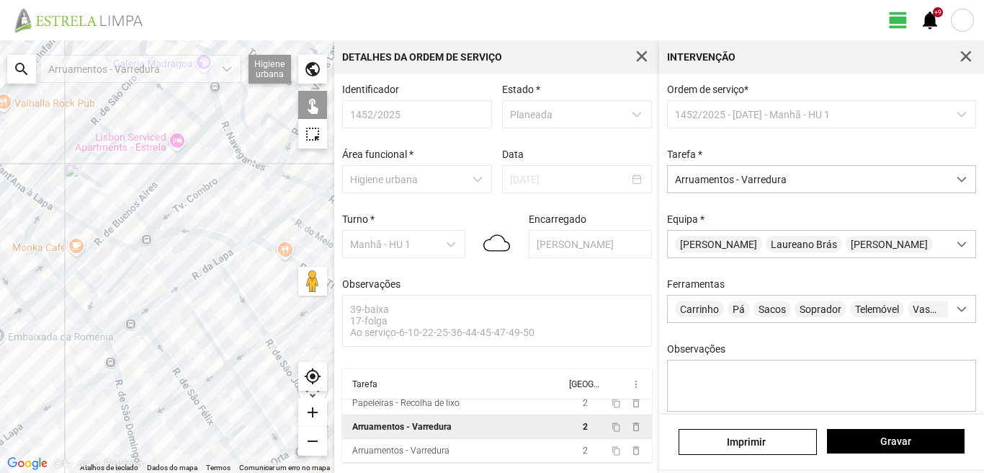
drag, startPoint x: 75, startPoint y: 208, endPoint x: 121, endPoint y: 158, distance: 68.3
click at [121, 158] on div at bounding box center [167, 256] width 334 height 432
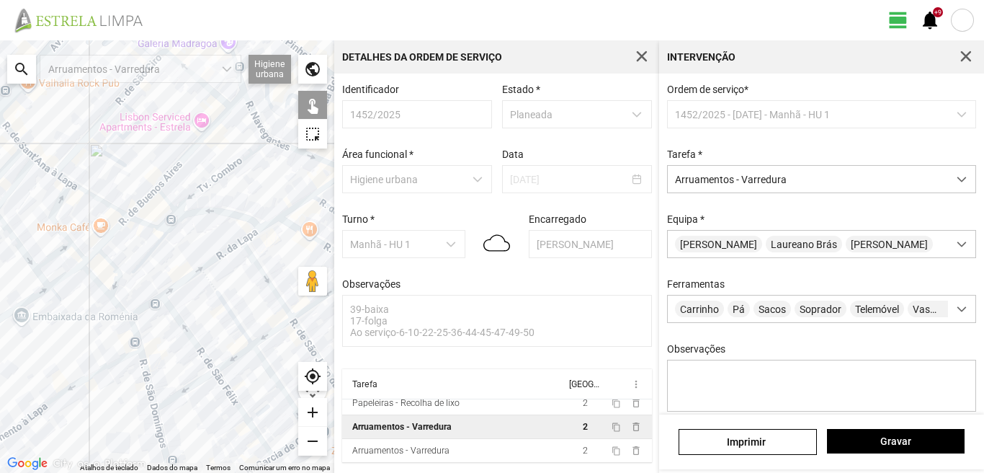
click at [89, 194] on div at bounding box center [167, 256] width 334 height 432
click at [142, 205] on div at bounding box center [167, 256] width 334 height 432
click at [137, 219] on div at bounding box center [167, 256] width 334 height 432
click at [164, 198] on div at bounding box center [167, 256] width 334 height 432
click at [165, 223] on div at bounding box center [167, 256] width 334 height 432
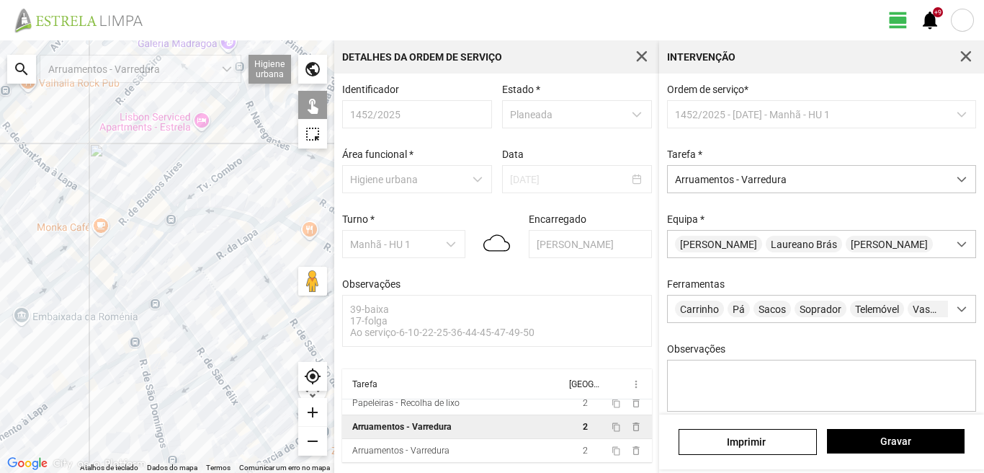
click at [169, 229] on div at bounding box center [167, 256] width 334 height 432
click at [162, 233] on div at bounding box center [167, 256] width 334 height 432
click at [189, 200] on div at bounding box center [167, 256] width 334 height 432
click at [189, 212] on div at bounding box center [167, 256] width 334 height 432
click at [114, 230] on div at bounding box center [167, 256] width 334 height 432
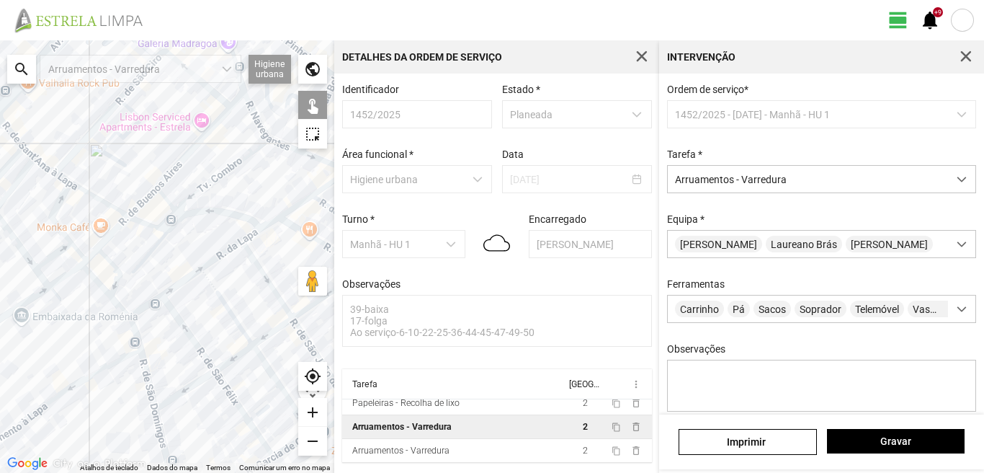
click at [90, 254] on div at bounding box center [167, 256] width 334 height 432
click at [112, 264] on div at bounding box center [167, 256] width 334 height 432
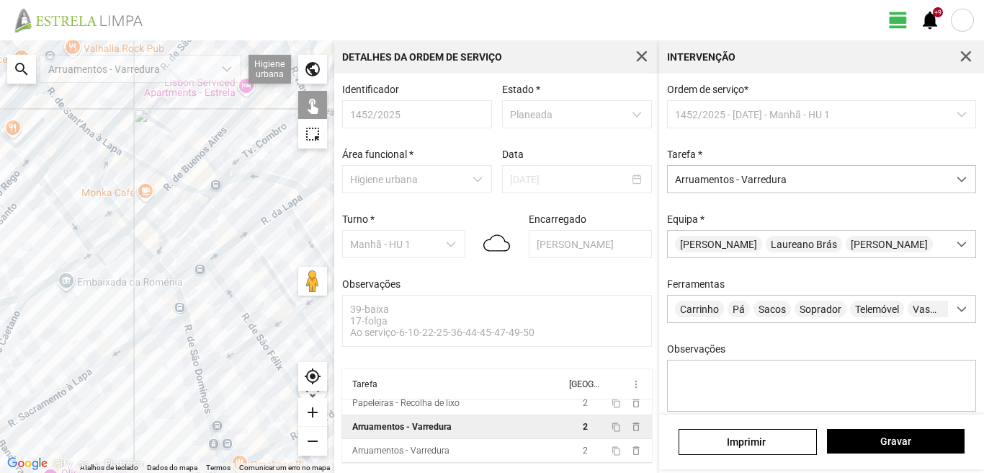
drag, startPoint x: 47, startPoint y: 266, endPoint x: 93, endPoint y: 231, distance: 58.1
click at [93, 231] on div at bounding box center [167, 256] width 334 height 432
click at [107, 196] on div at bounding box center [167, 256] width 334 height 432
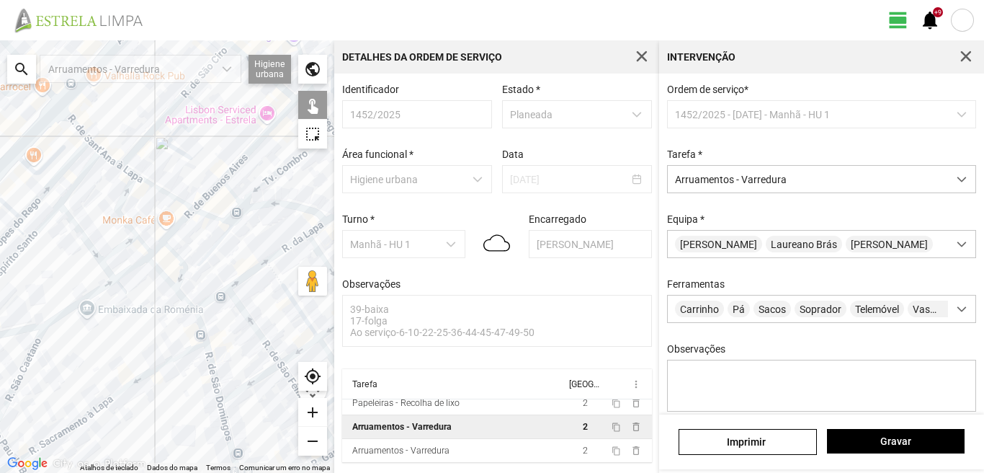
drag, startPoint x: 76, startPoint y: 134, endPoint x: 118, endPoint y: 194, distance: 73.5
click at [118, 194] on div at bounding box center [167, 256] width 334 height 432
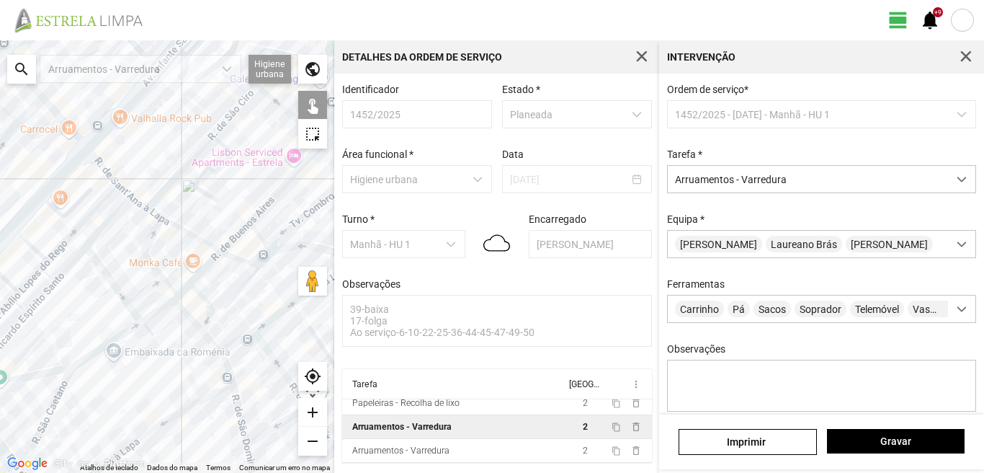
click at [155, 213] on div at bounding box center [167, 256] width 334 height 432
click at [135, 203] on div at bounding box center [167, 256] width 334 height 432
click at [109, 177] on div at bounding box center [167, 256] width 334 height 432
click at [118, 187] on div at bounding box center [167, 256] width 334 height 432
click at [146, 290] on div at bounding box center [167, 256] width 334 height 432
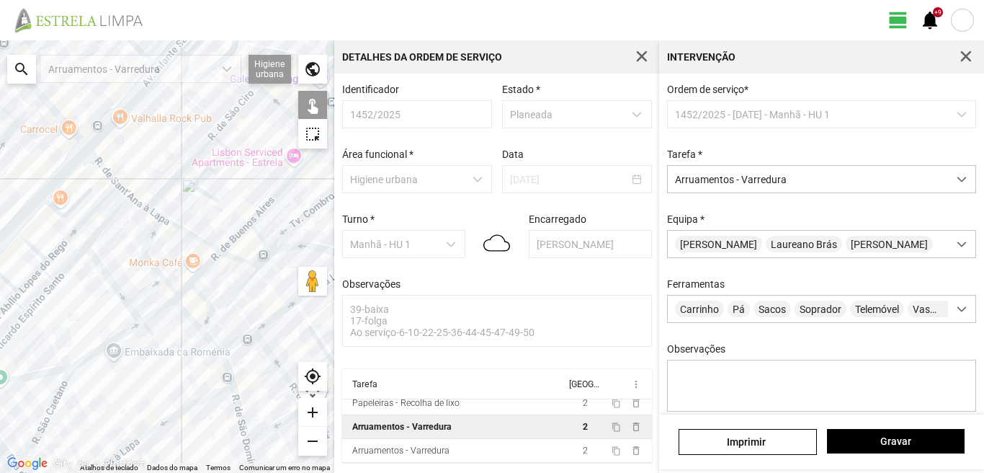
click at [169, 302] on div at bounding box center [167, 256] width 334 height 432
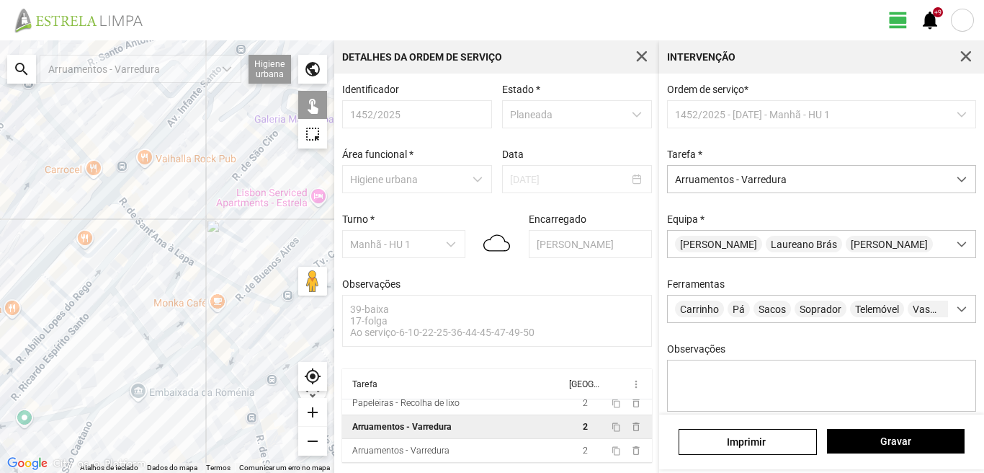
click at [211, 354] on div at bounding box center [167, 256] width 334 height 432
click at [237, 382] on div at bounding box center [167, 256] width 334 height 432
click at [126, 310] on div at bounding box center [167, 256] width 334 height 432
click at [158, 351] on div at bounding box center [167, 256] width 334 height 432
click at [138, 381] on div at bounding box center [167, 256] width 334 height 432
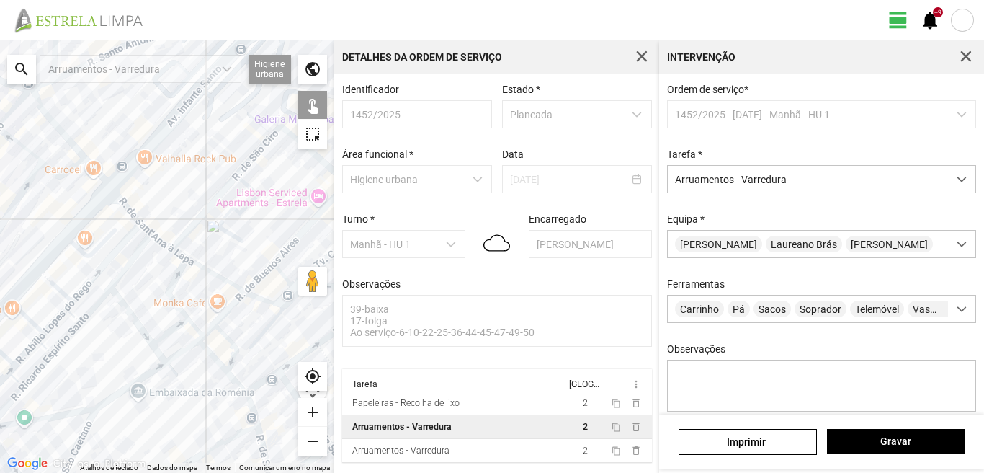
click at [68, 413] on div at bounding box center [167, 256] width 334 height 432
click at [81, 437] on div at bounding box center [167, 256] width 334 height 432
click at [94, 251] on div at bounding box center [167, 256] width 334 height 432
click at [102, 266] on div at bounding box center [167, 256] width 334 height 432
click at [119, 277] on div at bounding box center [167, 256] width 334 height 432
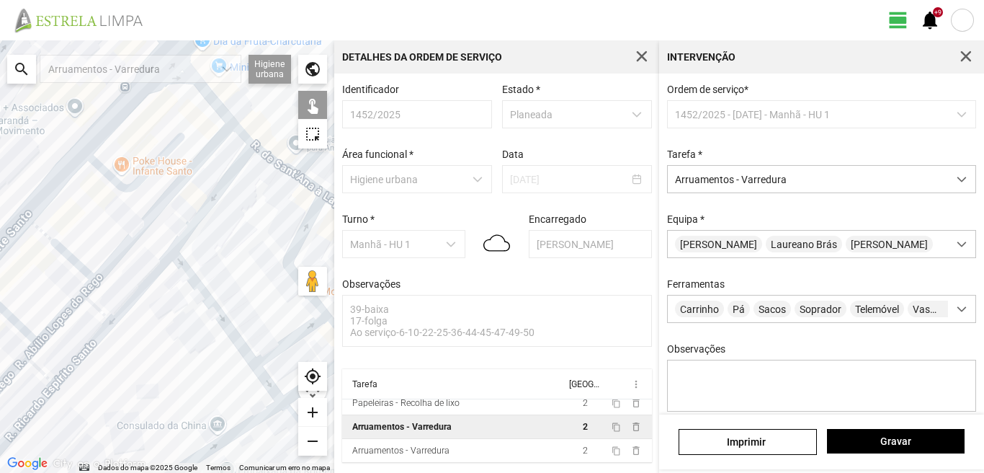
drag, startPoint x: 16, startPoint y: 309, endPoint x: 83, endPoint y: 261, distance: 82.6
click at [82, 261] on div at bounding box center [167, 256] width 334 height 432
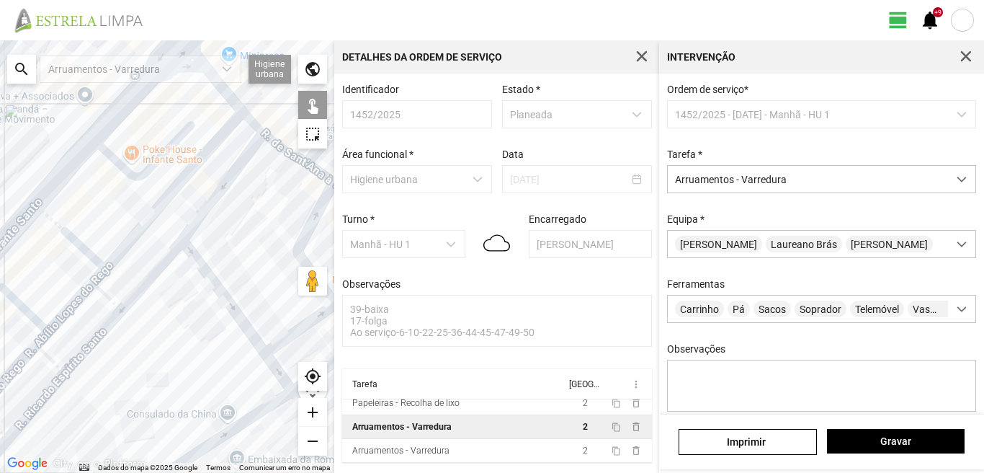
click at [83, 246] on div at bounding box center [167, 256] width 334 height 432
click at [82, 296] on div at bounding box center [167, 256] width 334 height 432
click at [105, 295] on div at bounding box center [167, 256] width 334 height 432
drag, startPoint x: 151, startPoint y: 278, endPoint x: 120, endPoint y: 328, distance: 58.6
click at [150, 278] on div at bounding box center [167, 256] width 334 height 432
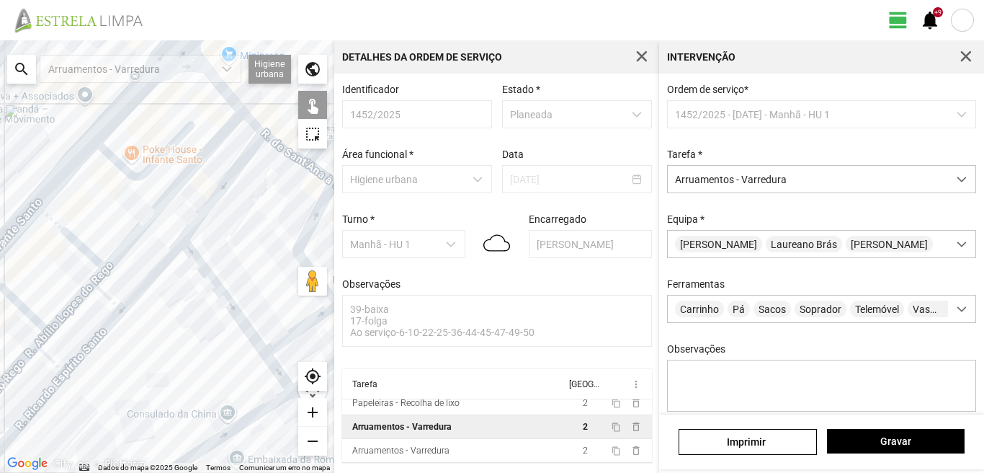
click at [91, 341] on div at bounding box center [167, 256] width 334 height 432
click at [15, 302] on div at bounding box center [167, 256] width 334 height 432
drag, startPoint x: 17, startPoint y: 313, endPoint x: 109, endPoint y: 251, distance: 110.5
click at [109, 251] on div at bounding box center [167, 256] width 334 height 432
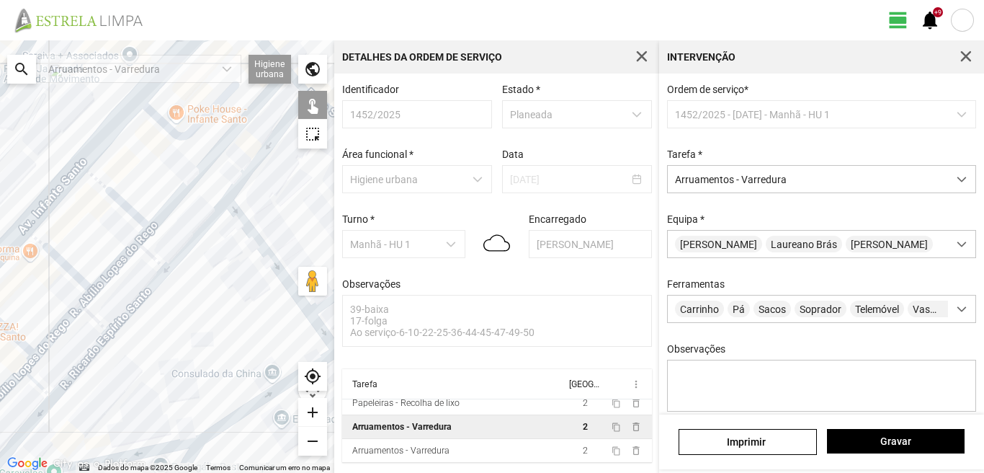
drag, startPoint x: 67, startPoint y: 300, endPoint x: 145, endPoint y: 244, distance: 96.0
click at [125, 251] on div at bounding box center [167, 256] width 334 height 432
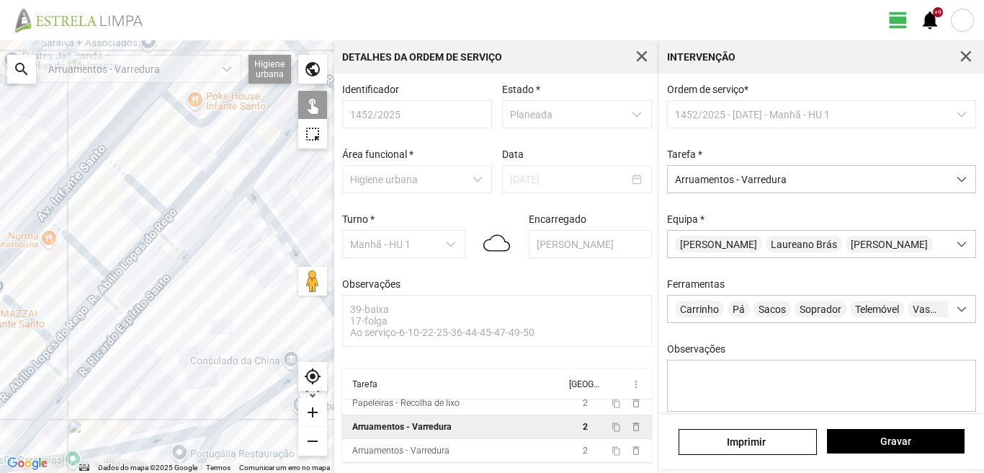
click at [209, 229] on div at bounding box center [167, 256] width 334 height 432
click at [97, 356] on div at bounding box center [167, 256] width 334 height 432
click at [112, 305] on div at bounding box center [167, 256] width 334 height 432
click at [81, 313] on div at bounding box center [167, 256] width 334 height 432
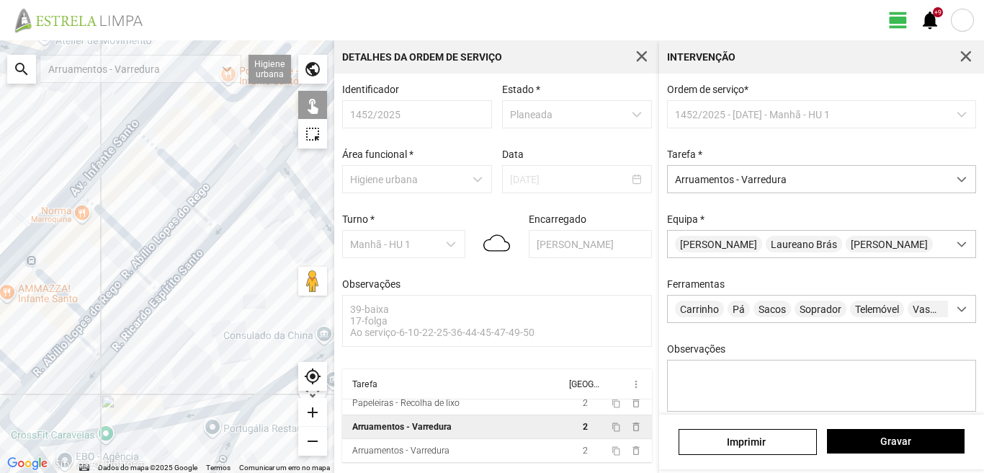
drag, startPoint x: 64, startPoint y: 318, endPoint x: 113, endPoint y: 285, distance: 59.1
click at [112, 286] on div at bounding box center [167, 256] width 334 height 432
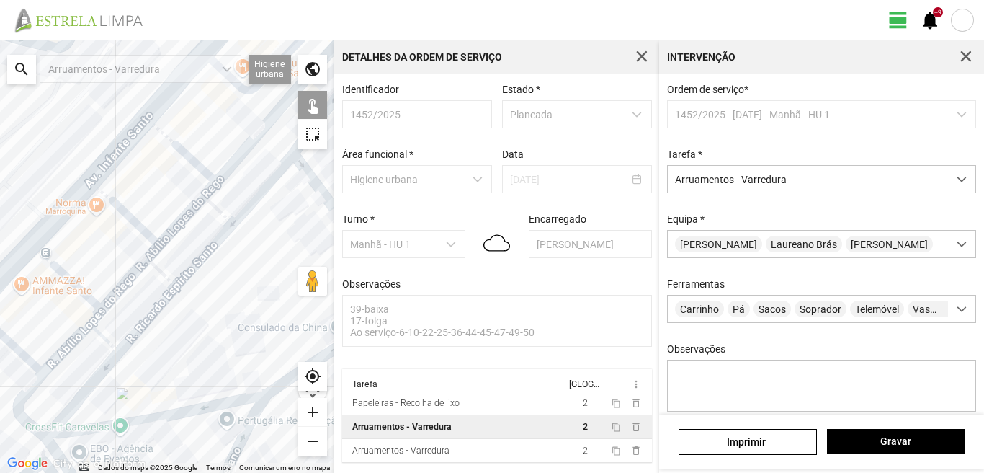
click at [74, 283] on div at bounding box center [167, 256] width 334 height 432
click at [19, 347] on div at bounding box center [167, 256] width 334 height 432
click at [74, 342] on div at bounding box center [167, 256] width 334 height 432
click at [105, 337] on div at bounding box center [167, 256] width 334 height 432
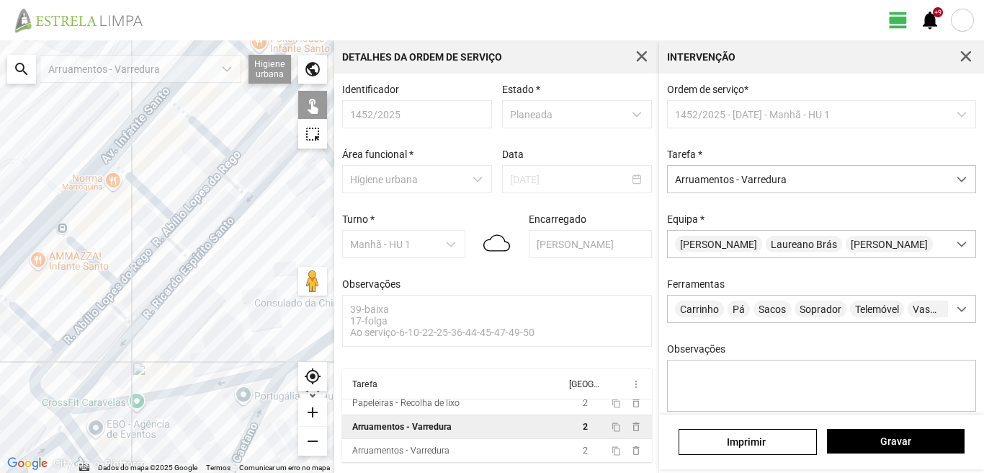
drag, startPoint x: 92, startPoint y: 370, endPoint x: 152, endPoint y: 311, distance: 84.0
click at [152, 311] on div at bounding box center [167, 256] width 334 height 432
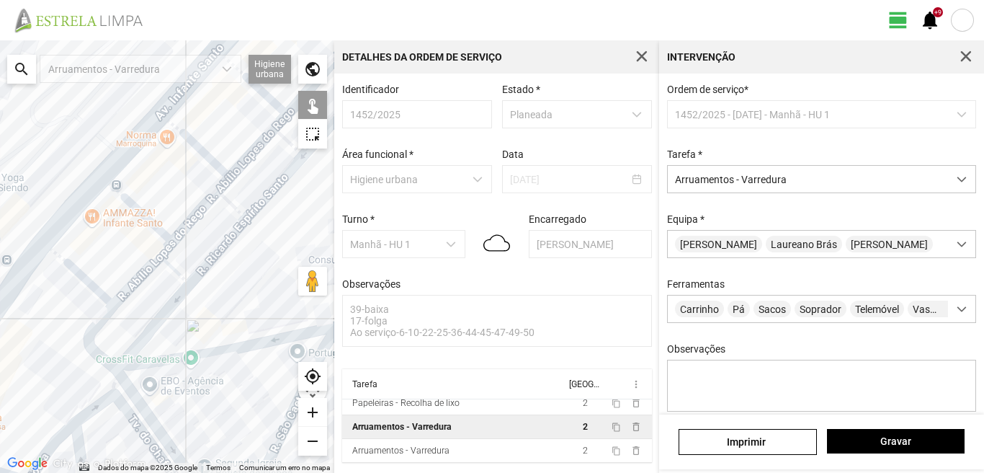
click at [152, 332] on div at bounding box center [167, 256] width 334 height 432
click at [91, 335] on div at bounding box center [167, 256] width 334 height 432
click at [141, 404] on div at bounding box center [167, 256] width 334 height 432
drag, startPoint x: 164, startPoint y: 393, endPoint x: 96, endPoint y: 282, distance: 129.3
click at [102, 295] on div at bounding box center [167, 256] width 334 height 432
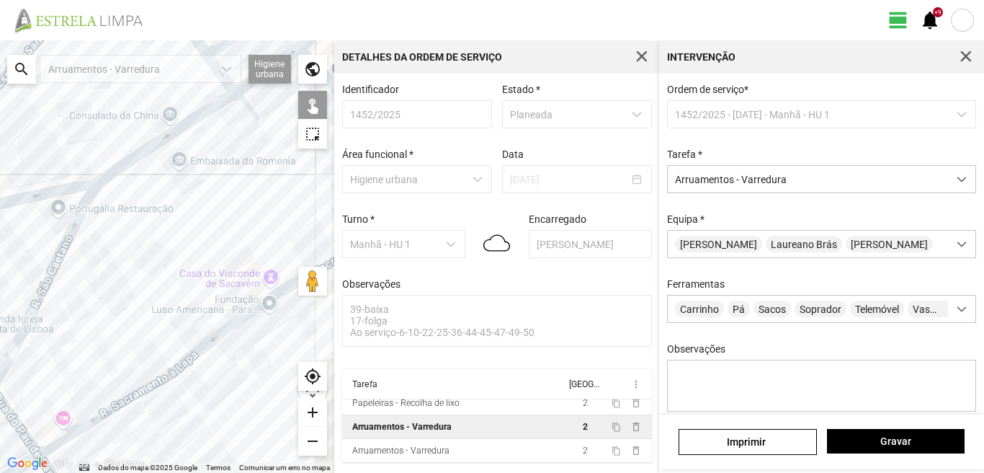
drag, startPoint x: 210, startPoint y: 268, endPoint x: 81, endPoint y: 342, distance: 149.4
click at [81, 342] on div at bounding box center [167, 256] width 334 height 432
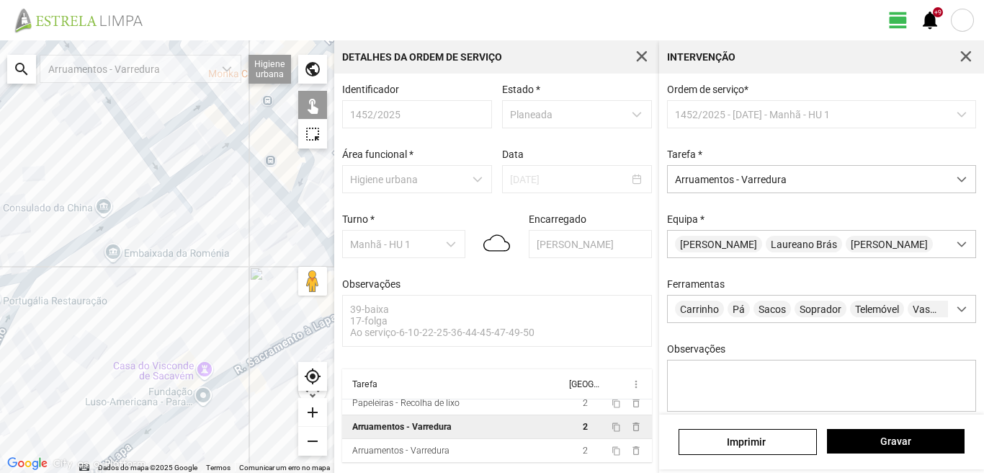
drag, startPoint x: 79, startPoint y: 306, endPoint x: 20, endPoint y: 396, distance: 107.7
click at [20, 396] on div at bounding box center [167, 256] width 334 height 432
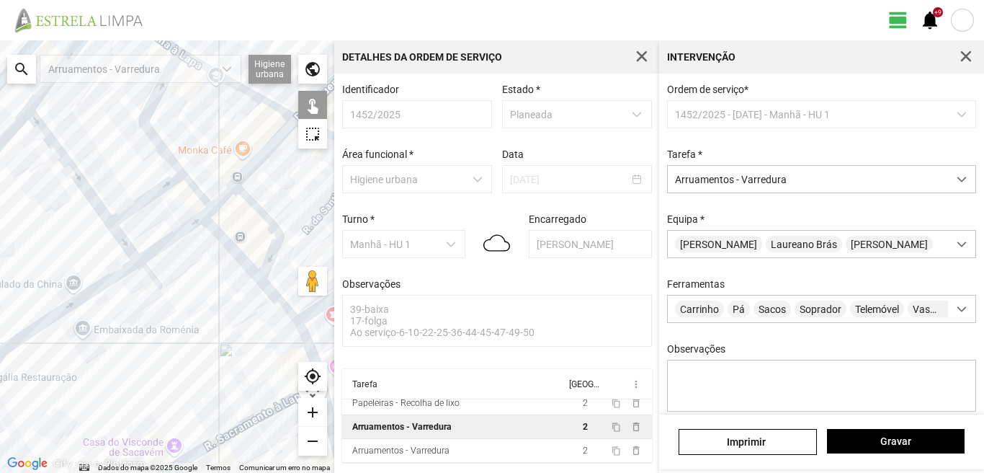
drag, startPoint x: 99, startPoint y: 351, endPoint x: 38, endPoint y: 289, distance: 86.6
click at [40, 290] on div at bounding box center [167, 256] width 334 height 432
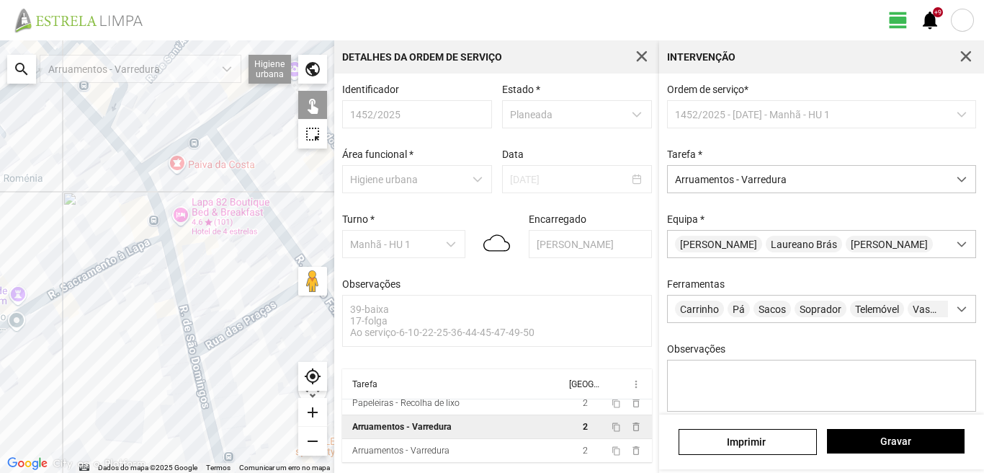
click at [152, 201] on div at bounding box center [167, 256] width 334 height 432
click at [173, 279] on div at bounding box center [167, 256] width 334 height 432
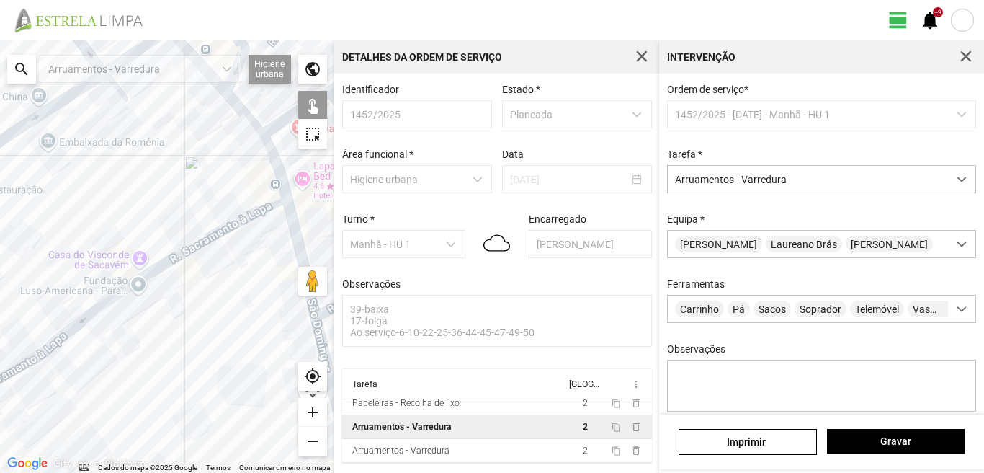
drag, startPoint x: 101, startPoint y: 297, endPoint x: 226, endPoint y: 259, distance: 130.8
click at [226, 259] on div at bounding box center [167, 256] width 334 height 432
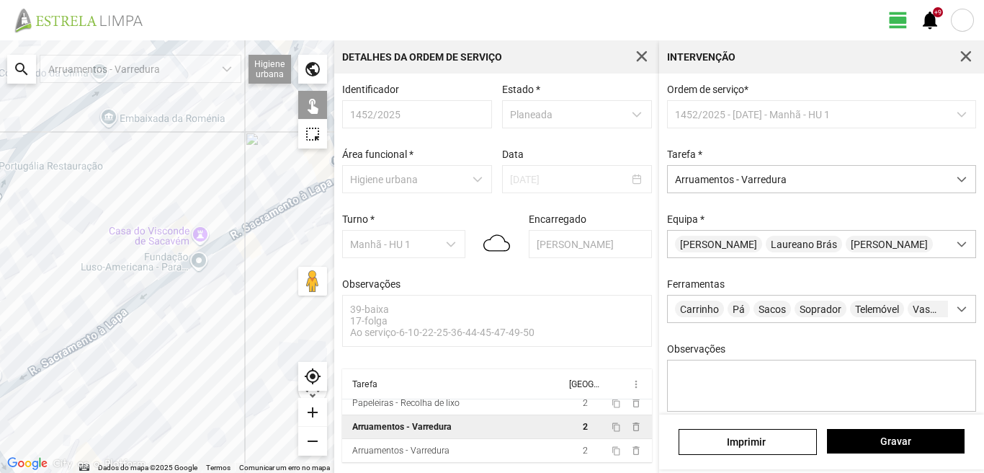
drag, startPoint x: 109, startPoint y: 292, endPoint x: 221, endPoint y: 215, distance: 135.9
click at [221, 215] on div at bounding box center [167, 256] width 334 height 432
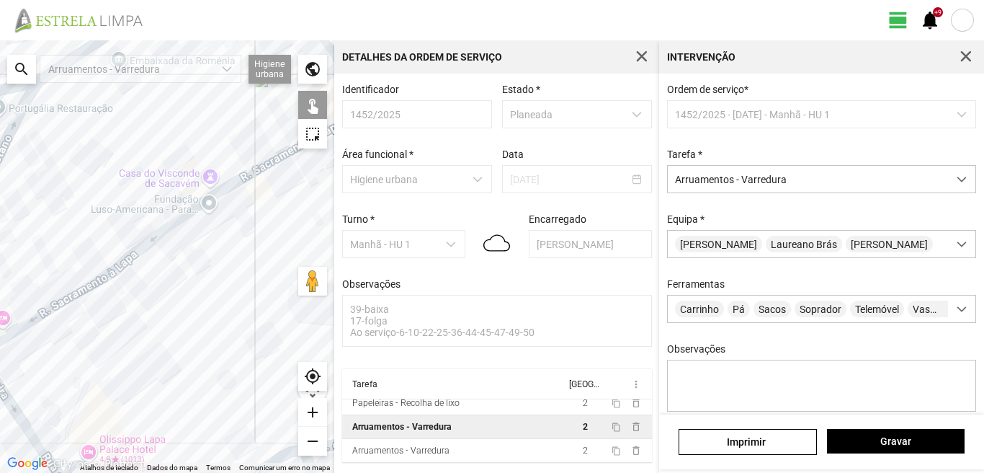
drag, startPoint x: 73, startPoint y: 273, endPoint x: 41, endPoint y: 282, distance: 33.7
click at [41, 282] on div at bounding box center [167, 256] width 334 height 432
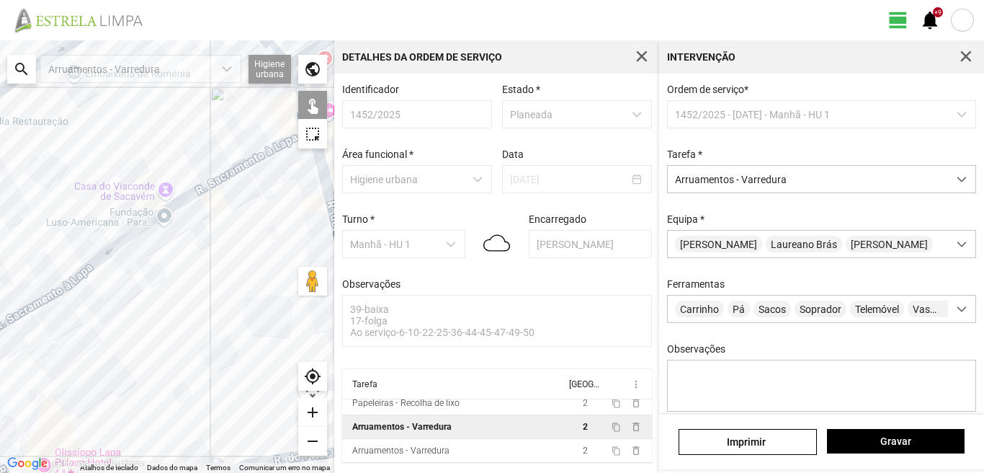
drag, startPoint x: 162, startPoint y: 277, endPoint x: 53, endPoint y: 328, distance: 121.2
click at [53, 328] on div at bounding box center [167, 256] width 334 height 432
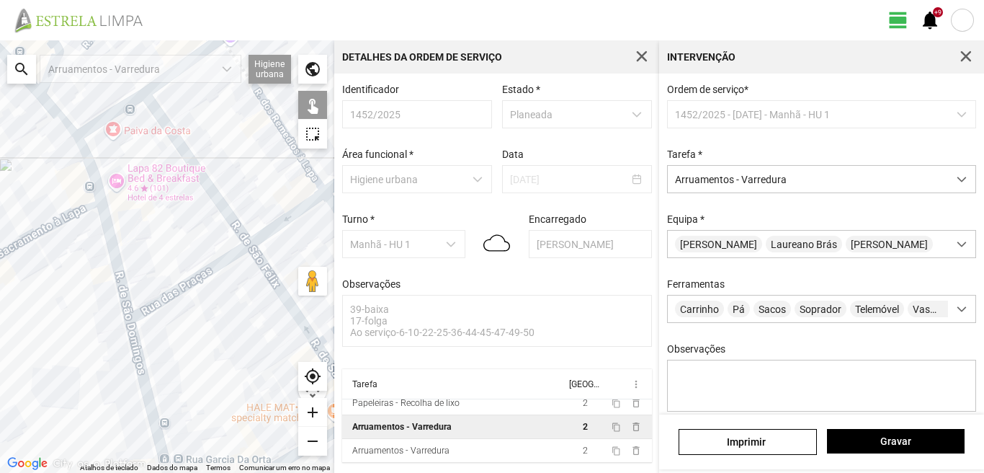
click at [137, 367] on div at bounding box center [167, 256] width 334 height 432
drag, startPoint x: 124, startPoint y: 358, endPoint x: 116, endPoint y: 238, distance: 119.8
click at [116, 244] on div at bounding box center [167, 256] width 334 height 432
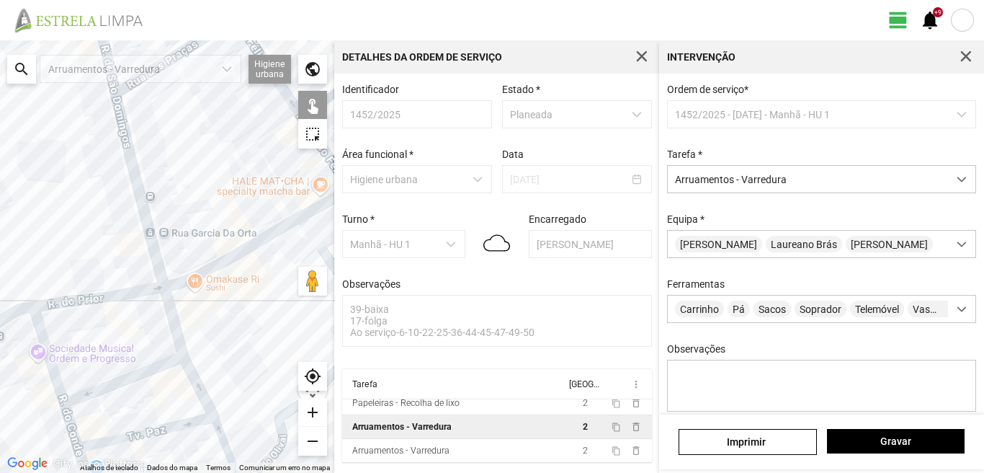
click at [172, 320] on div at bounding box center [167, 256] width 334 height 432
click at [166, 285] on div at bounding box center [167, 256] width 334 height 432
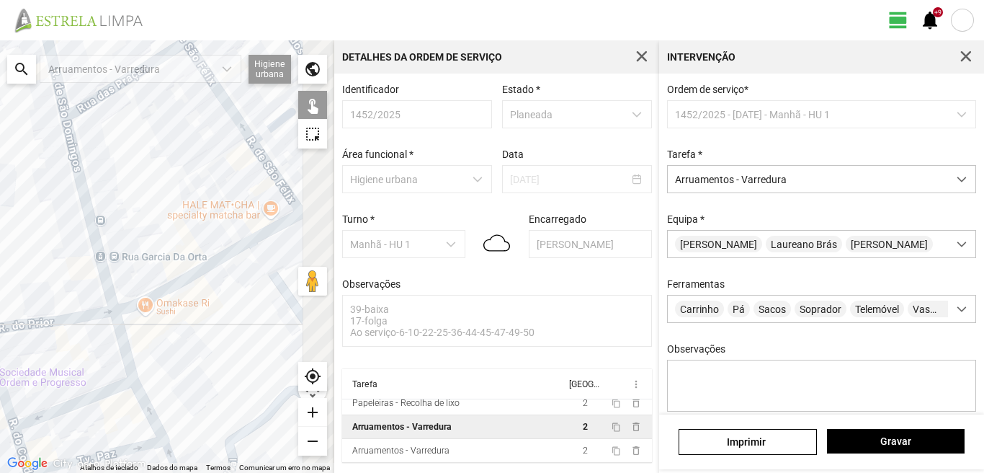
drag, startPoint x: 243, startPoint y: 252, endPoint x: 91, endPoint y: 303, distance: 159.7
click at [91, 303] on div at bounding box center [167, 256] width 334 height 432
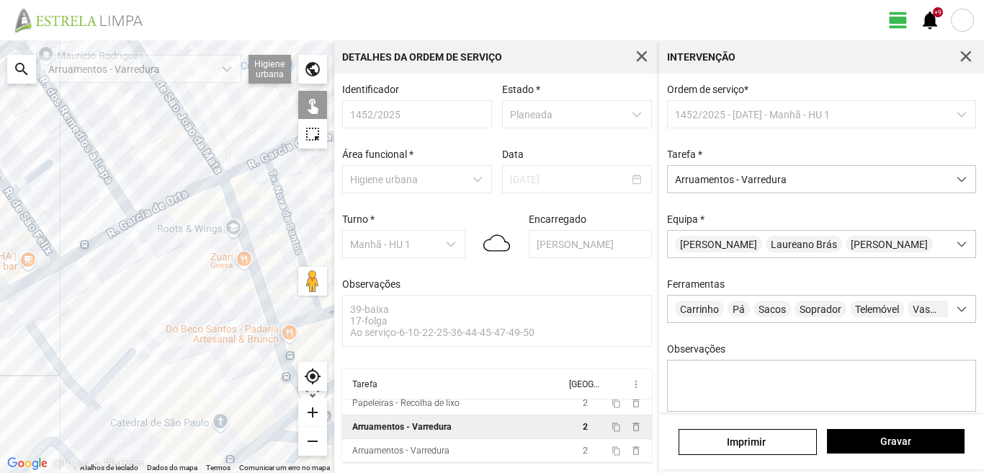
click at [97, 241] on div at bounding box center [167, 256] width 334 height 432
click at [188, 189] on div at bounding box center [167, 256] width 334 height 432
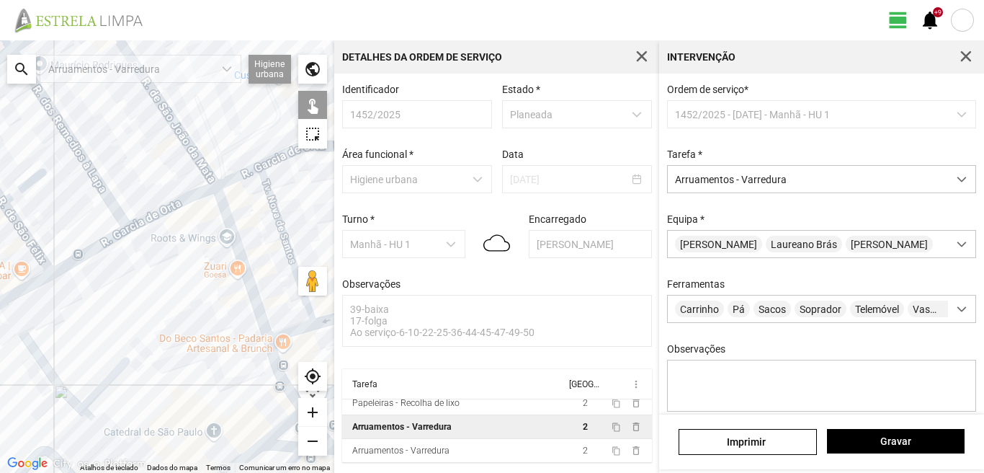
drag, startPoint x: 218, startPoint y: 210, endPoint x: 138, endPoint y: 300, distance: 120.5
click at [139, 300] on div at bounding box center [167, 256] width 334 height 432
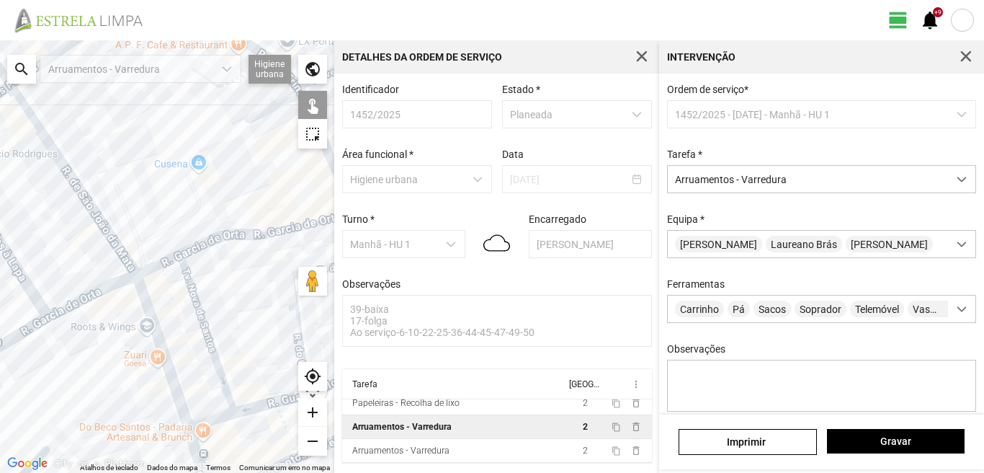
click at [187, 249] on div at bounding box center [167, 256] width 334 height 432
click at [141, 271] on div at bounding box center [167, 256] width 334 height 432
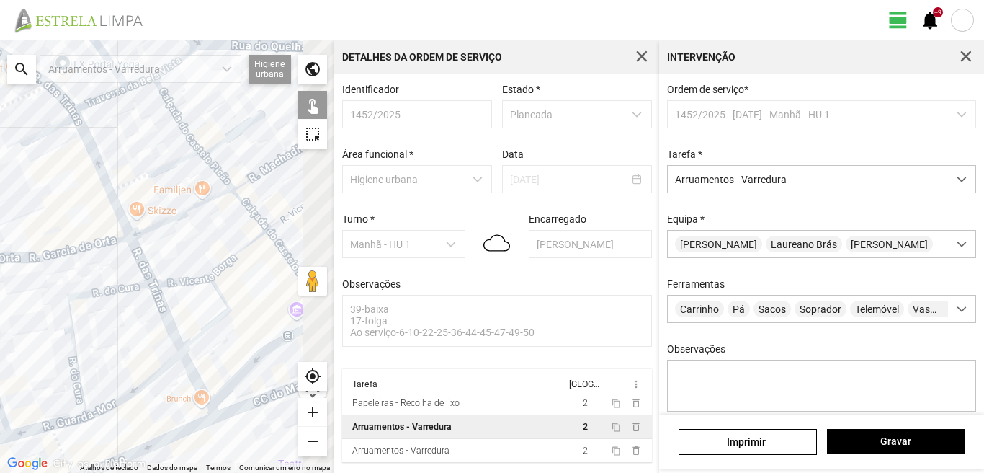
drag, startPoint x: 261, startPoint y: 228, endPoint x: 35, endPoint y: 251, distance: 227.4
click at [35, 251] on div at bounding box center [167, 256] width 334 height 432
click at [76, 248] on div at bounding box center [167, 256] width 334 height 432
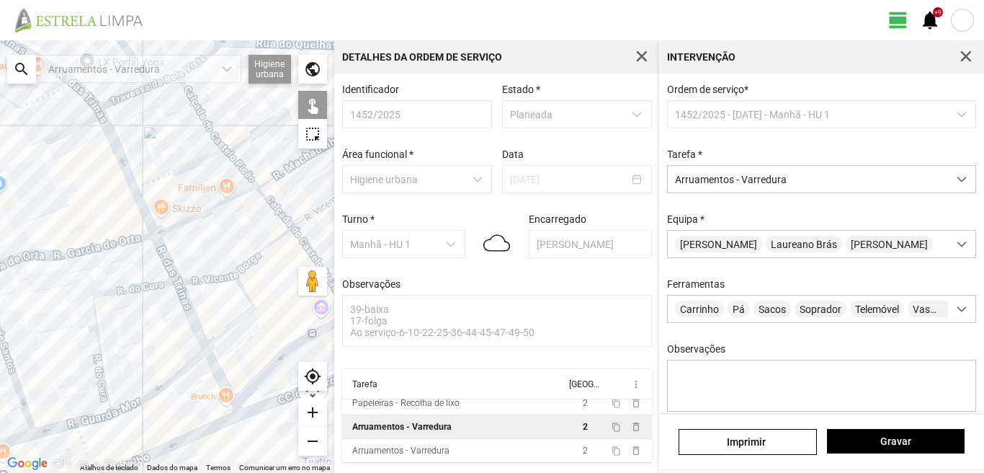
drag, startPoint x: 10, startPoint y: 292, endPoint x: 205, endPoint y: 289, distance: 195.2
click at [205, 290] on div at bounding box center [167, 256] width 334 height 432
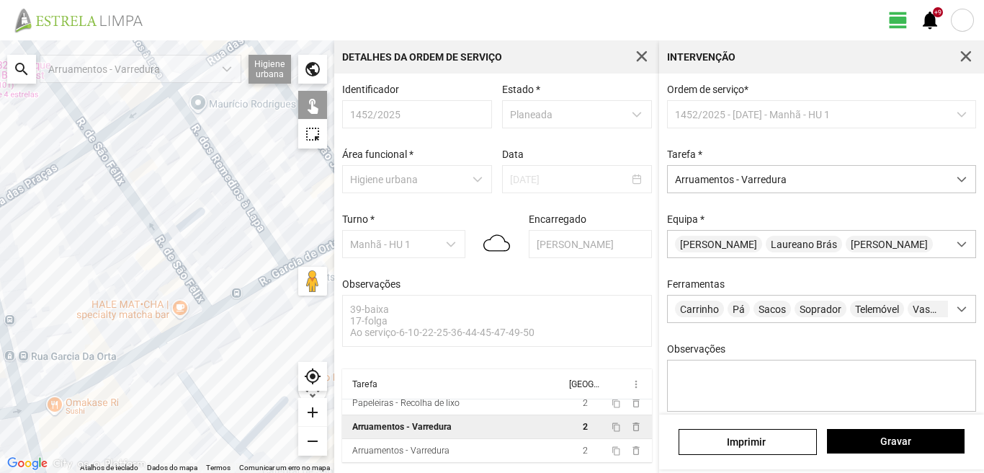
drag, startPoint x: 192, startPoint y: 290, endPoint x: 6, endPoint y: 188, distance: 212.4
click at [7, 202] on div at bounding box center [167, 256] width 334 height 432
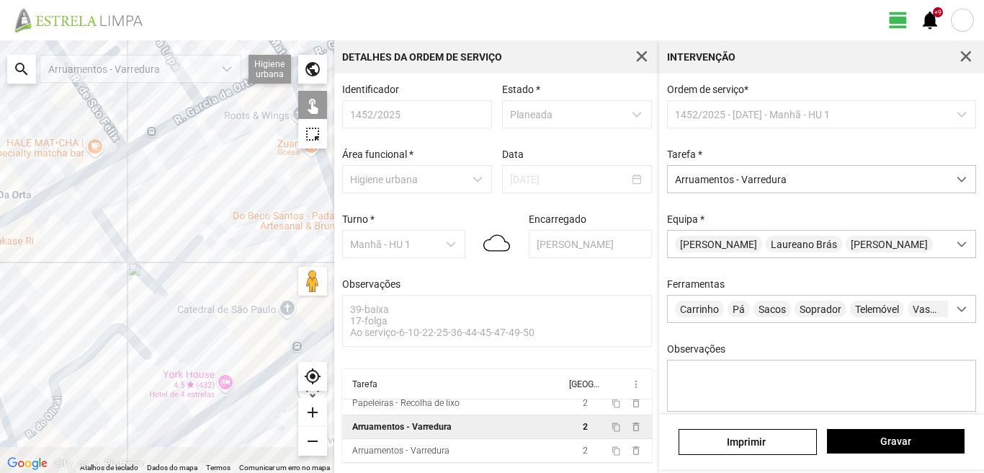
drag, startPoint x: 51, startPoint y: 191, endPoint x: 92, endPoint y: 109, distance: 91.8
click at [92, 109] on div at bounding box center [167, 256] width 334 height 432
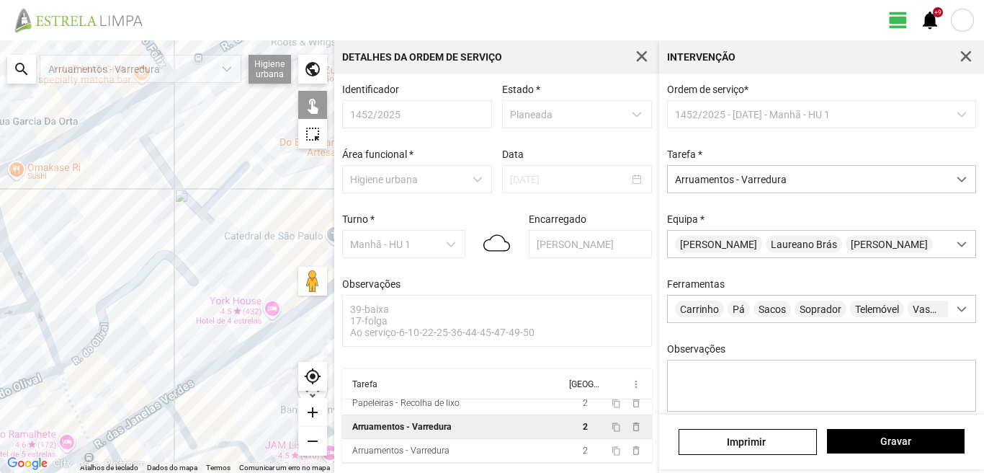
drag, startPoint x: 61, startPoint y: 200, endPoint x: 93, endPoint y: 155, distance: 54.8
click at [90, 158] on div at bounding box center [167, 256] width 334 height 432
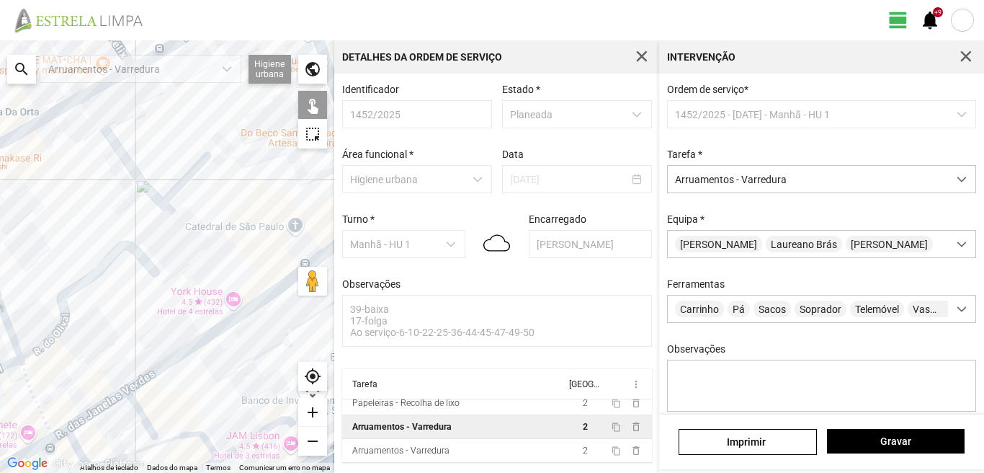
drag, startPoint x: 47, startPoint y: 212, endPoint x: 6, endPoint y: 232, distance: 44.8
click at [12, 231] on div at bounding box center [167, 256] width 334 height 432
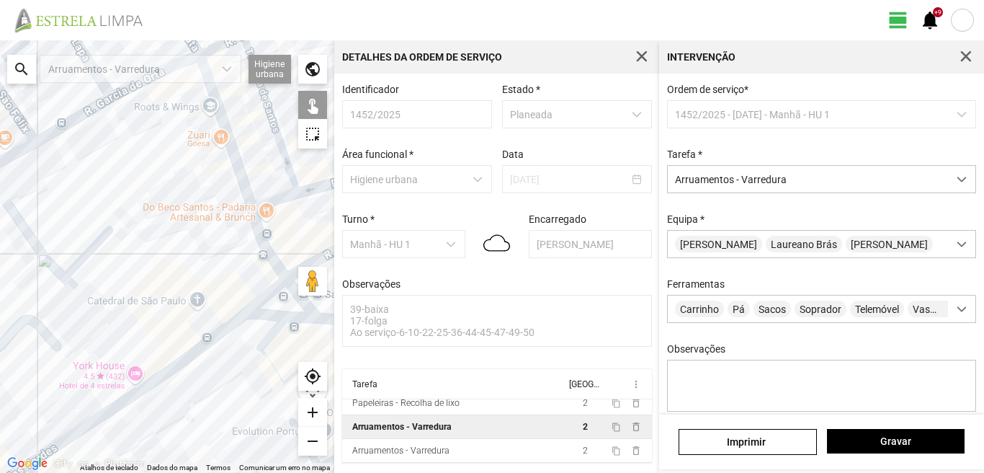
drag, startPoint x: 50, startPoint y: 239, endPoint x: 28, endPoint y: 268, distance: 36.0
click at [31, 264] on div at bounding box center [167, 256] width 334 height 432
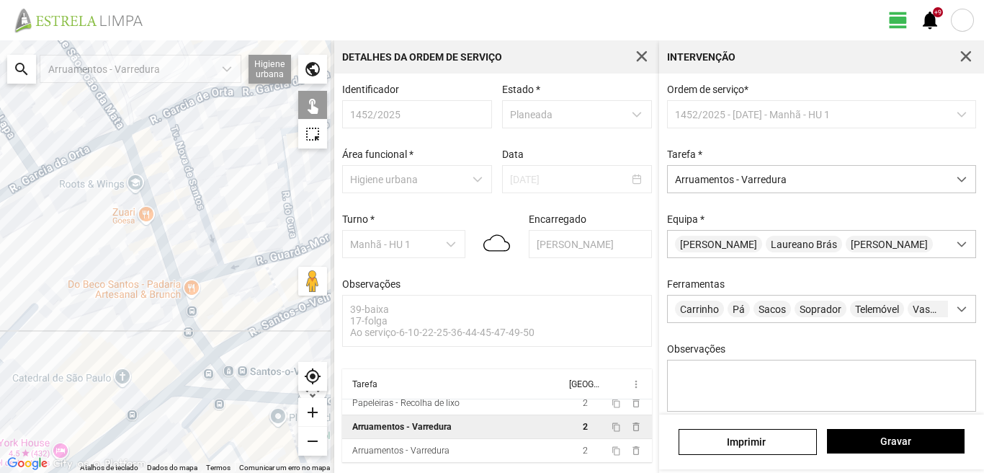
drag, startPoint x: 107, startPoint y: 235, endPoint x: 55, endPoint y: 299, distance: 82.0
click at [58, 287] on div at bounding box center [167, 256] width 334 height 432
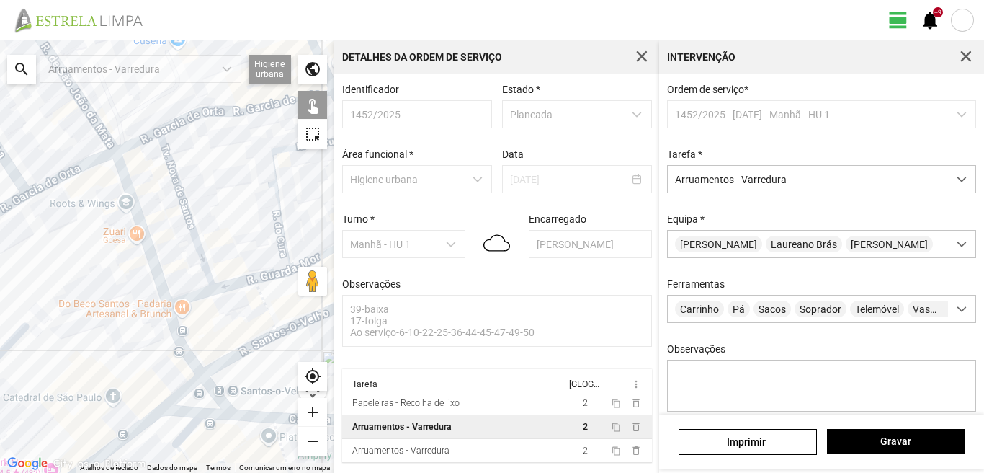
click at [130, 213] on div at bounding box center [167, 256] width 334 height 432
click at [178, 194] on div at bounding box center [167, 256] width 334 height 432
click at [176, 339] on div at bounding box center [167, 256] width 334 height 432
click at [179, 299] on div at bounding box center [167, 256] width 334 height 432
click at [236, 283] on div at bounding box center [167, 256] width 334 height 432
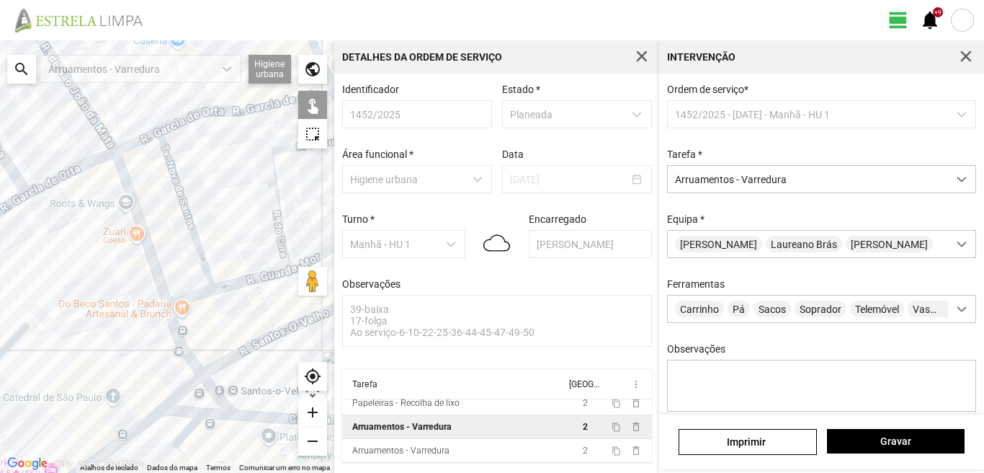
click at [272, 274] on div at bounding box center [167, 256] width 334 height 432
click at [261, 298] on div at bounding box center [167, 256] width 334 height 432
click at [290, 247] on div at bounding box center [167, 256] width 334 height 432
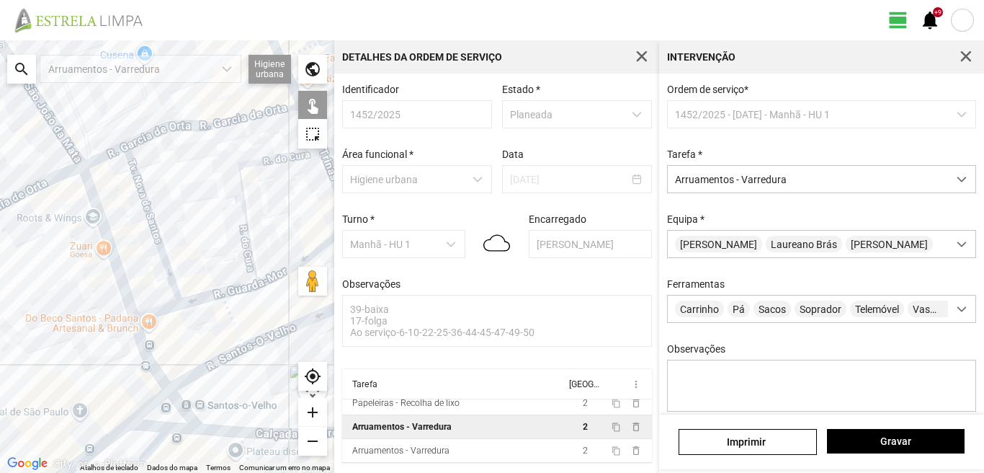
drag, startPoint x: 294, startPoint y: 251, endPoint x: 228, endPoint y: 276, distance: 70.9
click at [231, 274] on div at bounding box center [167, 256] width 334 height 432
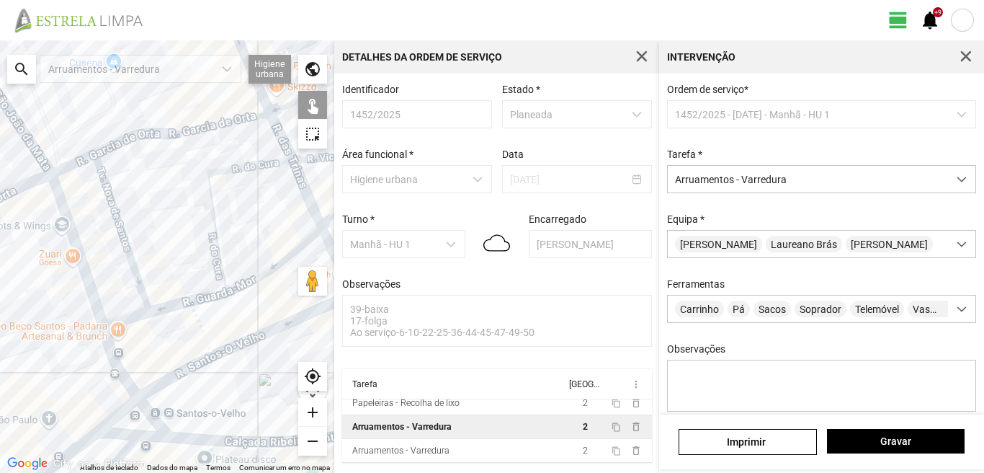
click at [267, 270] on div at bounding box center [167, 256] width 334 height 432
click at [861, 425] on div "[PERSON_NAME]" at bounding box center [821, 441] width 325 height 55
click at [855, 443] on span "Gravar" at bounding box center [895, 441] width 122 height 12
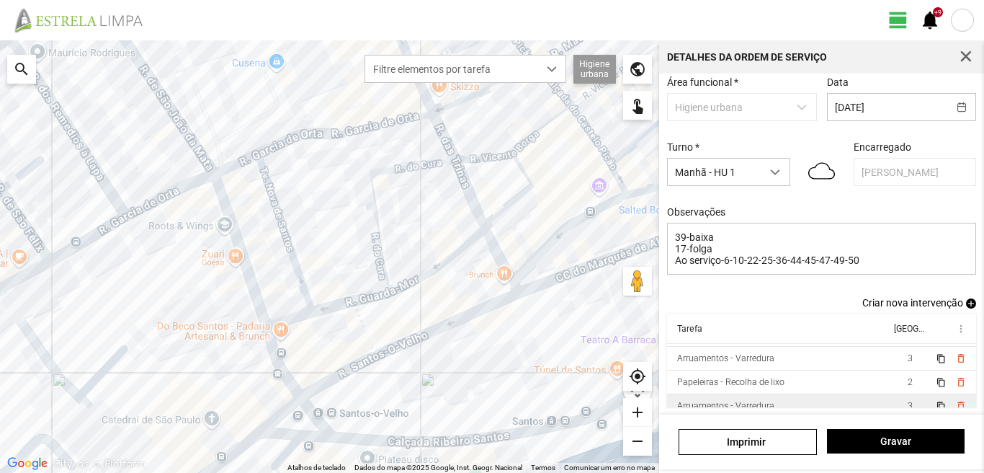
scroll to position [55, 0]
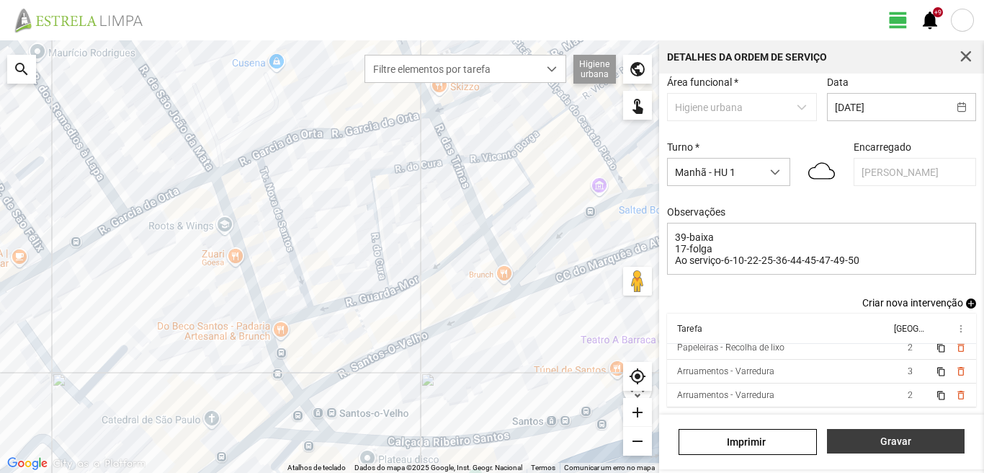
click at [877, 443] on span "Gravar" at bounding box center [895, 441] width 122 height 12
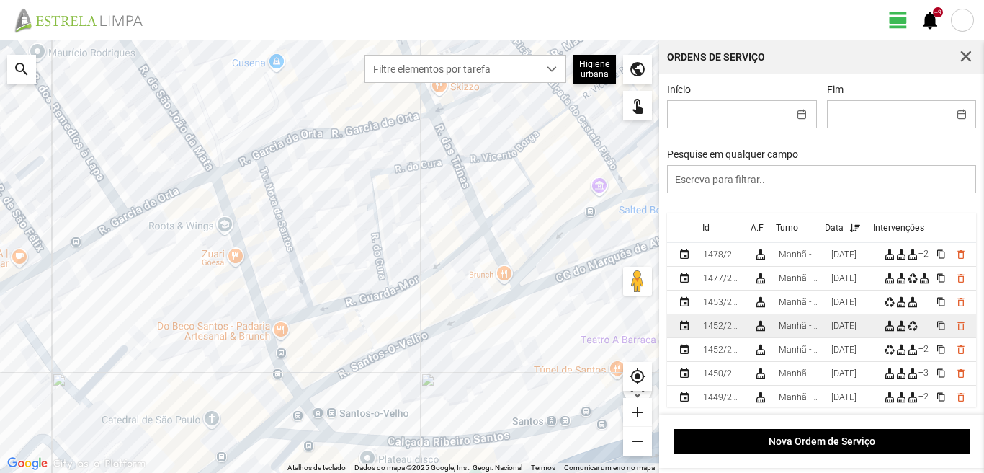
click at [814, 338] on td "Manhã - HU 1" at bounding box center [799, 326] width 53 height 24
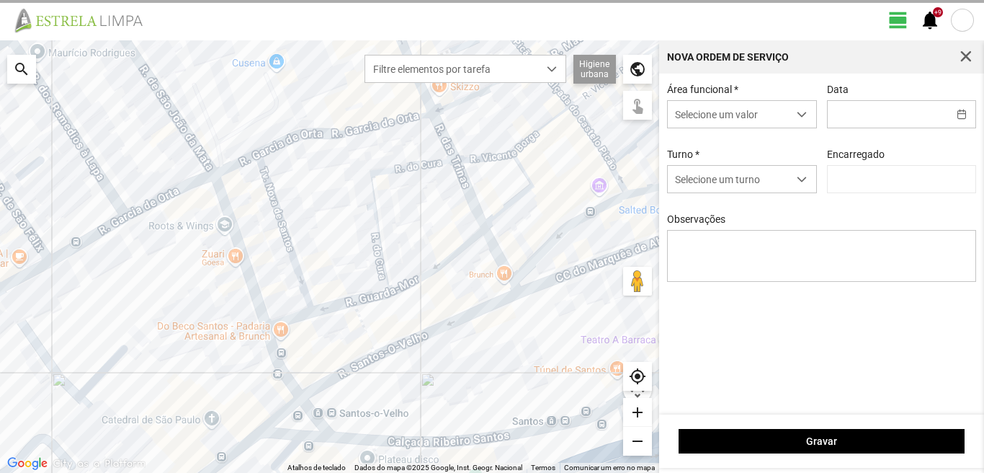
type input "[DATE]"
type textarea "6-22-36-39-45-47-50-Descanso Ao serviço-10-17-25-44-49"
type input "[PERSON_NAME]"
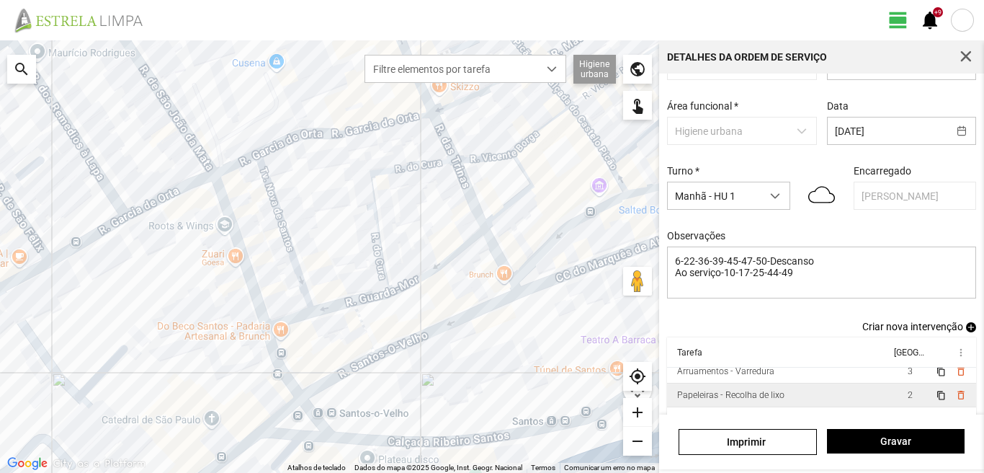
scroll to position [72, 0]
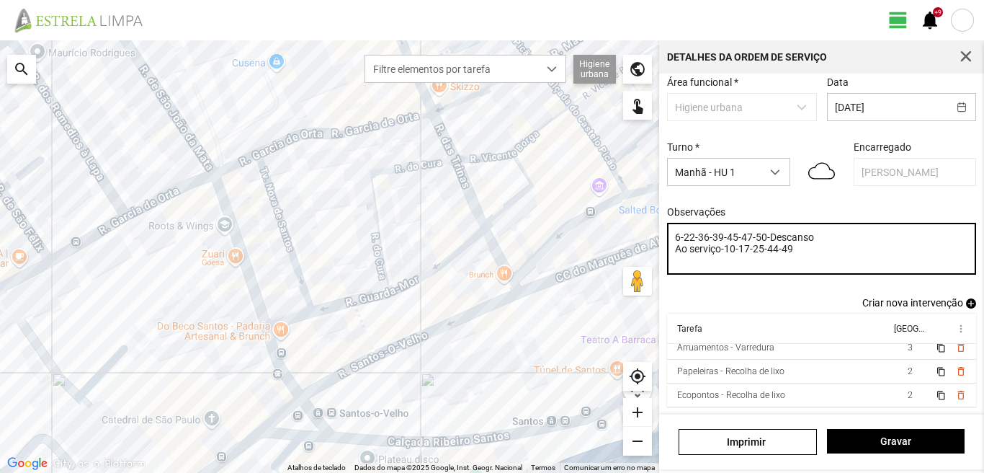
click at [735, 253] on textarea "6-22-36-39-45-47-50-Descanso Ao serviço-10-17-25-44-49" at bounding box center [822, 249] width 310 height 52
click at [738, 254] on textarea "6-22-36-39-45-47-50-Descanso Ao serviço--17-25-44-49" at bounding box center [822, 249] width 310 height 52
click at [738, 252] on textarea "6-22-36-39-45-47-50-Descanso Ao serviço10-25-44-49" at bounding box center [822, 249] width 310 height 52
click at [697, 243] on textarea "6-22-36-39-45-47-50-Descanso Ao serviço10-22-25-44-49" at bounding box center [822, 249] width 310 height 52
click at [797, 254] on textarea "6-17-36-39-45-47-50-Descanso Ao serviço10-22-25-44-49" at bounding box center [822, 249] width 310 height 52
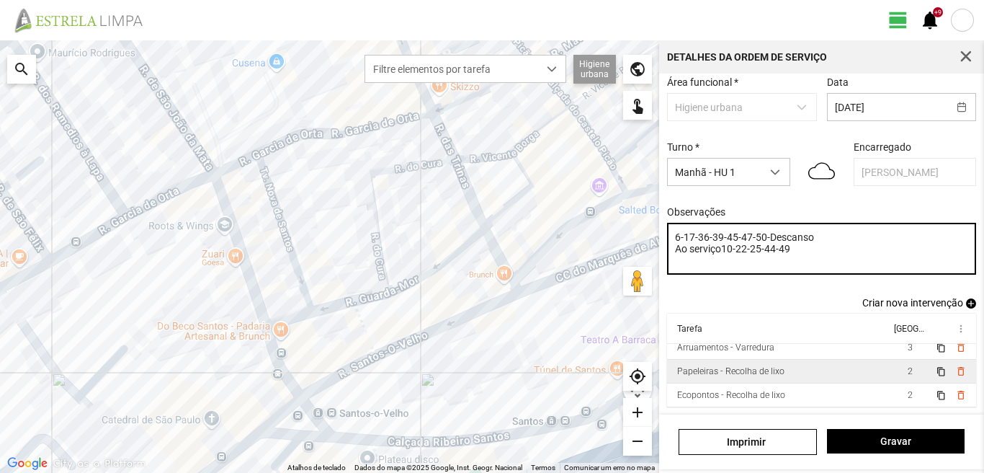
type textarea "6-17-36-39-45-47-50-Descanso Ao serviço10-22-25-44-49"
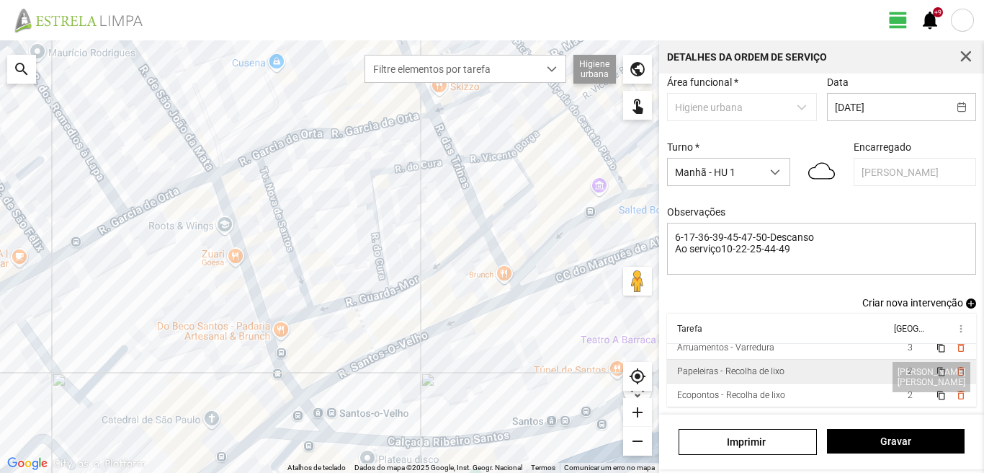
click at [890, 380] on td "2" at bounding box center [910, 371] width 40 height 24
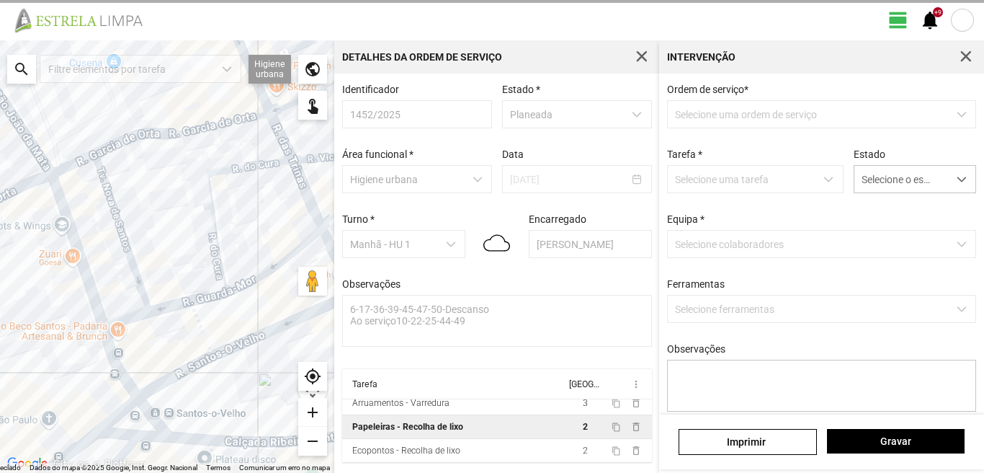
scroll to position [3, 0]
type textarea "condutor [PERSON_NAME] ajudante [PERSON_NAME] Atribuida Por DT [PERSON_NAME]"
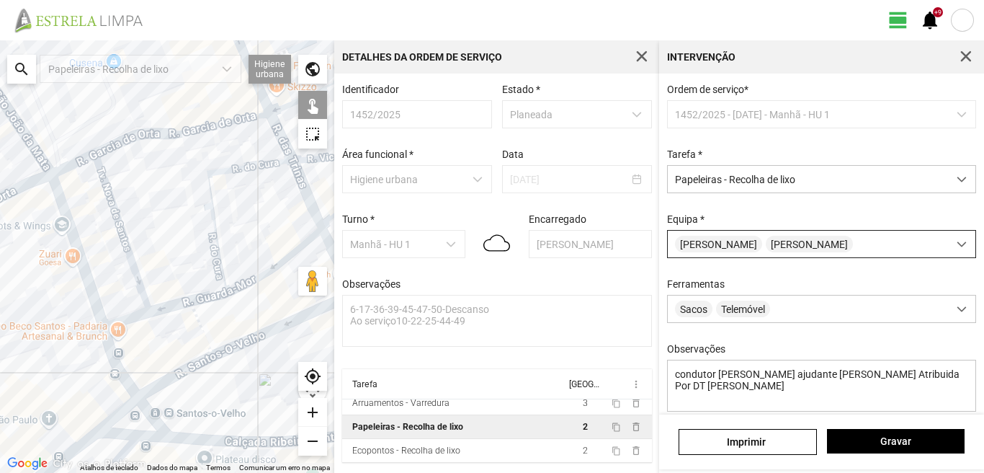
click at [796, 242] on span "[PERSON_NAME]" at bounding box center [809, 244] width 87 height 17
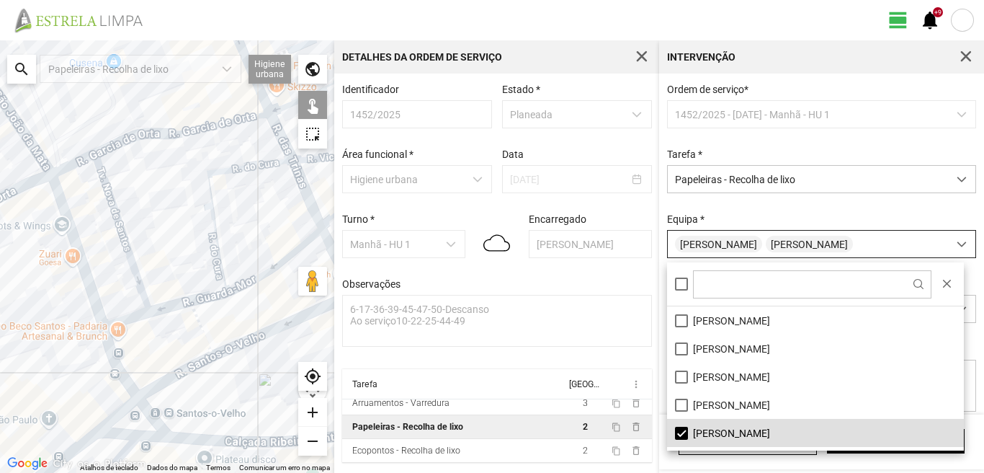
scroll to position [8, 64]
click at [680, 434] on li "[PERSON_NAME]" at bounding box center [815, 433] width 297 height 28
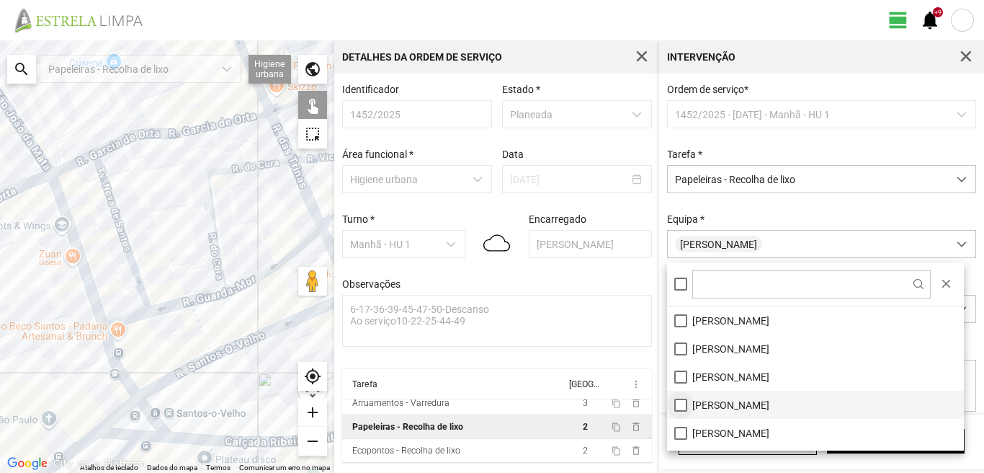
click at [676, 403] on li "[PERSON_NAME]" at bounding box center [815, 404] width 297 height 28
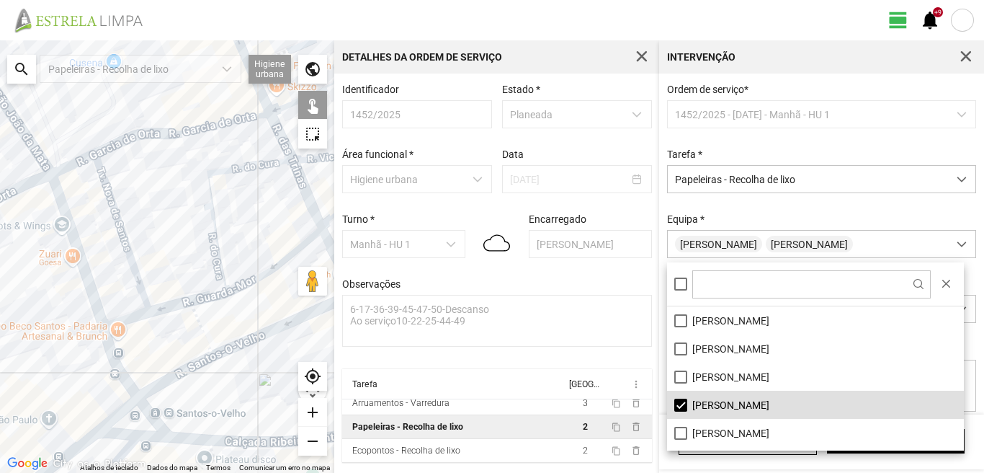
click at [279, 323] on div at bounding box center [167, 256] width 334 height 432
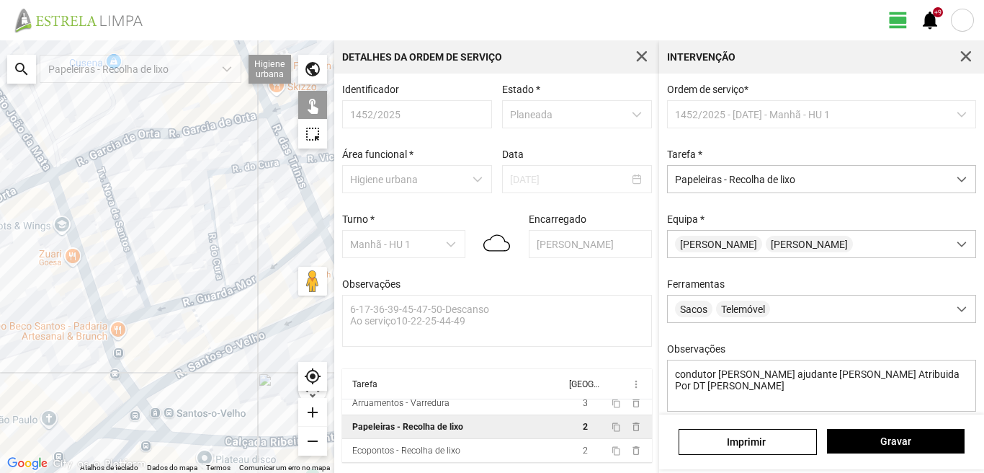
click at [279, 323] on div at bounding box center [167, 256] width 334 height 432
click at [855, 437] on span "Gravar" at bounding box center [895, 441] width 122 height 12
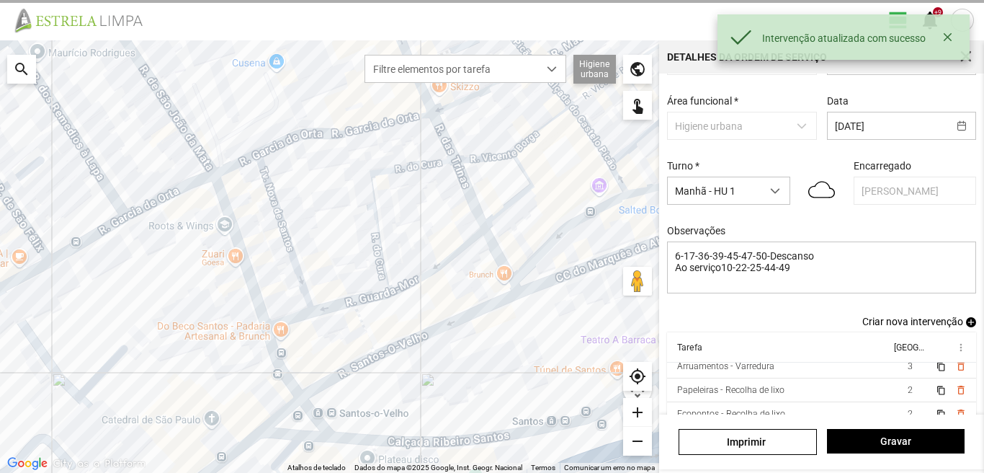
scroll to position [79, 0]
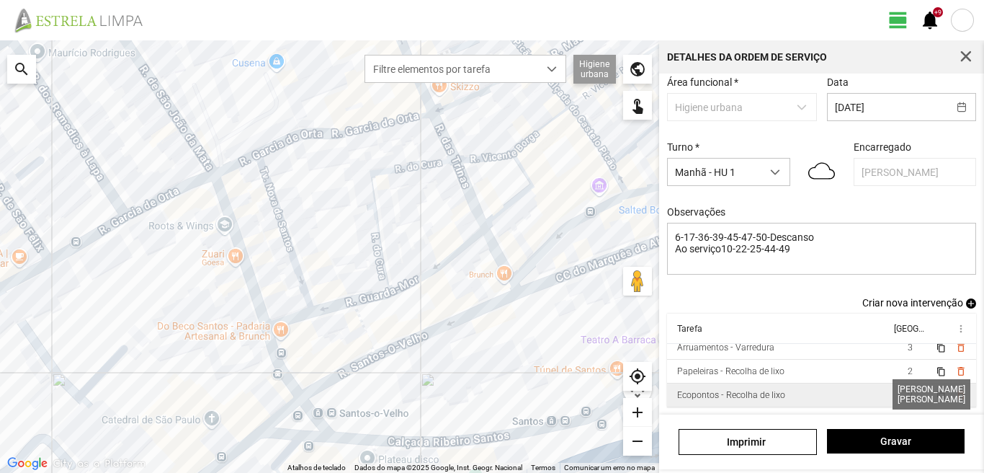
click at [908, 392] on span "2" at bounding box center [910, 395] width 5 height 10
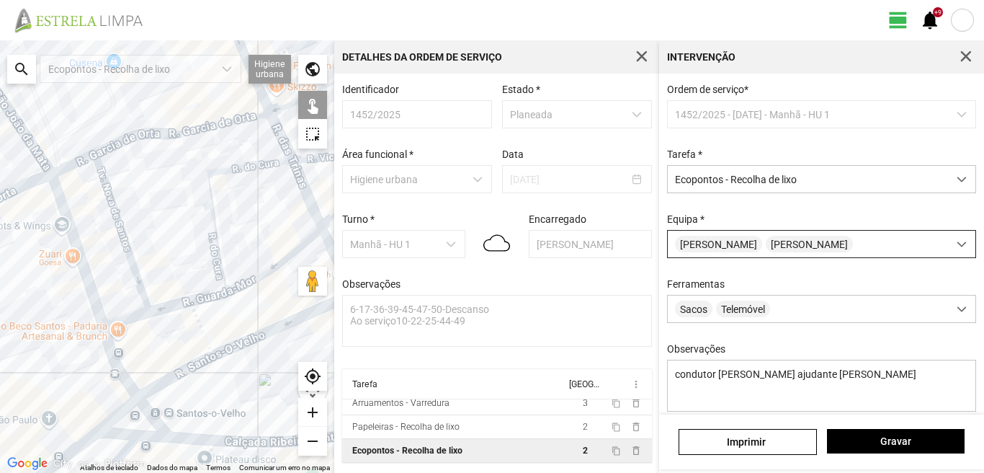
click at [733, 247] on span "[PERSON_NAME]" at bounding box center [718, 244] width 87 height 17
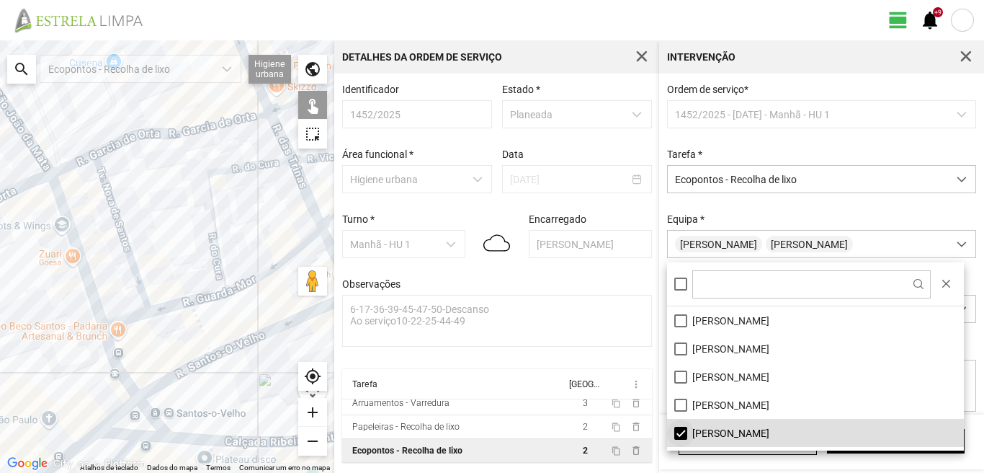
click at [680, 433] on li "[PERSON_NAME]" at bounding box center [815, 433] width 297 height 28
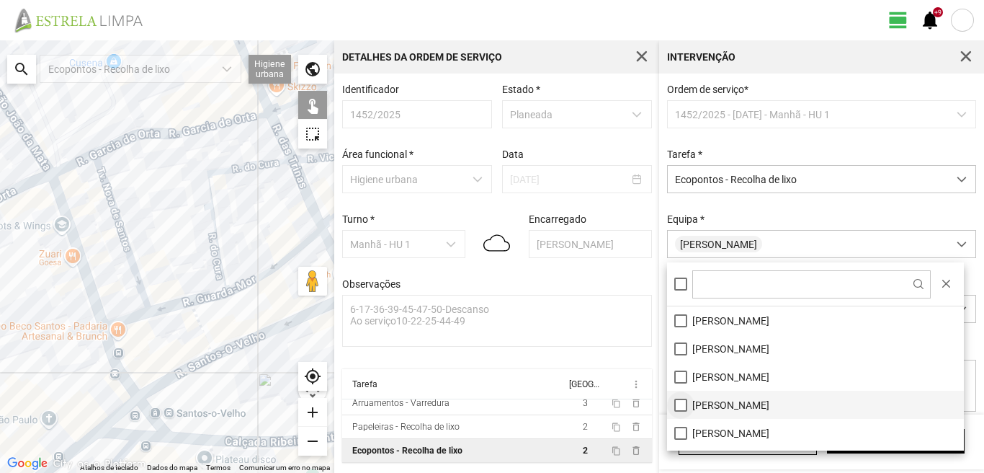
click at [679, 403] on li "[PERSON_NAME]" at bounding box center [815, 404] width 297 height 28
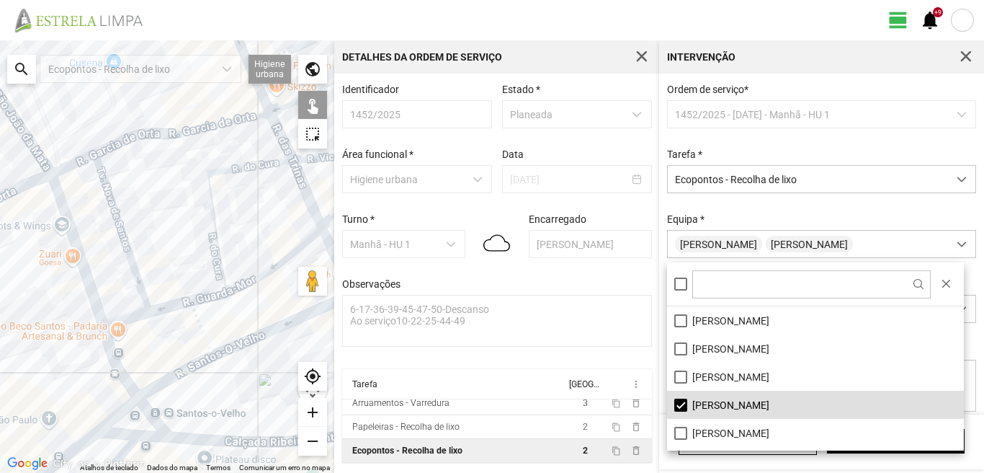
click at [49, 164] on div at bounding box center [167, 256] width 334 height 432
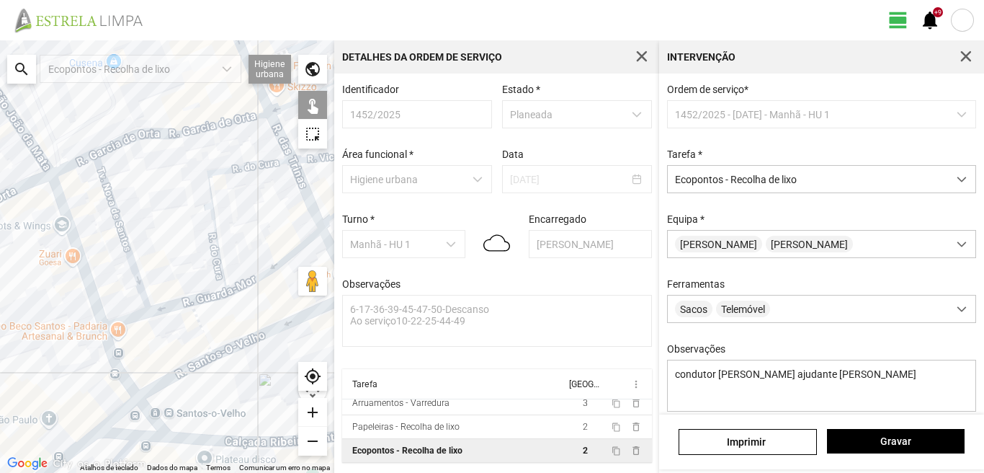
click at [49, 164] on div at bounding box center [167, 256] width 334 height 432
click at [867, 441] on span "Gravar" at bounding box center [895, 441] width 122 height 12
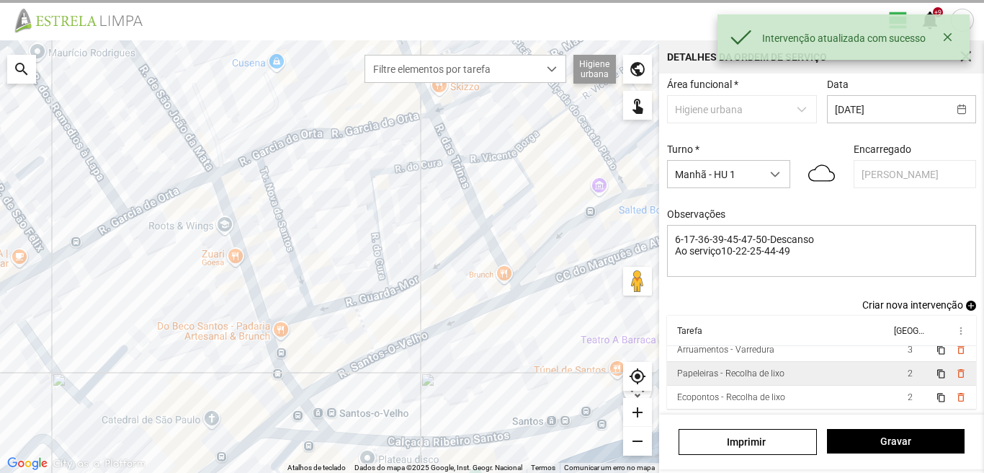
scroll to position [79, 0]
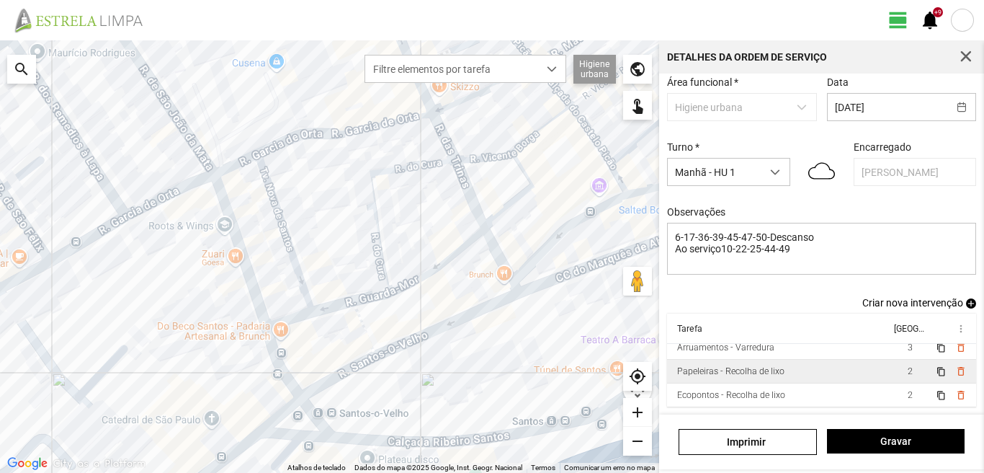
click at [890, 372] on td "2" at bounding box center [910, 371] width 40 height 24
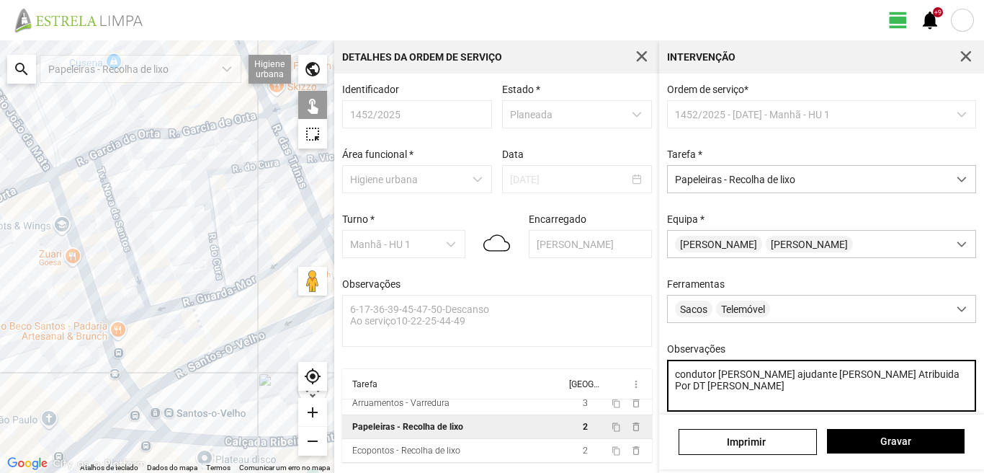
click at [808, 380] on textarea "condutor [PERSON_NAME] ajudante [PERSON_NAME] Atribuida Por DT [PERSON_NAME]" at bounding box center [822, 385] width 310 height 52
type textarea "condutor [PERSON_NAME] ajudante [PERSON_NAME] Por DT [PERSON_NAME]"
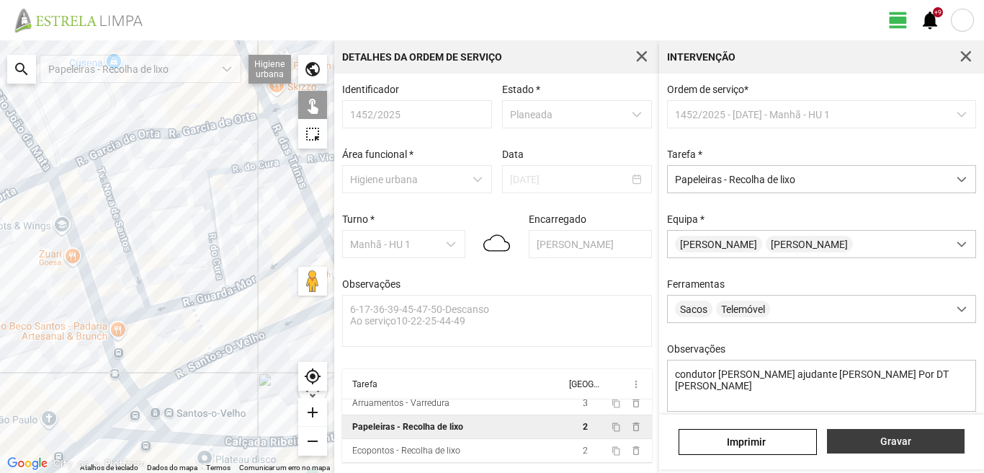
click at [874, 439] on span "Gravar" at bounding box center [895, 441] width 122 height 12
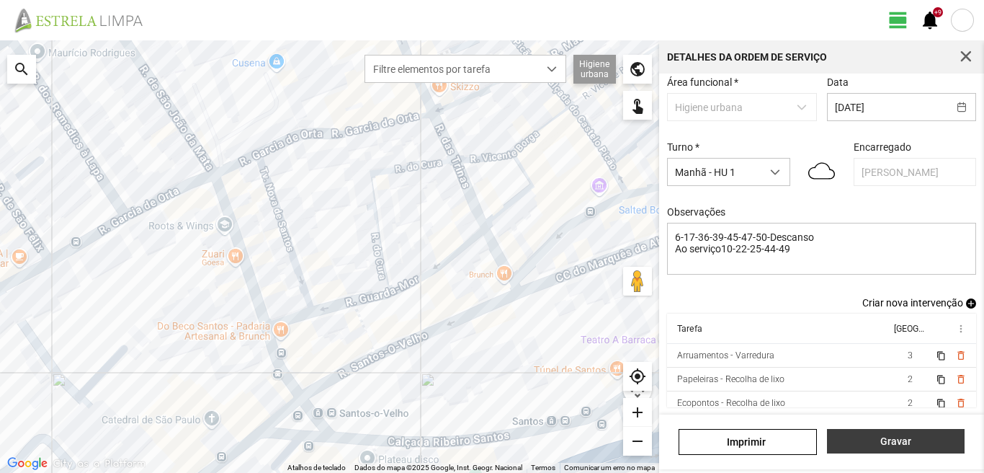
click at [880, 439] on span "Gravar" at bounding box center [895, 441] width 122 height 12
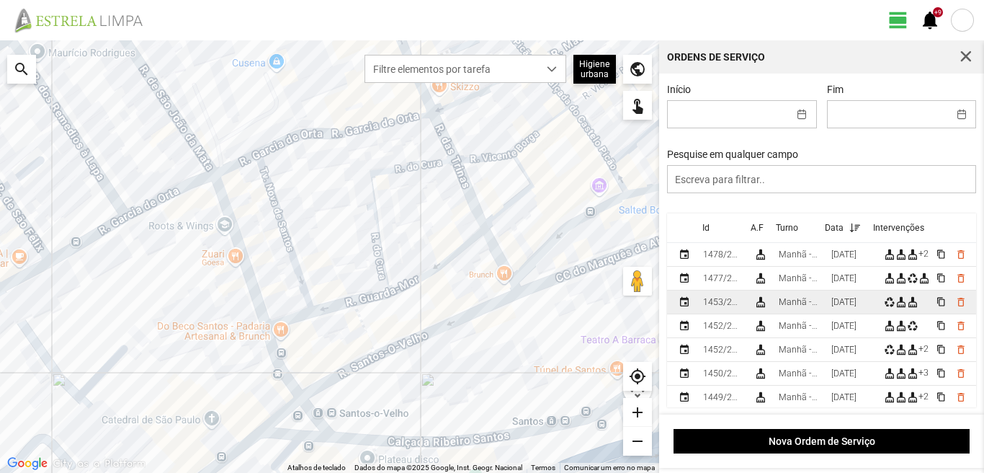
click at [851, 303] on div "[DATE]" at bounding box center [843, 302] width 25 height 10
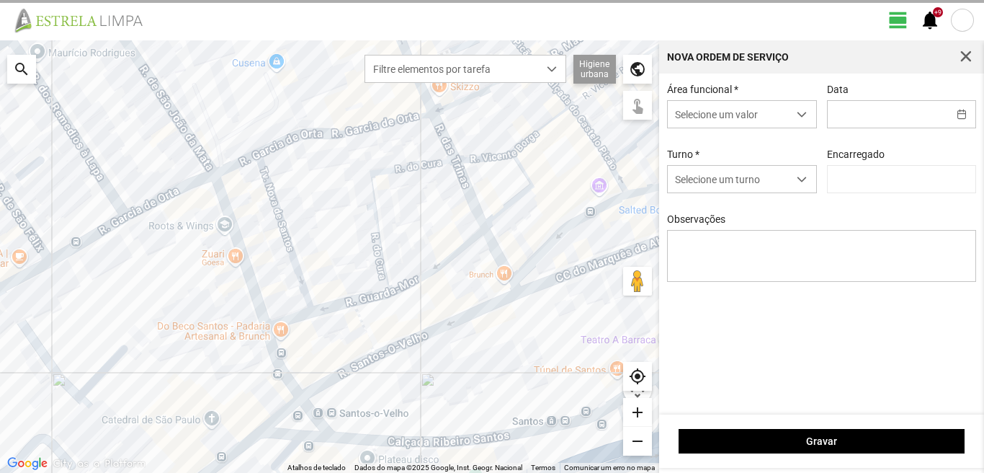
type input "[PERSON_NAME]"
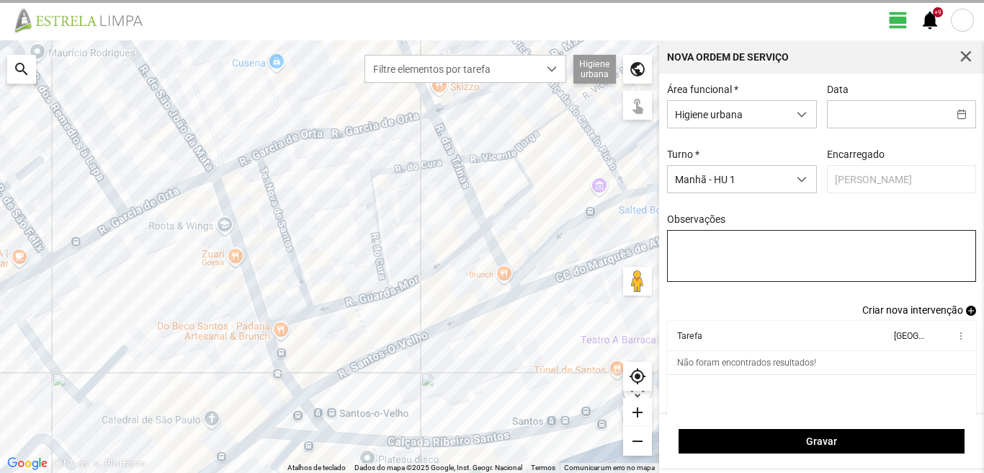
type input "[DATE]"
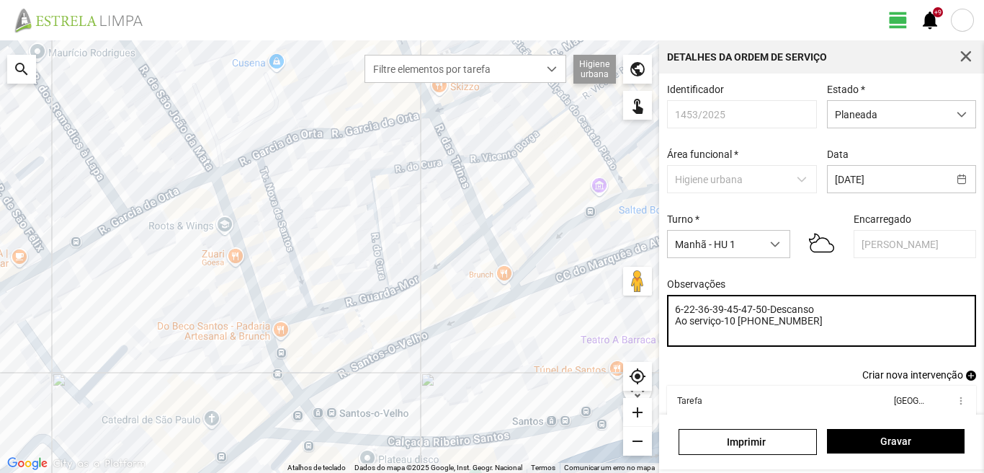
click at [694, 314] on textarea "6-22-36-39-45-47-50-Descanso Ao serviço-10 [PHONE_NUMBER]" at bounding box center [822, 321] width 310 height 52
click at [748, 326] on textarea "6-17-36-39-45-47-50-Descanso Ao serviço-10 [PHONE_NUMBER]" at bounding box center [822, 321] width 310 height 52
click at [736, 324] on textarea "6-17-36-39-45-47-50-Descanso Ao serviço-10 [PHONE_NUMBER]" at bounding box center [822, 321] width 310 height 52
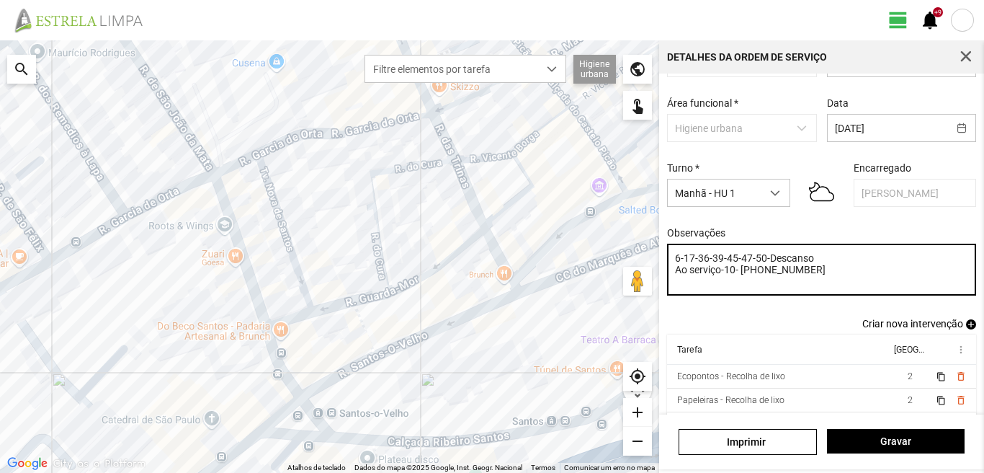
scroll to position [79, 0]
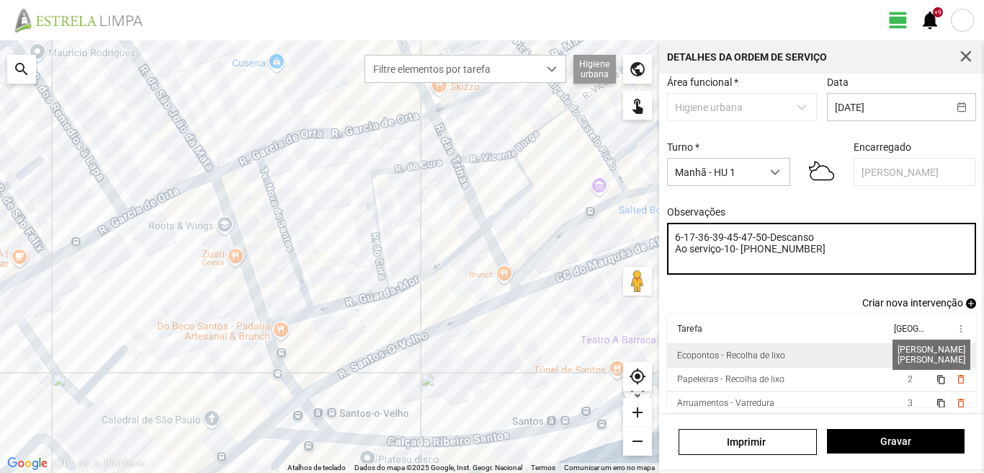
type textarea "6-17-36-39-45-47-50-Descanso Ao serviço-10- [PHONE_NUMBER]"
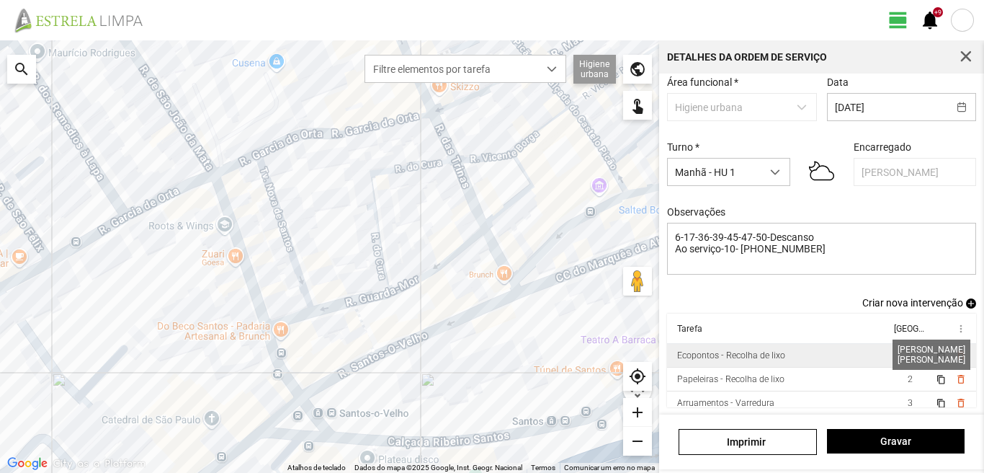
click at [908, 352] on span "2" at bounding box center [910, 355] width 5 height 10
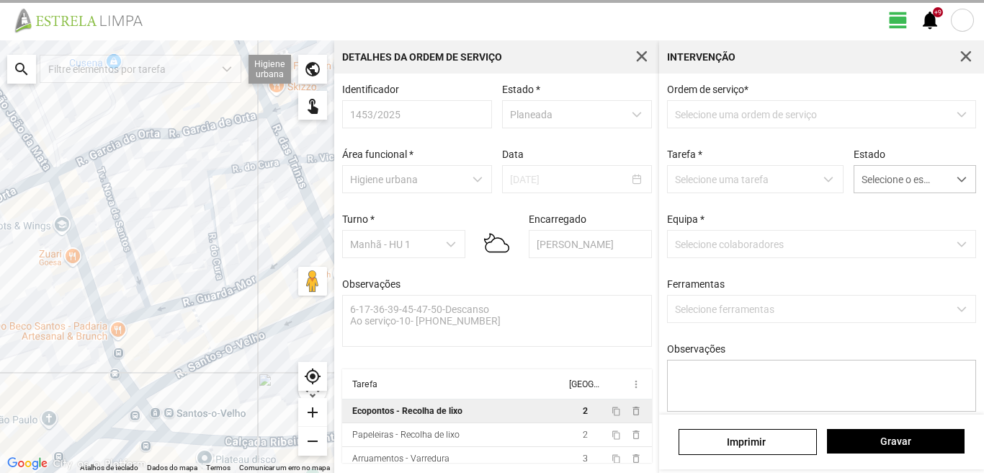
type textarea "condutor [PERSON_NAME] ajudante [PERSON_NAME]"
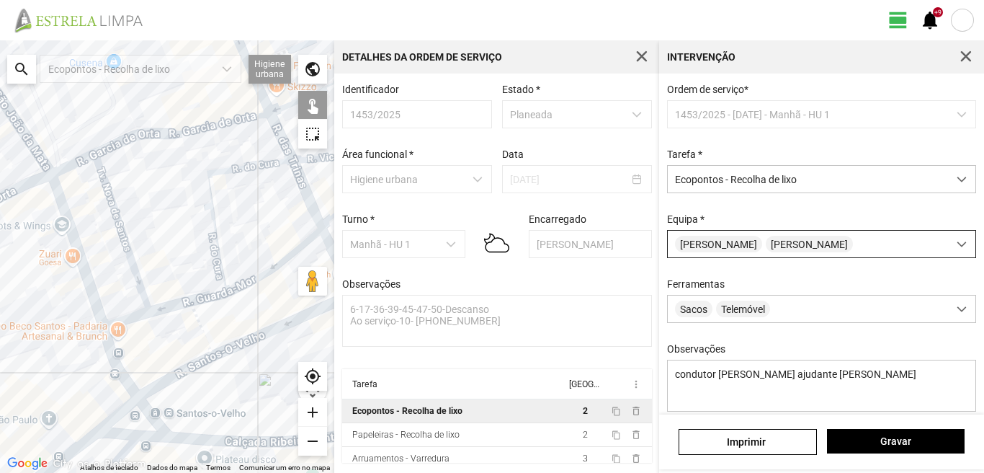
click at [766, 252] on span "[PERSON_NAME]" at bounding box center [809, 244] width 87 height 17
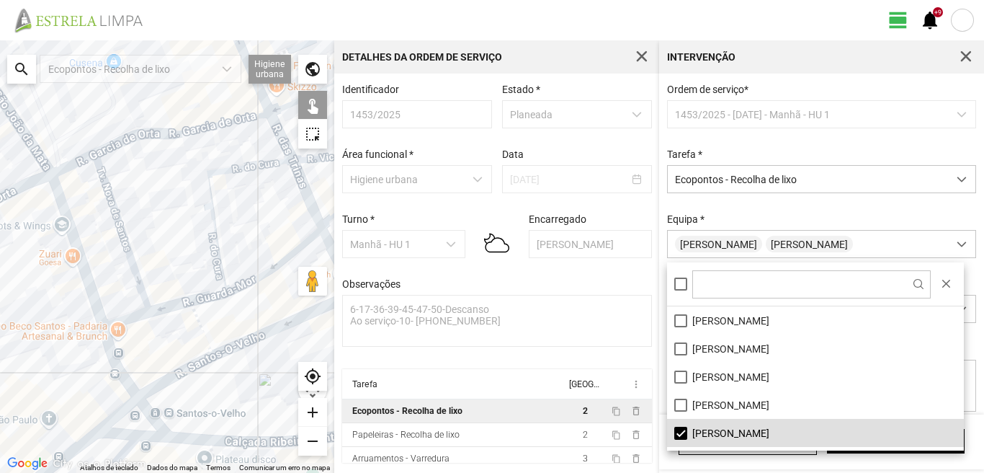
click at [676, 435] on li "[PERSON_NAME]" at bounding box center [815, 433] width 297 height 28
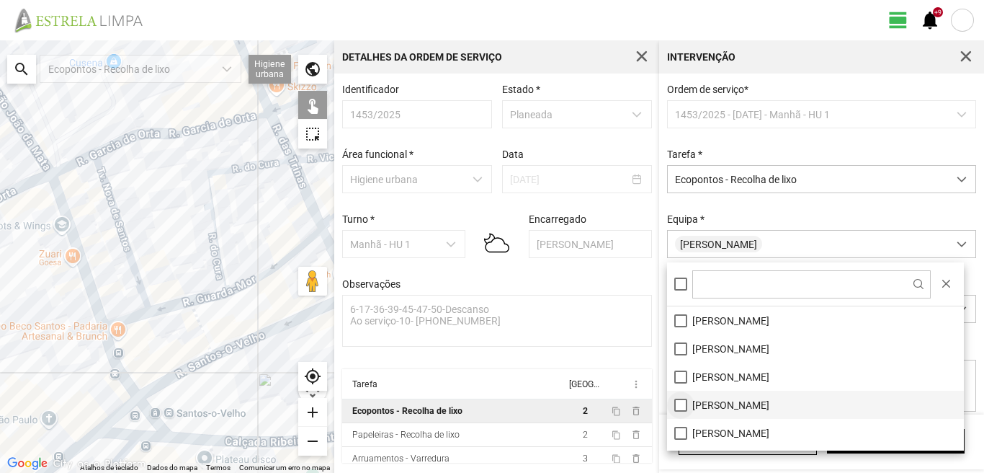
click at [679, 401] on li "[PERSON_NAME]" at bounding box center [815, 404] width 297 height 28
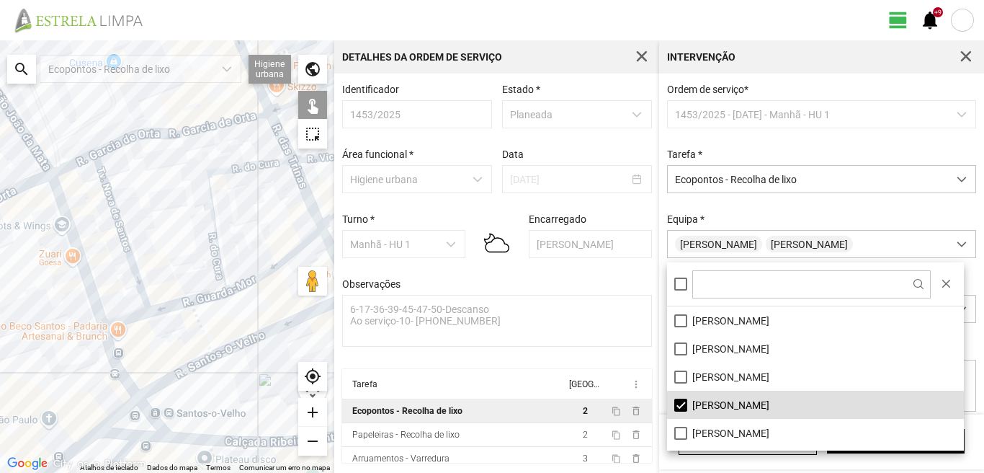
click at [45, 166] on div at bounding box center [167, 256] width 334 height 432
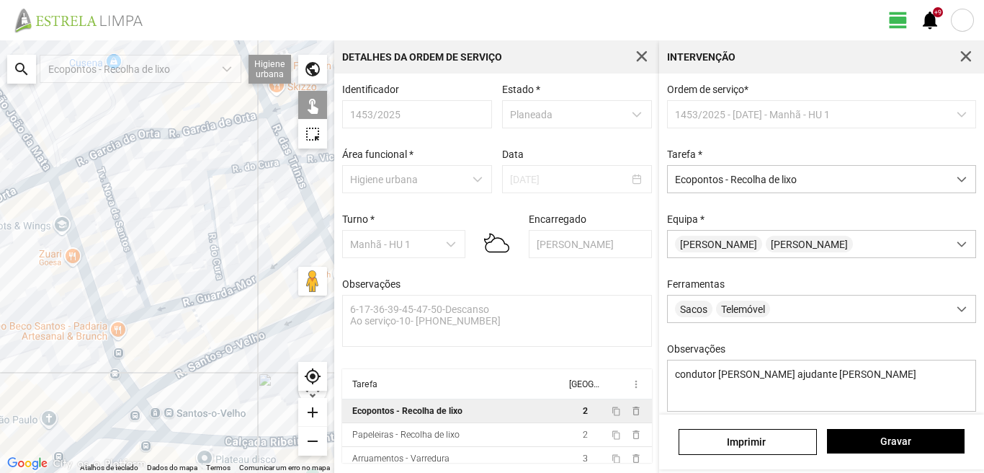
click at [45, 166] on div at bounding box center [167, 256] width 334 height 432
click at [885, 438] on span "Gravar" at bounding box center [895, 441] width 122 height 12
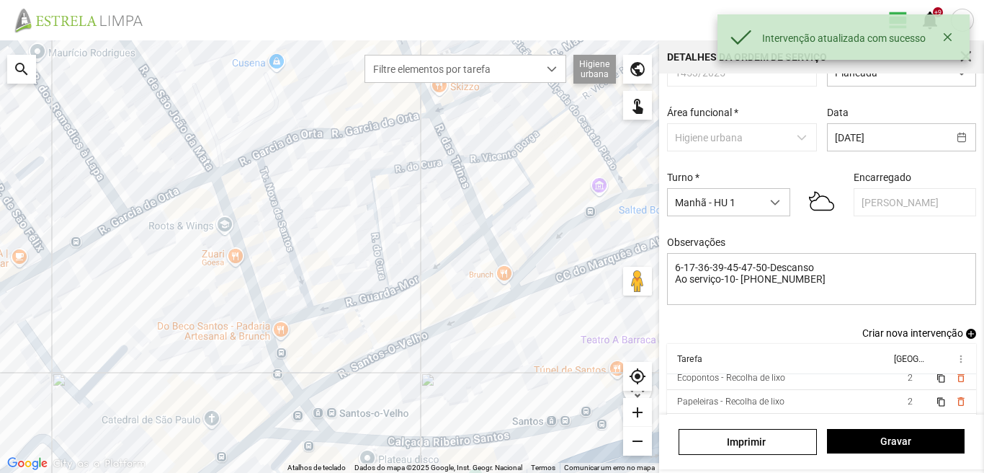
scroll to position [79, 0]
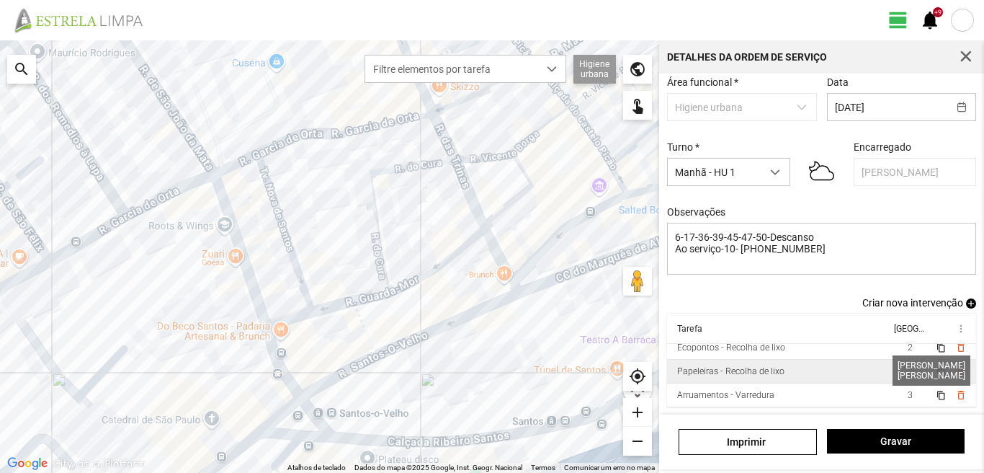
click at [908, 370] on span "2" at bounding box center [910, 371] width 5 height 10
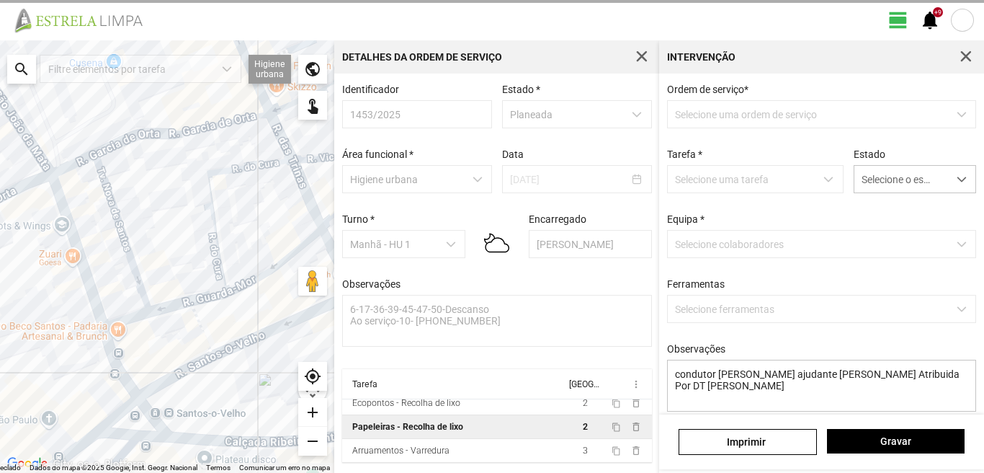
scroll to position [3, 0]
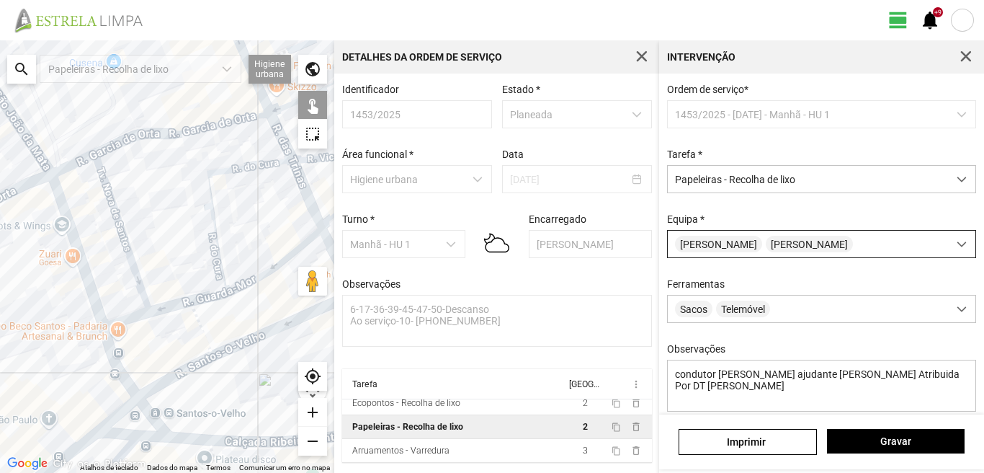
click at [766, 242] on span "[PERSON_NAME]" at bounding box center [809, 244] width 87 height 17
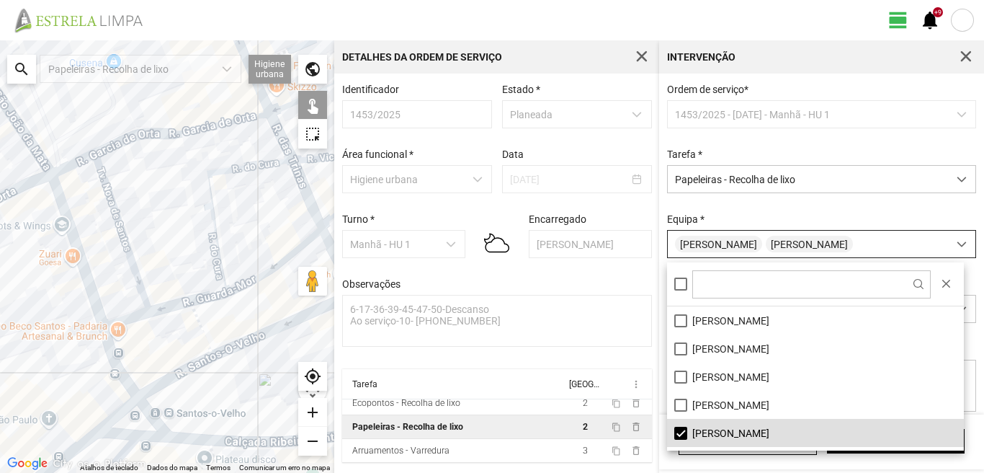
scroll to position [8, 64]
click at [676, 426] on li "[PERSON_NAME]" at bounding box center [815, 433] width 297 height 28
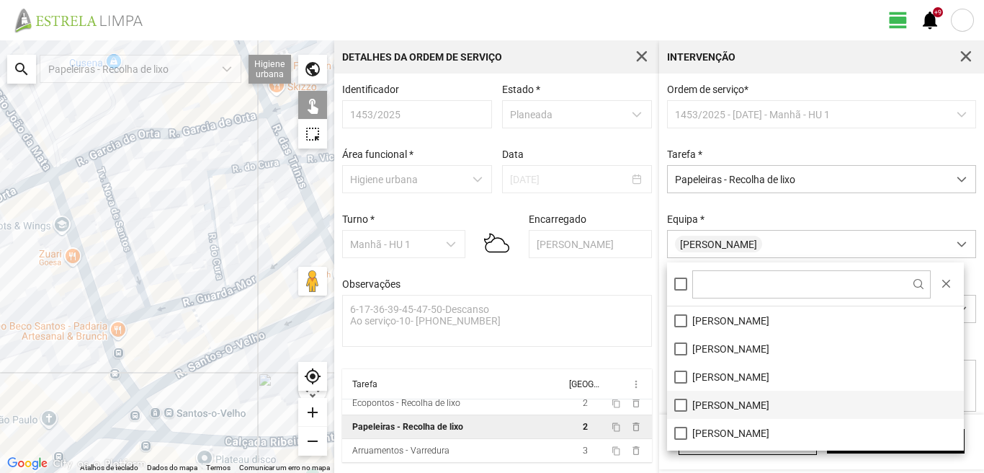
click at [681, 406] on li "[PERSON_NAME]" at bounding box center [815, 404] width 297 height 28
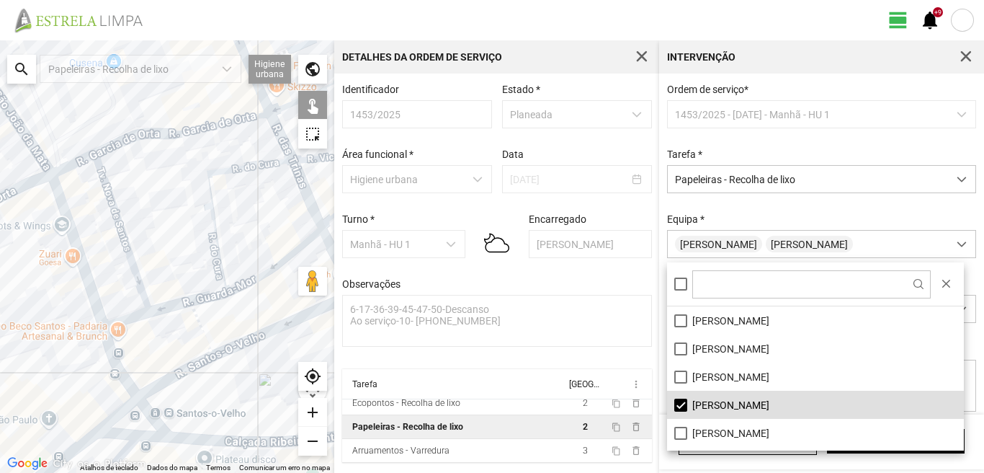
click at [107, 323] on div at bounding box center [167, 256] width 334 height 432
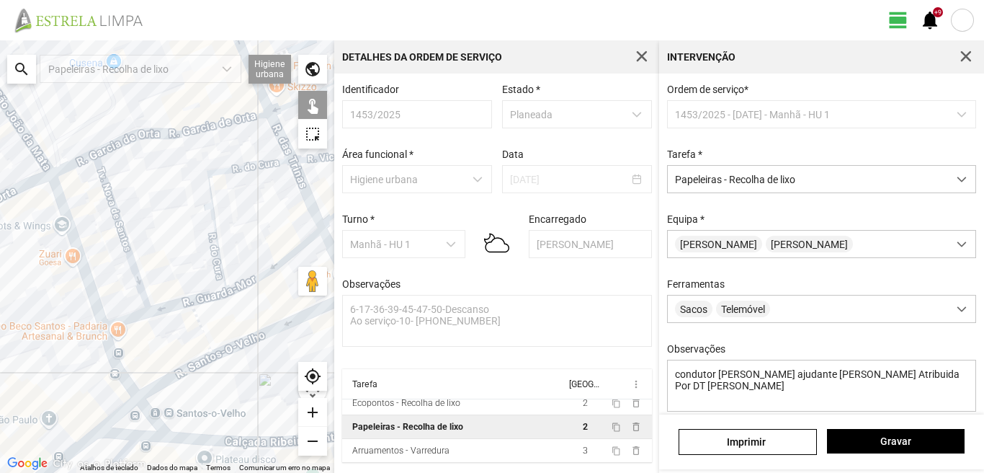
click at [107, 323] on div at bounding box center [167, 256] width 334 height 432
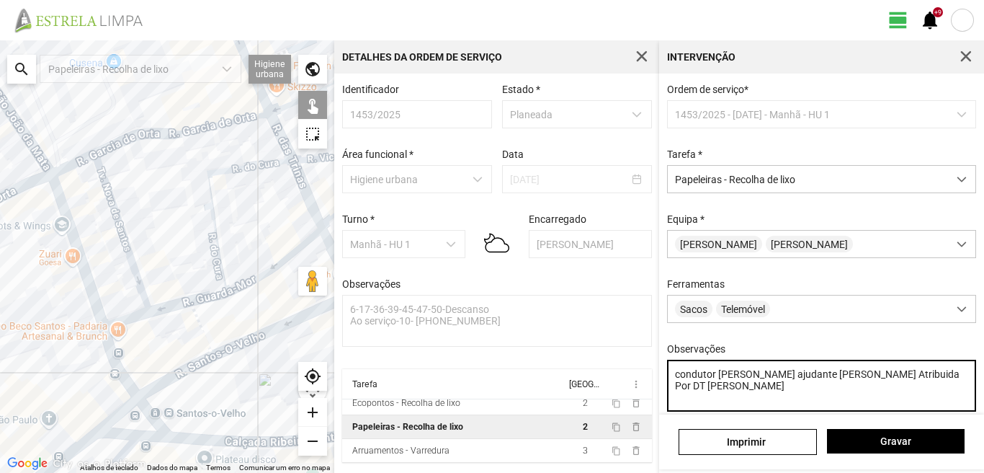
click at [810, 382] on textarea "condutor [PERSON_NAME] ajudante [PERSON_NAME] Atribuida Por DT [PERSON_NAME]" at bounding box center [822, 385] width 310 height 52
type textarea "condutor [PERSON_NAME] ajudante [PERSON_NAME] Por DT [PERSON_NAME]"
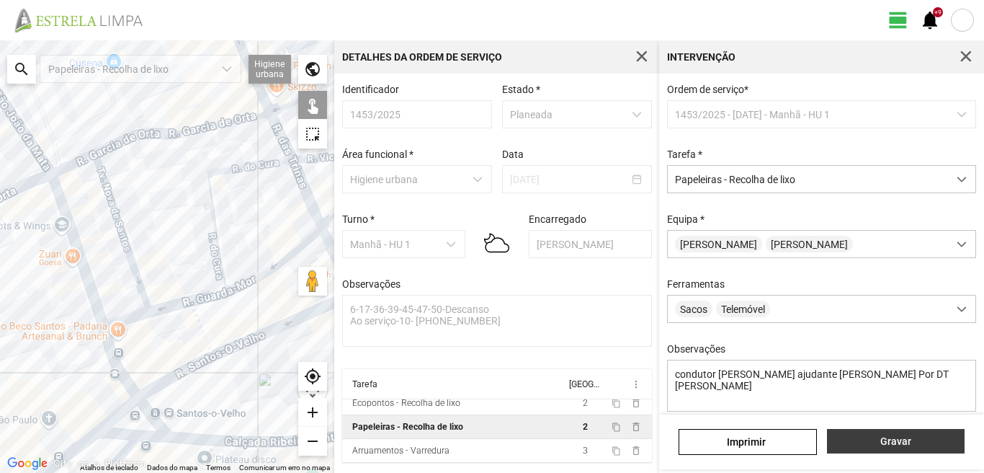
click at [892, 446] on span "Gravar" at bounding box center [895, 441] width 122 height 12
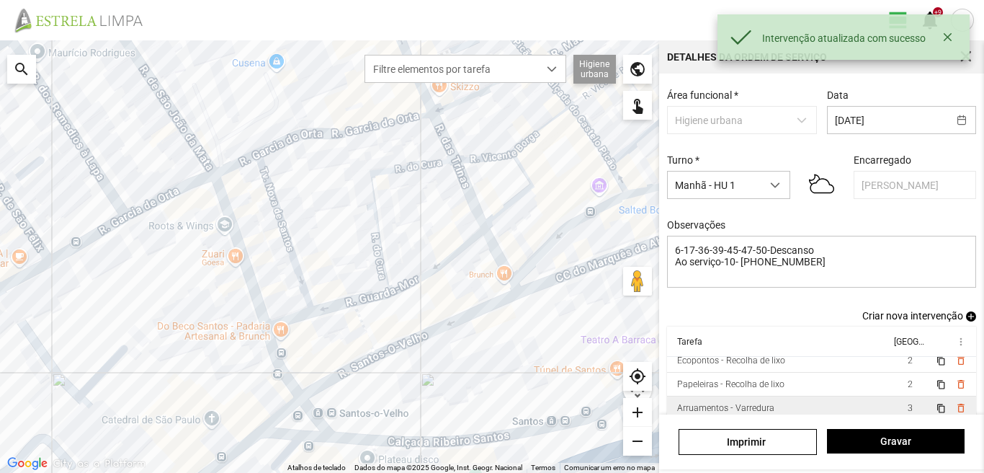
scroll to position [79, 0]
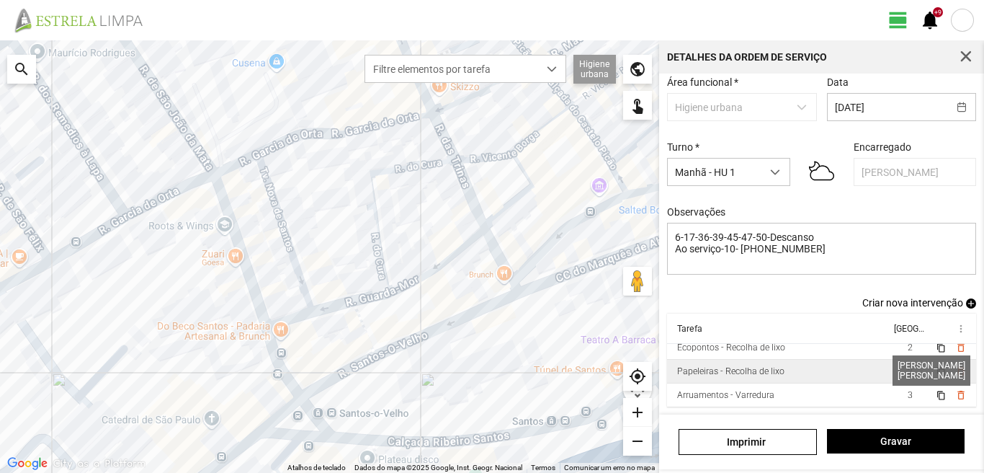
click at [908, 370] on span "2" at bounding box center [910, 371] width 5 height 10
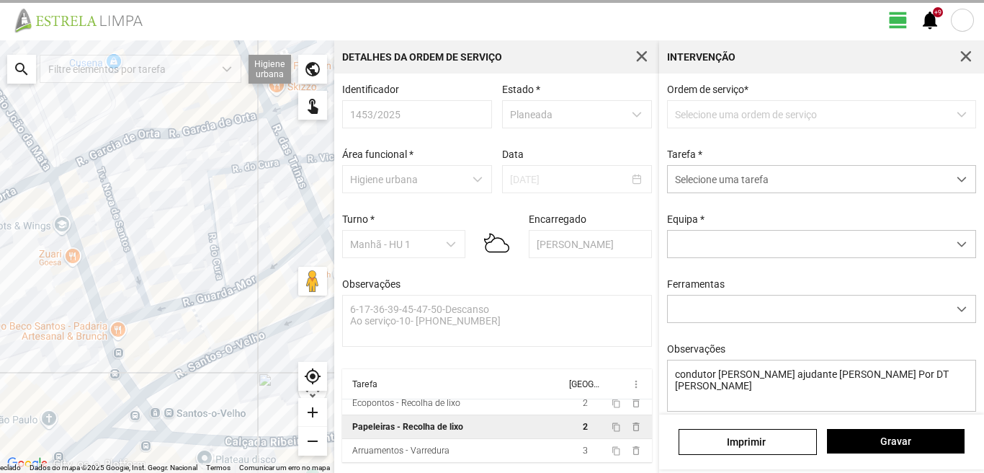
scroll to position [3, 0]
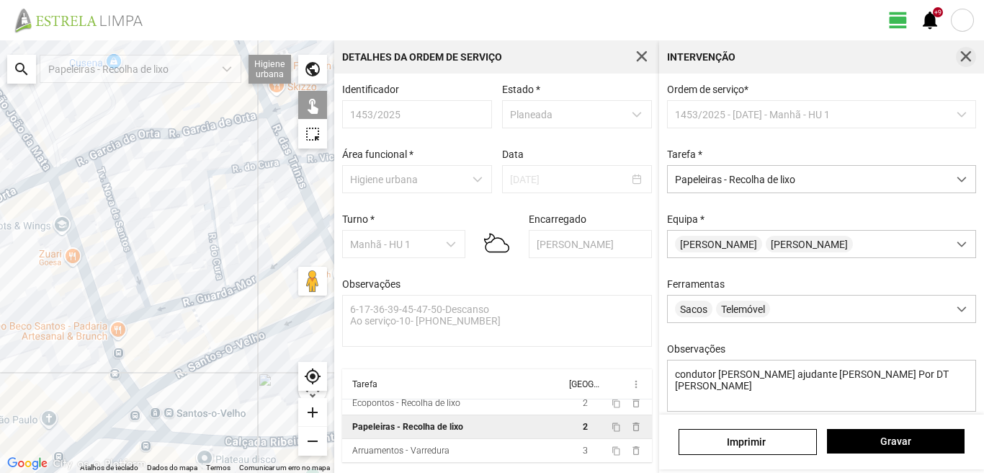
click at [961, 55] on span "button" at bounding box center [965, 56] width 13 height 13
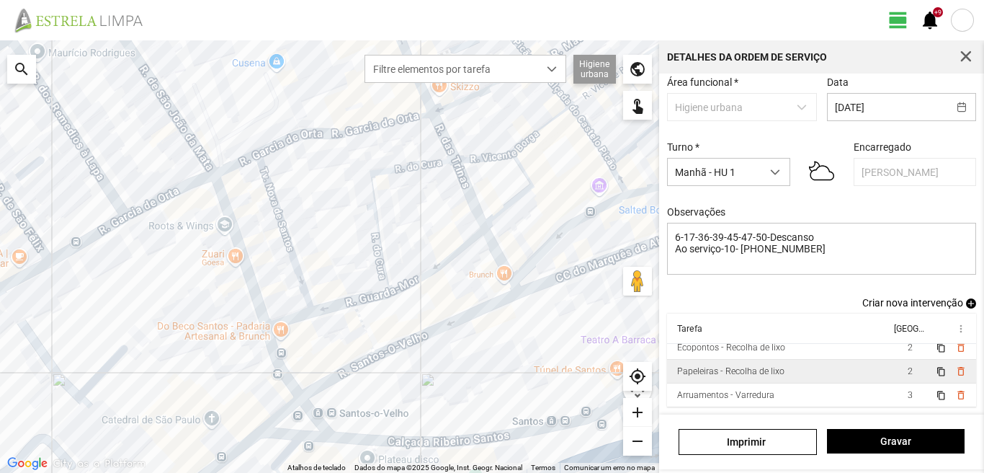
scroll to position [79, 0]
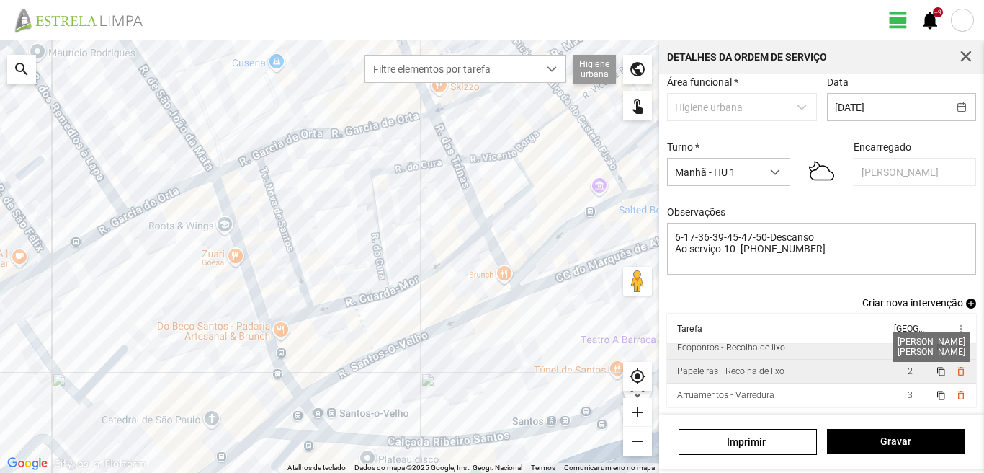
click at [908, 346] on span "2" at bounding box center [910, 347] width 5 height 10
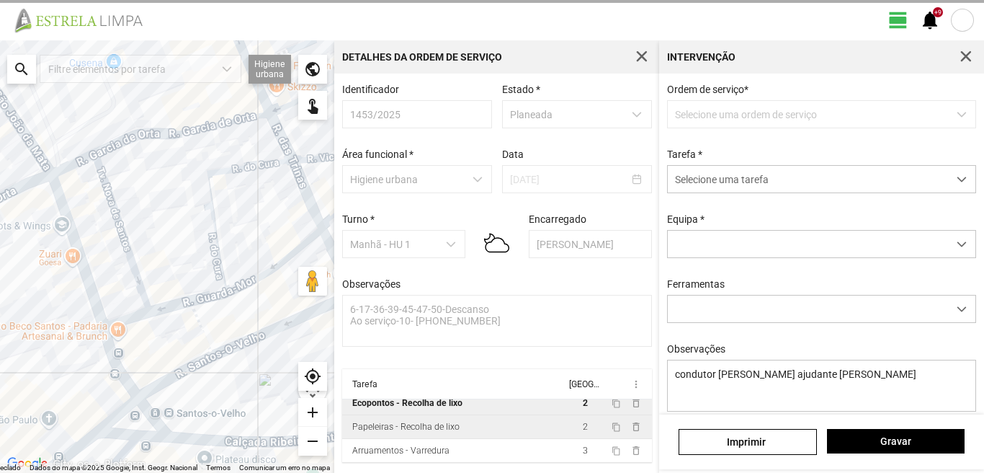
scroll to position [3, 0]
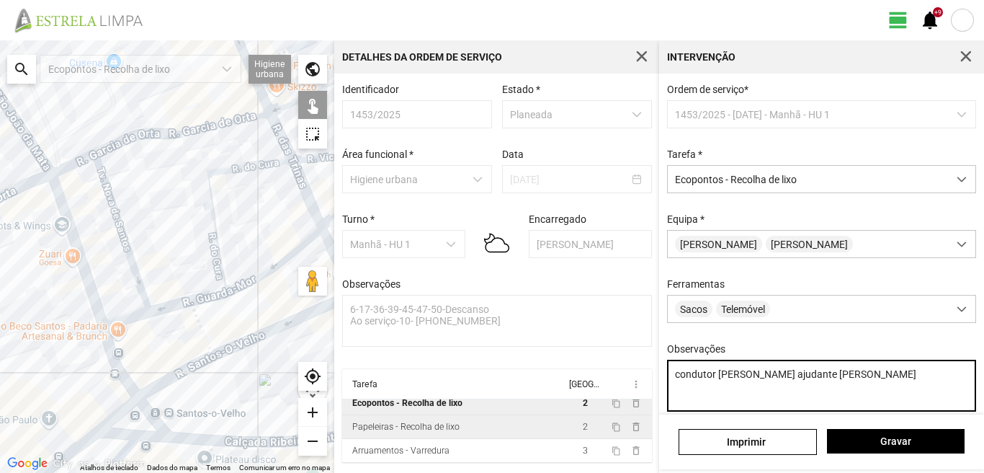
click at [811, 379] on textarea "condutor [PERSON_NAME] ajudante [PERSON_NAME]" at bounding box center [822, 385] width 310 height 52
type textarea "condutor [PERSON_NAME] ajudante [PERSON_NAME]"
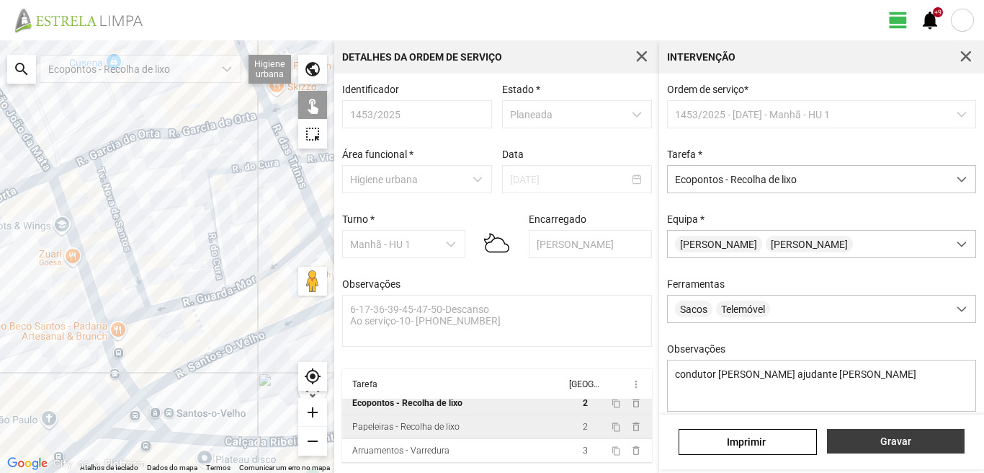
click at [883, 441] on span "Gravar" at bounding box center [895, 441] width 122 height 12
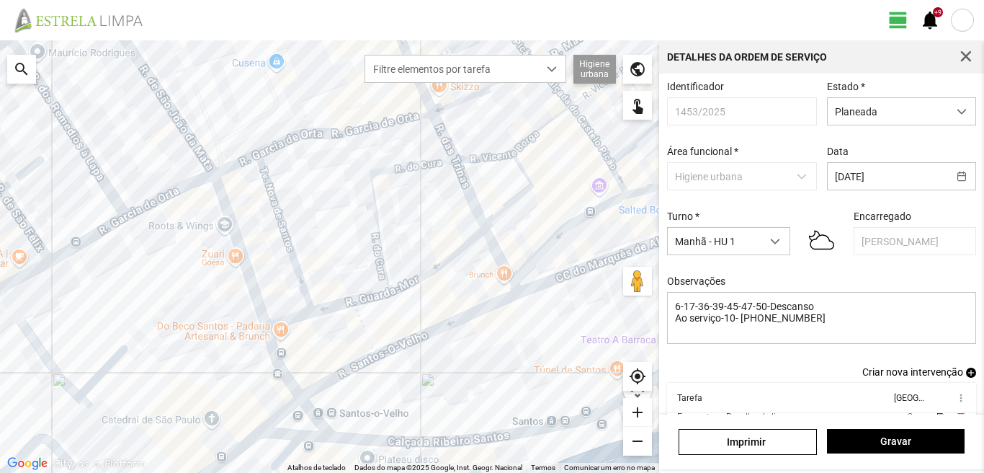
scroll to position [79, 0]
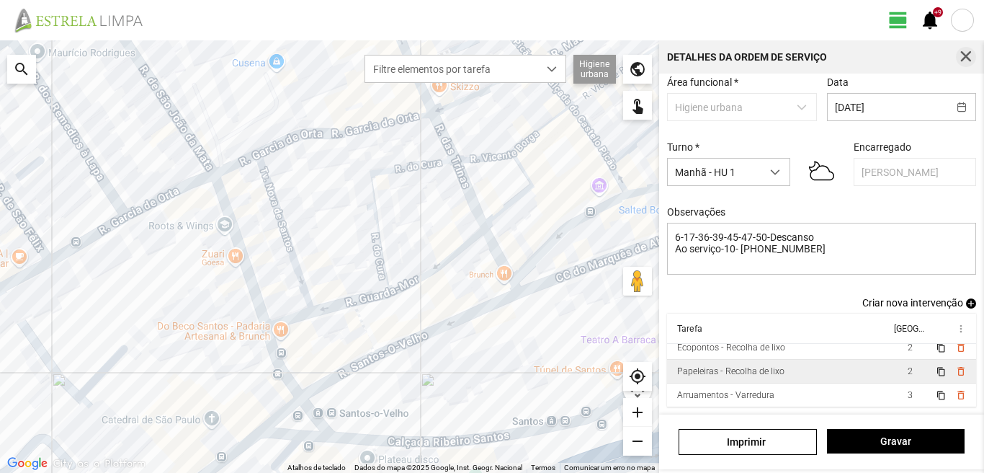
click at [967, 61] on span "button" at bounding box center [965, 56] width 13 height 13
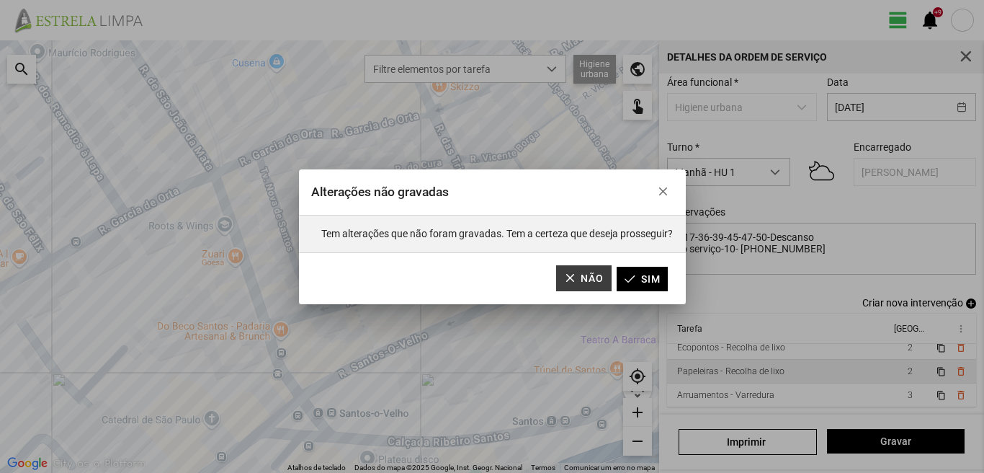
click at [583, 267] on button "Não" at bounding box center [583, 278] width 55 height 26
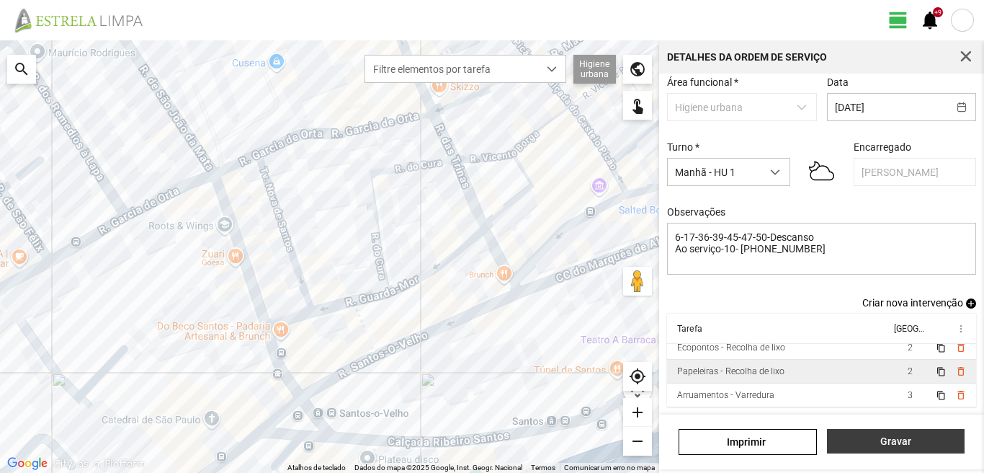
click at [895, 437] on span "Gravar" at bounding box center [895, 441] width 122 height 12
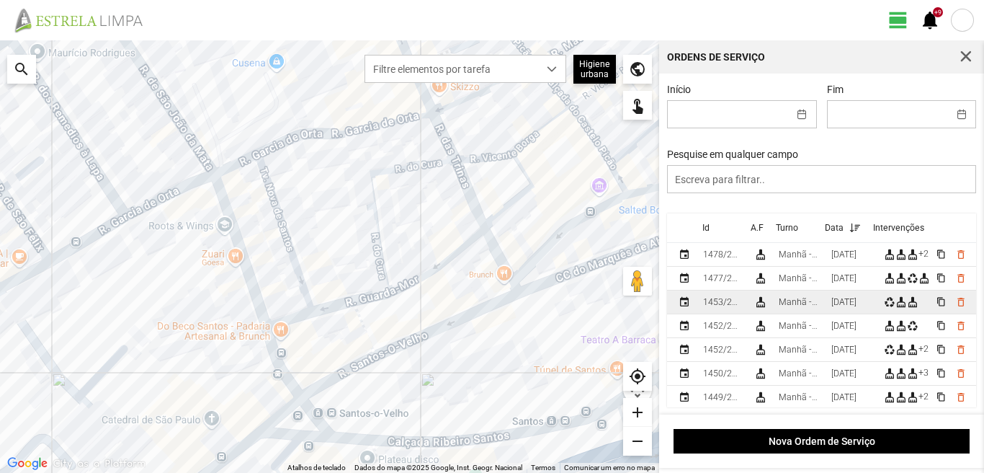
click at [856, 305] on div "[DATE]" at bounding box center [843, 302] width 25 height 10
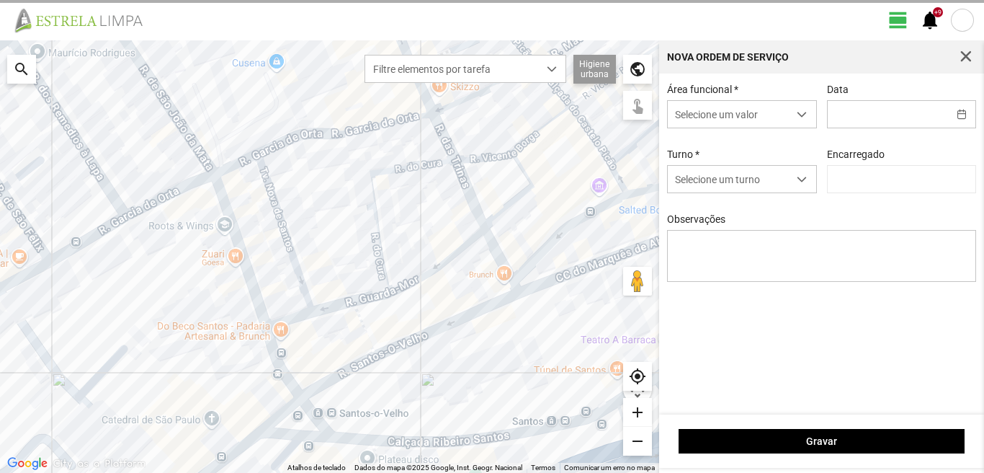
type input "[DATE]"
type input "[PERSON_NAME]"
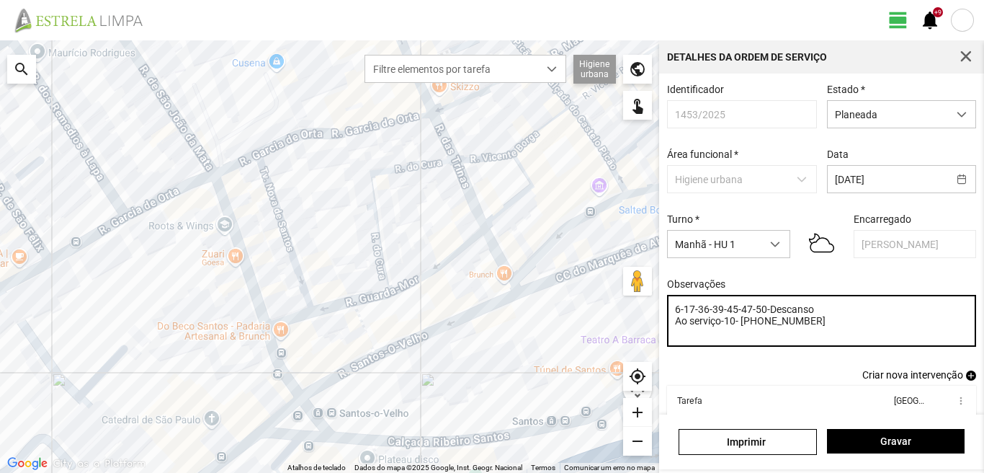
click at [748, 313] on textarea "6-17-36-39-45-47-50-Descanso Ao serviço-10- [PHONE_NUMBER]" at bounding box center [822, 321] width 310 height 52
click at [754, 312] on textarea "6-17-36-39-45-47-50-Descanso Ao serviço-10- [PHONE_NUMBER]" at bounding box center [822, 321] width 310 height 52
click at [725, 313] on textarea "6-17-36-39-45-50-Descanso Ao serviço-10- [PHONE_NUMBER]" at bounding box center [822, 321] width 310 height 52
click at [724, 314] on textarea "6-17-36-45-50-Descanso Ao serviço-10- [PHONE_NUMBER]" at bounding box center [822, 321] width 310 height 52
click at [725, 314] on textarea "6-17-36-45-50-Descanso Ao serviço-10- [PHONE_NUMBER]" at bounding box center [822, 321] width 310 height 52
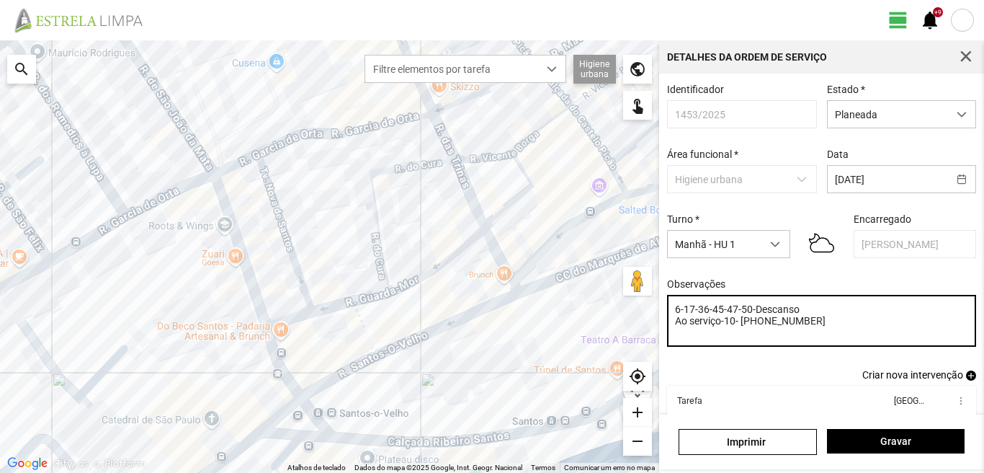
click at [711, 313] on textarea "6-17-36-45-47-50-Descanso Ao serviço-10- [PHONE_NUMBER]" at bounding box center [822, 321] width 310 height 52
type textarea "6-17-36-39-45-47-50-Descanso Ao serviço-10- [PHONE_NUMBER]"
click at [820, 313] on textarea "6-17-36-39-45-47-50-Descanso Ao serviço-10- [PHONE_NUMBER]" at bounding box center [822, 321] width 310 height 52
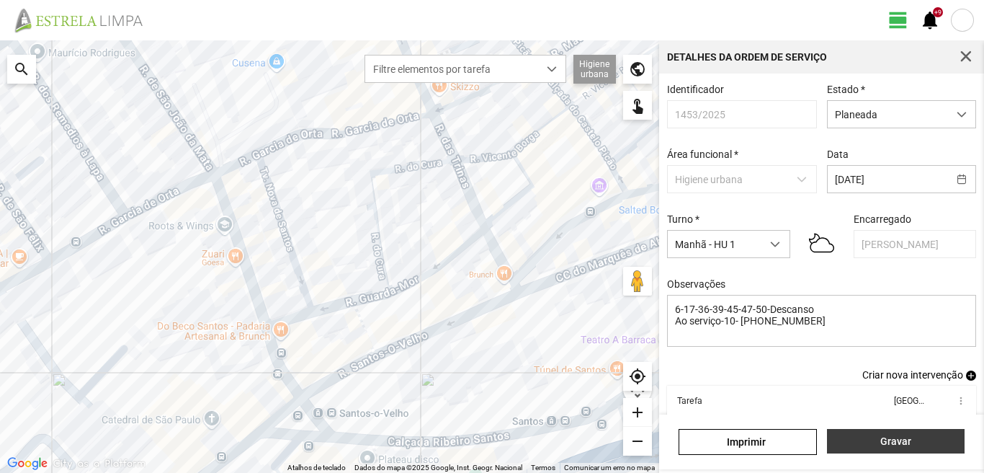
click at [898, 446] on span "Gravar" at bounding box center [895, 441] width 122 height 12
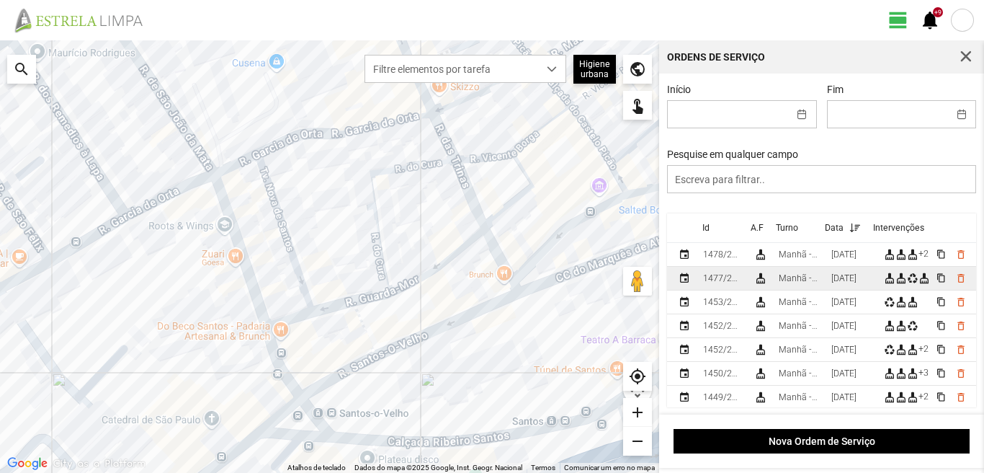
click at [841, 278] on div "[DATE]" at bounding box center [843, 278] width 25 height 10
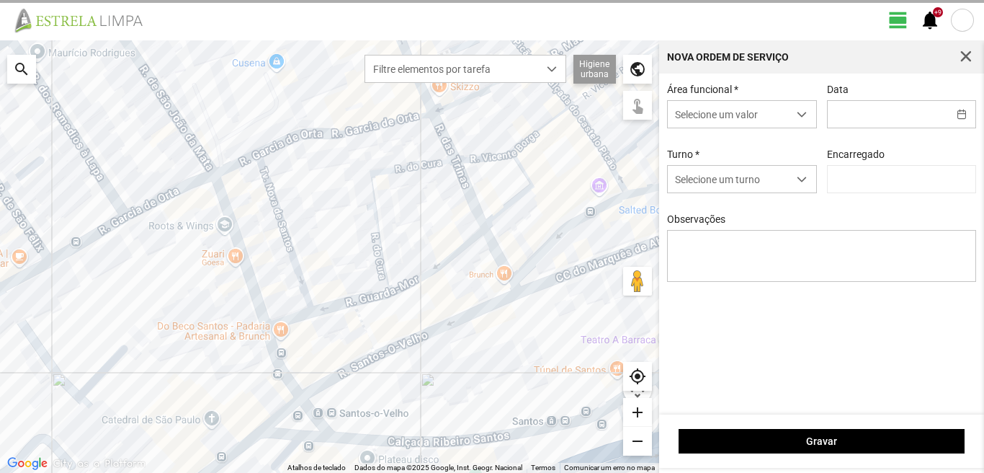
type input "[DATE]"
type textarea "39-baixa 22--25-44-49-Eo38-Descanso Ao serviço-6-10-17-36-45-47-50"
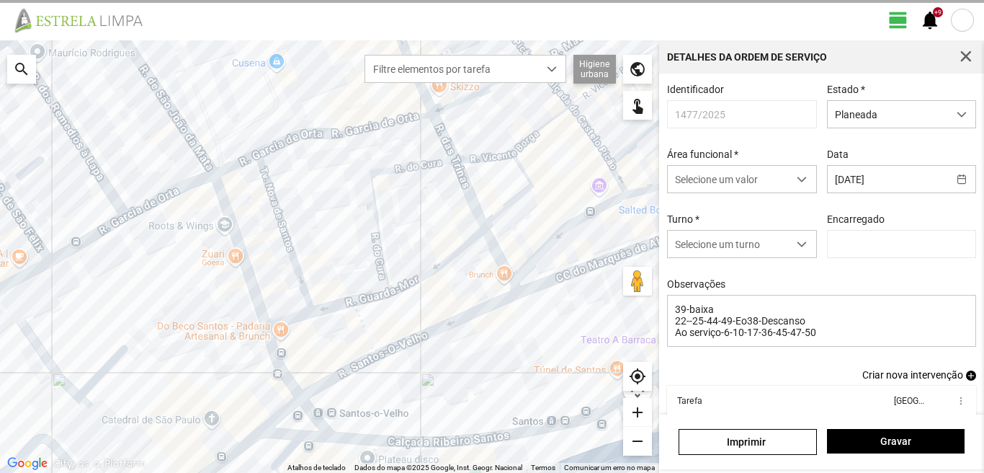
type input "[PERSON_NAME]"
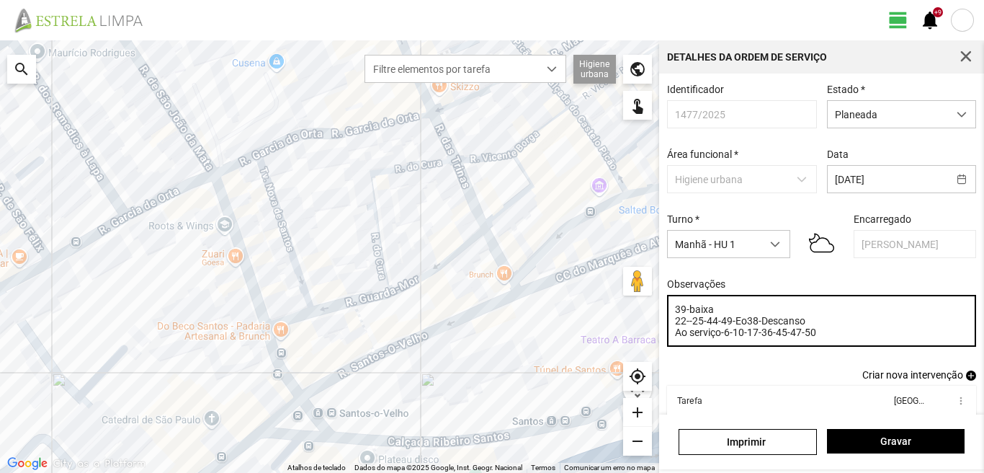
click at [799, 336] on textarea "39-baixa 22--25-44-49-Eo38-Descanso Ao serviço-6-10-17-36-45-47-50" at bounding box center [822, 321] width 310 height 52
click at [715, 313] on textarea "39-baixa 22--25-44-49-Eo38-Descanso Ao serviço-6-10-17-36-45-50" at bounding box center [822, 321] width 310 height 52
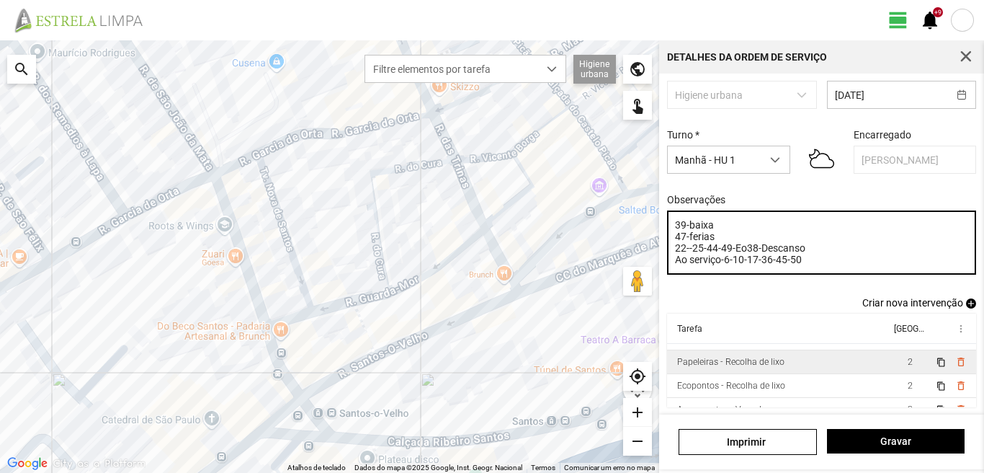
scroll to position [32, 0]
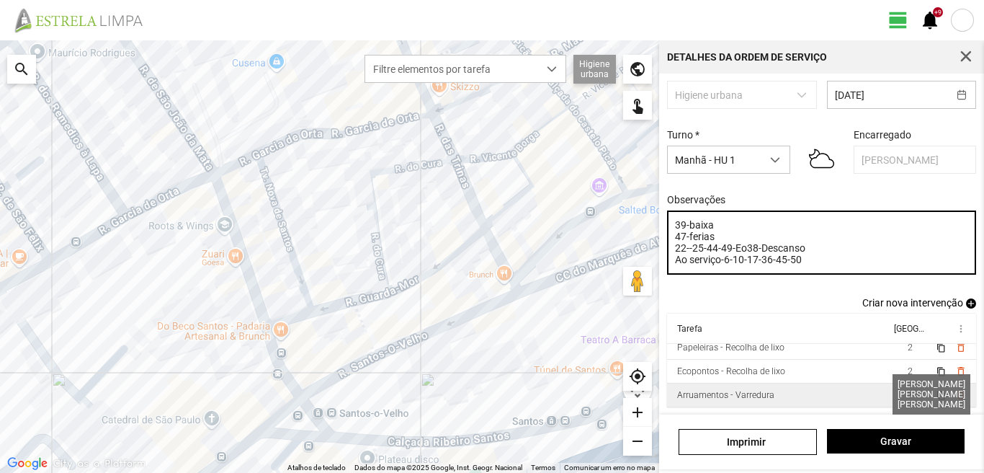
type textarea "39-baixa 47-ferias 22--25-44-49-Eo38-Descanso Ao serviço-6-10-17-36-45-50"
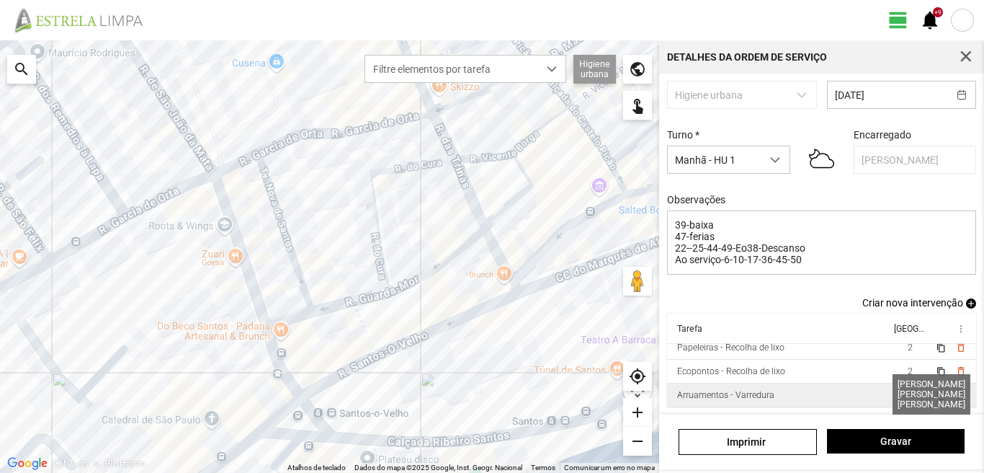
click at [908, 393] on span "3" at bounding box center [910, 395] width 5 height 10
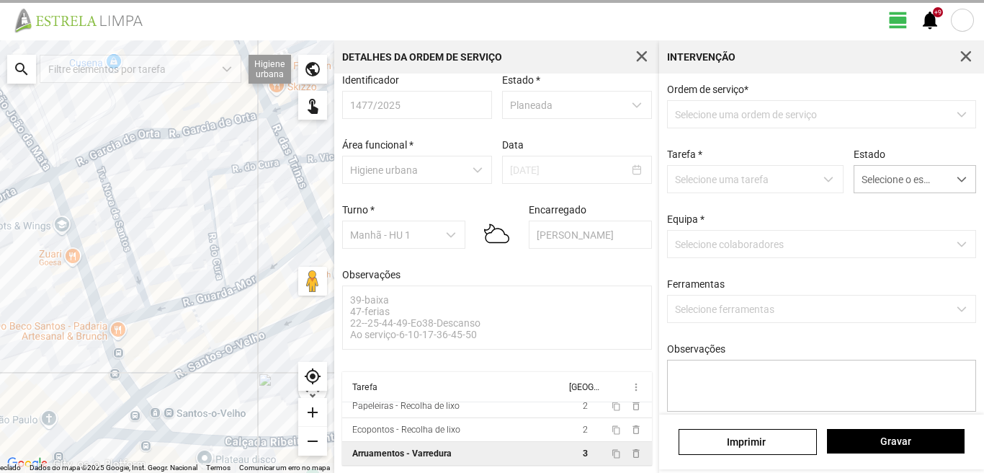
scroll to position [15, 0]
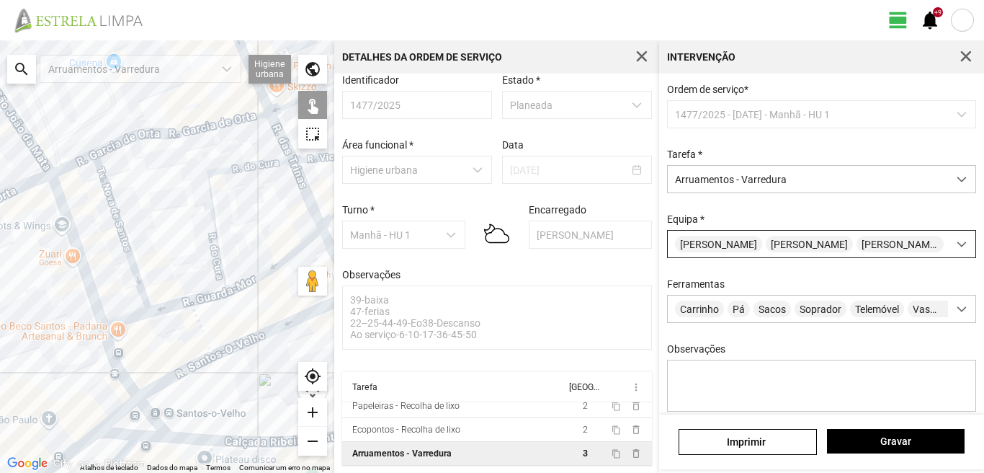
click at [904, 255] on div "[PERSON_NAME]" at bounding box center [808, 244] width 280 height 27
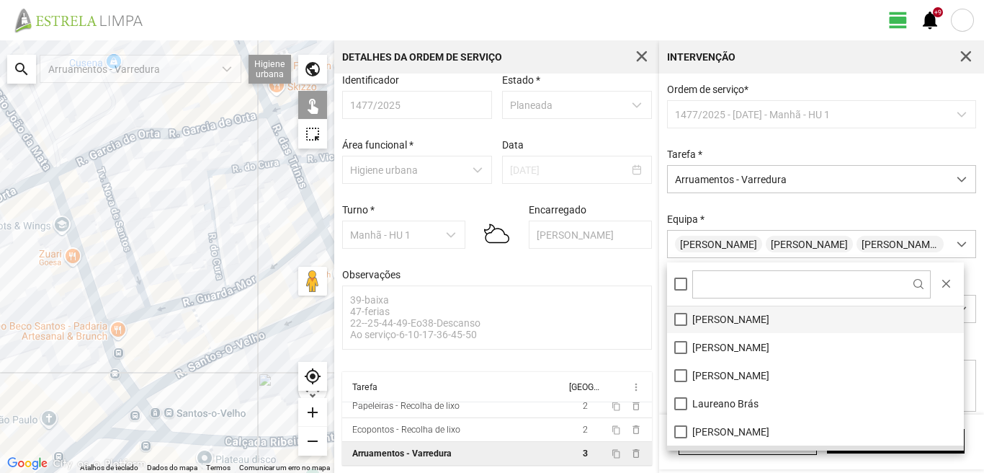
scroll to position [144, 0]
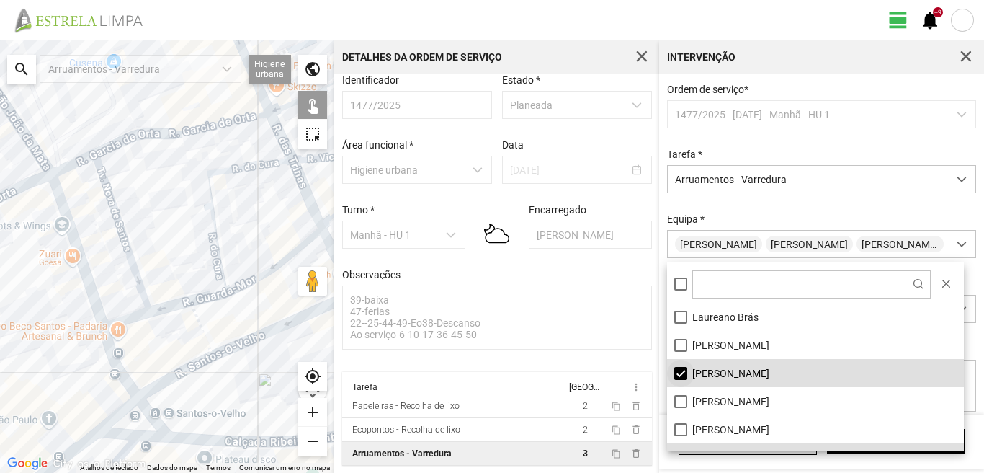
click at [683, 370] on li "[PERSON_NAME]" at bounding box center [815, 373] width 297 height 28
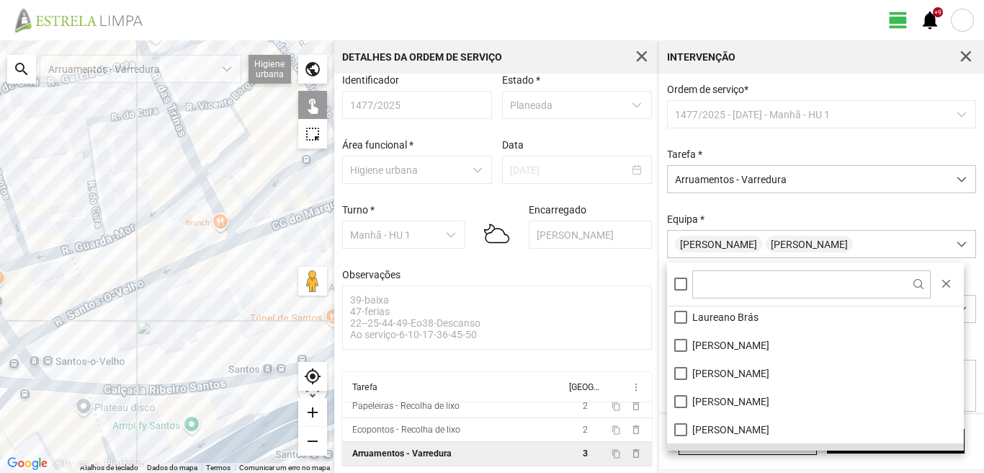
drag, startPoint x: 246, startPoint y: 373, endPoint x: 90, endPoint y: 282, distance: 180.5
click at [105, 308] on div at bounding box center [167, 256] width 334 height 432
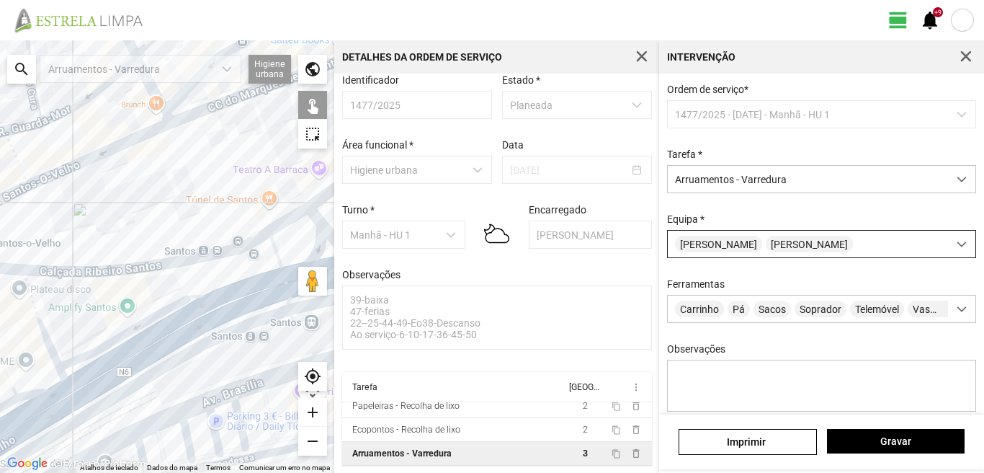
click at [869, 251] on div "[PERSON_NAME]" at bounding box center [808, 244] width 280 height 27
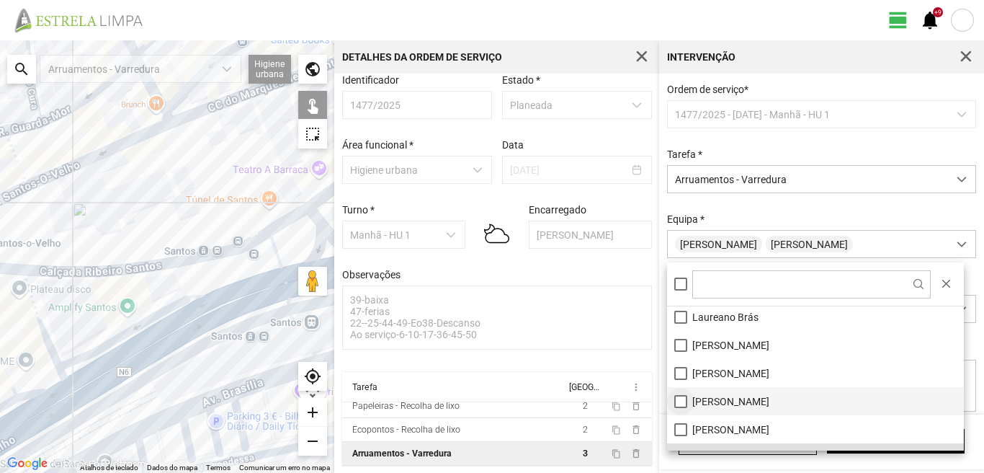
click at [685, 395] on li "[PERSON_NAME]" at bounding box center [815, 401] width 297 height 28
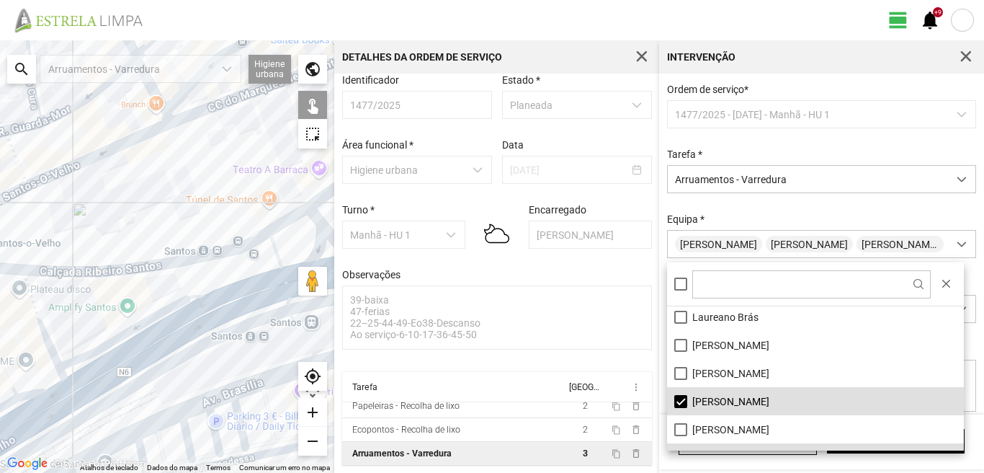
click at [210, 286] on div at bounding box center [167, 256] width 334 height 432
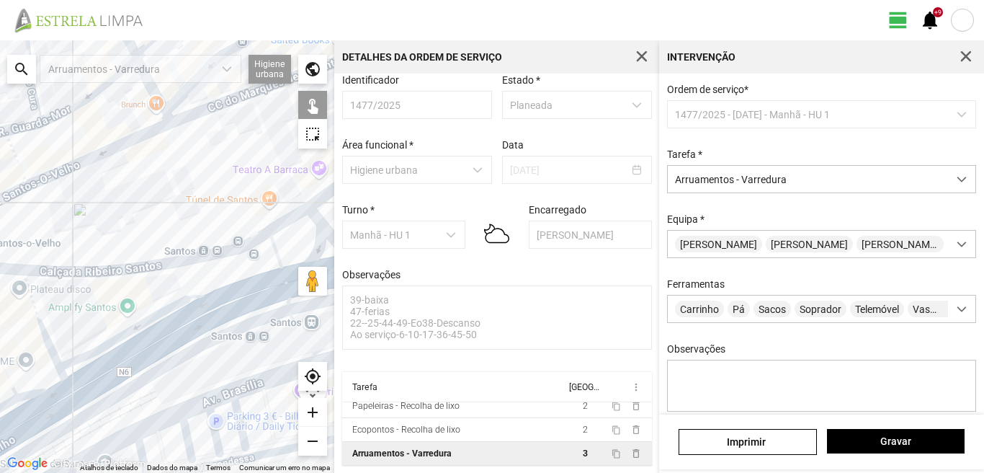
click at [210, 287] on div at bounding box center [167, 256] width 334 height 432
click at [210, 286] on div at bounding box center [167, 256] width 334 height 432
click at [876, 429] on button "Gravar" at bounding box center [896, 441] width 138 height 24
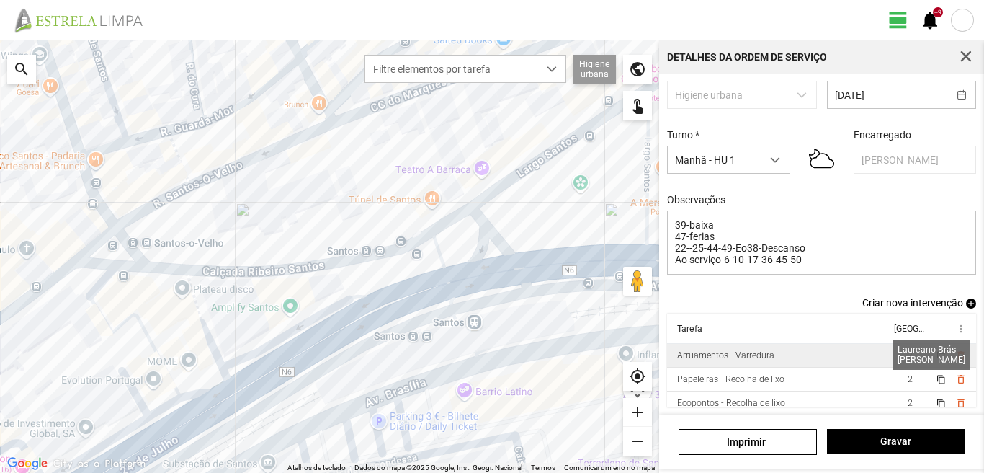
click at [908, 355] on span "2" at bounding box center [910, 355] width 5 height 10
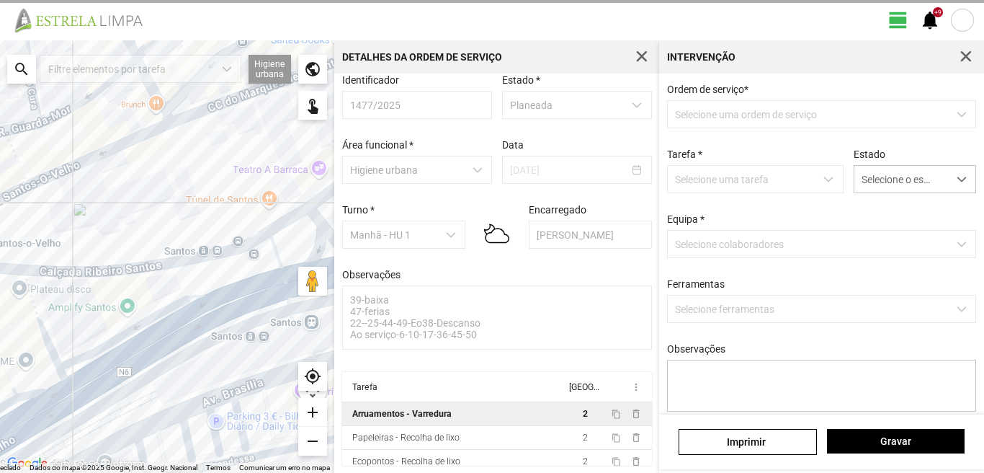
scroll to position [15, 0]
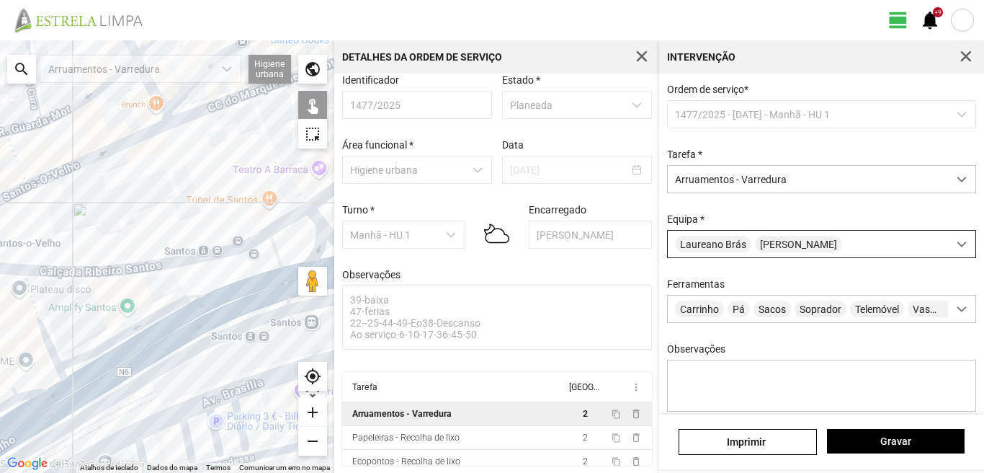
click at [763, 251] on span "[PERSON_NAME]" at bounding box center [798, 244] width 87 height 17
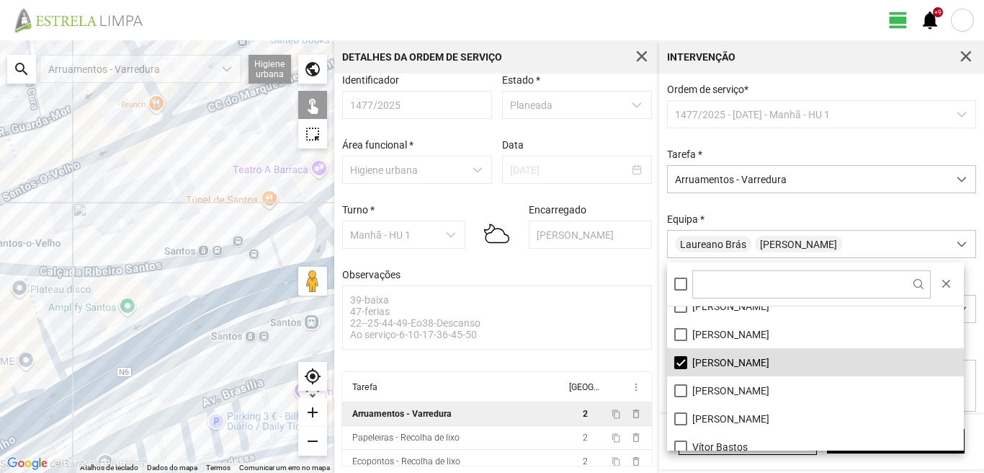
scroll to position [193, 0]
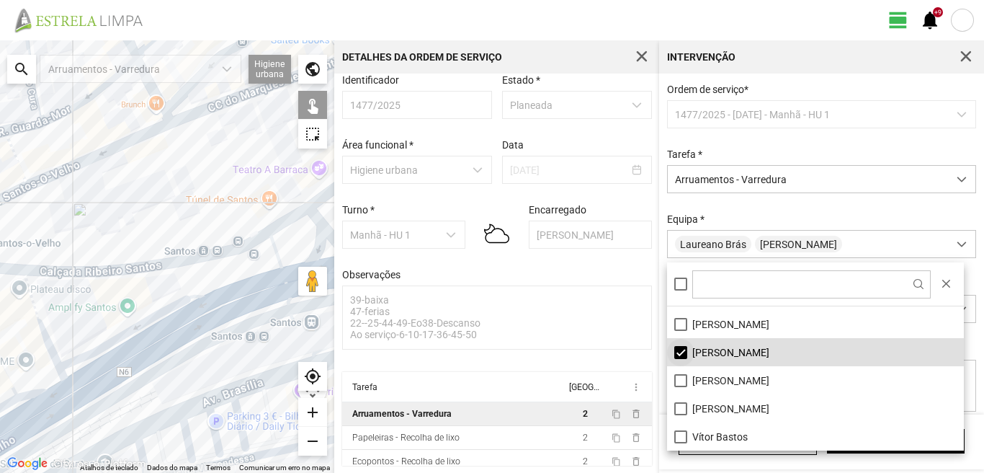
click at [679, 353] on li "[PERSON_NAME]" at bounding box center [815, 352] width 297 height 28
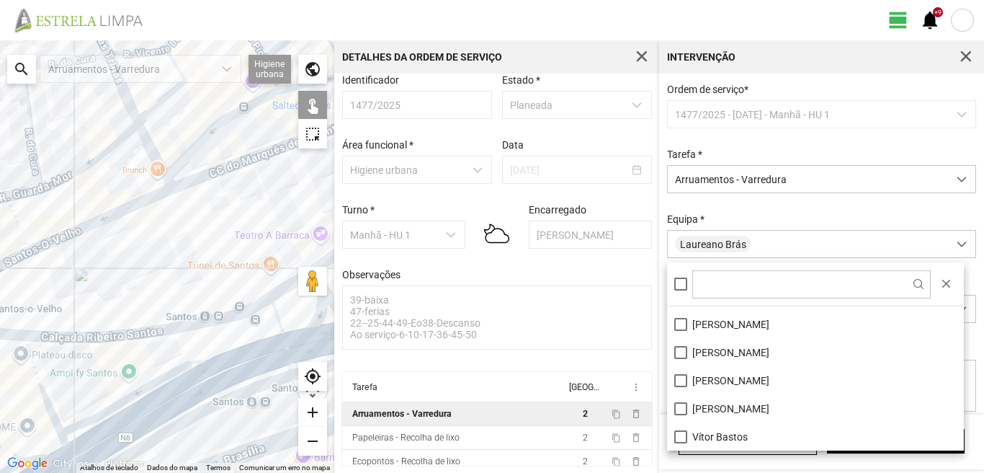
drag, startPoint x: 161, startPoint y: 205, endPoint x: 153, endPoint y: 395, distance: 190.4
click at [156, 398] on div at bounding box center [167, 256] width 334 height 432
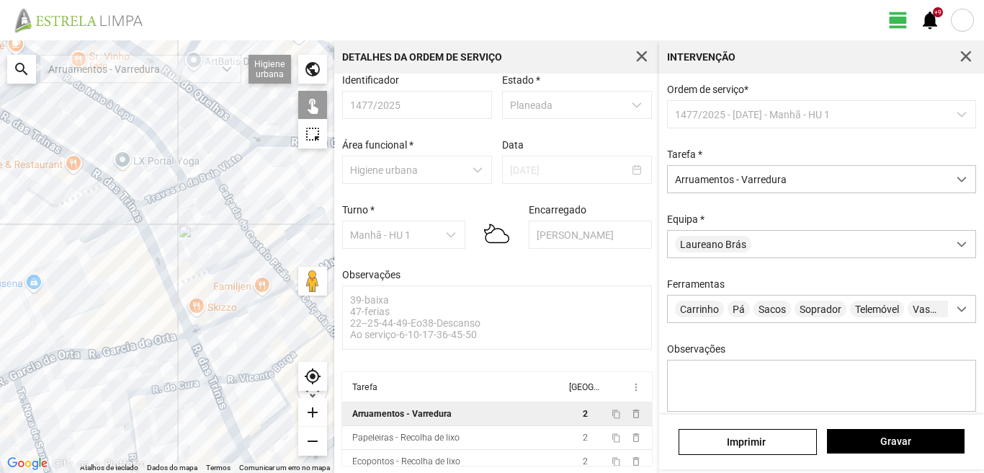
drag, startPoint x: 172, startPoint y: 243, endPoint x: 205, endPoint y: 288, distance: 55.8
click at [205, 286] on div at bounding box center [167, 256] width 334 height 432
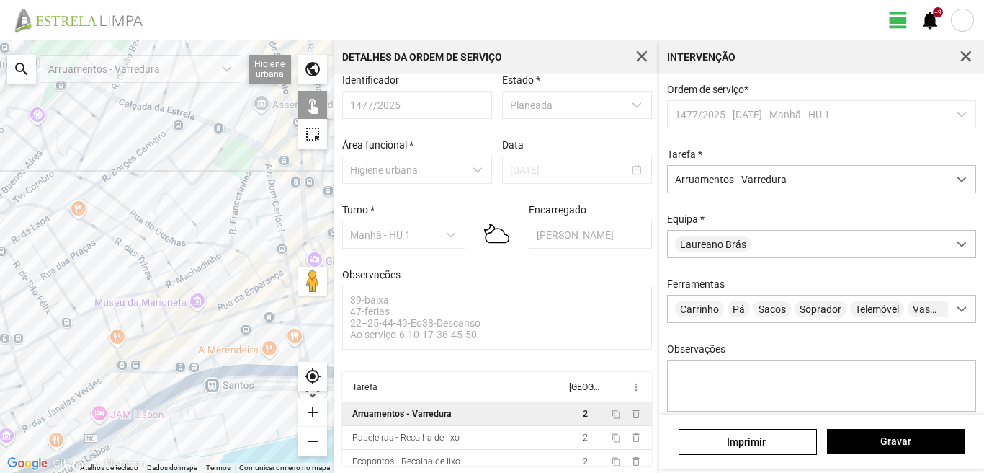
drag, startPoint x: 126, startPoint y: 122, endPoint x: 153, endPoint y: 218, distance: 99.6
click at [146, 216] on div at bounding box center [167, 256] width 334 height 432
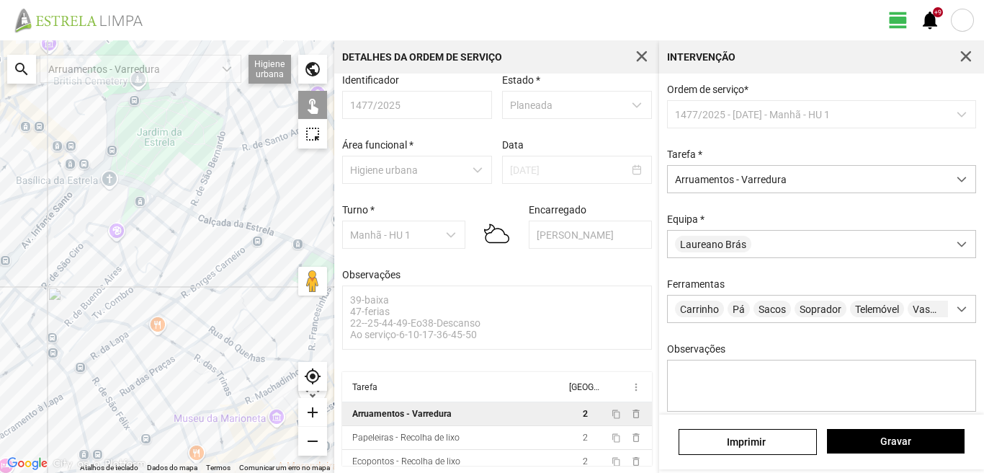
drag, startPoint x: 4, startPoint y: 112, endPoint x: 122, endPoint y: 174, distance: 133.4
click at [118, 171] on div at bounding box center [167, 256] width 334 height 432
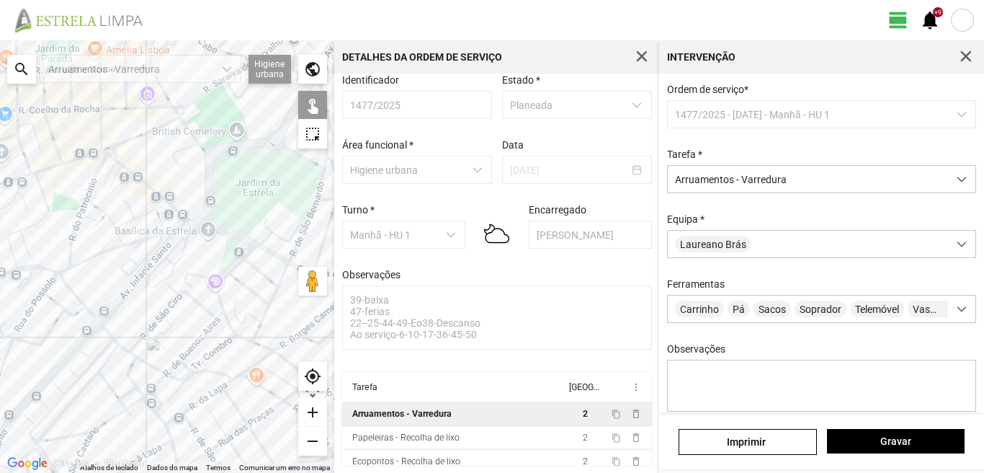
click at [114, 158] on div at bounding box center [167, 256] width 334 height 432
click at [111, 167] on div at bounding box center [167, 256] width 334 height 432
click at [115, 179] on div at bounding box center [167, 256] width 334 height 432
click at [122, 169] on div at bounding box center [167, 256] width 334 height 432
click at [120, 166] on div at bounding box center [167, 256] width 334 height 432
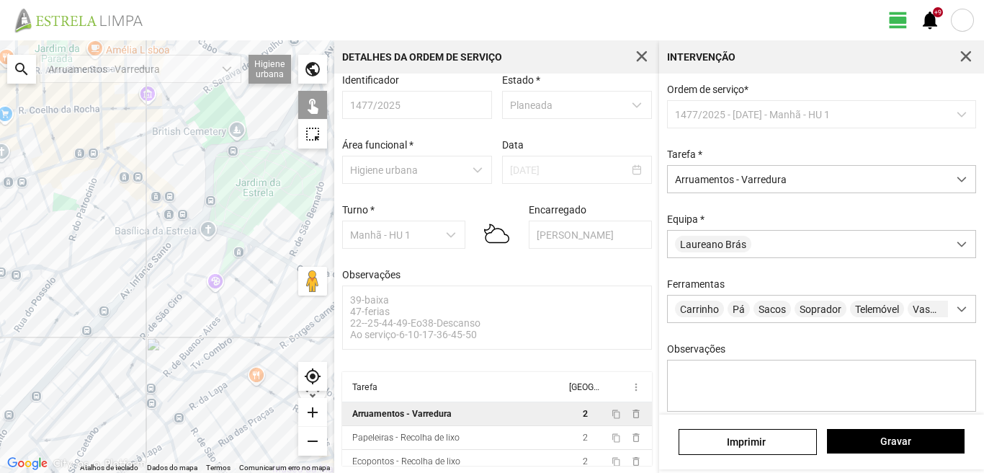
click at [103, 152] on div at bounding box center [167, 256] width 334 height 432
click at [104, 149] on div at bounding box center [167, 256] width 334 height 432
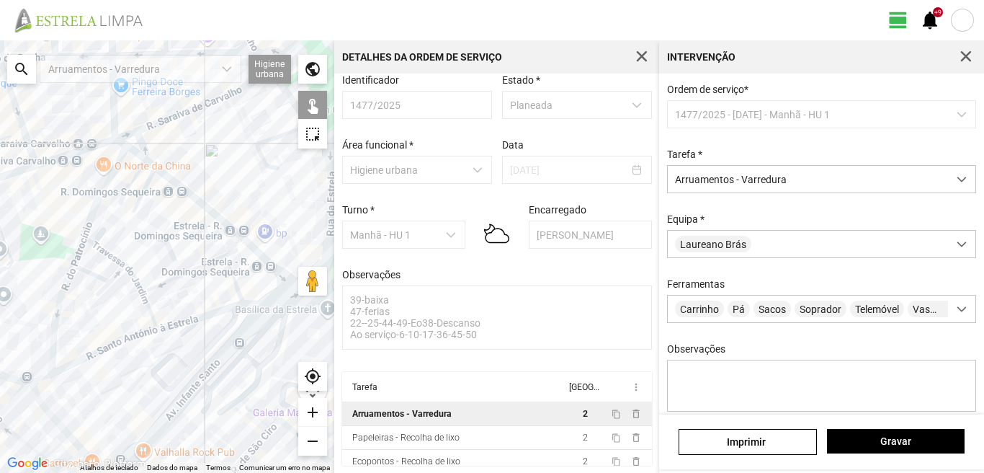
click at [117, 143] on div at bounding box center [167, 256] width 334 height 432
click at [120, 142] on div at bounding box center [167, 256] width 334 height 432
click at [184, 190] on div at bounding box center [167, 256] width 334 height 432
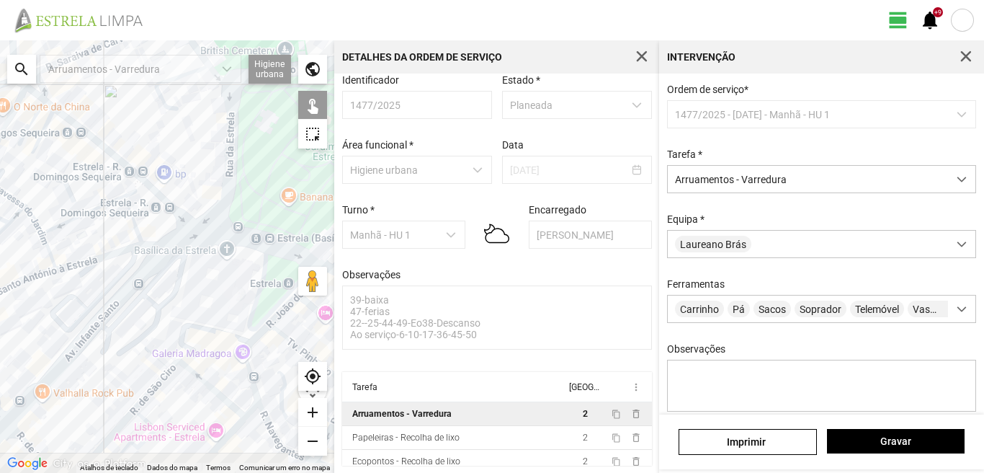
drag, startPoint x: 128, startPoint y: 176, endPoint x: 110, endPoint y: 165, distance: 21.0
click at [110, 165] on div at bounding box center [167, 256] width 334 height 432
click at [131, 182] on div at bounding box center [167, 256] width 334 height 432
click at [147, 205] on div at bounding box center [167, 256] width 334 height 432
click at [158, 192] on div at bounding box center [167, 256] width 334 height 432
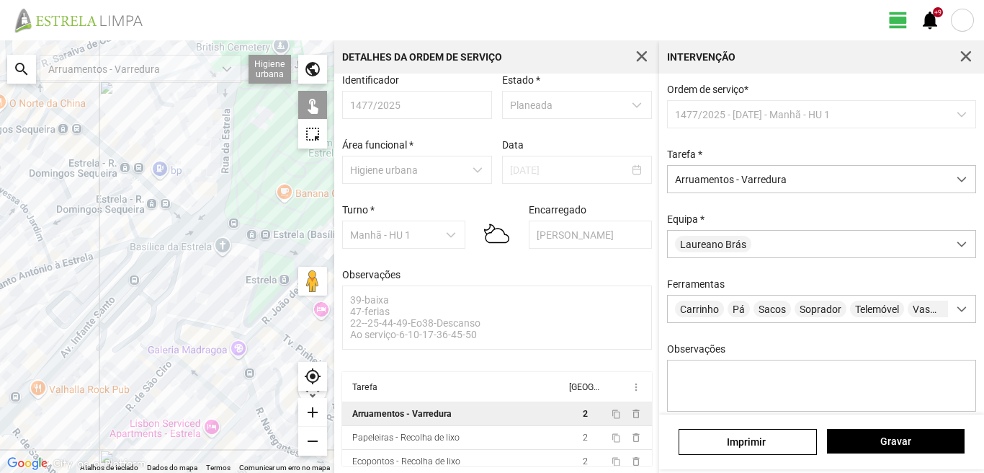
click at [183, 216] on div at bounding box center [167, 256] width 334 height 432
click at [182, 234] on div at bounding box center [167, 256] width 334 height 432
click at [215, 232] on div at bounding box center [167, 256] width 334 height 432
click at [260, 261] on div at bounding box center [167, 256] width 334 height 432
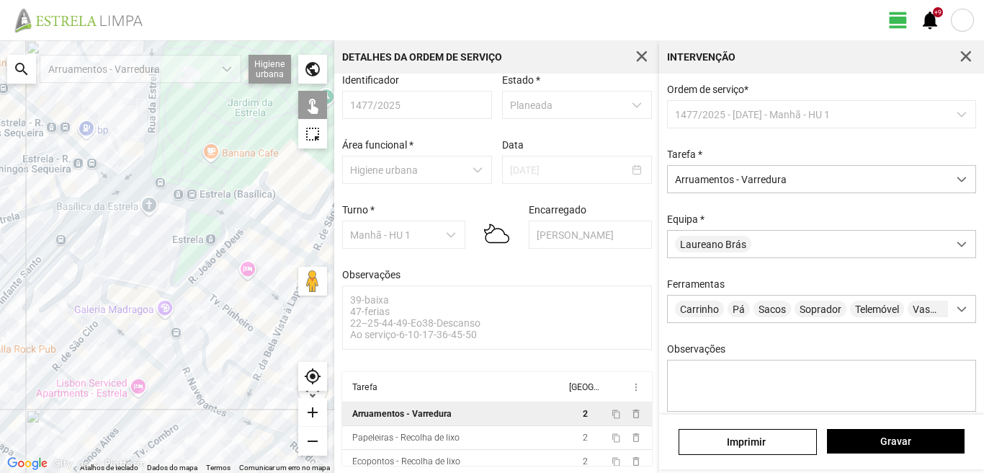
drag, startPoint x: 273, startPoint y: 265, endPoint x: 193, endPoint y: 222, distance: 90.9
click at [193, 222] on div at bounding box center [167, 256] width 334 height 432
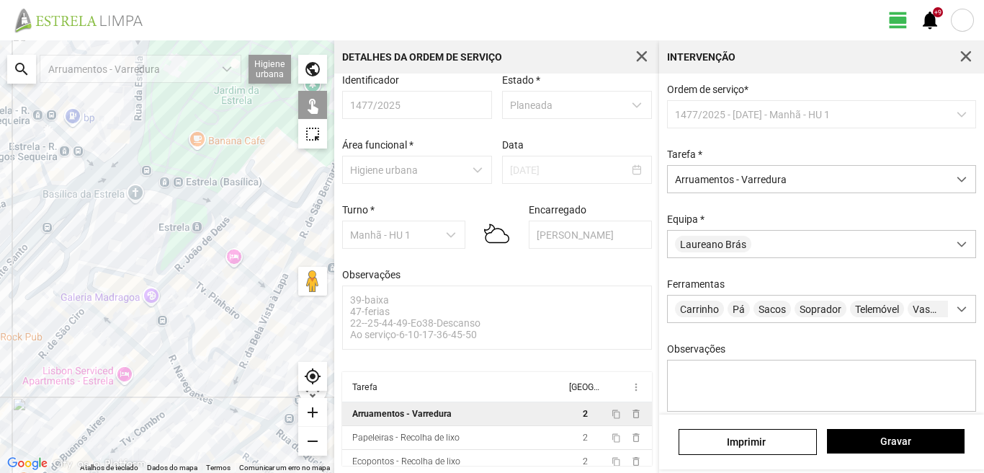
click at [251, 220] on div at bounding box center [167, 256] width 334 height 432
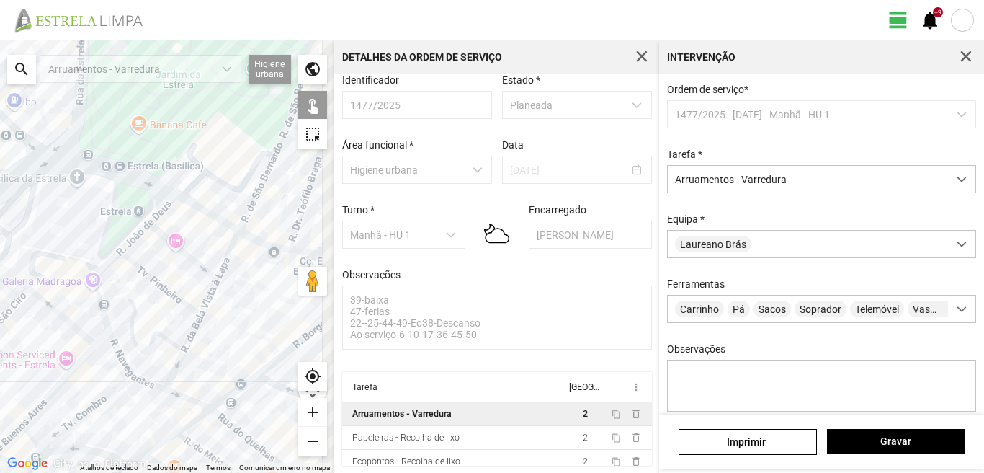
drag, startPoint x: 288, startPoint y: 236, endPoint x: 205, endPoint y: 214, distance: 85.8
click at [205, 214] on div at bounding box center [167, 256] width 334 height 432
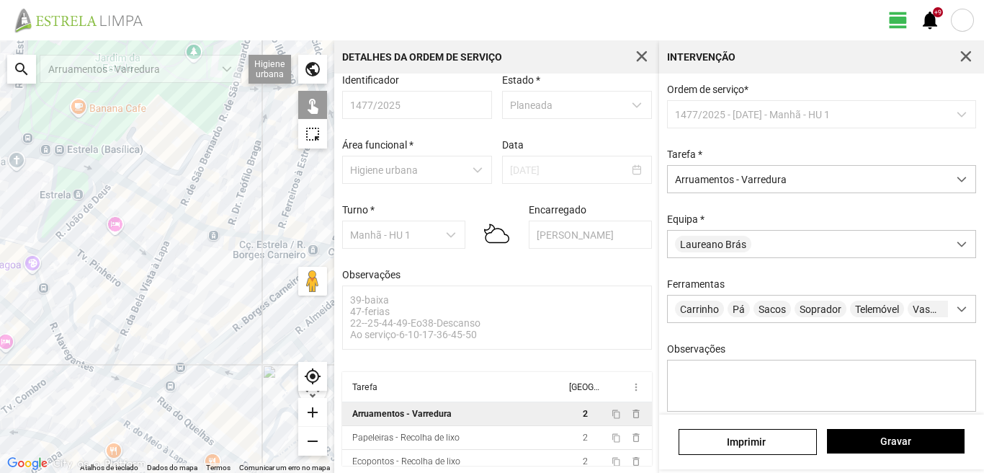
click at [214, 227] on div at bounding box center [167, 256] width 334 height 432
click at [209, 235] on div at bounding box center [167, 256] width 334 height 432
click at [205, 226] on div at bounding box center [167, 256] width 334 height 432
click at [256, 235] on div at bounding box center [167, 256] width 334 height 432
click at [299, 244] on div at bounding box center [167, 256] width 334 height 432
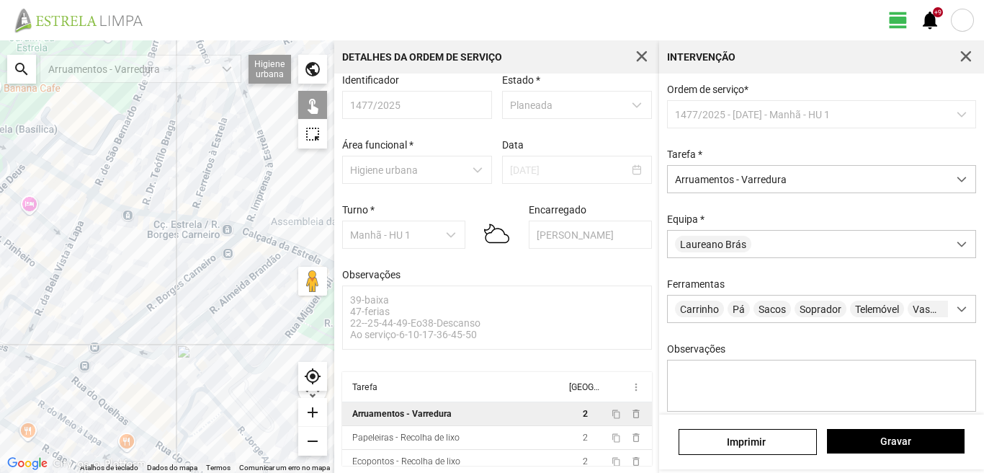
drag, startPoint x: 285, startPoint y: 241, endPoint x: 210, endPoint y: 224, distance: 76.9
click at [210, 225] on div at bounding box center [167, 256] width 334 height 432
click at [259, 238] on div at bounding box center [167, 256] width 334 height 432
click at [299, 251] on div at bounding box center [167, 256] width 334 height 432
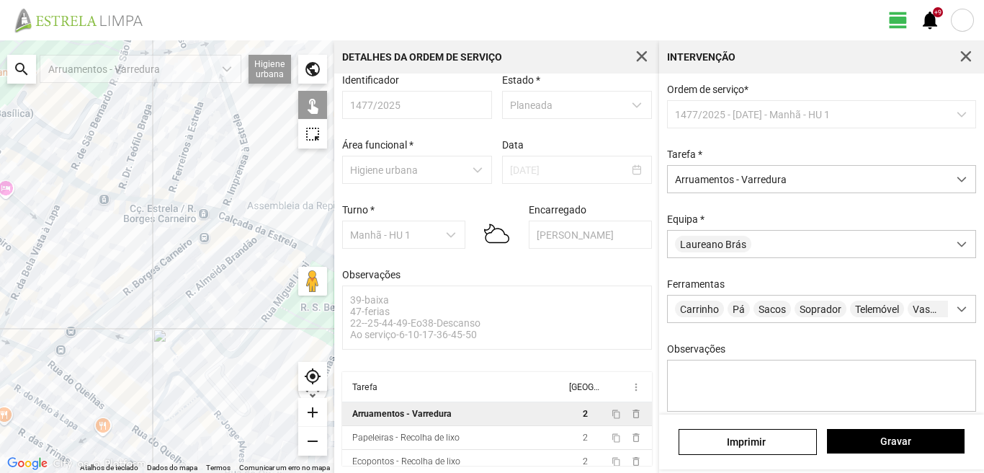
drag, startPoint x: 299, startPoint y: 249, endPoint x: 215, endPoint y: 200, distance: 97.5
click at [220, 203] on div at bounding box center [167, 256] width 334 height 432
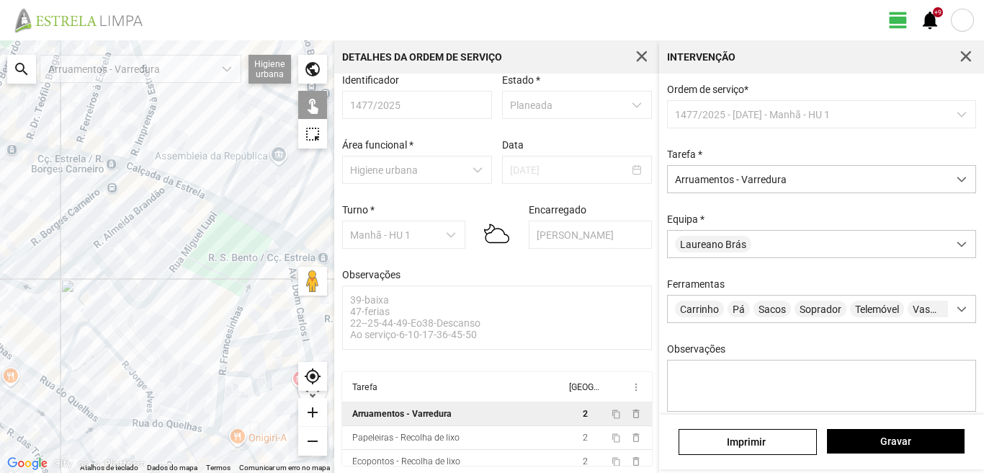
click at [261, 226] on div at bounding box center [167, 256] width 334 height 432
click at [287, 239] on div at bounding box center [167, 256] width 334 height 432
click at [262, 256] on div at bounding box center [167, 256] width 334 height 432
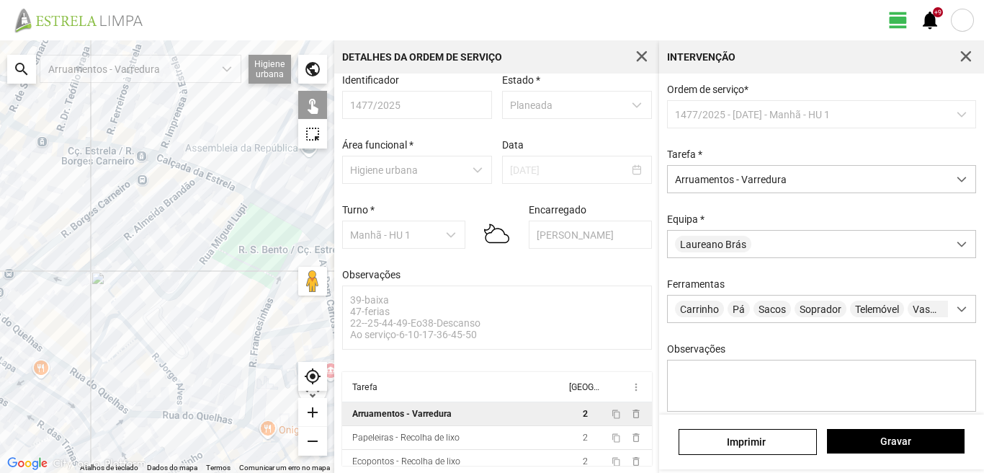
drag, startPoint x: 127, startPoint y: 290, endPoint x: 224, endPoint y: 273, distance: 97.9
click at [224, 273] on div at bounding box center [167, 256] width 334 height 432
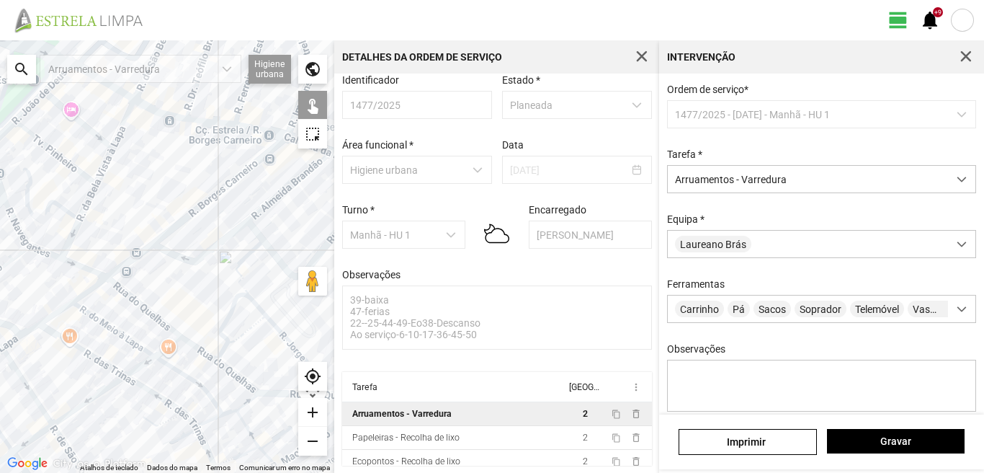
drag, startPoint x: 92, startPoint y: 234, endPoint x: 128, endPoint y: 238, distance: 36.2
click at [115, 234] on div at bounding box center [167, 256] width 334 height 432
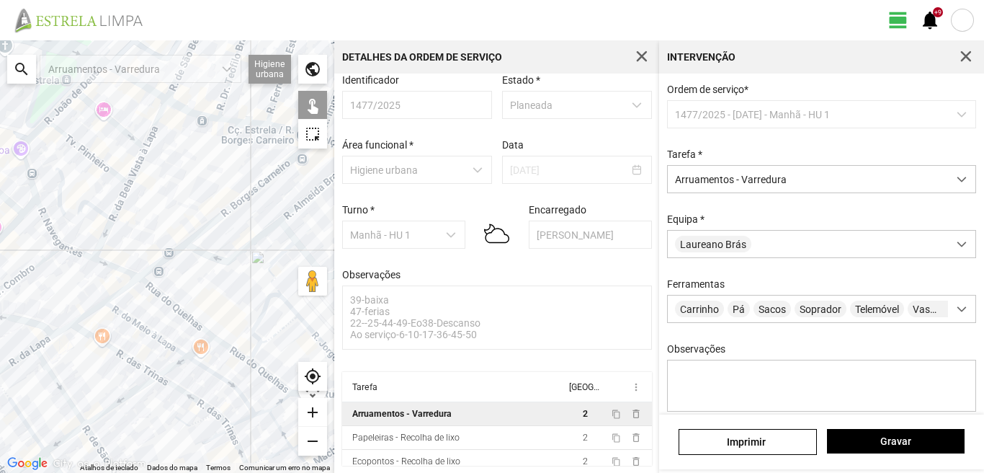
click at [46, 220] on div at bounding box center [167, 256] width 334 height 432
click at [75, 249] on div at bounding box center [167, 256] width 334 height 432
click at [104, 235] on div at bounding box center [167, 256] width 334 height 432
click at [95, 205] on div at bounding box center [167, 256] width 334 height 432
click at [22, 158] on div at bounding box center [167, 256] width 334 height 432
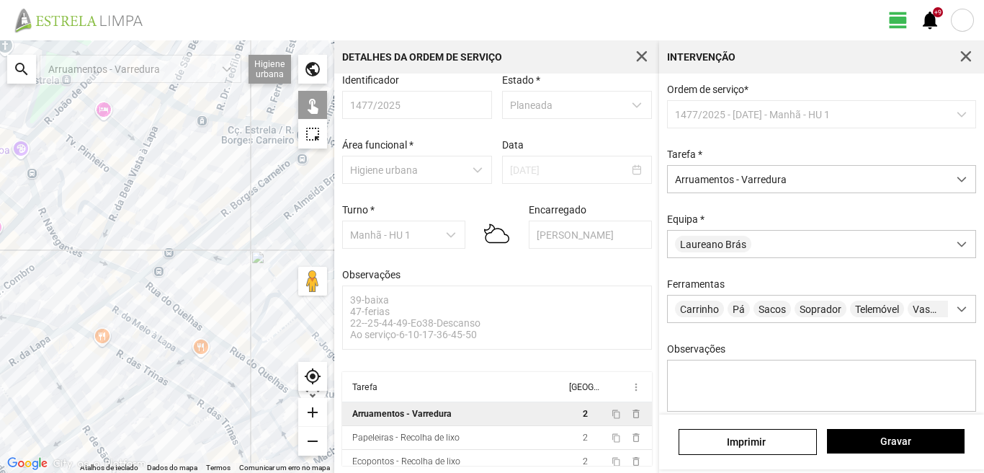
click at [26, 158] on div at bounding box center [167, 256] width 334 height 432
click at [30, 135] on div at bounding box center [167, 256] width 334 height 432
click at [53, 126] on div at bounding box center [167, 256] width 334 height 432
click at [61, 105] on div at bounding box center [167, 256] width 334 height 432
click at [70, 97] on div at bounding box center [167, 256] width 334 height 432
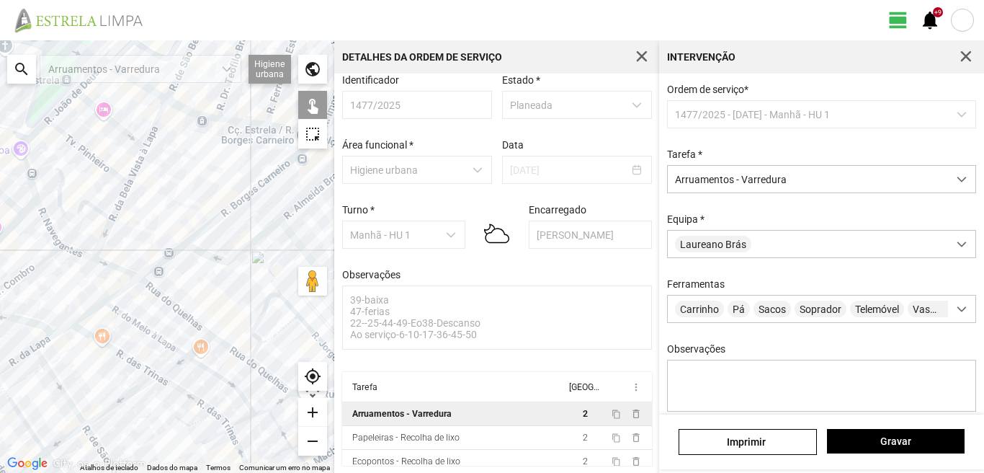
click at [84, 99] on div at bounding box center [167, 256] width 334 height 432
drag, startPoint x: 125, startPoint y: 145, endPoint x: 136, endPoint y: 254, distance: 110.0
click at [136, 254] on div at bounding box center [167, 256] width 334 height 432
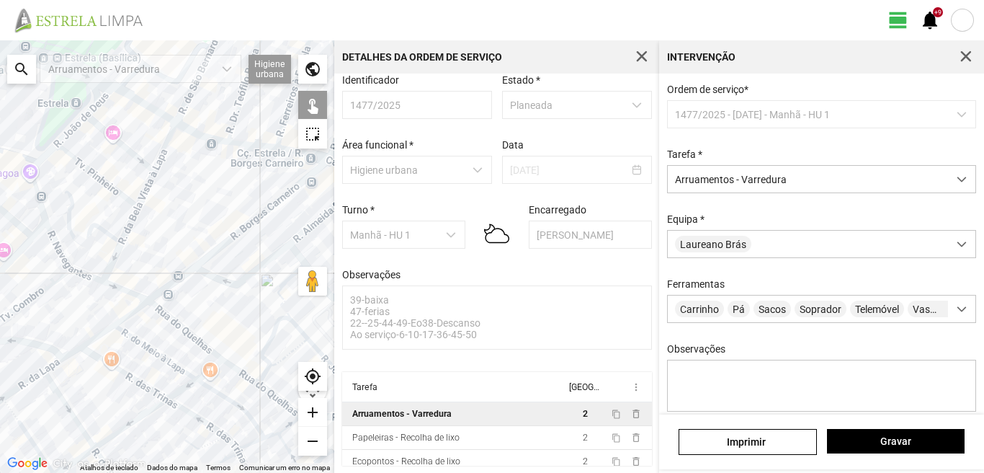
drag, startPoint x: 97, startPoint y: 190, endPoint x: 116, endPoint y: 271, distance: 82.8
click at [116, 271] on div at bounding box center [167, 256] width 334 height 432
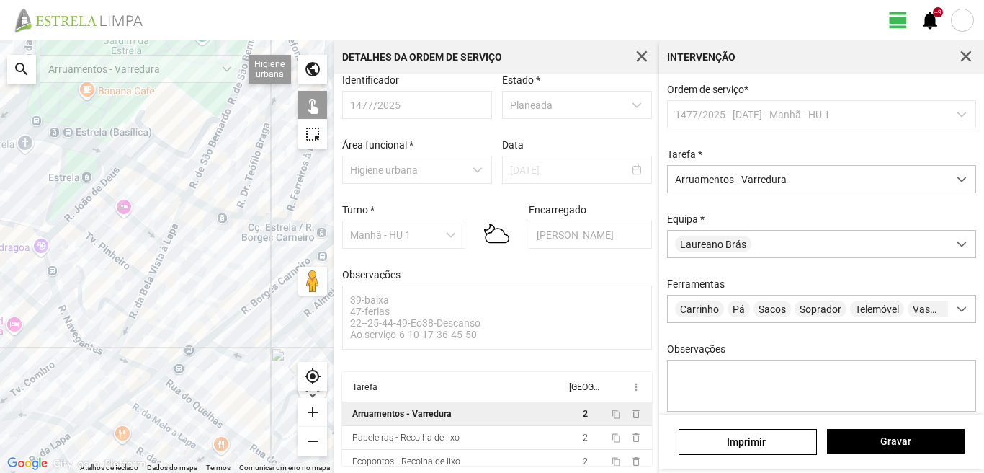
click at [112, 168] on div at bounding box center [167, 256] width 334 height 432
click at [180, 215] on div at bounding box center [167, 256] width 334 height 432
click at [161, 259] on div at bounding box center [167, 256] width 334 height 432
click at [142, 297] on div at bounding box center [167, 256] width 334 height 432
click at [80, 290] on div at bounding box center [167, 256] width 334 height 432
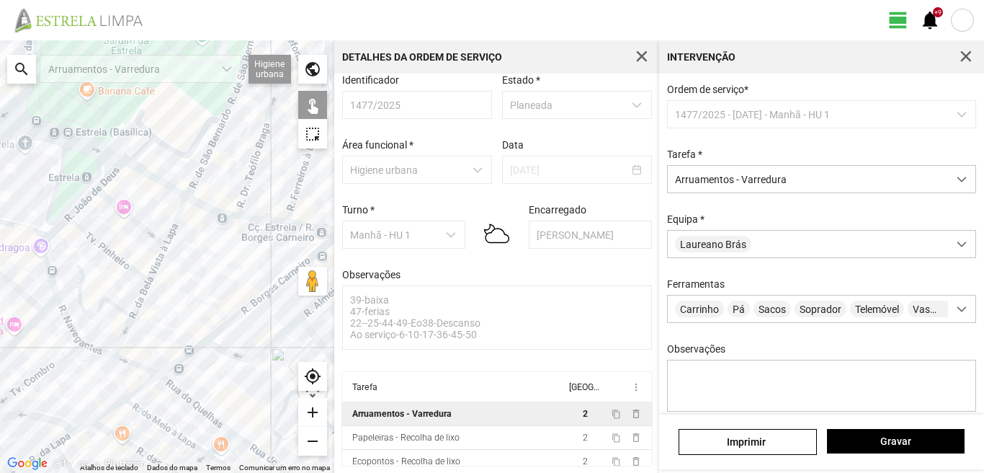
click at [130, 361] on div at bounding box center [167, 256] width 334 height 432
click at [192, 401] on div at bounding box center [167, 256] width 334 height 432
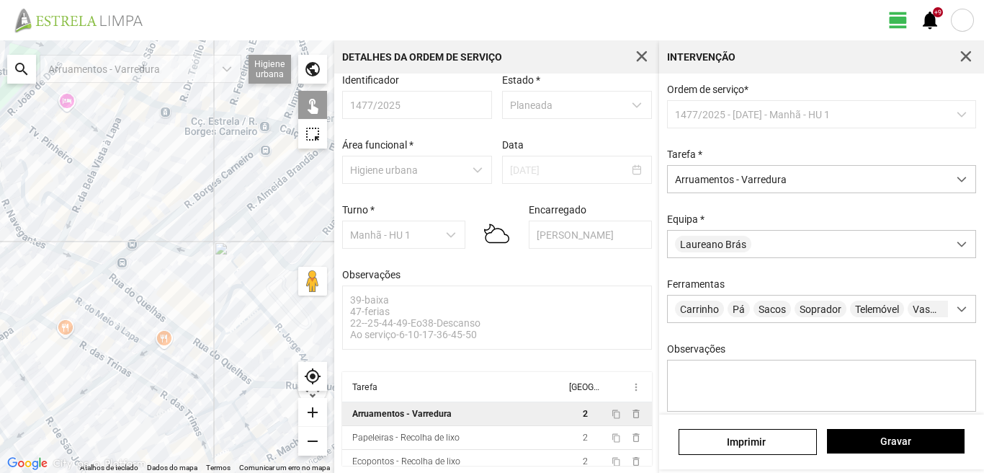
drag, startPoint x: 218, startPoint y: 362, endPoint x: 158, endPoint y: 279, distance: 103.2
click at [158, 279] on div at bounding box center [167, 256] width 334 height 432
click at [199, 344] on div at bounding box center [167, 256] width 334 height 432
click at [225, 360] on div at bounding box center [167, 256] width 334 height 432
click at [220, 306] on div at bounding box center [167, 256] width 334 height 432
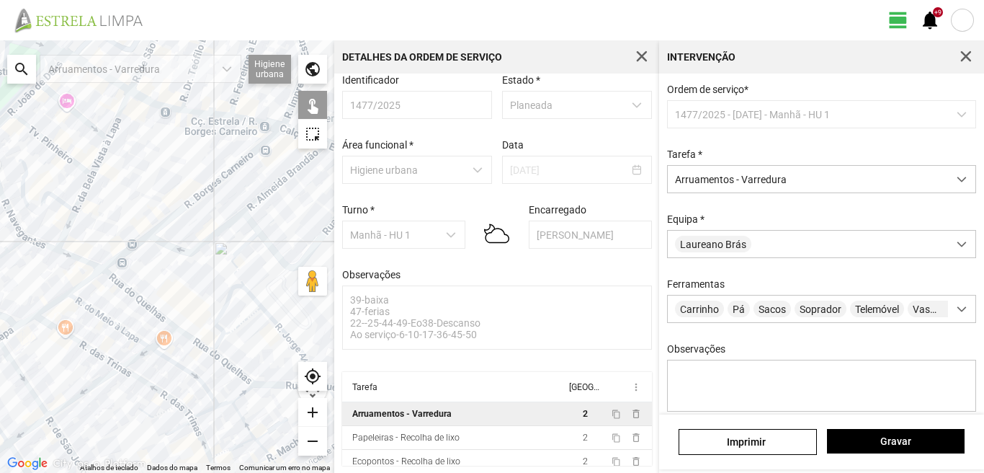
click at [225, 307] on div at bounding box center [167, 256] width 334 height 432
click at [255, 298] on div at bounding box center [167, 256] width 334 height 432
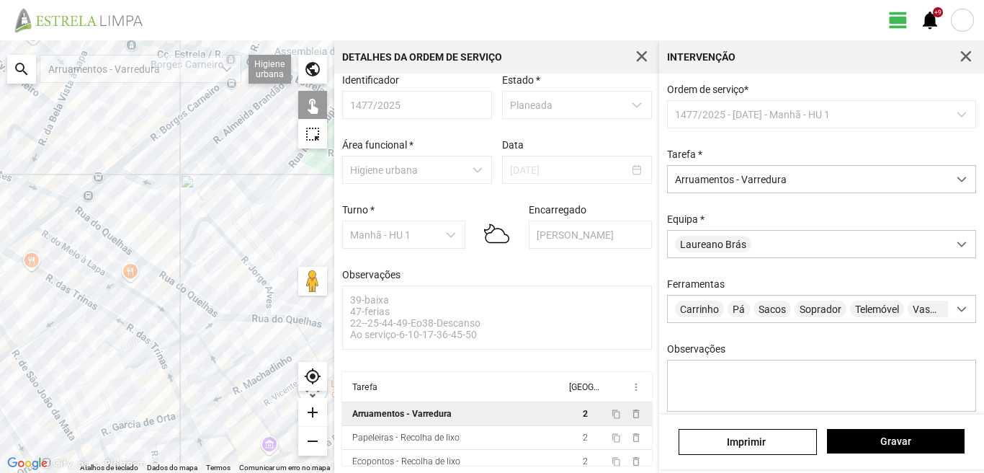
drag, startPoint x: 239, startPoint y: 352, endPoint x: 200, endPoint y: 276, distance: 85.1
click at [200, 276] on div at bounding box center [167, 256] width 334 height 432
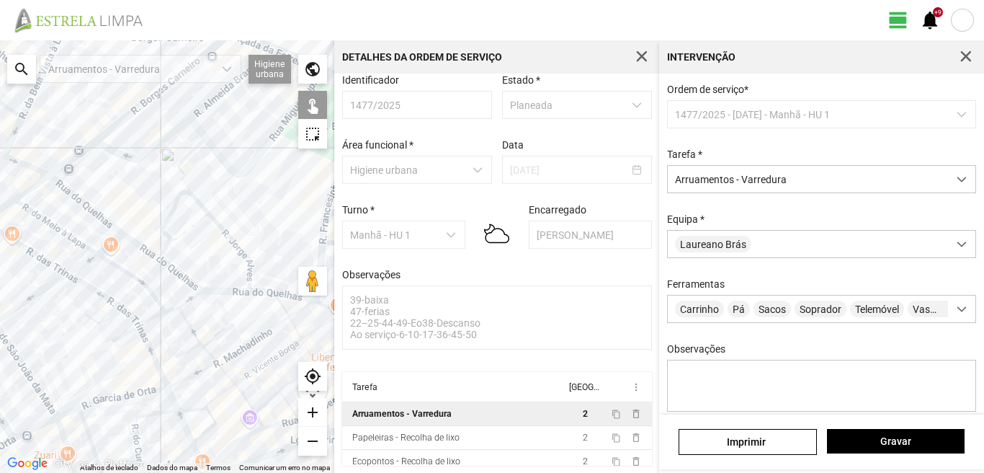
click at [227, 291] on div at bounding box center [167, 256] width 334 height 432
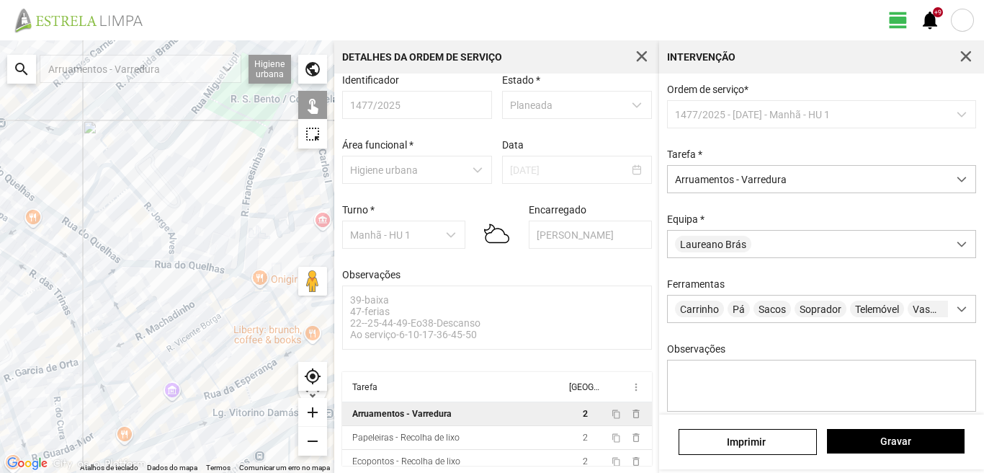
drag, startPoint x: 246, startPoint y: 299, endPoint x: 169, endPoint y: 270, distance: 82.3
click at [169, 270] on div at bounding box center [167, 256] width 334 height 432
click at [50, 181] on div at bounding box center [167, 256] width 334 height 432
click at [873, 449] on button "Gravar" at bounding box center [896, 441] width 138 height 24
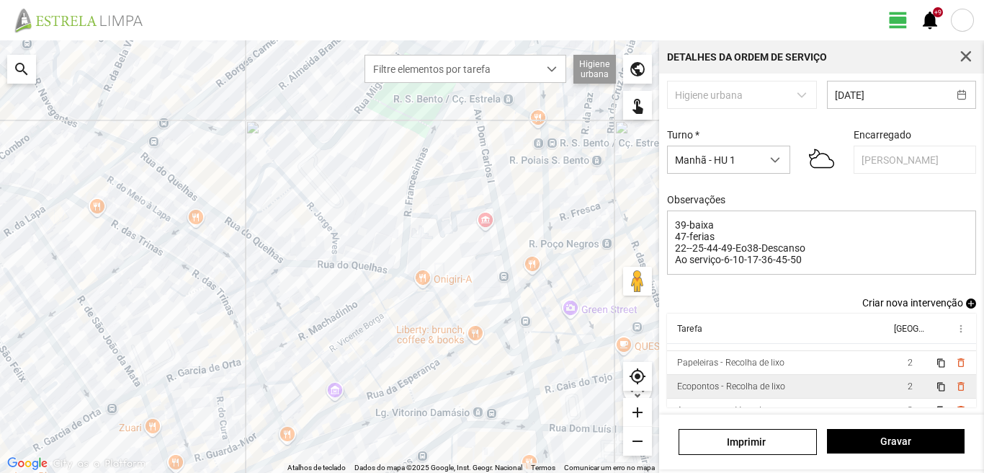
scroll to position [32, 0]
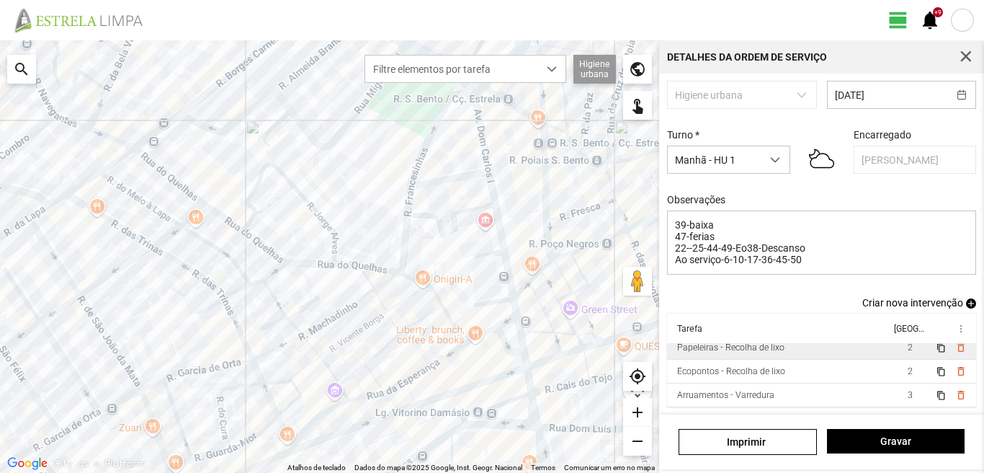
click at [890, 347] on td "2" at bounding box center [910, 348] width 40 height 24
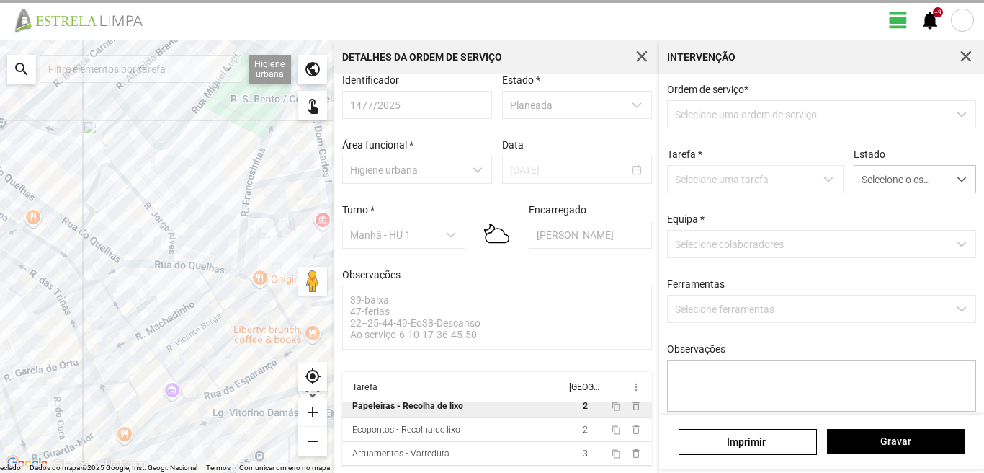
scroll to position [15, 0]
type textarea "condutor sr nabais ajudante sr [PERSON_NAME] Atribuido por DT [PERSON_NAME]"
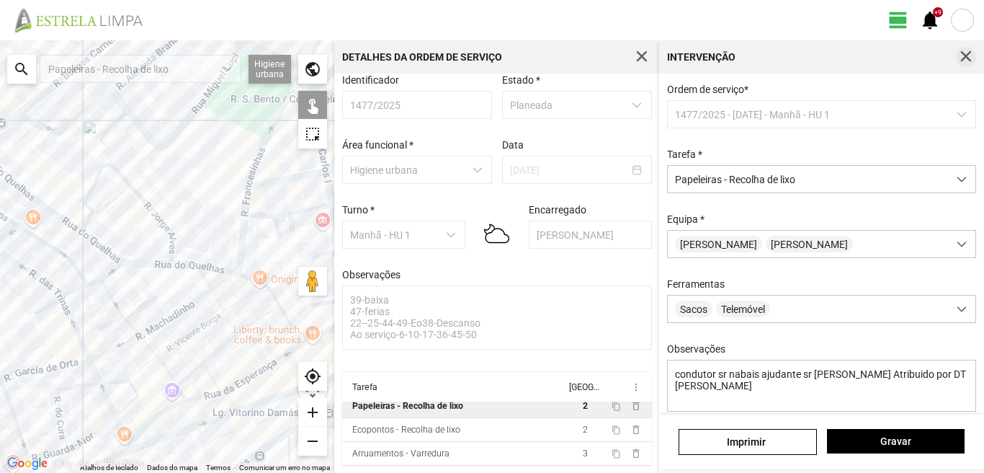
click at [959, 53] on span "button" at bounding box center [965, 56] width 13 height 13
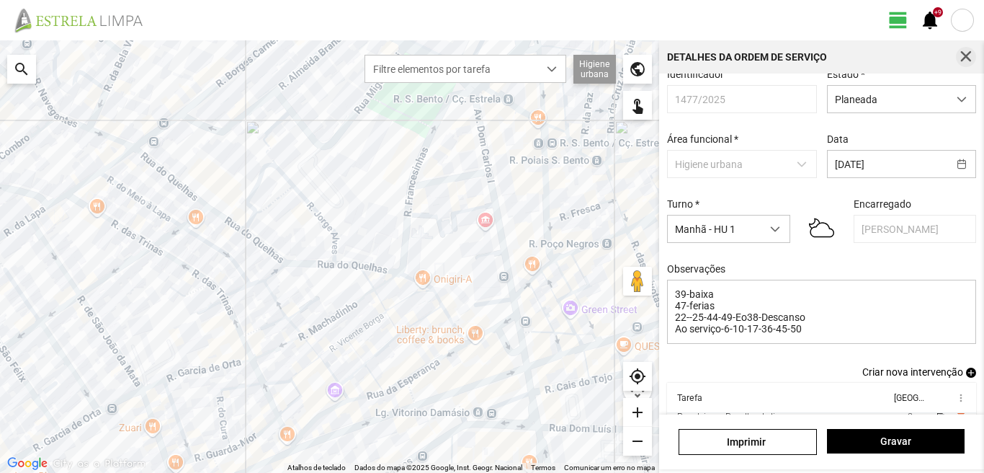
click at [971, 54] on span "button" at bounding box center [965, 56] width 13 height 13
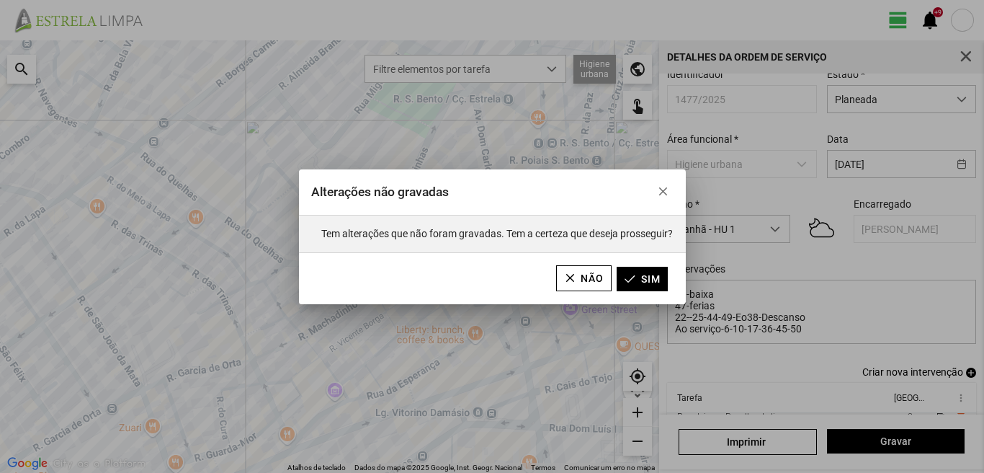
click at [424, 370] on div "Alterações não gravadas Tem alterações que não foram gravadas. Tem a certeza qu…" at bounding box center [492, 236] width 984 height 473
click at [578, 271] on button "Não" at bounding box center [583, 278] width 55 height 26
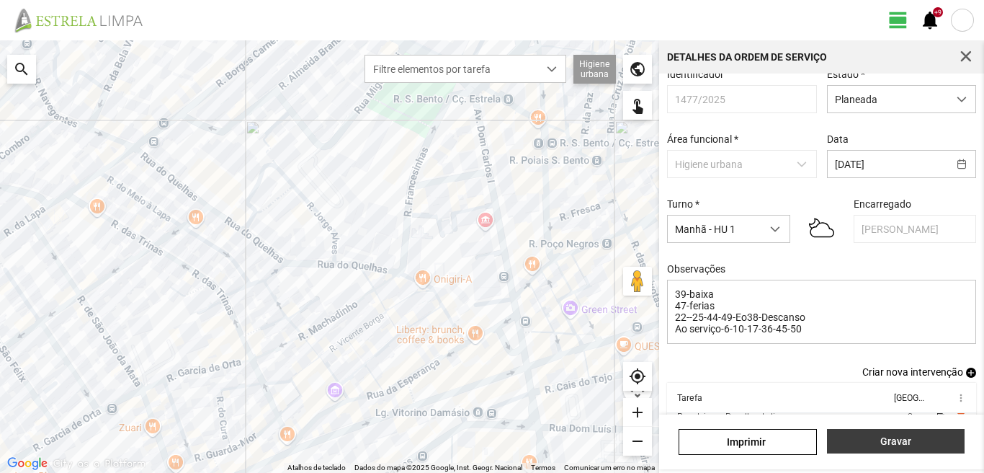
click at [871, 434] on button "Gravar" at bounding box center [896, 441] width 138 height 24
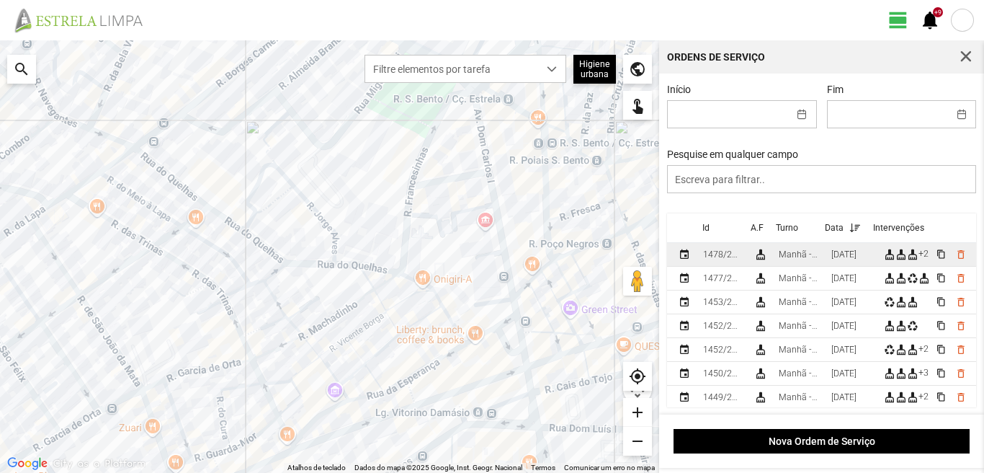
click at [845, 256] on div "[DATE]" at bounding box center [843, 254] width 25 height 10
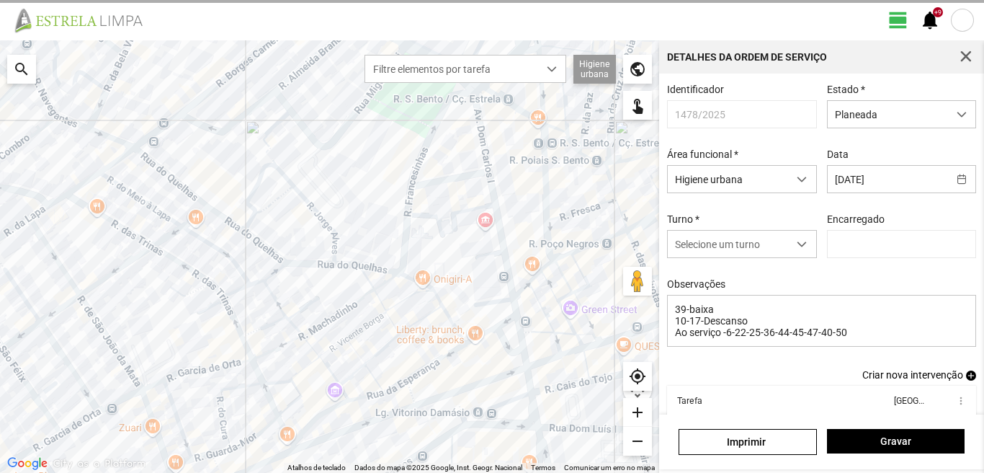
type input "[PERSON_NAME]"
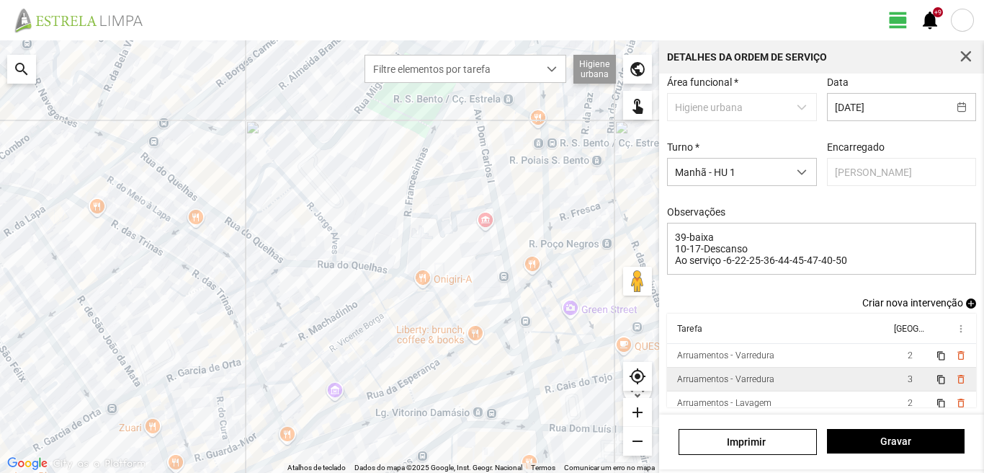
scroll to position [79, 0]
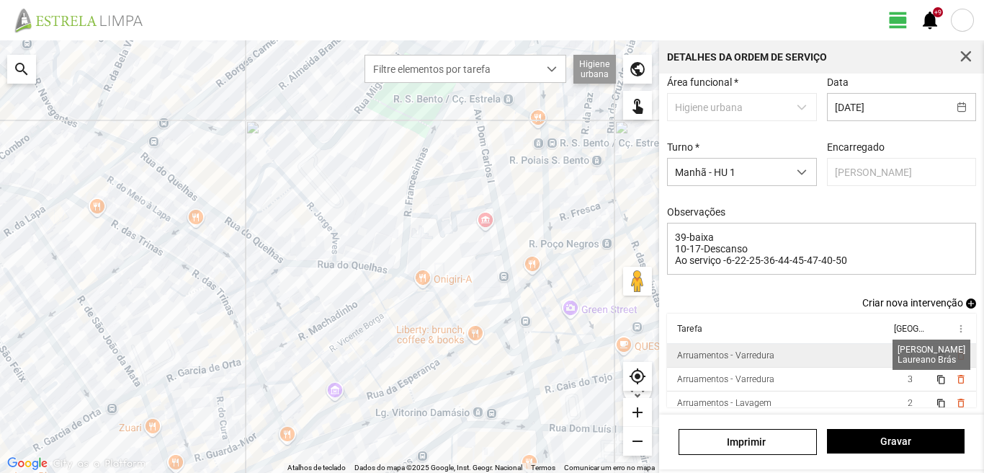
click at [908, 357] on span "2" at bounding box center [910, 355] width 5 height 10
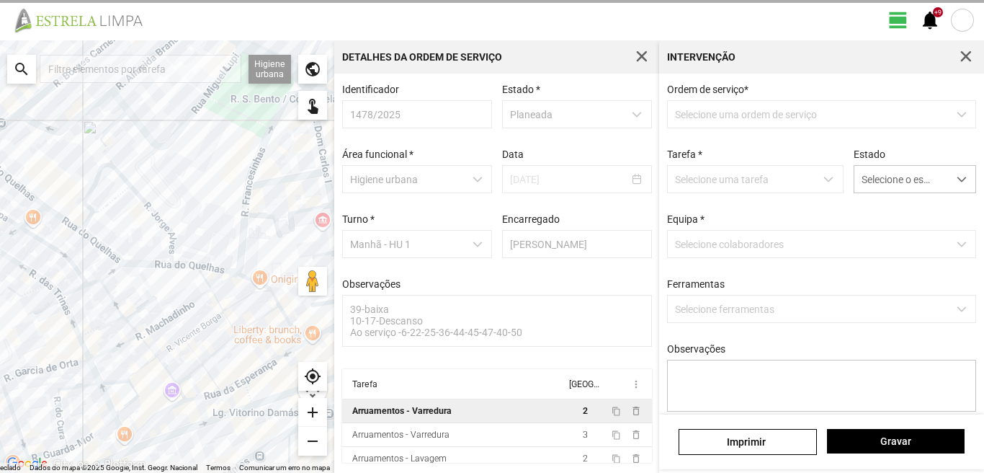
scroll to position [3, 0]
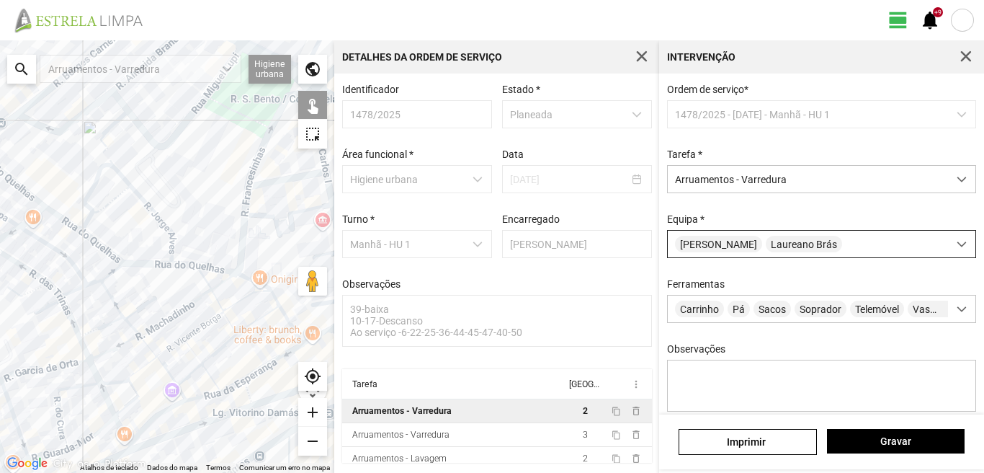
click at [746, 249] on span "[PERSON_NAME]" at bounding box center [718, 244] width 87 height 17
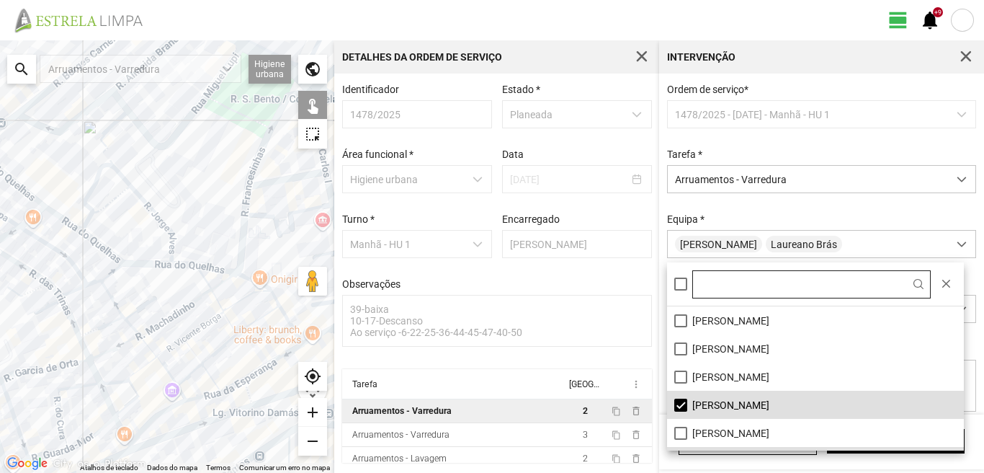
scroll to position [8, 64]
click at [679, 403] on li "[PERSON_NAME]" at bounding box center [815, 404] width 297 height 28
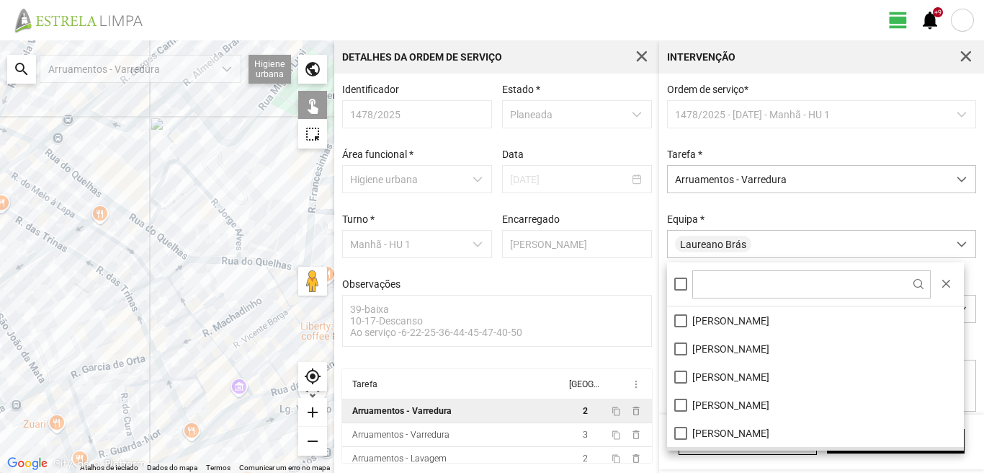
drag, startPoint x: 34, startPoint y: 316, endPoint x: 220, endPoint y: 339, distance: 187.9
click at [220, 339] on div at bounding box center [167, 256] width 334 height 432
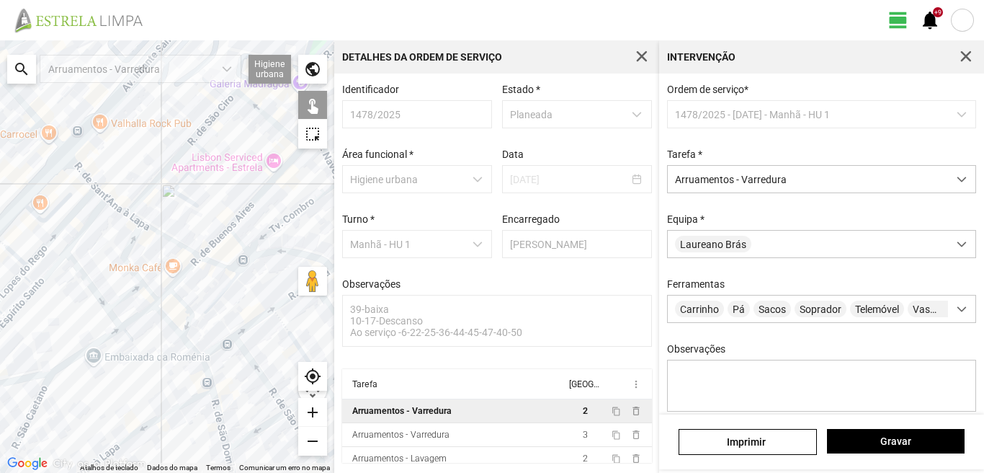
drag, startPoint x: 179, startPoint y: 331, endPoint x: 70, endPoint y: 269, distance: 125.8
click at [77, 279] on div at bounding box center [167, 256] width 334 height 432
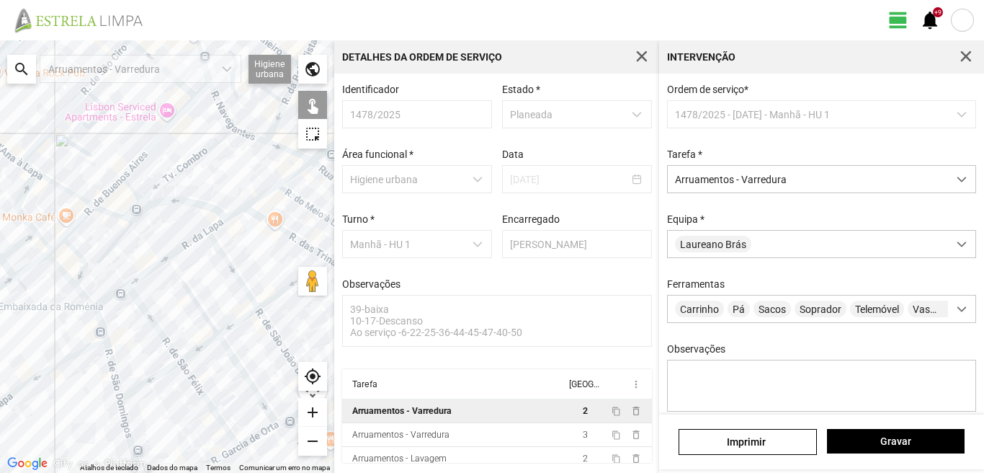
click at [97, 320] on div at bounding box center [167, 256] width 334 height 432
click at [106, 298] on div at bounding box center [167, 256] width 334 height 432
click at [144, 304] on div at bounding box center [167, 256] width 334 height 432
click at [141, 305] on div at bounding box center [167, 256] width 334 height 432
click at [139, 279] on div at bounding box center [167, 256] width 334 height 432
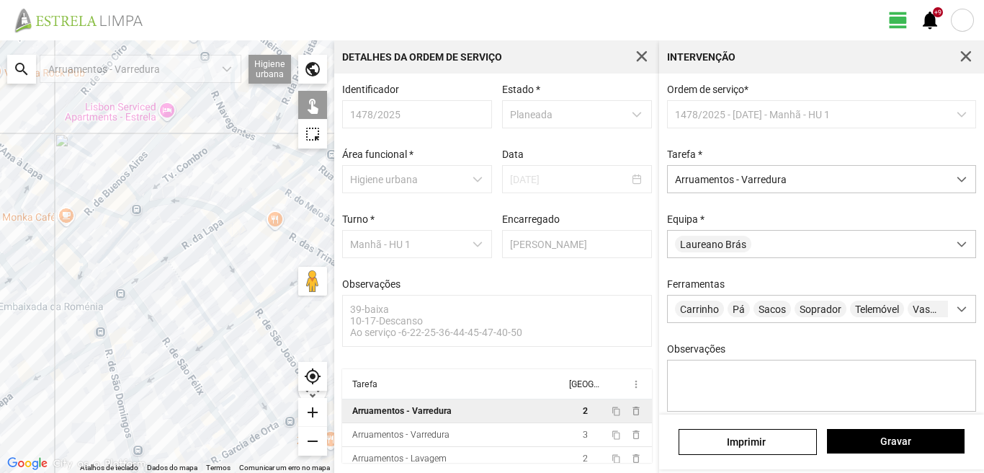
click at [175, 272] on div at bounding box center [167, 256] width 334 height 432
click at [184, 244] on div at bounding box center [167, 256] width 334 height 432
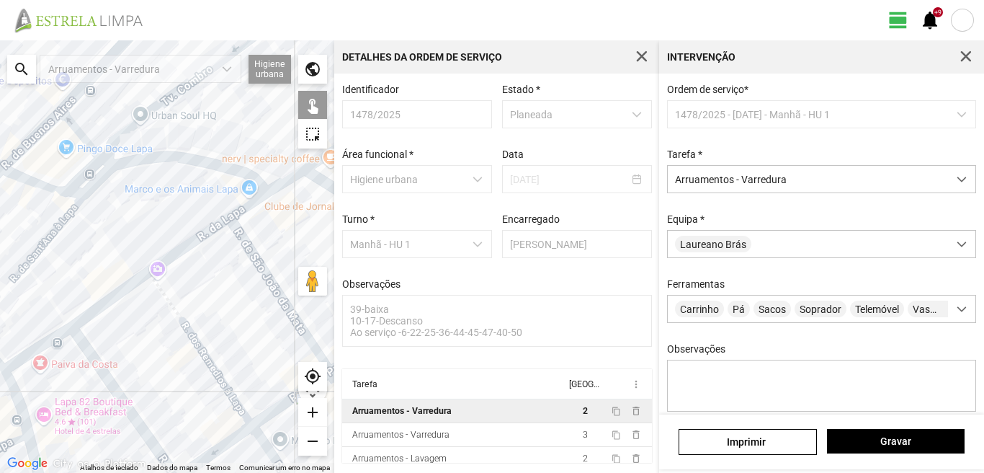
click at [198, 339] on div at bounding box center [167, 256] width 334 height 432
click at [196, 341] on div at bounding box center [167, 256] width 334 height 432
click at [260, 263] on div at bounding box center [167, 256] width 334 height 432
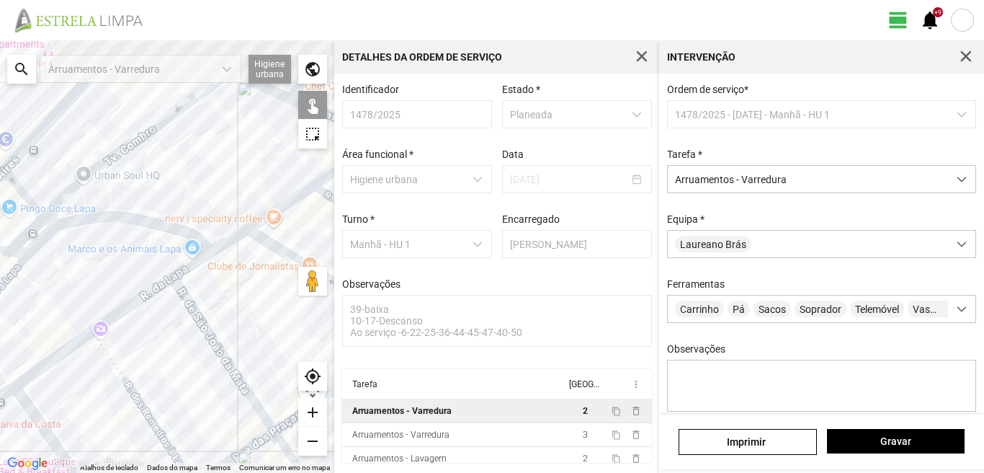
drag, startPoint x: 261, startPoint y: 238, endPoint x: 196, endPoint y: 303, distance: 91.7
click at [200, 304] on div at bounding box center [167, 256] width 334 height 432
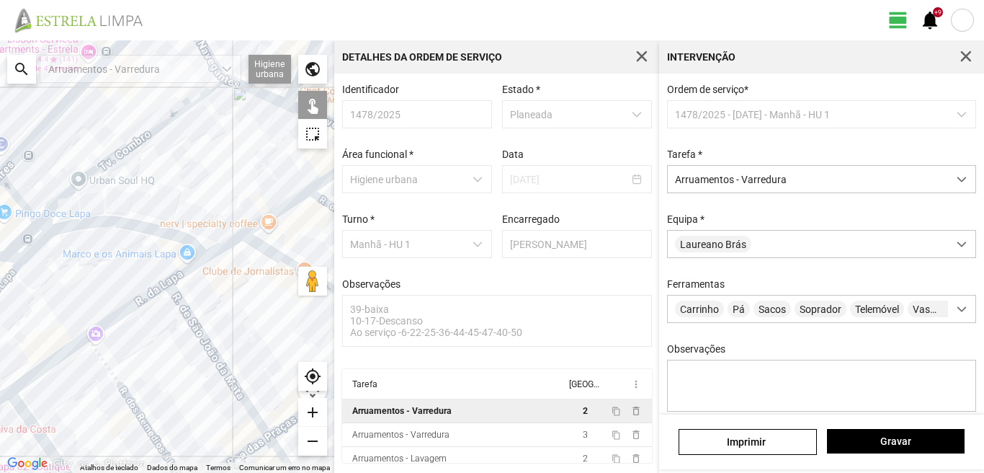
click at [186, 269] on div at bounding box center [167, 256] width 334 height 432
click at [260, 243] on div at bounding box center [167, 256] width 334 height 432
click at [265, 221] on div at bounding box center [167, 256] width 334 height 432
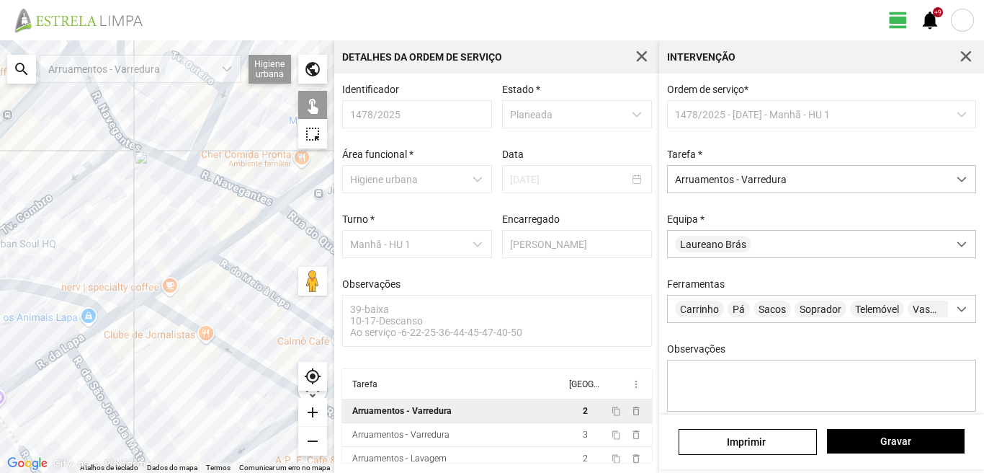
drag, startPoint x: 269, startPoint y: 224, endPoint x: 167, endPoint y: 293, distance: 123.5
click at [171, 290] on div at bounding box center [167, 256] width 334 height 432
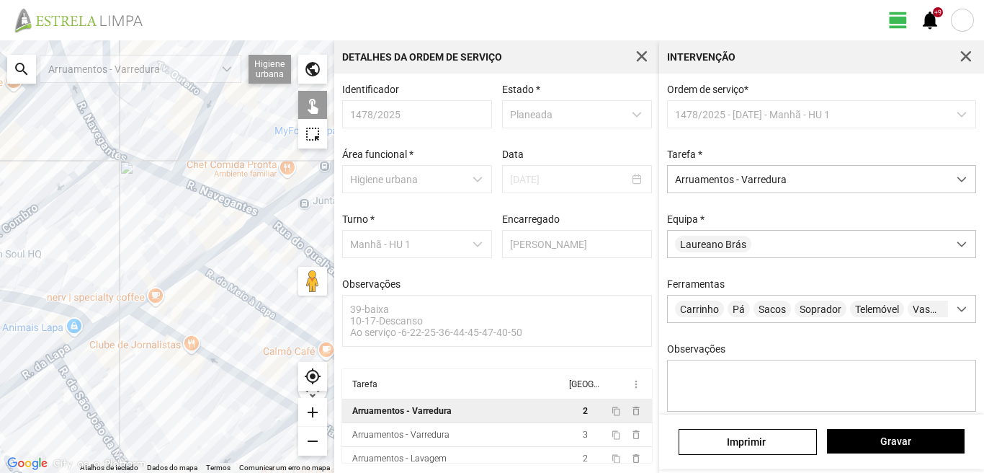
click at [231, 240] on div at bounding box center [167, 256] width 334 height 432
click at [244, 296] on div at bounding box center [167, 256] width 334 height 432
click at [249, 292] on div at bounding box center [167, 256] width 334 height 432
click at [249, 296] on div at bounding box center [167, 256] width 334 height 432
drag, startPoint x: 259, startPoint y: 295, endPoint x: 208, endPoint y: 335, distance: 64.6
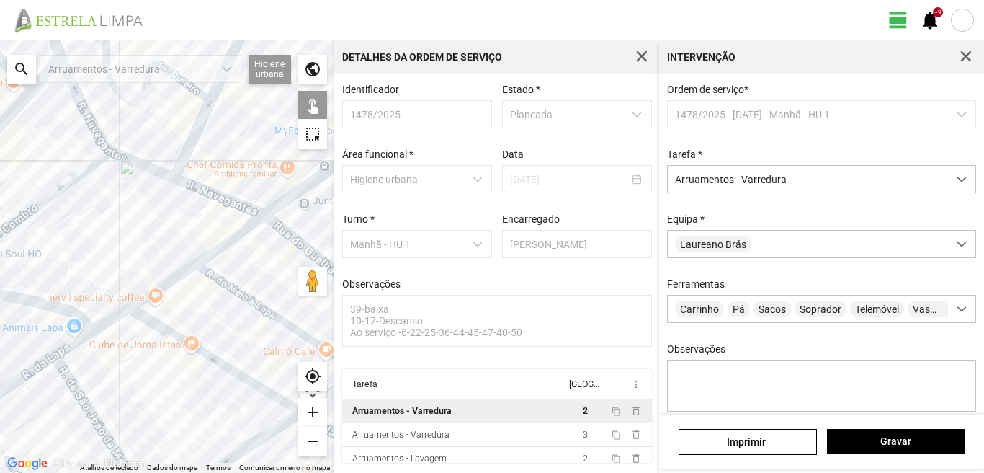
click at [208, 335] on div at bounding box center [167, 256] width 334 height 432
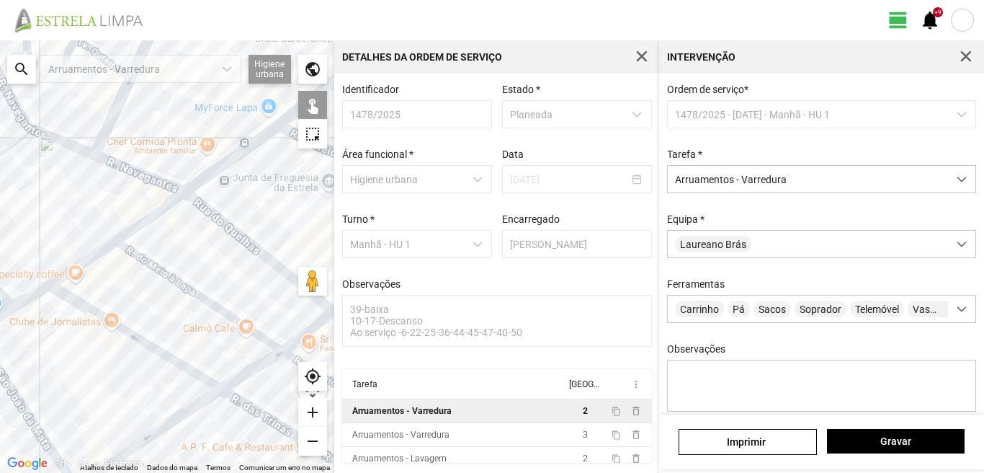
drag, startPoint x: 292, startPoint y: 267, endPoint x: 205, endPoint y: 235, distance: 92.7
click at [207, 237] on div at bounding box center [167, 256] width 334 height 432
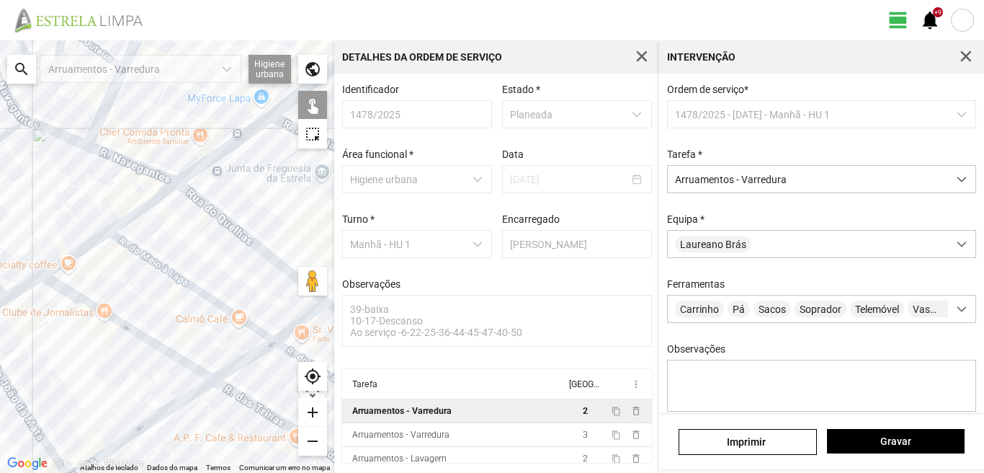
click at [196, 290] on div at bounding box center [167, 256] width 334 height 432
click at [282, 335] on div at bounding box center [167, 256] width 334 height 432
click at [256, 353] on div at bounding box center [167, 256] width 334 height 432
click at [196, 393] on div at bounding box center [167, 256] width 334 height 432
click at [247, 359] on div at bounding box center [167, 256] width 334 height 432
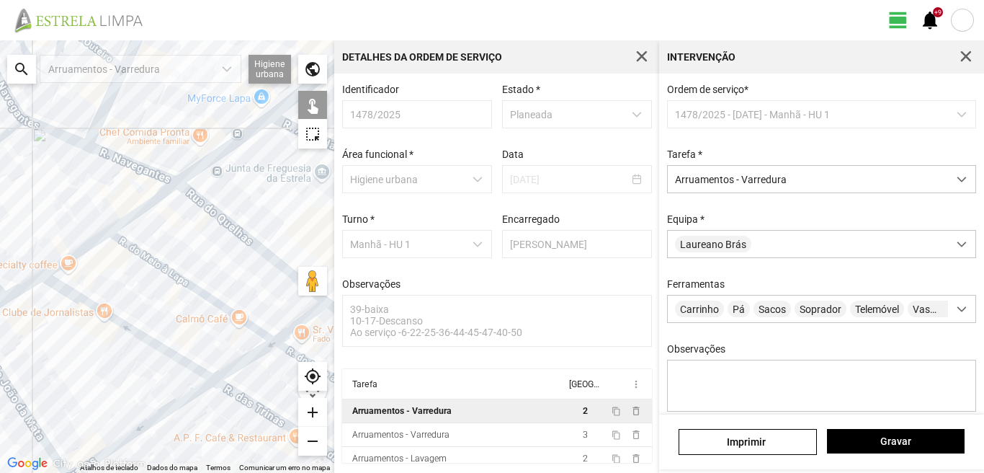
drag, startPoint x: 235, startPoint y: 385, endPoint x: 225, endPoint y: 359, distance: 27.6
click at [216, 326] on div at bounding box center [167, 256] width 334 height 432
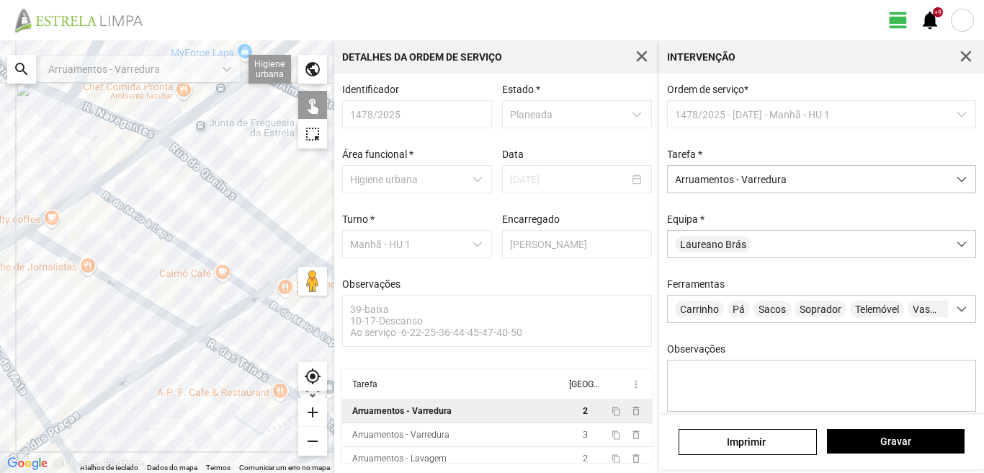
drag, startPoint x: 220, startPoint y: 336, endPoint x: 166, endPoint y: 253, distance: 98.9
click at [166, 253] on div at bounding box center [167, 256] width 334 height 432
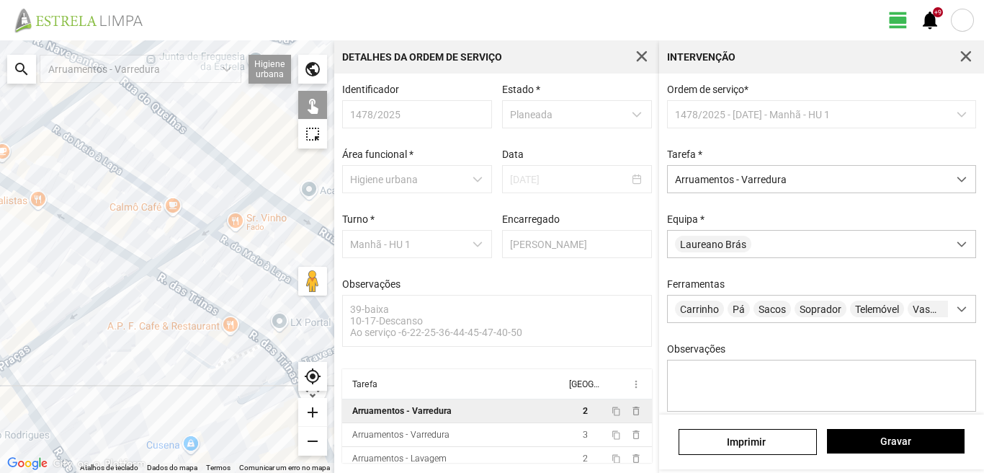
click at [182, 294] on div at bounding box center [167, 256] width 334 height 432
click at [249, 254] on div at bounding box center [167, 256] width 334 height 432
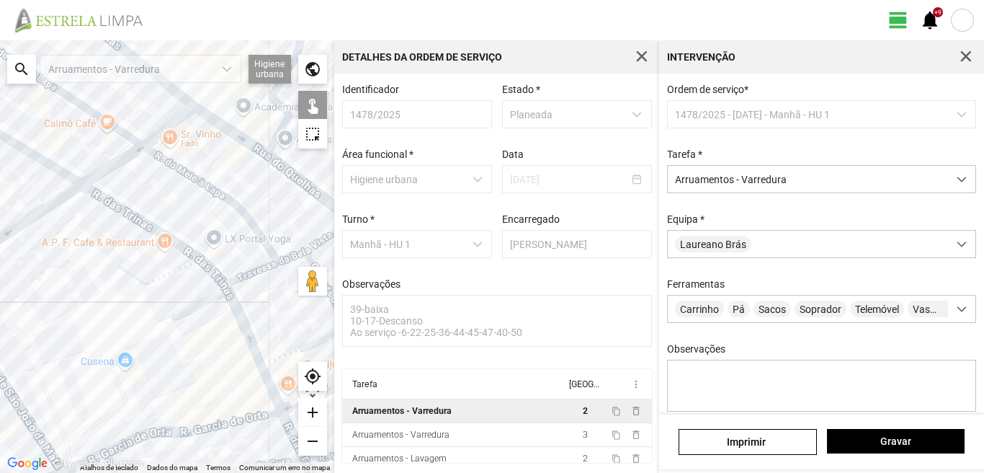
drag, startPoint x: 262, startPoint y: 327, endPoint x: 195, endPoint y: 242, distance: 108.2
click at [195, 242] on div at bounding box center [167, 256] width 334 height 432
click at [236, 309] on div at bounding box center [167, 256] width 334 height 432
click at [200, 424] on div at bounding box center [167, 256] width 334 height 432
click at [267, 380] on div at bounding box center [167, 256] width 334 height 432
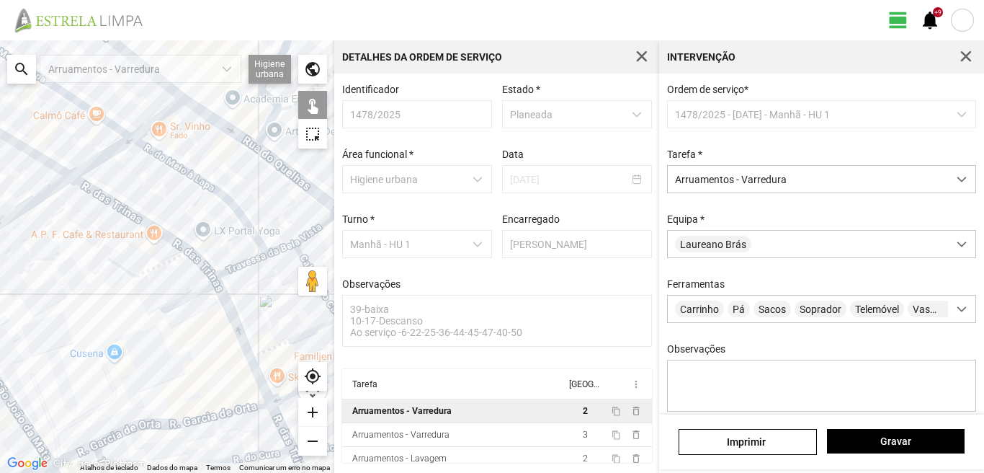
drag, startPoint x: 251, startPoint y: 388, endPoint x: 194, endPoint y: 334, distance: 79.0
click at [194, 334] on div at bounding box center [167, 256] width 334 height 432
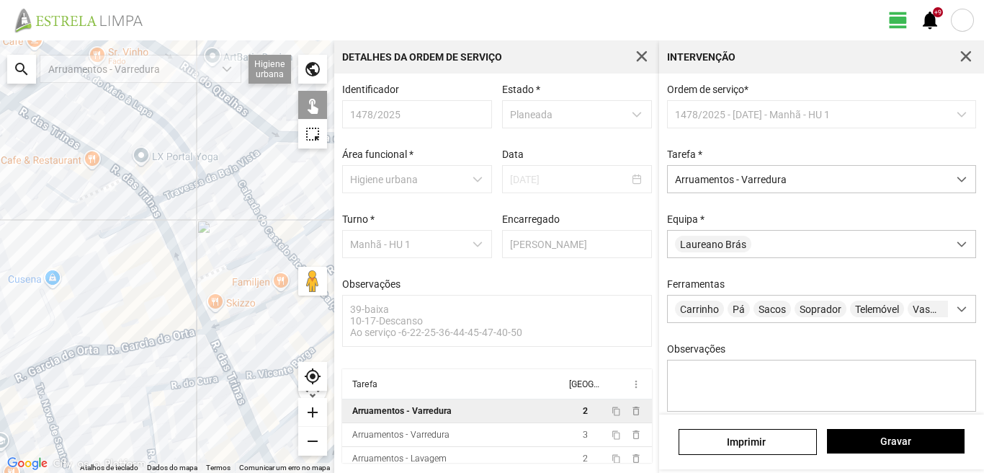
click at [227, 366] on div at bounding box center [167, 256] width 334 height 432
click at [199, 378] on div at bounding box center [167, 256] width 334 height 432
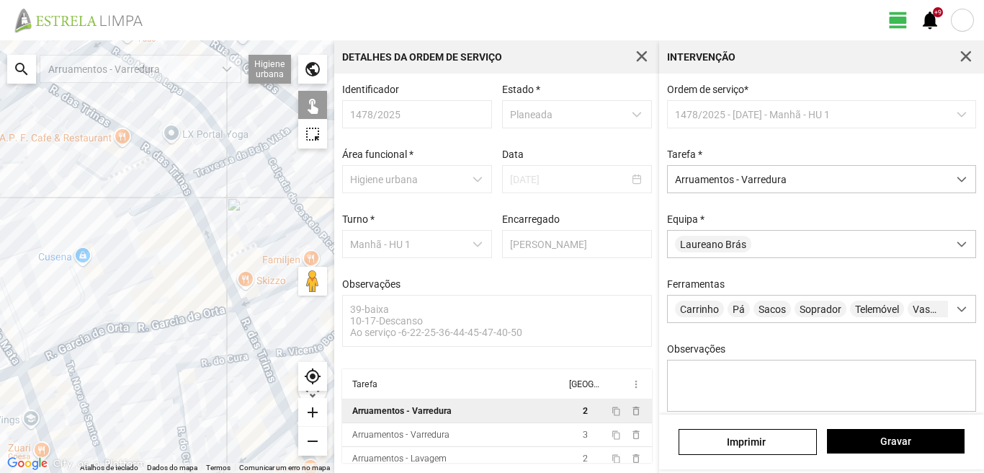
drag, startPoint x: 109, startPoint y: 405, endPoint x: 201, endPoint y: 336, distance: 115.3
click at [201, 336] on div at bounding box center [167, 256] width 334 height 432
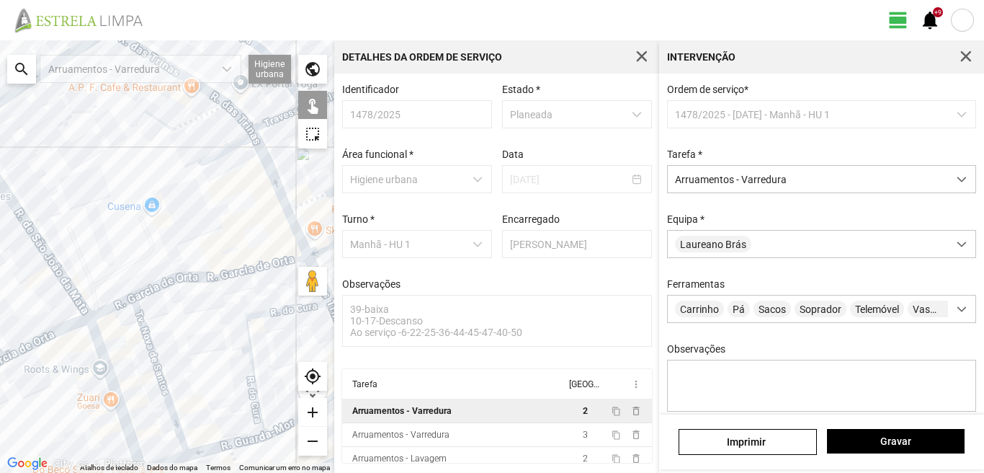
click at [149, 353] on div at bounding box center [167, 256] width 334 height 432
click at [101, 367] on div at bounding box center [167, 256] width 334 height 432
click at [61, 281] on div at bounding box center [167, 256] width 334 height 432
click at [55, 331] on div at bounding box center [167, 256] width 334 height 432
click at [104, 309] on div at bounding box center [167, 256] width 334 height 432
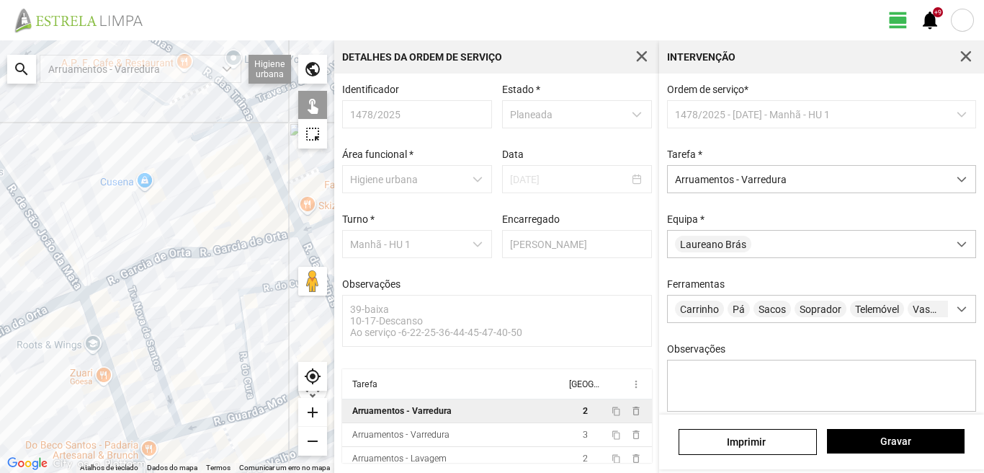
drag, startPoint x: 179, startPoint y: 385, endPoint x: 162, endPoint y: 323, distance: 63.6
click at [162, 324] on div at bounding box center [167, 256] width 334 height 432
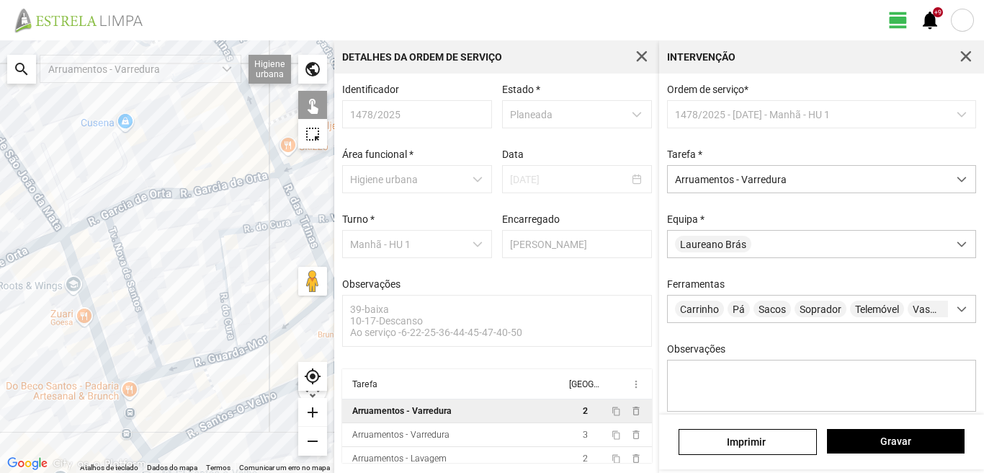
click at [182, 371] on div at bounding box center [167, 256] width 334 height 432
click at [181, 365] on div at bounding box center [167, 256] width 334 height 432
click at [220, 354] on div at bounding box center [167, 256] width 334 height 432
click at [264, 341] on div at bounding box center [167, 256] width 334 height 432
click at [259, 340] on div at bounding box center [167, 256] width 334 height 432
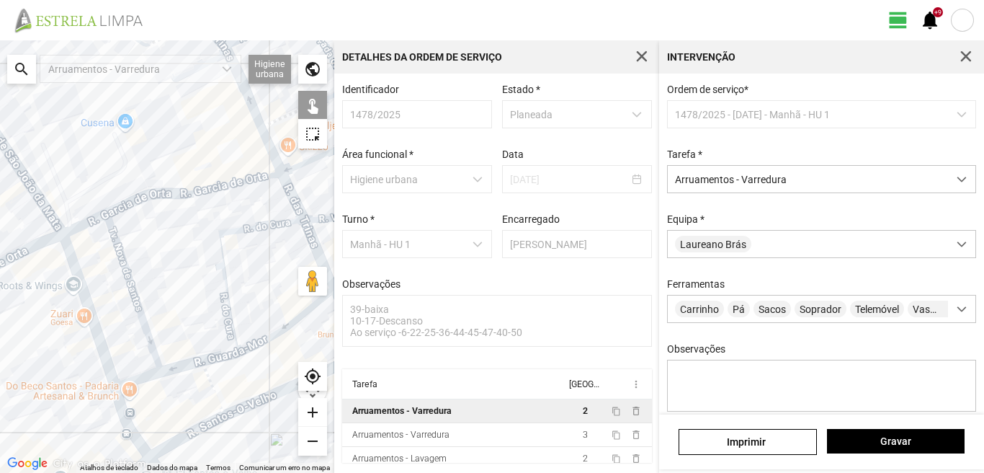
click at [208, 380] on div at bounding box center [167, 256] width 334 height 432
click at [122, 416] on div at bounding box center [167, 256] width 334 height 432
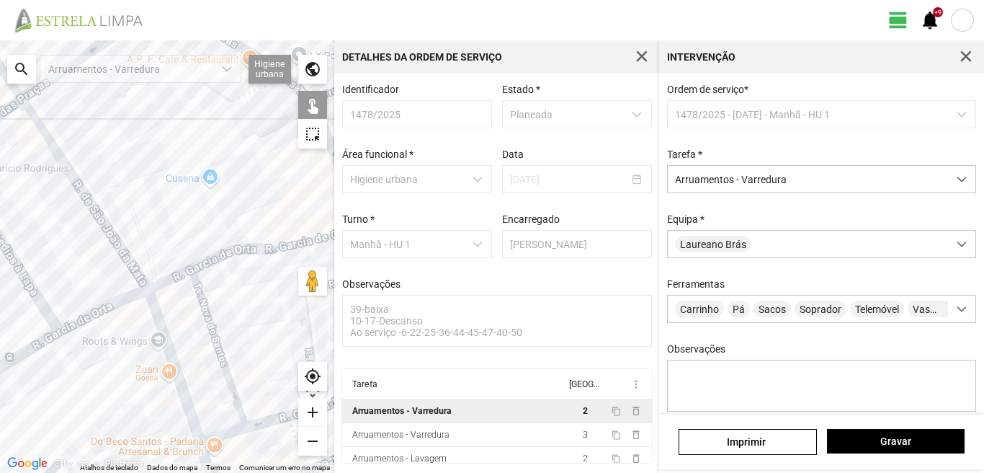
drag, startPoint x: 70, startPoint y: 297, endPoint x: 182, endPoint y: 380, distance: 139.6
click at [177, 376] on div at bounding box center [167, 256] width 334 height 432
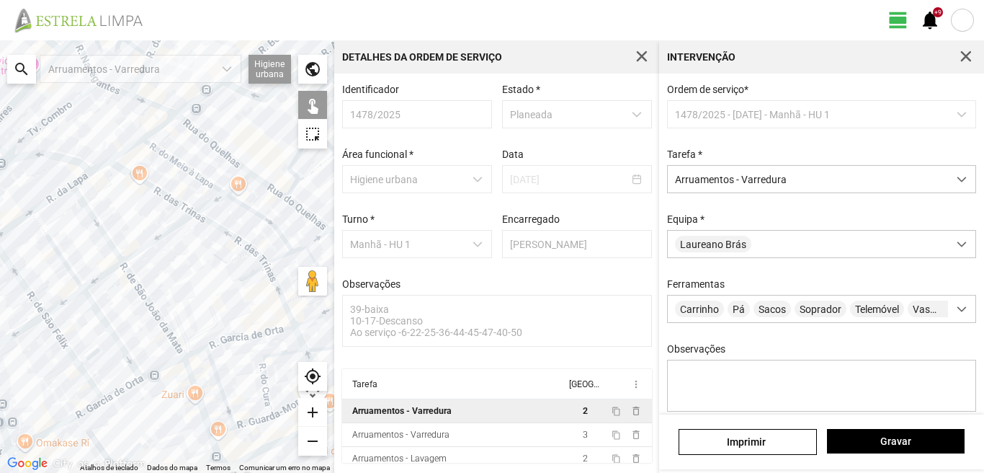
click at [109, 332] on div at bounding box center [167, 256] width 334 height 432
click at [97, 279] on div at bounding box center [167, 256] width 334 height 432
click at [61, 303] on div at bounding box center [167, 256] width 334 height 432
click at [63, 340] on div at bounding box center [167, 256] width 334 height 432
click at [112, 395] on div at bounding box center [167, 256] width 334 height 432
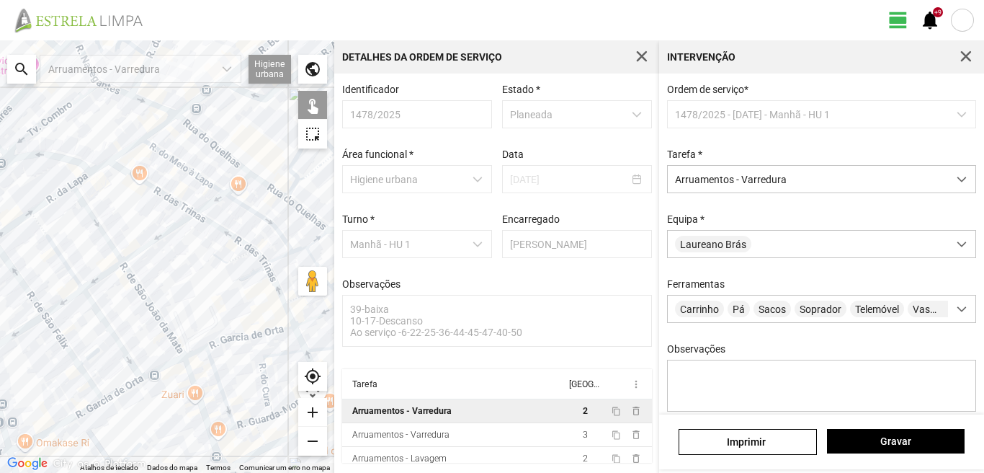
click at [72, 416] on div at bounding box center [167, 256] width 334 height 432
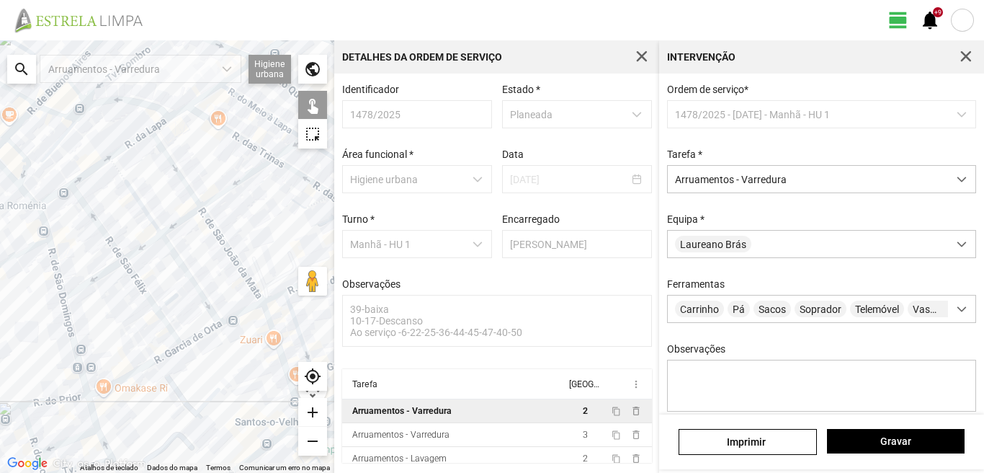
drag, startPoint x: 51, startPoint y: 393, endPoint x: 173, endPoint y: 329, distance: 137.3
click at [173, 329] on div at bounding box center [167, 256] width 334 height 432
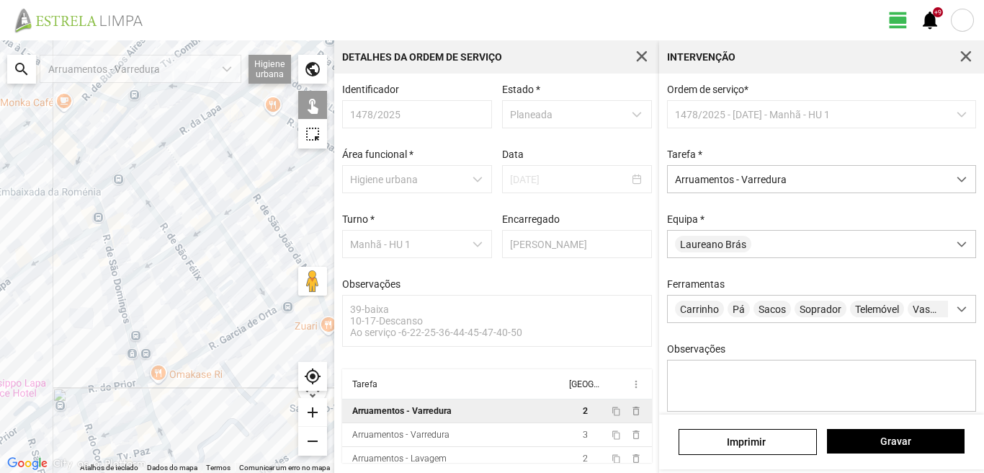
click at [127, 332] on div at bounding box center [167, 256] width 334 height 432
click at [137, 273] on div at bounding box center [167, 256] width 334 height 432
click at [109, 256] on div at bounding box center [167, 256] width 334 height 432
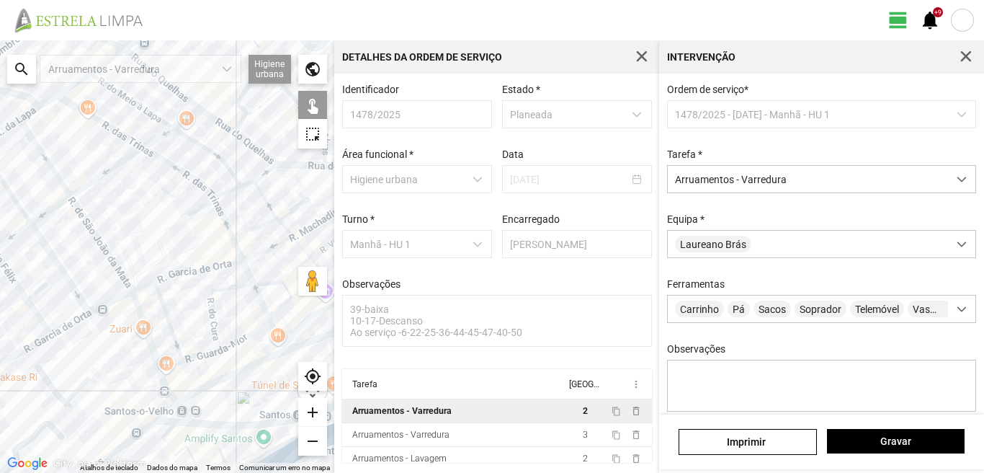
drag, startPoint x: 185, startPoint y: 308, endPoint x: 0, endPoint y: 333, distance: 186.7
click at [0, 326] on div at bounding box center [167, 256] width 334 height 432
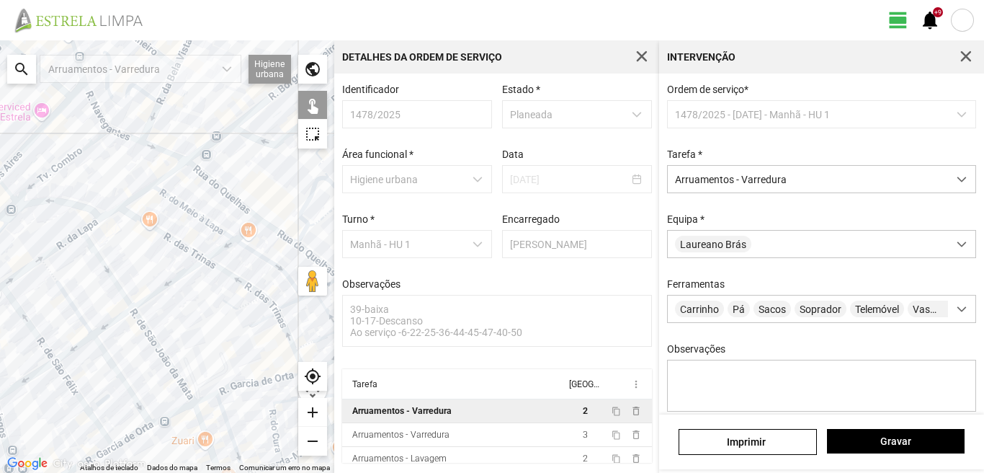
drag, startPoint x: 30, startPoint y: 243, endPoint x: 95, endPoint y: 335, distance: 112.7
click at [95, 334] on div at bounding box center [167, 256] width 334 height 432
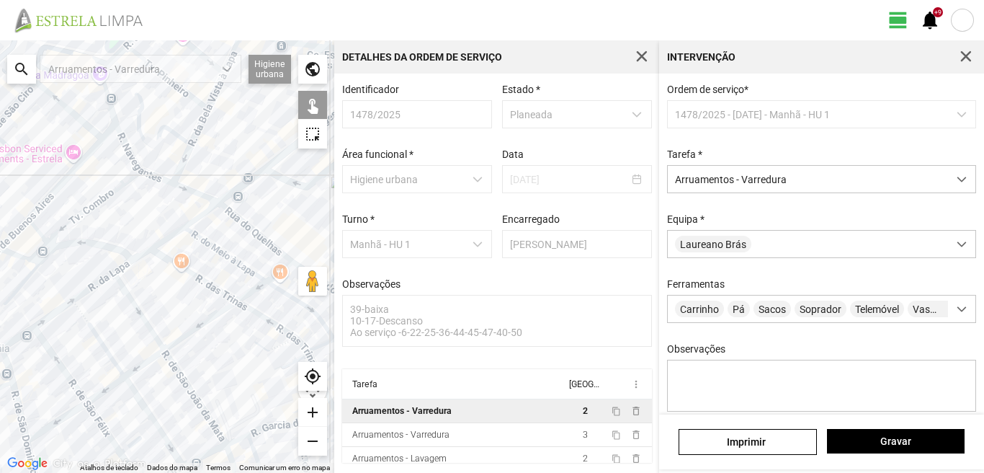
drag, startPoint x: 66, startPoint y: 367, endPoint x: 141, endPoint y: 350, distance: 76.9
click at [141, 350] on div at bounding box center [167, 256] width 334 height 432
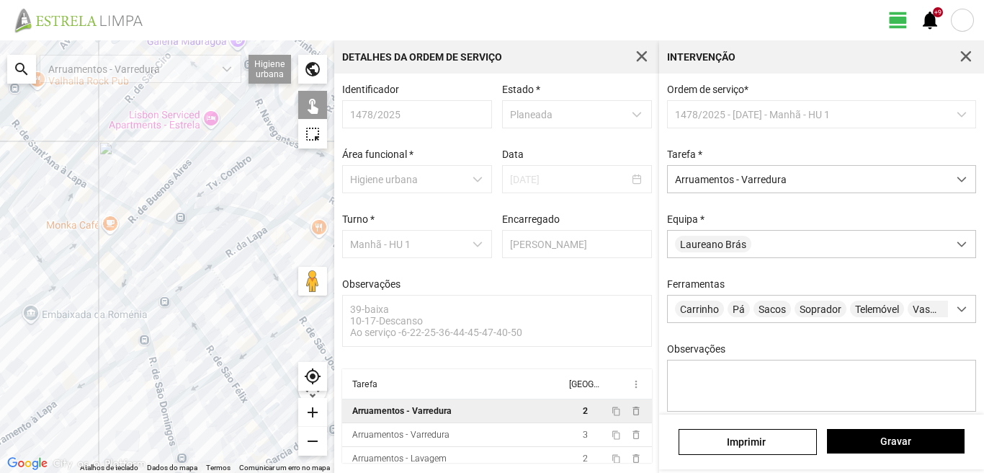
click at [153, 307] on div at bounding box center [167, 256] width 334 height 432
click at [189, 281] on div at bounding box center [167, 256] width 334 height 432
click at [223, 255] on div at bounding box center [167, 256] width 334 height 432
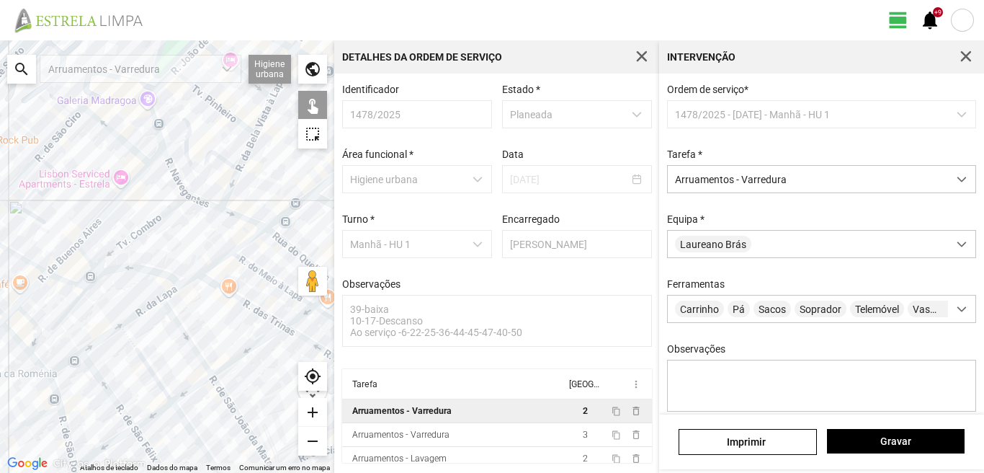
drag, startPoint x: 230, startPoint y: 255, endPoint x: 111, endPoint y: 330, distance: 140.5
click at [117, 329] on div at bounding box center [167, 256] width 334 height 432
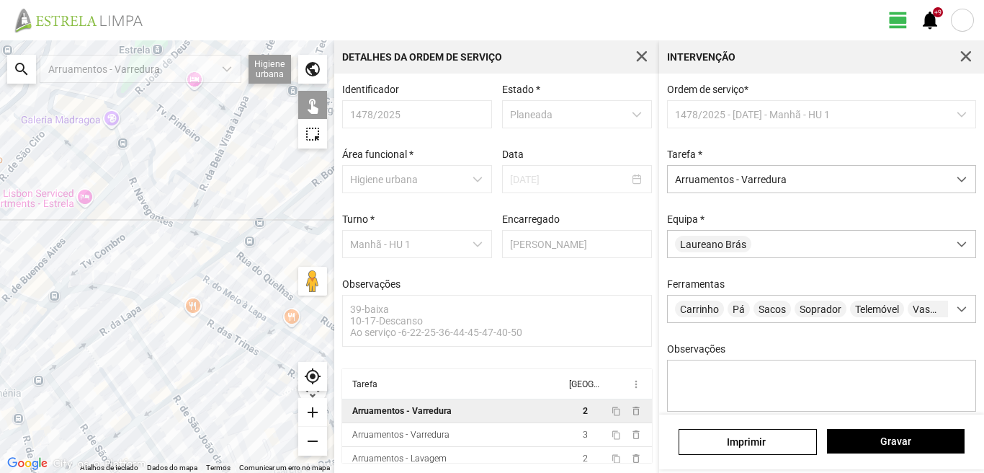
click at [133, 313] on div at bounding box center [167, 256] width 334 height 432
click at [176, 287] on div at bounding box center [167, 256] width 334 height 432
click at [179, 282] on div at bounding box center [167, 256] width 334 height 432
click at [210, 259] on div at bounding box center [167, 256] width 334 height 432
click at [239, 241] on div at bounding box center [167, 256] width 334 height 432
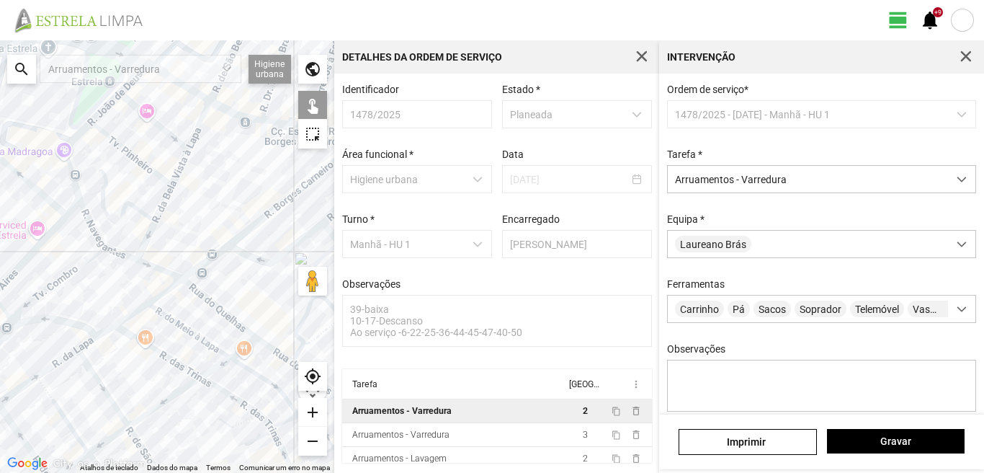
drag, startPoint x: 241, startPoint y: 246, endPoint x: 157, endPoint y: 283, distance: 91.6
click at [157, 283] on div at bounding box center [167, 256] width 334 height 432
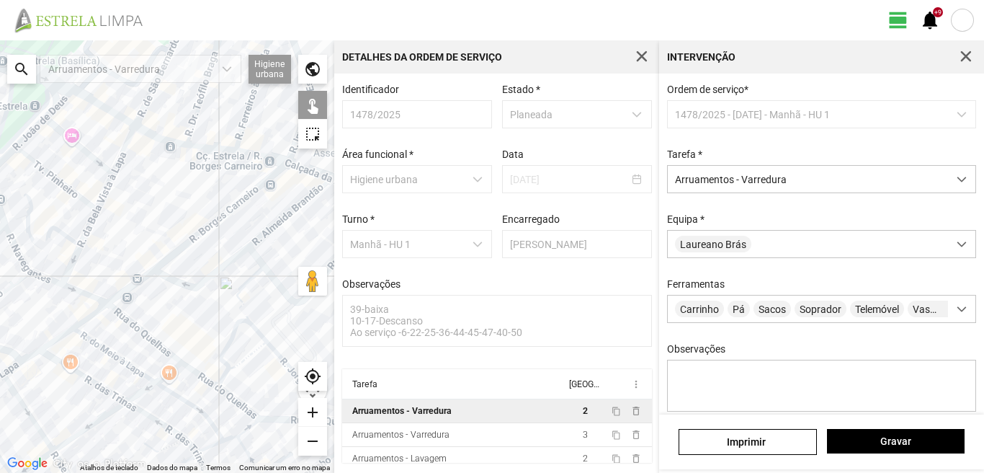
click at [198, 237] on div at bounding box center [167, 256] width 334 height 432
click at [206, 225] on div at bounding box center [167, 256] width 334 height 432
drag, startPoint x: 187, startPoint y: 285, endPoint x: 218, endPoint y: 265, distance: 37.2
click at [188, 284] on div at bounding box center [167, 256] width 334 height 432
drag, startPoint x: 271, startPoint y: 233, endPoint x: 202, endPoint y: 254, distance: 71.3
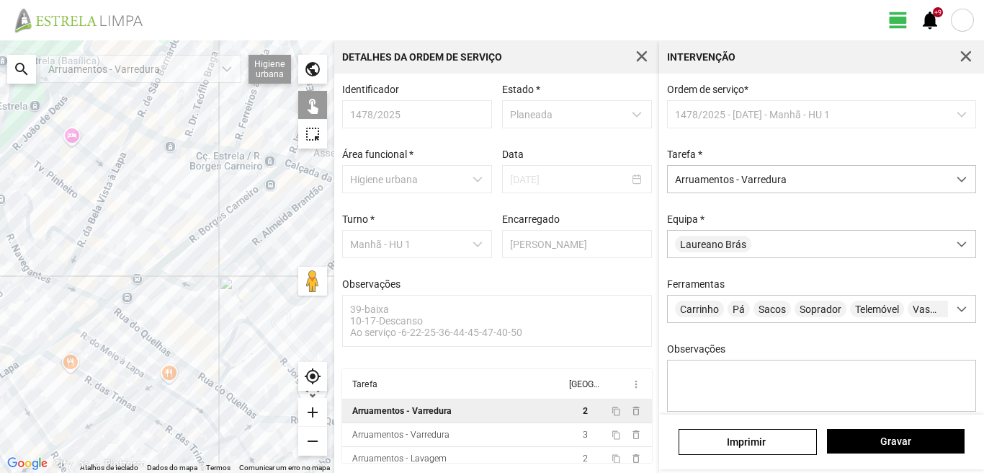
click at [211, 287] on div at bounding box center [167, 256] width 334 height 432
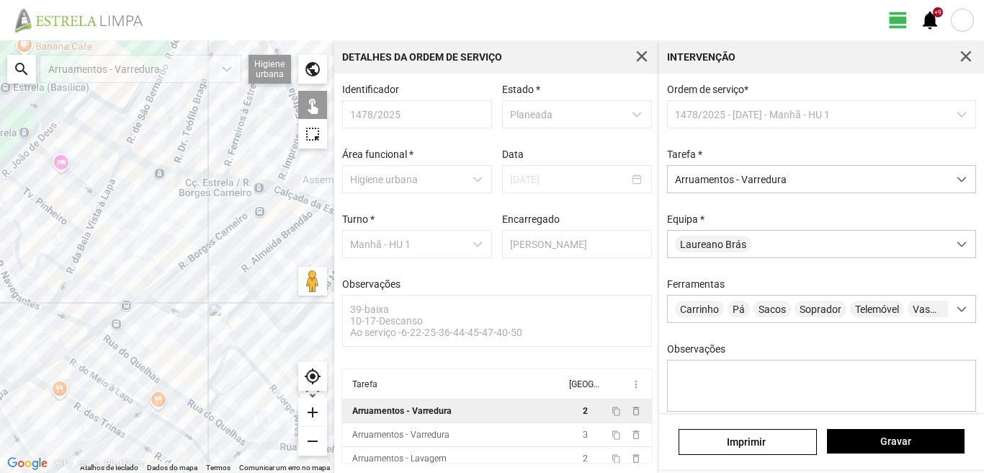
drag, startPoint x: 202, startPoint y: 254, endPoint x: 192, endPoint y: 280, distance: 28.8
click at [192, 280] on div at bounding box center [167, 256] width 334 height 432
click at [164, 308] on div at bounding box center [167, 256] width 334 height 432
click at [248, 266] on div at bounding box center [167, 256] width 334 height 432
click at [251, 285] on div at bounding box center [167, 256] width 334 height 432
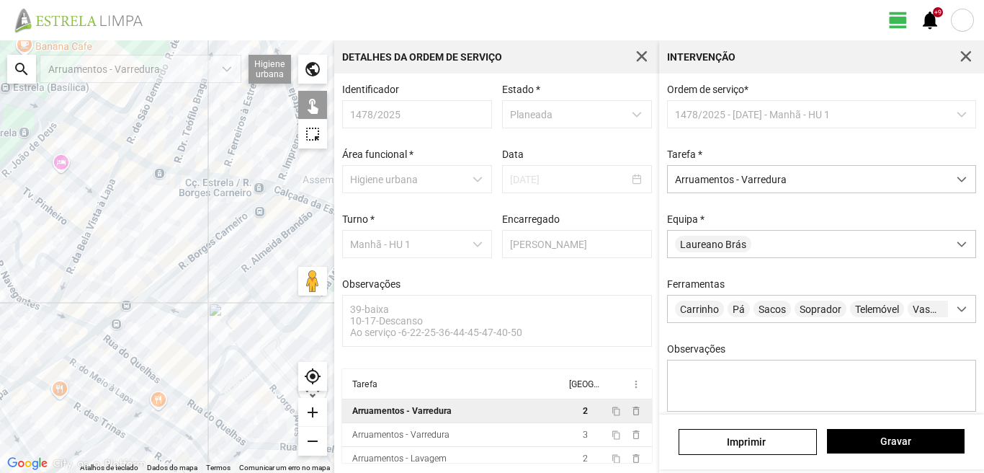
click at [238, 307] on div at bounding box center [167, 256] width 334 height 432
click at [227, 326] on div at bounding box center [167, 256] width 334 height 432
click at [269, 310] on div at bounding box center [167, 256] width 334 height 432
drag, startPoint x: 301, startPoint y: 267, endPoint x: 226, endPoint y: 257, distance: 75.6
click at [216, 260] on div "Atalhos de teclado Dados do mapa Dados do mapa ©2025 Google, Inst. Geogr. Nacio…" at bounding box center [167, 256] width 334 height 432
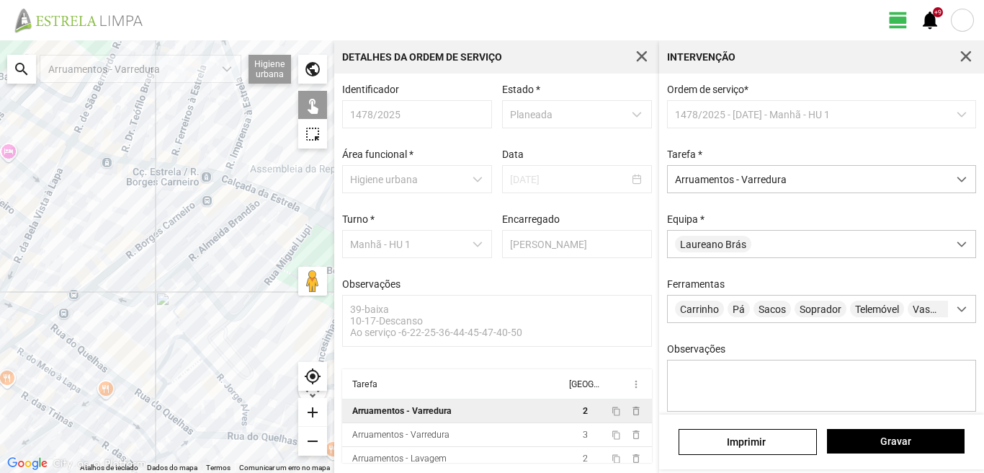
drag, startPoint x: 235, startPoint y: 255, endPoint x: 173, endPoint y: 238, distance: 64.3
click at [176, 240] on div at bounding box center [167, 256] width 334 height 432
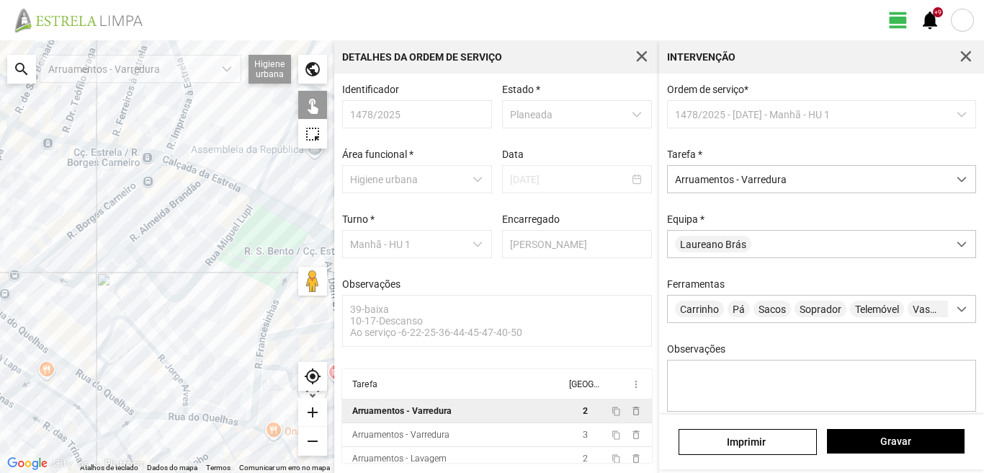
click at [180, 164] on div at bounding box center [167, 256] width 334 height 432
click at [221, 179] on div at bounding box center [167, 256] width 334 height 432
click at [289, 213] on div at bounding box center [167, 256] width 334 height 432
click at [865, 442] on span "Gravar" at bounding box center [895, 441] width 122 height 12
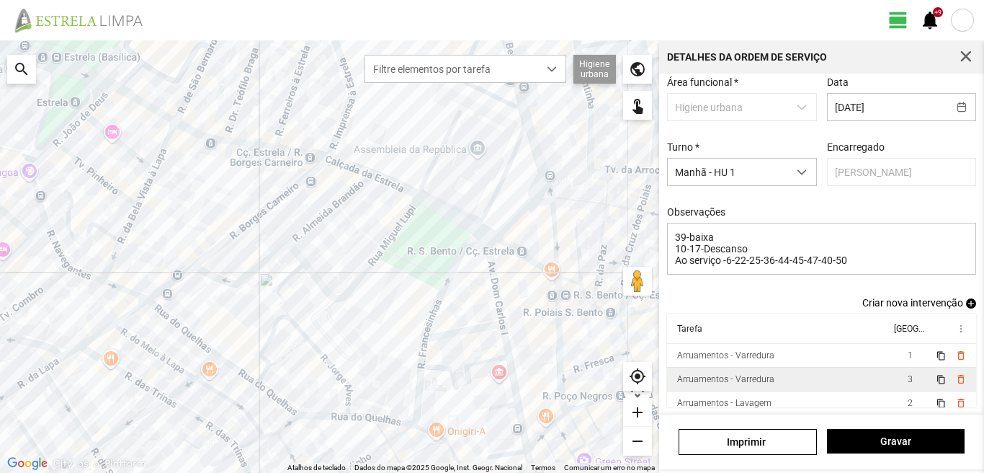
scroll to position [79, 0]
click at [908, 377] on span "3" at bounding box center [910, 379] width 5 height 10
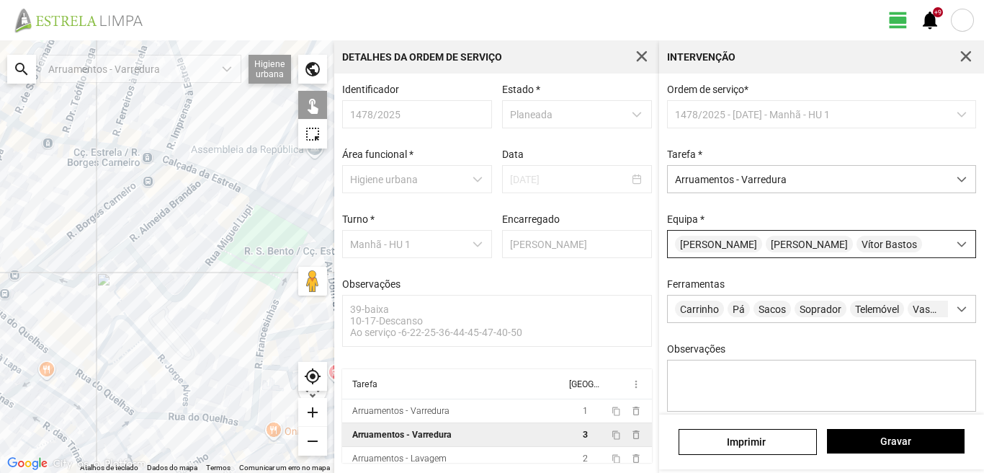
click at [820, 249] on span "[PERSON_NAME]" at bounding box center [809, 244] width 87 height 17
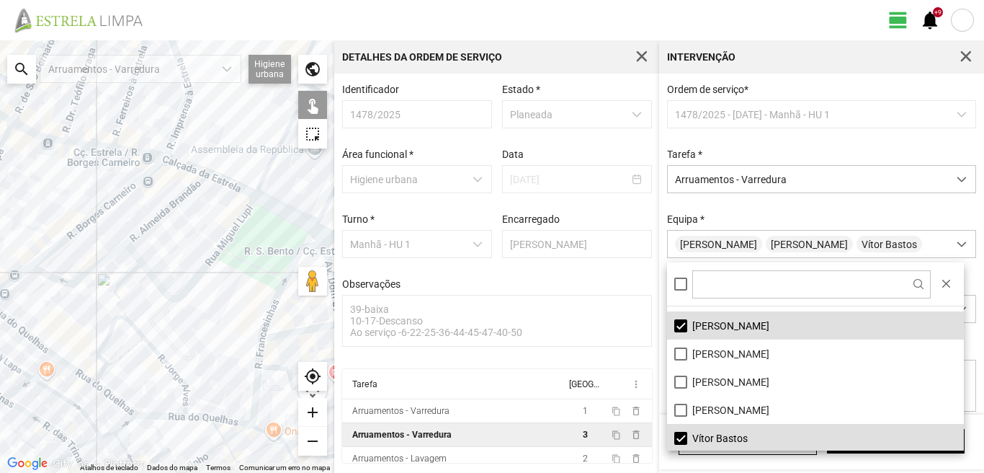
scroll to position [193, 0]
click at [679, 326] on li "[PERSON_NAME]" at bounding box center [815, 324] width 297 height 28
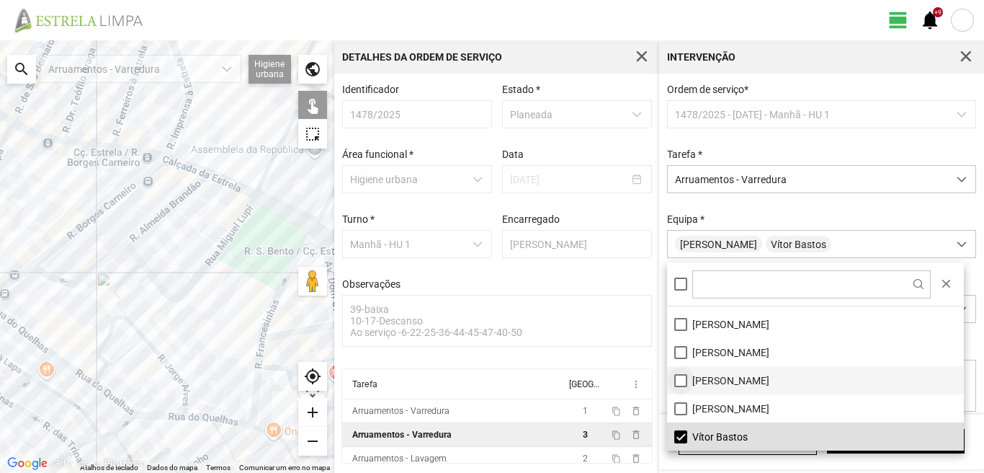
click at [679, 381] on li "[PERSON_NAME]" at bounding box center [815, 380] width 297 height 28
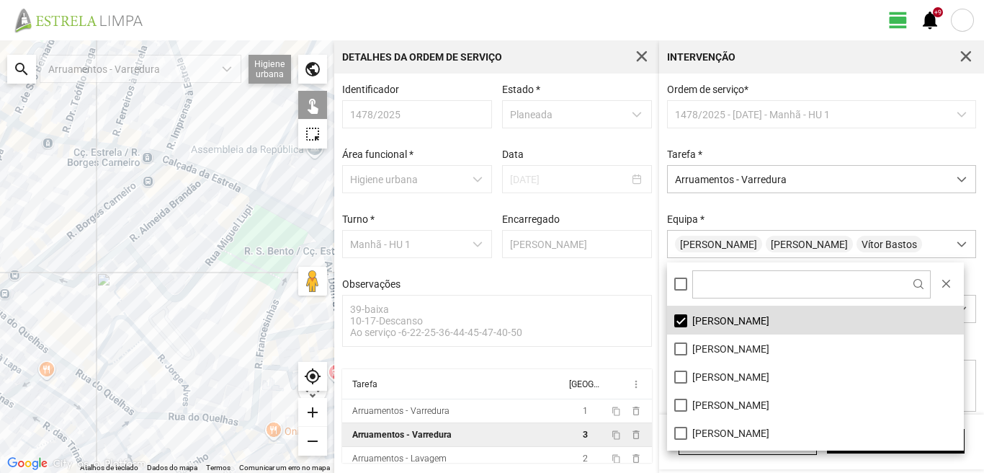
scroll to position [72, 0]
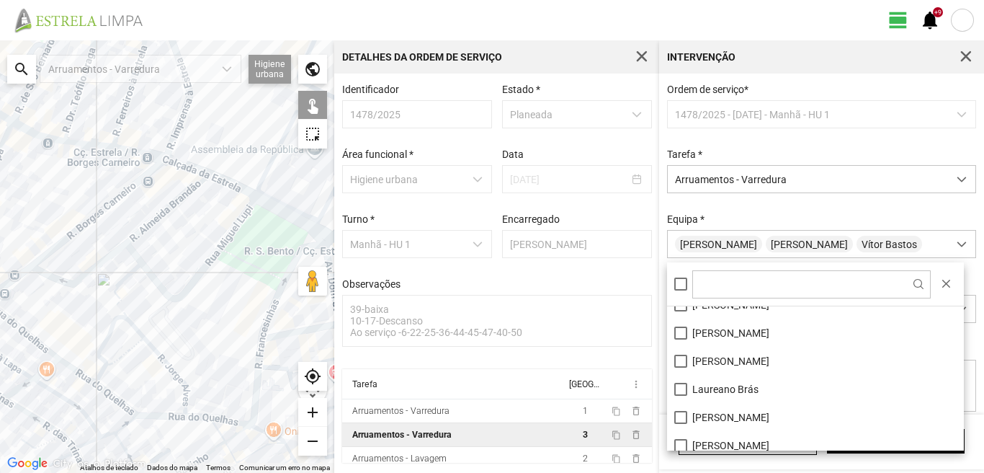
click at [175, 320] on div at bounding box center [167, 256] width 334 height 432
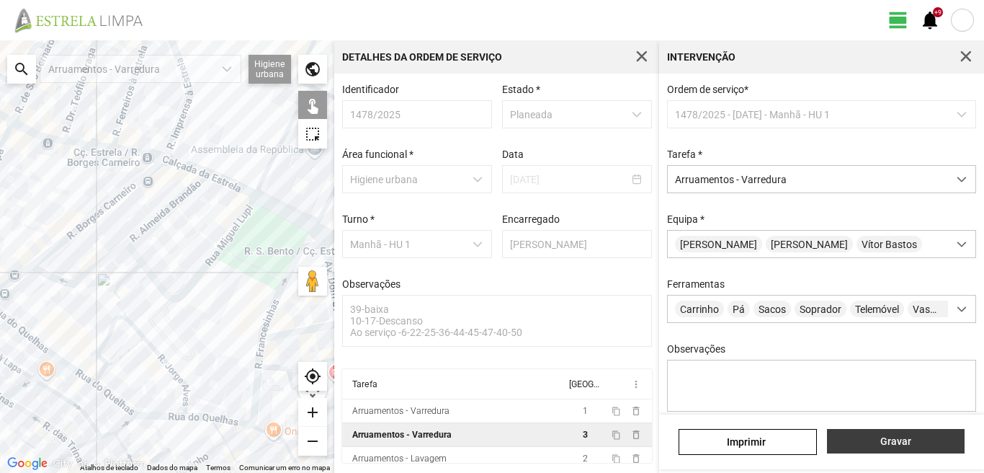
click at [894, 431] on button "Gravar" at bounding box center [896, 441] width 138 height 24
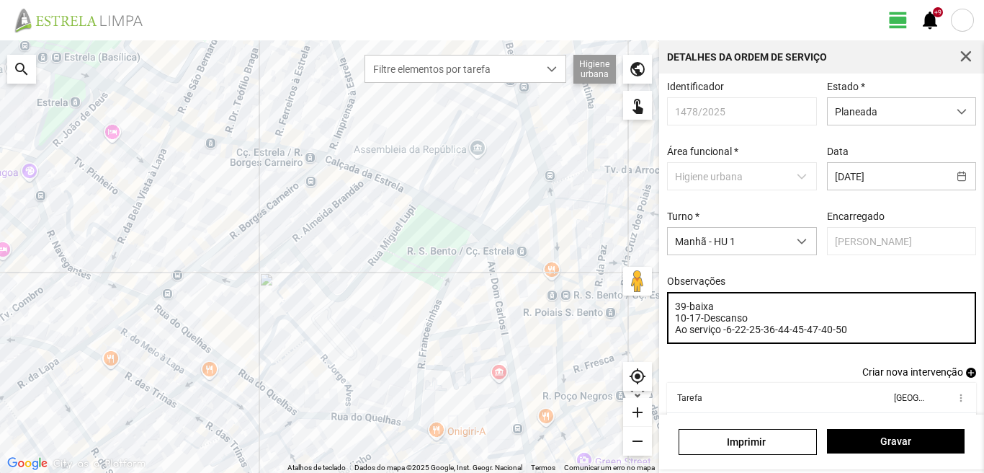
click at [832, 334] on textarea "39-baixa 10-17-Descanso Ao serviço -6-22-25-36-44-45-47-40-50" at bounding box center [822, 318] width 310 height 52
click at [802, 334] on textarea "39-baixa 10-17-Descanso Ao serviço -6-22-25-36-44-4549-50" at bounding box center [822, 318] width 310 height 52
click at [834, 334] on textarea "39-baixa 10-17-Descanso Ao serviço -6-22-25-36-44-45-49-50" at bounding box center [822, 318] width 310 height 52
click at [749, 325] on textarea "39-baixa 10-17-Descanso Ao serviço -6-22-25-36-44-45-49-50" at bounding box center [822, 318] width 310 height 52
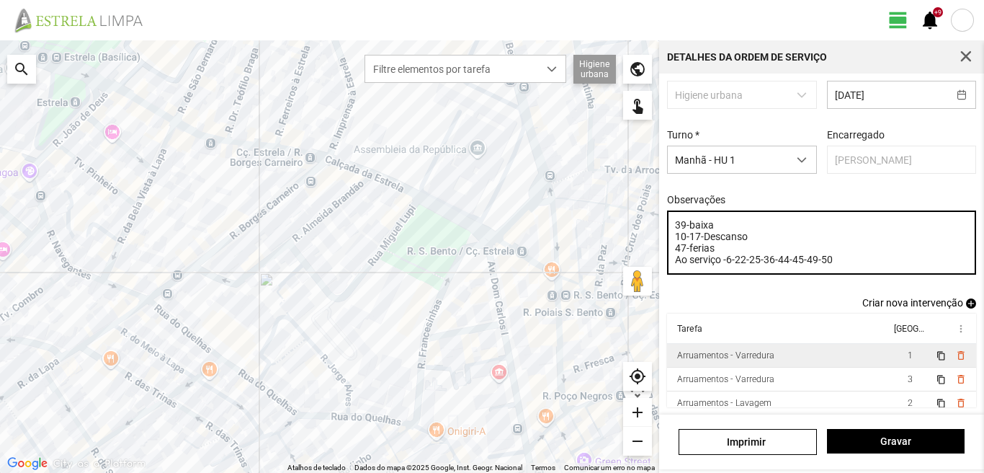
scroll to position [91, 0]
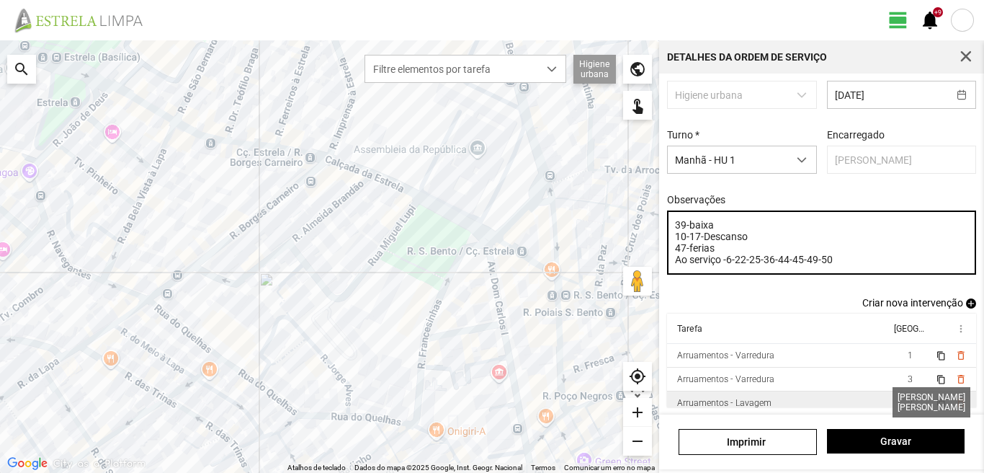
type textarea "39-baixa 10-17-Descanso 47-ferias Ao serviço -6-22-25-36-44-45-49-50"
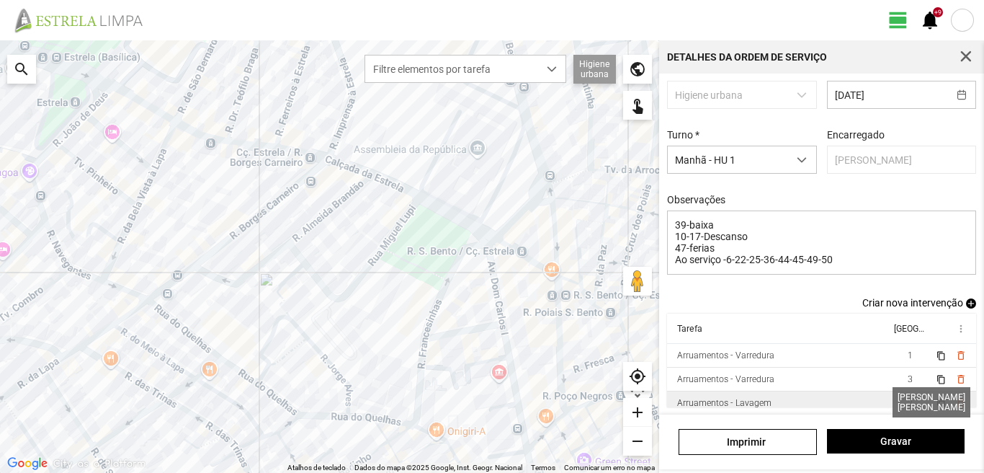
click at [908, 403] on span "2" at bounding box center [910, 403] width 5 height 10
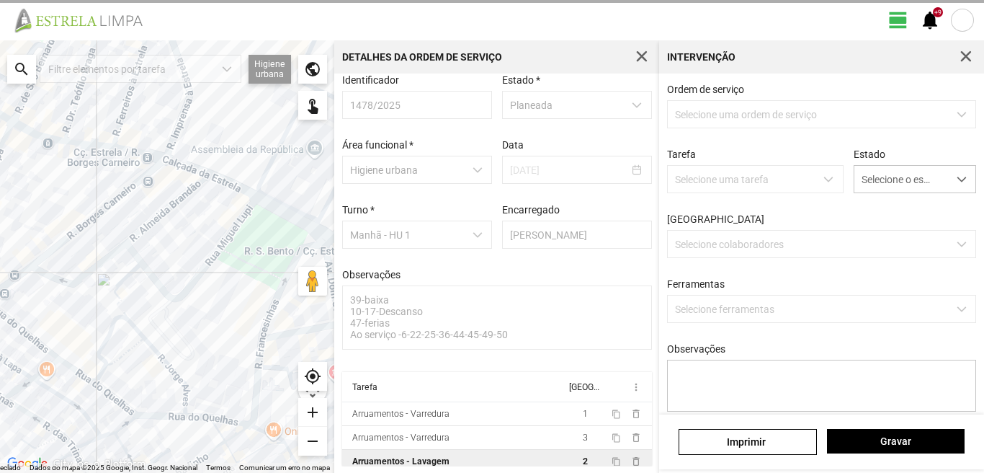
scroll to position [15, 0]
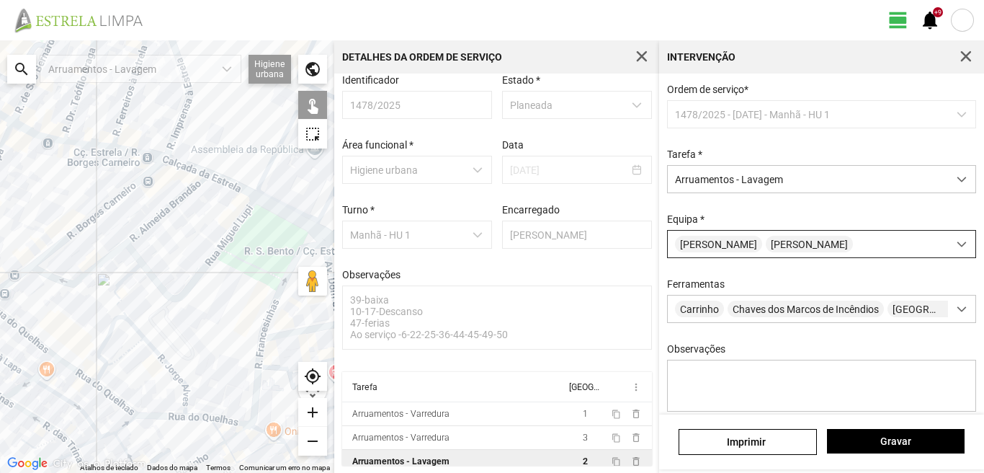
click at [803, 243] on span "[PERSON_NAME]" at bounding box center [809, 244] width 87 height 17
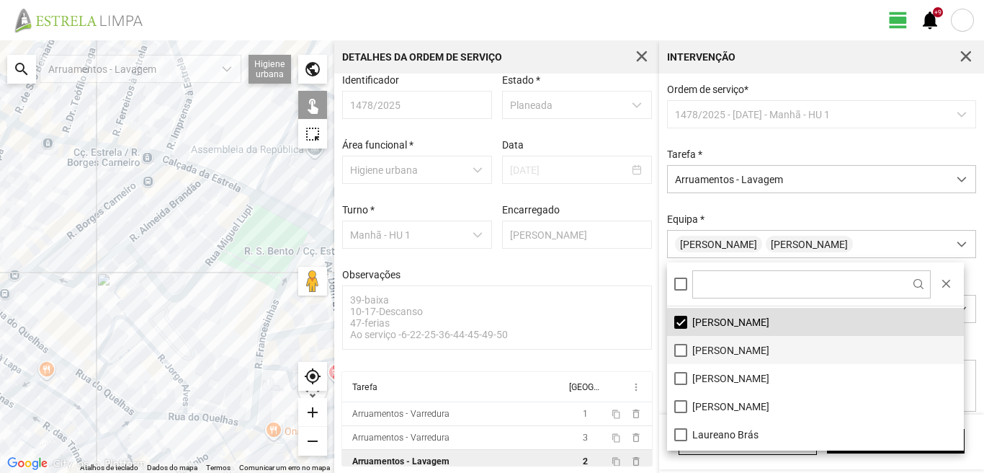
scroll to position [72, 0]
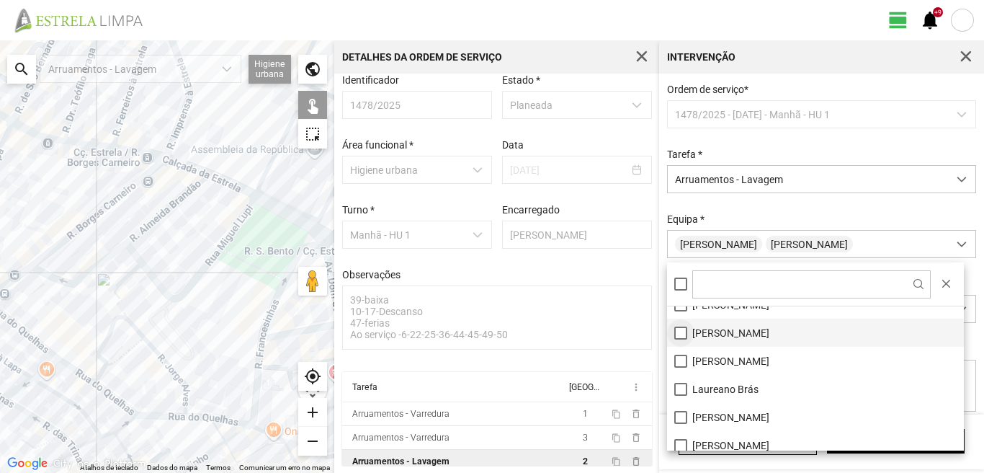
click at [680, 331] on li "[PERSON_NAME]" at bounding box center [815, 332] width 297 height 28
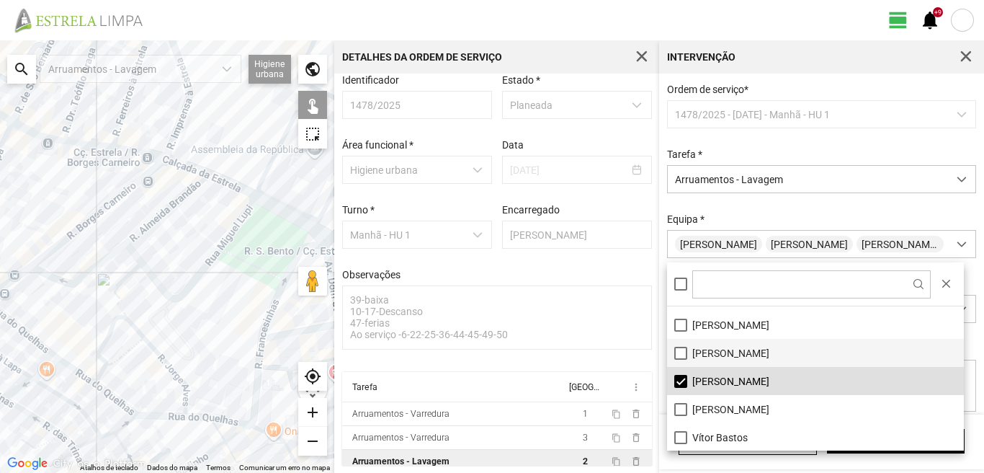
scroll to position [193, 0]
click at [678, 376] on li "[PERSON_NAME]" at bounding box center [815, 380] width 297 height 28
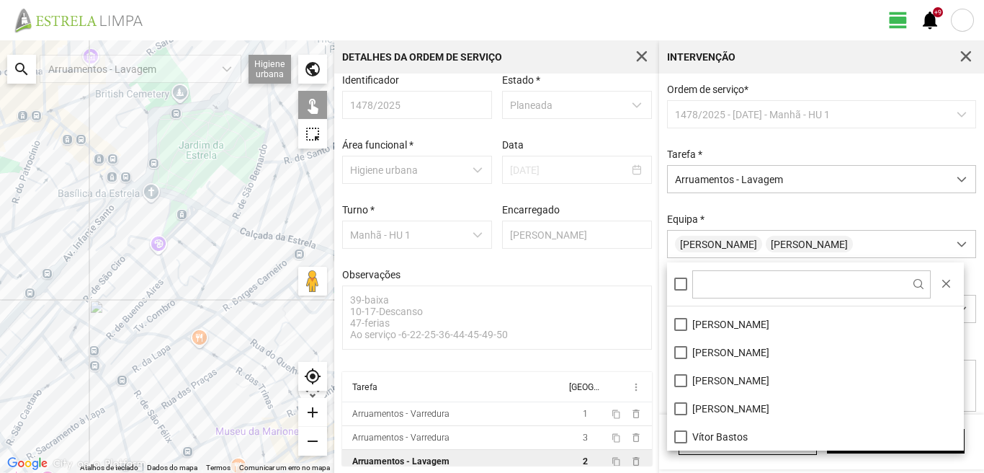
click at [19, 258] on div at bounding box center [167, 256] width 334 height 432
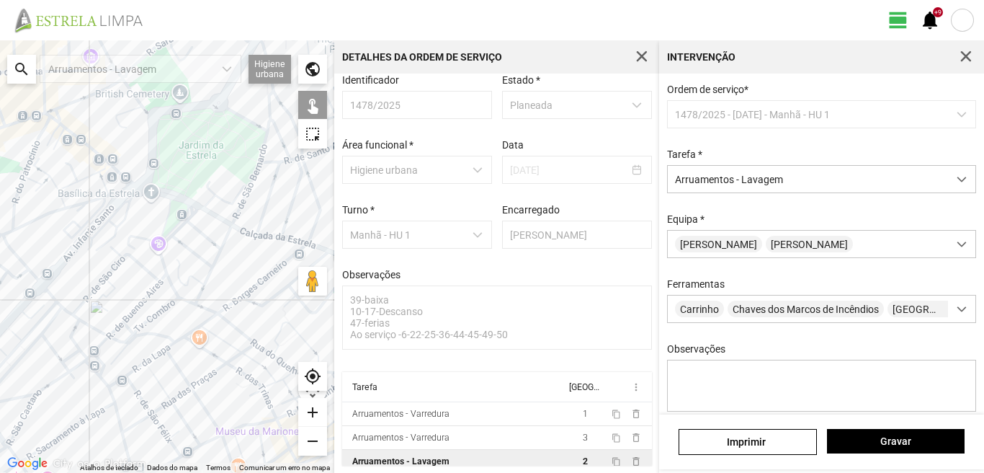
click at [19, 258] on div at bounding box center [167, 256] width 334 height 432
click at [866, 429] on button "Gravar" at bounding box center [896, 441] width 138 height 24
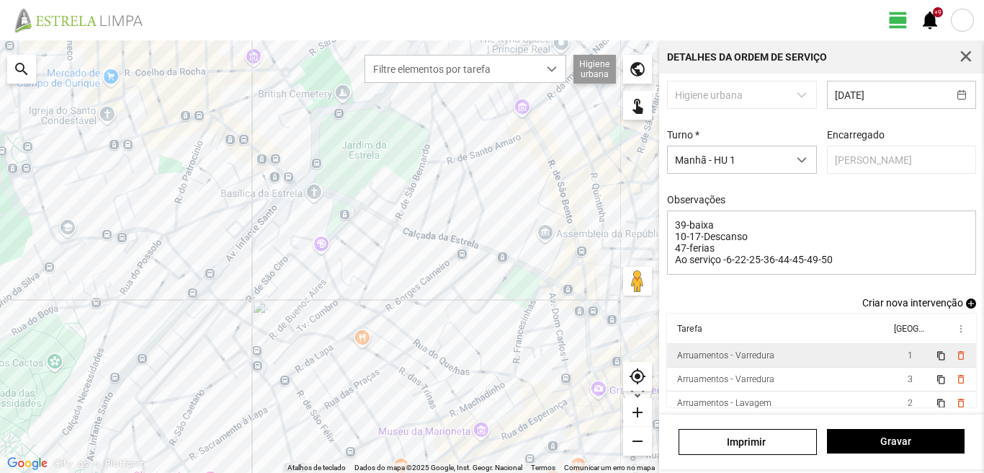
scroll to position [91, 0]
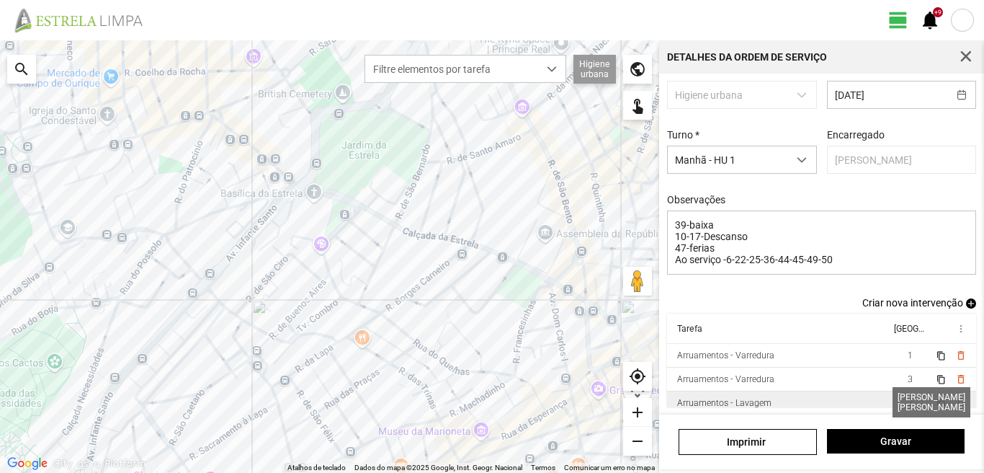
click at [908, 399] on span "2" at bounding box center [910, 403] width 5 height 10
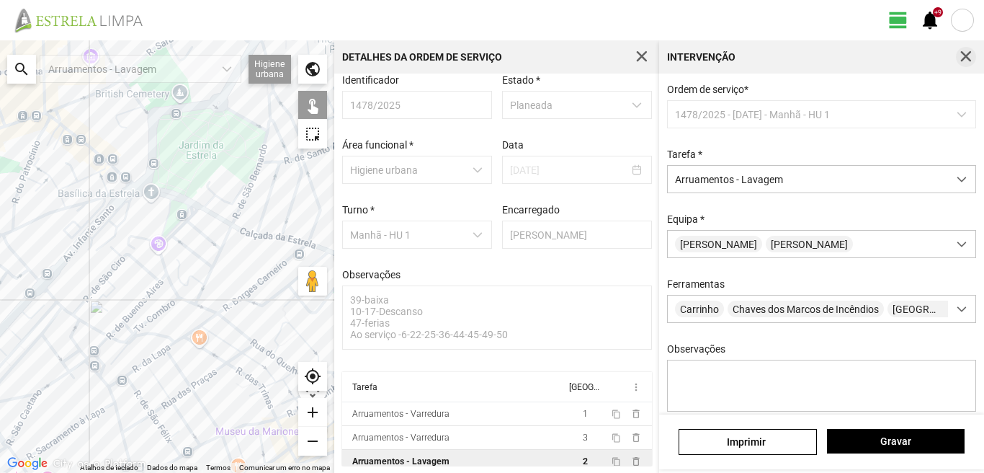
click at [962, 53] on span "button" at bounding box center [965, 56] width 13 height 13
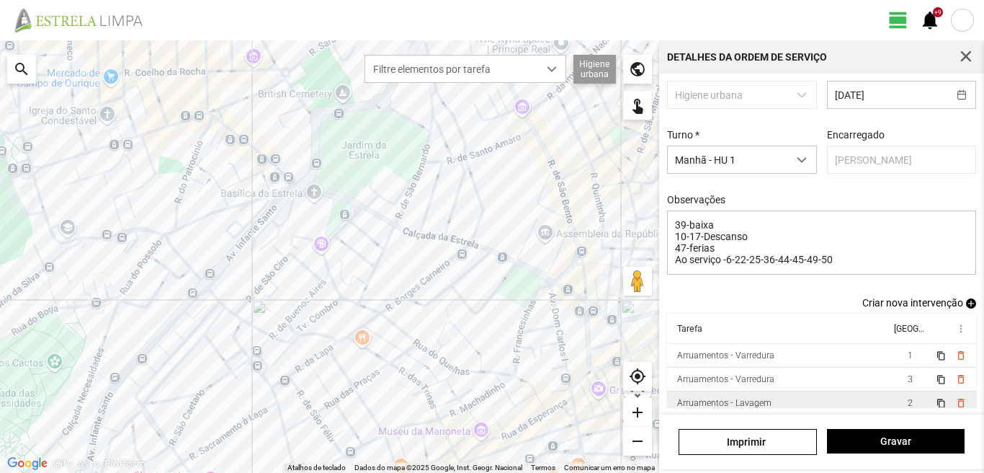
scroll to position [91, 0]
click at [828, 403] on td "Arruamentos - Lavagem" at bounding box center [778, 403] width 223 height 24
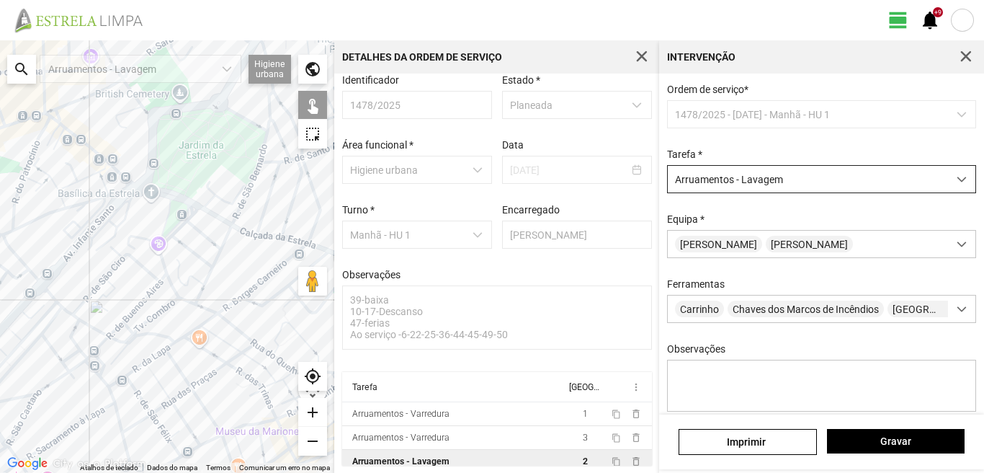
click at [813, 179] on span "Arruamentos - Lavagem" at bounding box center [808, 179] width 280 height 27
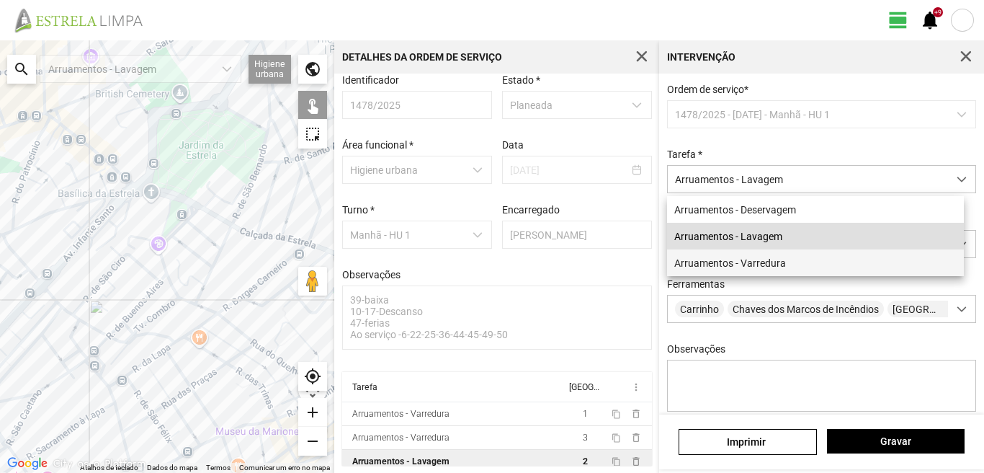
click at [774, 270] on li "Arruamentos - Varredura" at bounding box center [815, 262] width 297 height 27
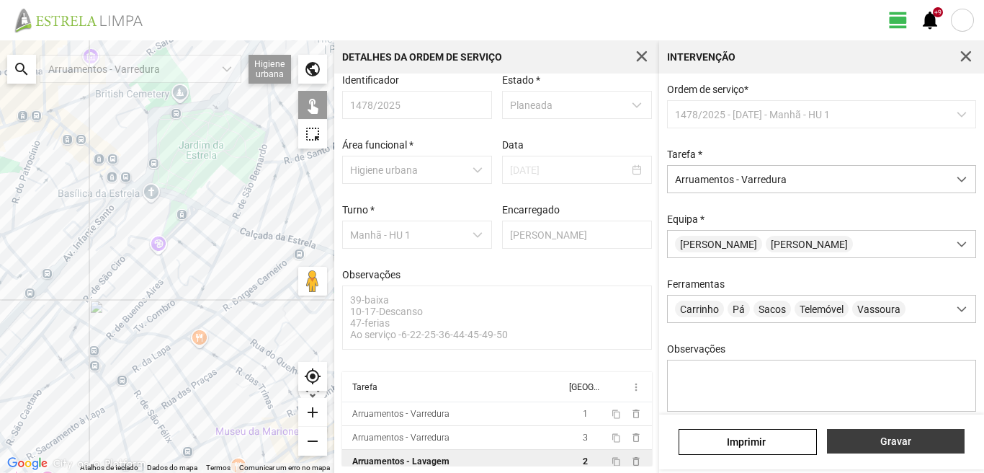
click at [877, 436] on span "Gravar" at bounding box center [895, 441] width 122 height 12
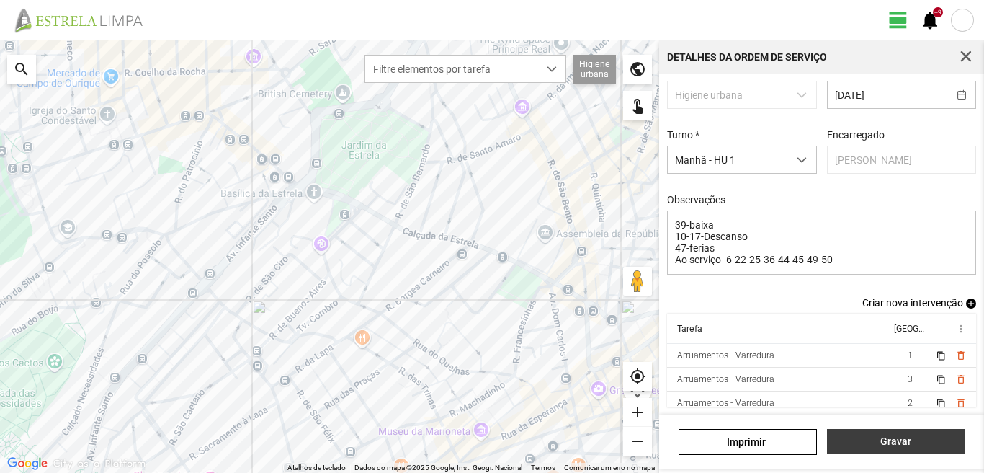
click at [899, 431] on button "Gravar" at bounding box center [896, 441] width 138 height 24
